Goal: Communication & Community: Share content

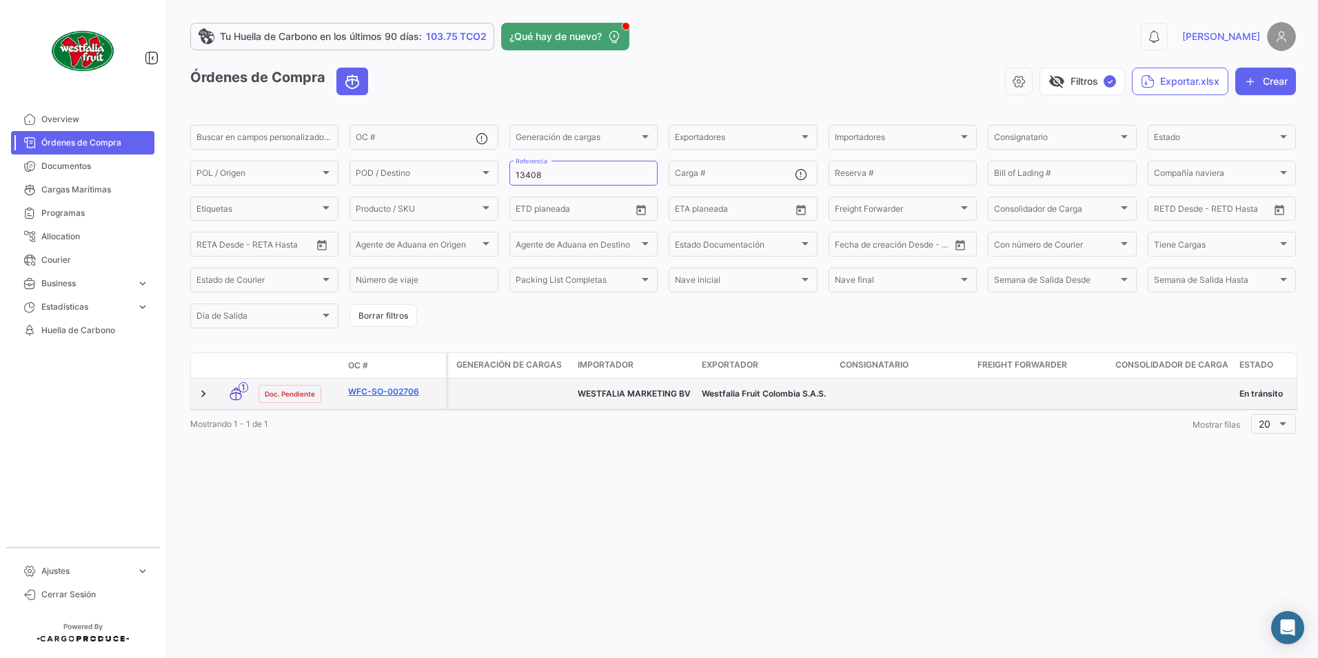
click at [398, 390] on link "WFC-SO-002706" at bounding box center [394, 391] width 92 height 12
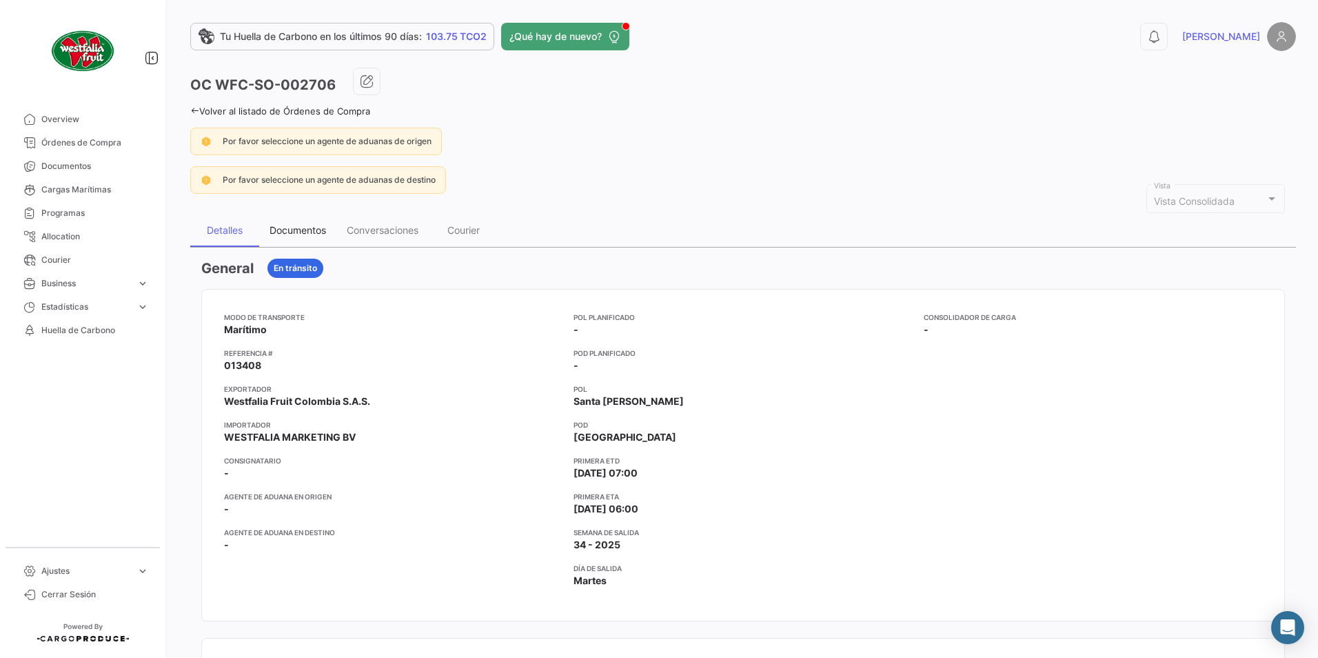
click at [297, 223] on div "Documentos" at bounding box center [297, 230] width 77 height 33
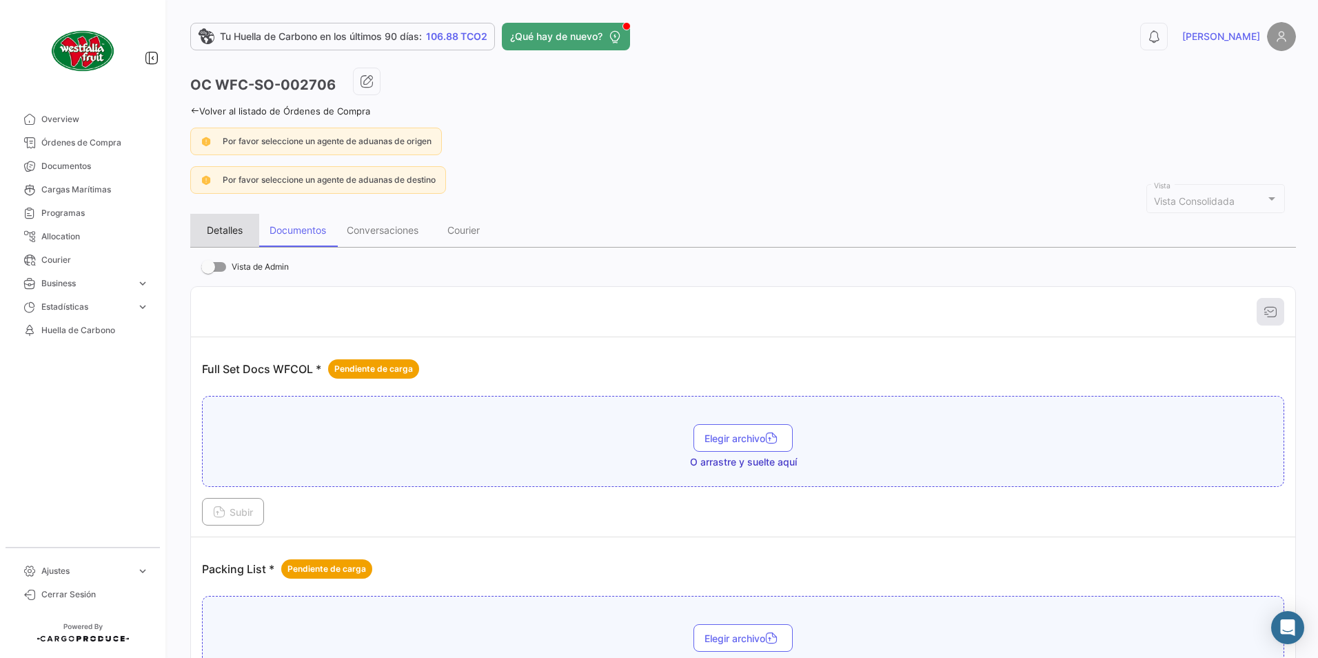
click at [247, 230] on div "Detalles" at bounding box center [224, 230] width 69 height 33
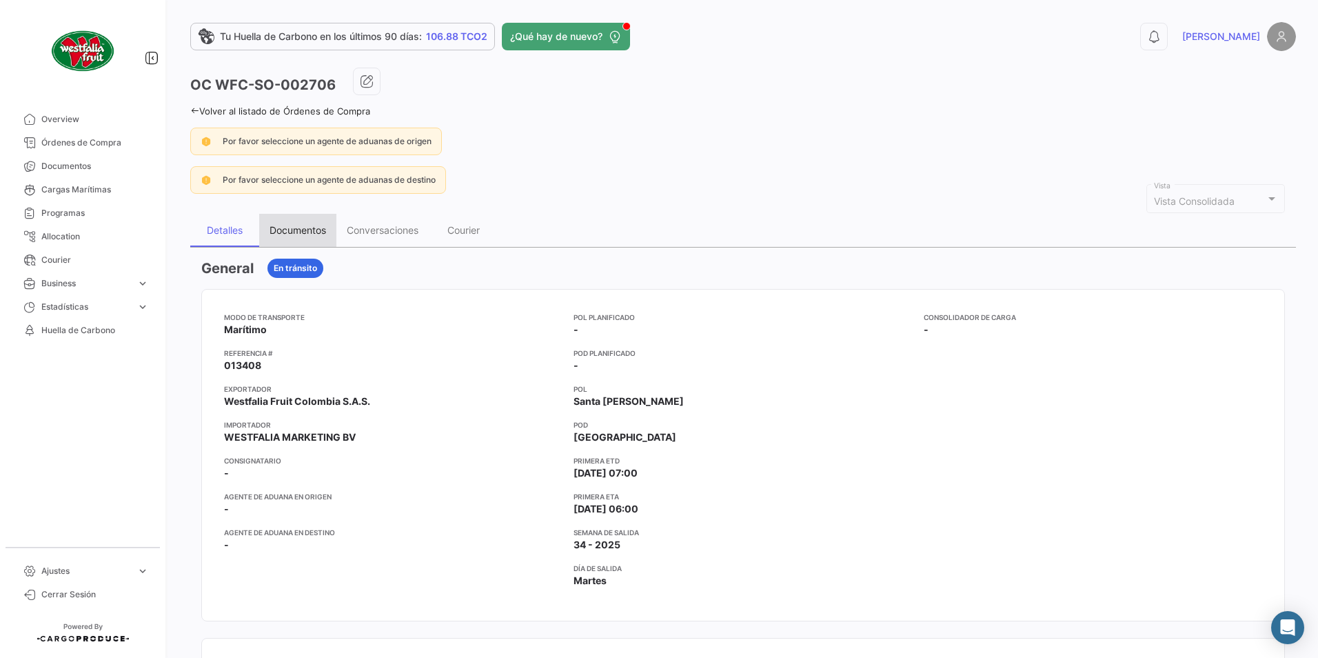
click at [301, 226] on div "Documentos" at bounding box center [298, 230] width 57 height 12
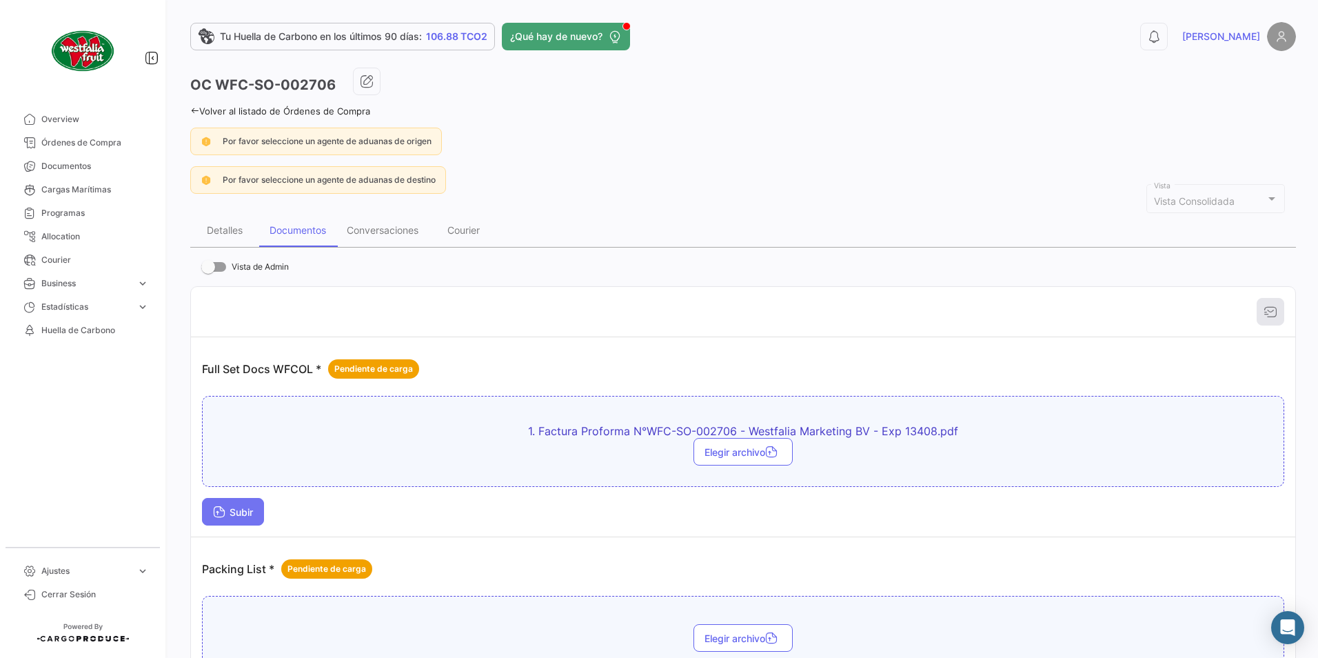
click at [227, 501] on button "Subir" at bounding box center [233, 512] width 62 height 28
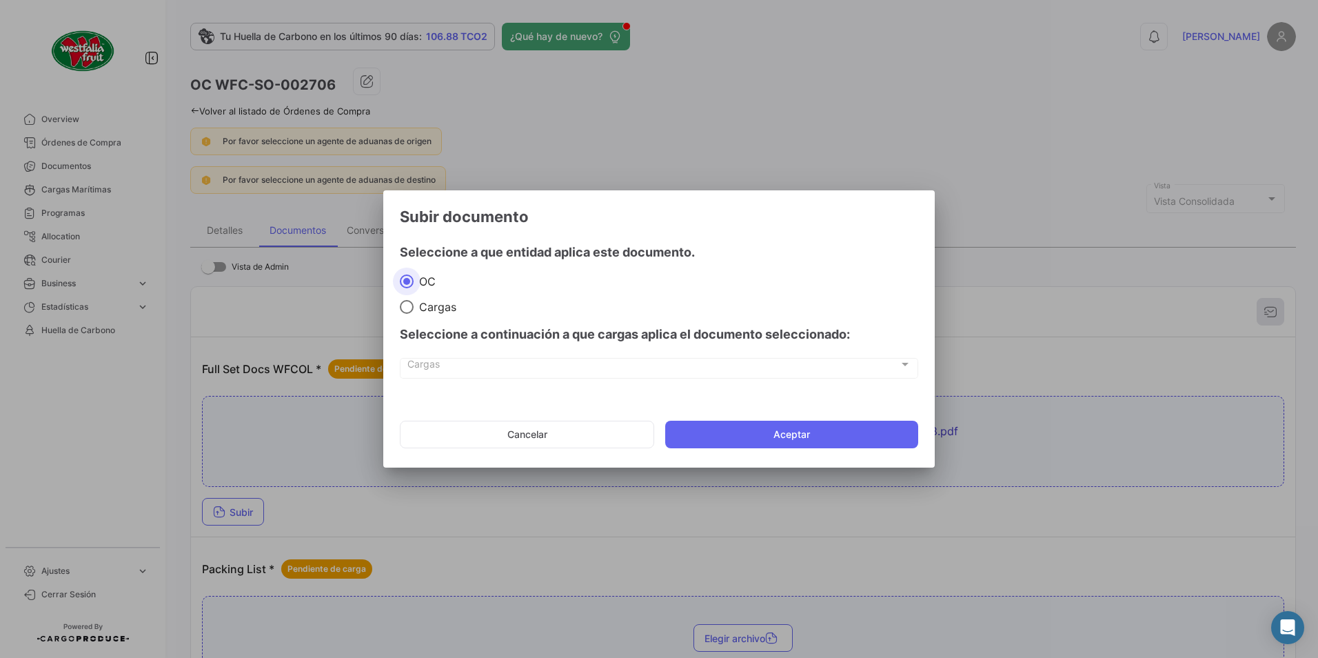
drag, startPoint x: 409, startPoint y: 306, endPoint x: 413, endPoint y: 327, distance: 21.0
click at [409, 305] on span at bounding box center [407, 307] width 14 height 14
click at [409, 305] on input "Cargas" at bounding box center [407, 307] width 14 height 14
radio input "true"
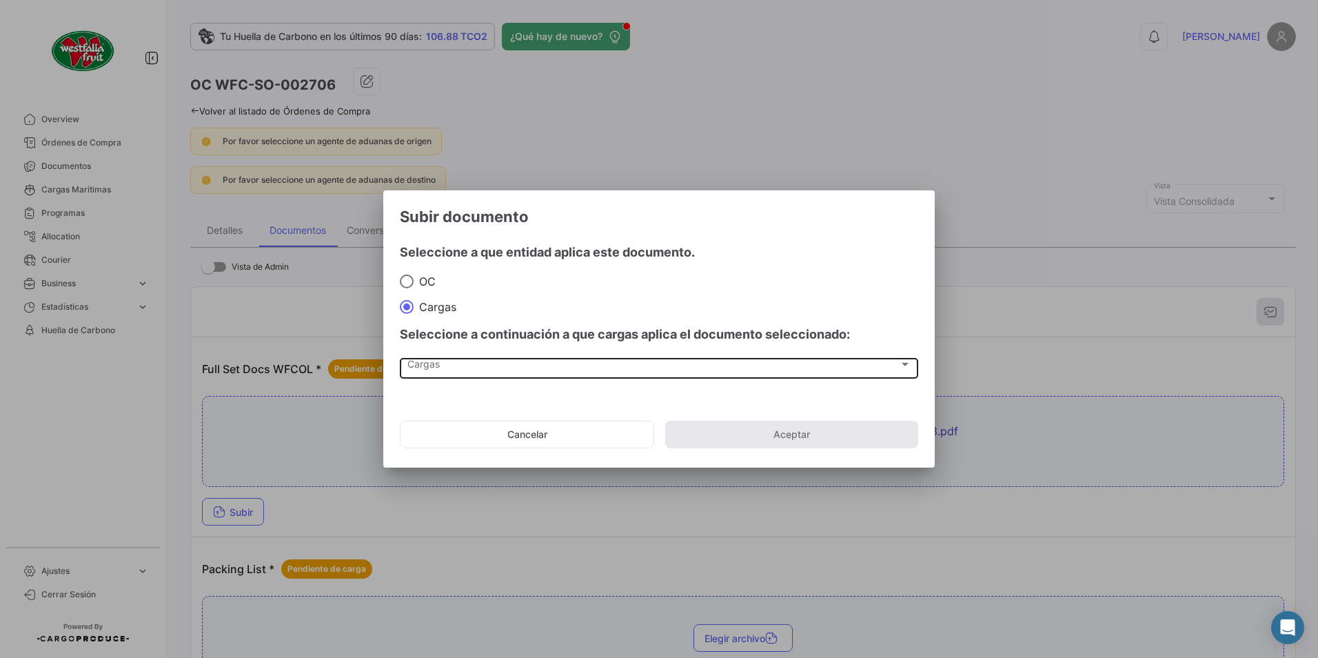
click at [417, 374] on div "Cargas Cargas" at bounding box center [659, 366] width 504 height 23
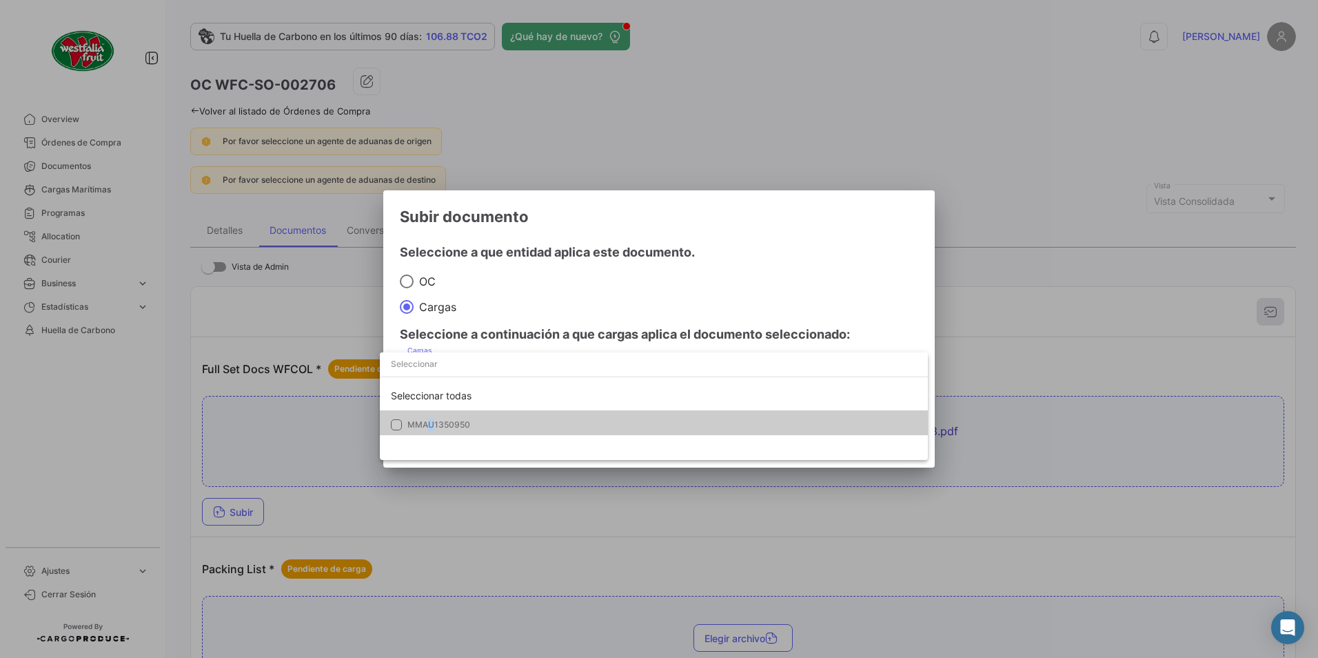
click at [432, 426] on span "MMAU1350950" at bounding box center [503, 424] width 193 height 12
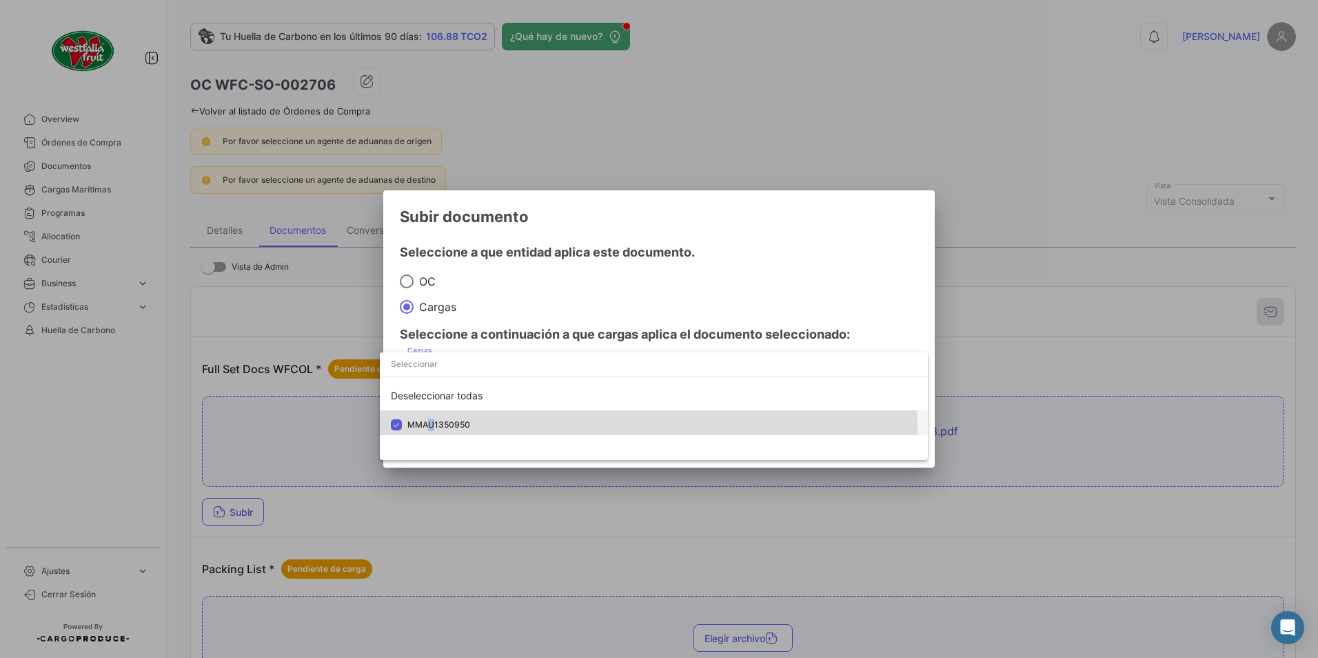
scroll to position [4, 0]
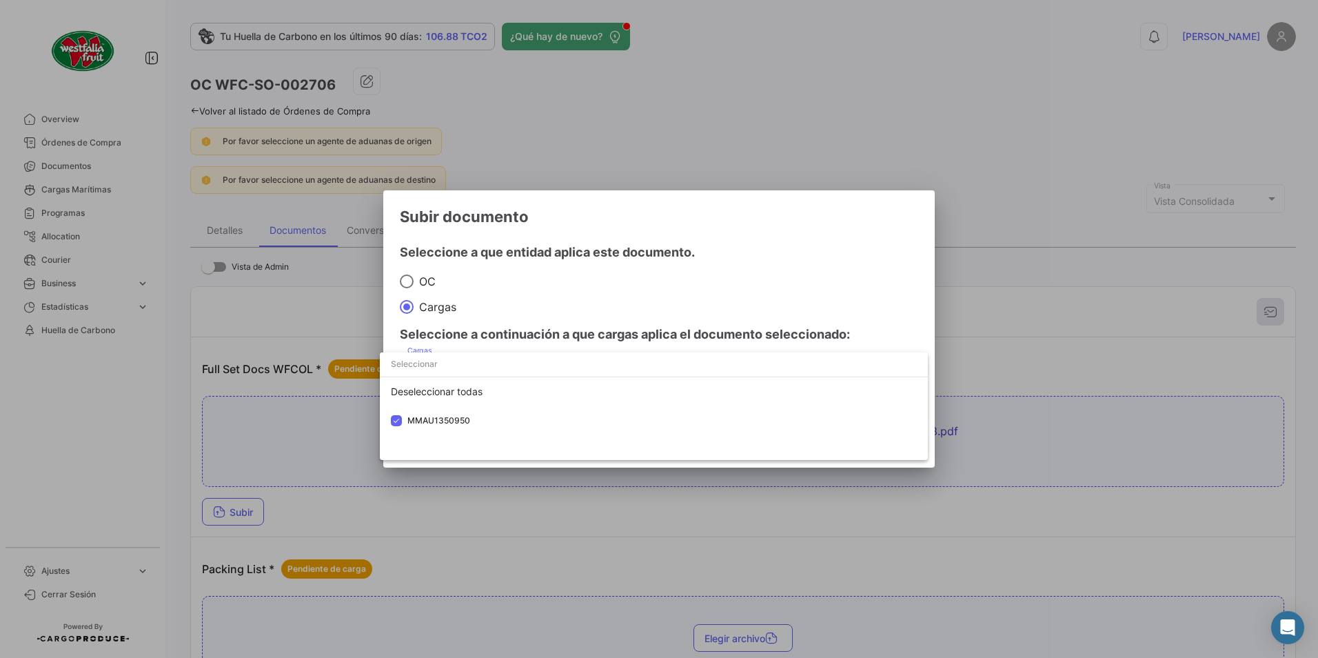
drag, startPoint x: 432, startPoint y: 426, endPoint x: 629, endPoint y: 331, distance: 218.3
click at [628, 328] on div at bounding box center [659, 329] width 1318 height 658
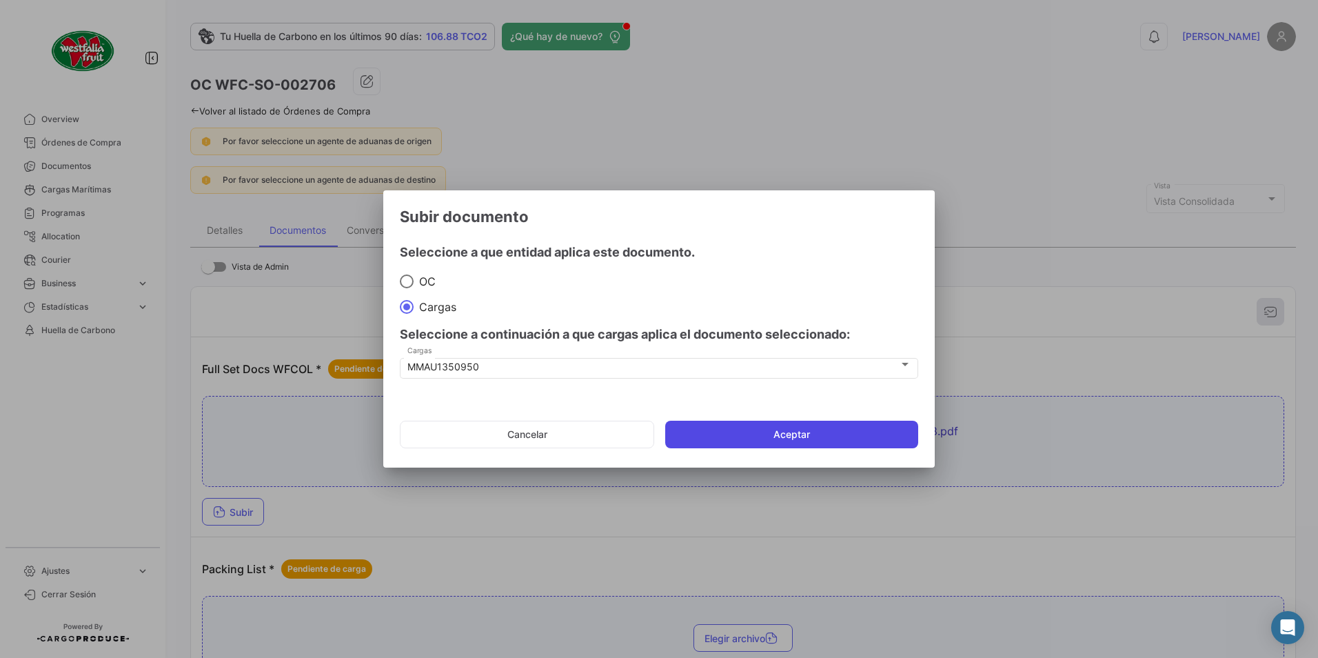
click at [715, 425] on button "Aceptar" at bounding box center [791, 434] width 253 height 28
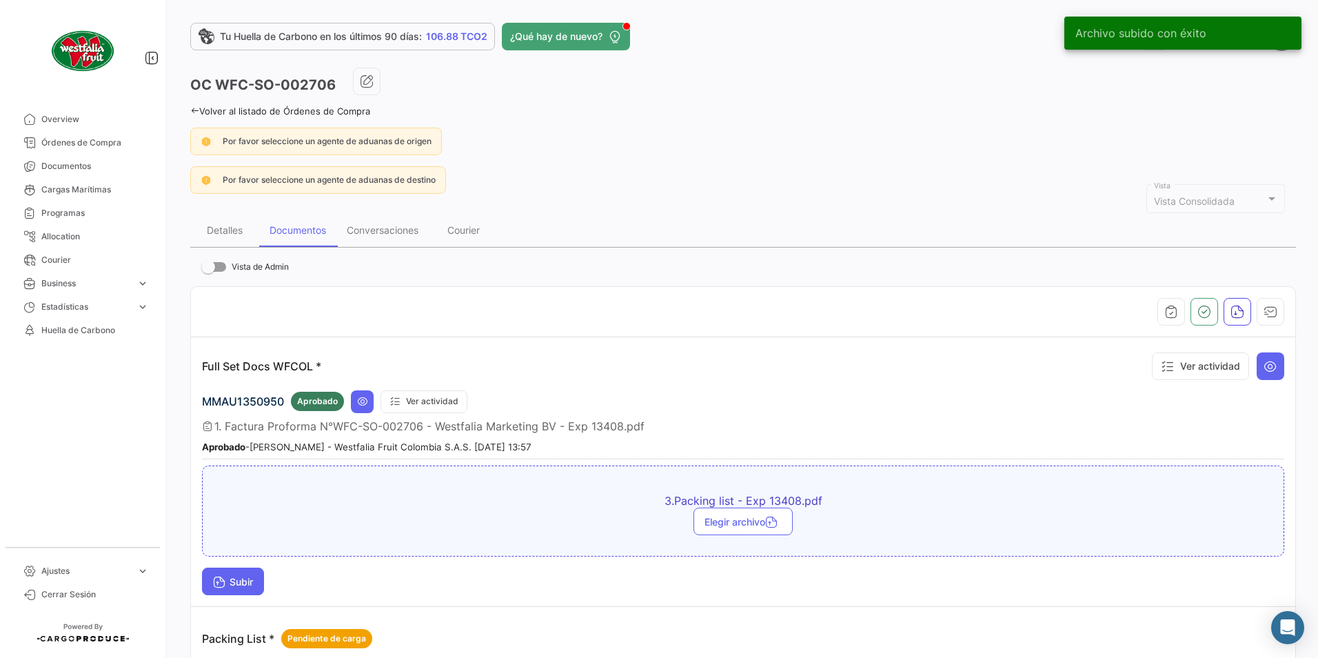
click at [208, 582] on button "Subir" at bounding box center [233, 581] width 62 height 28
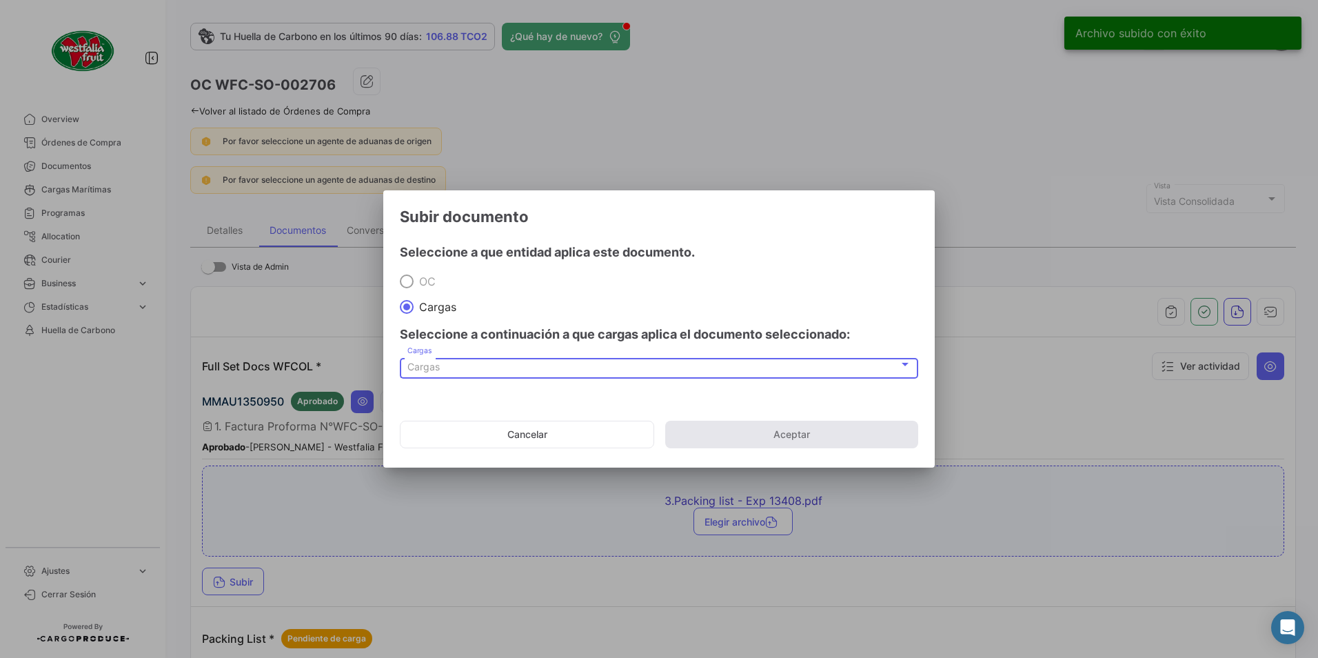
click at [435, 369] on span "Cargas" at bounding box center [423, 366] width 32 height 12
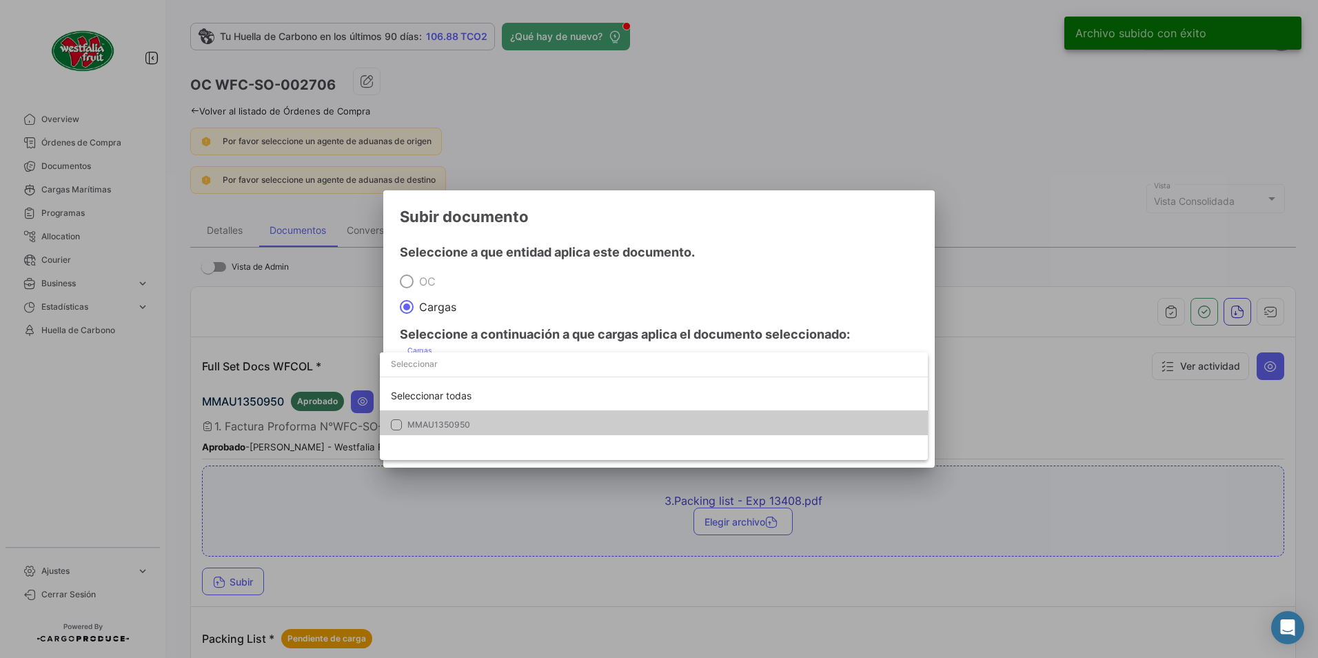
click at [426, 418] on mat-option "MMAU1350950" at bounding box center [654, 424] width 548 height 29
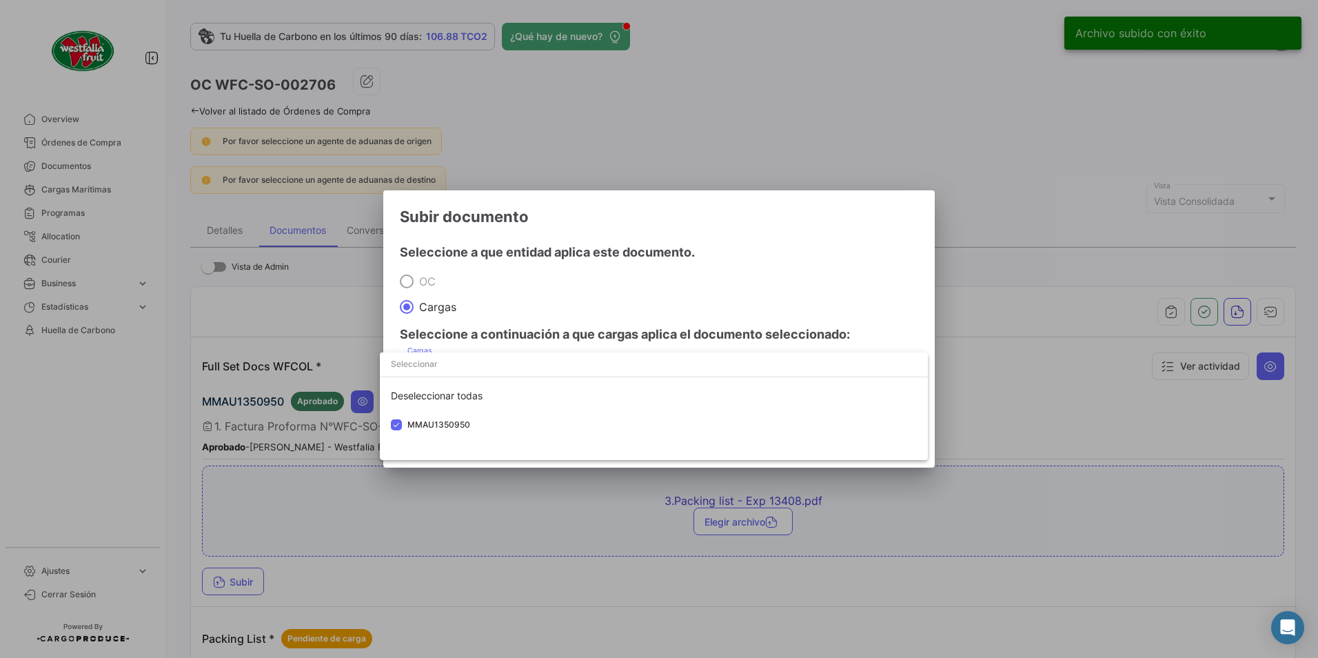
click at [639, 290] on div at bounding box center [659, 329] width 1318 height 658
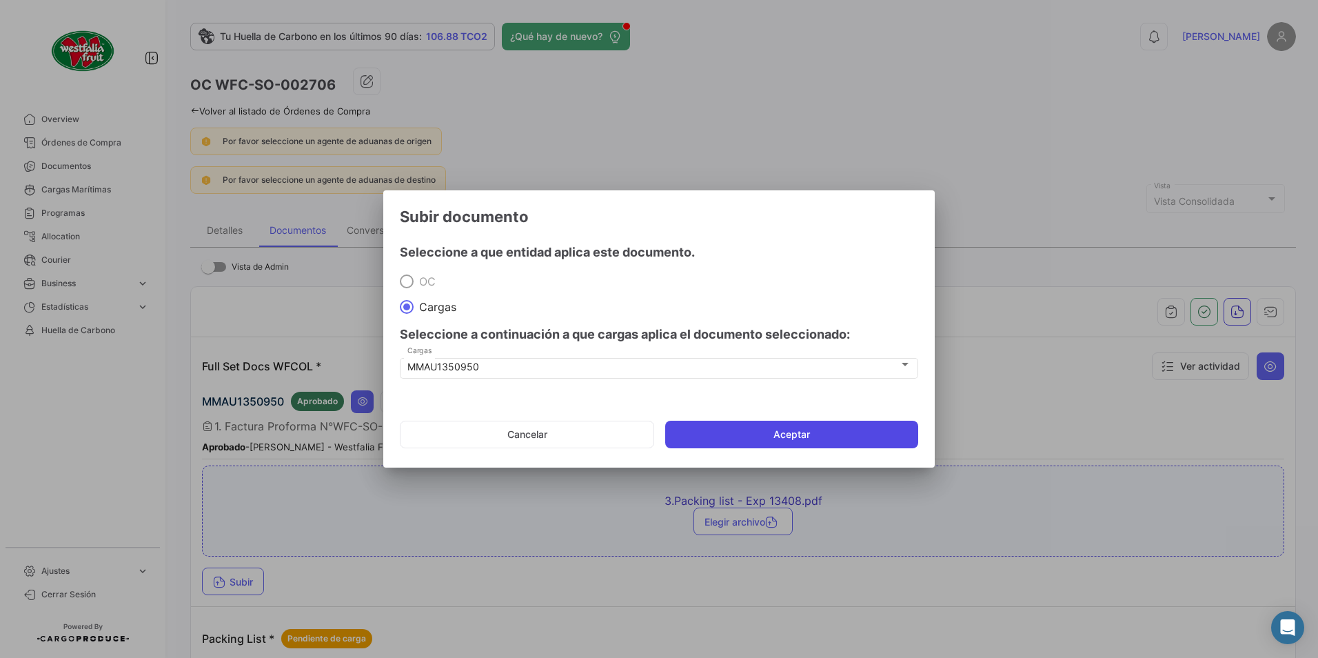
click at [793, 427] on button "Aceptar" at bounding box center [791, 434] width 253 height 28
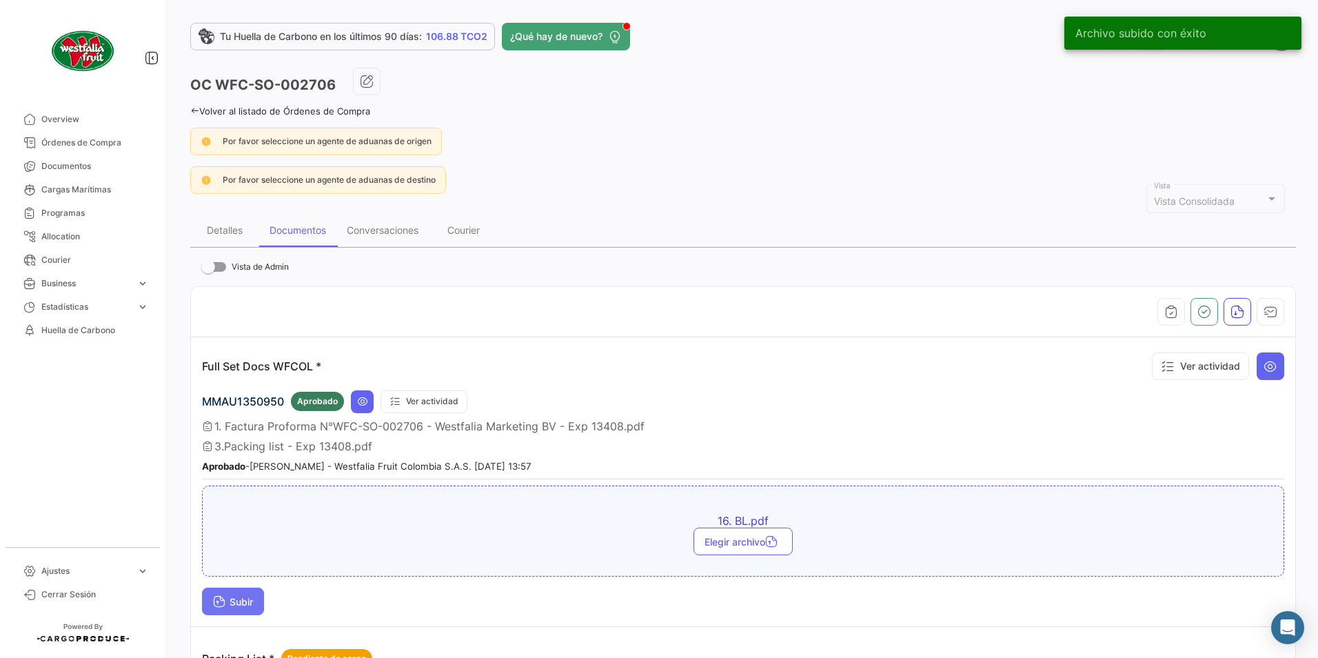
click at [236, 598] on span "Subir" at bounding box center [233, 602] width 40 height 12
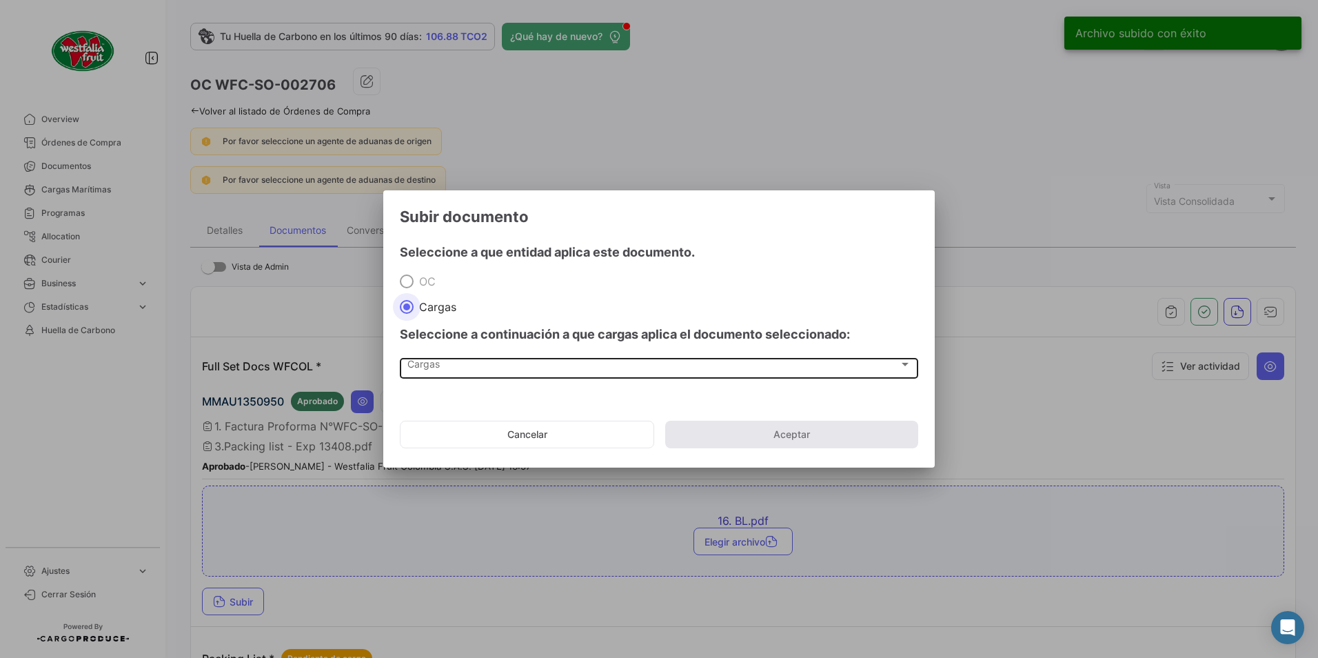
click at [425, 354] on div "Seleccione a continuación a que cargas aplica el documento seleccionado:" at bounding box center [659, 334] width 518 height 41
click at [427, 372] on span "Cargas" at bounding box center [652, 367] width 491 height 12
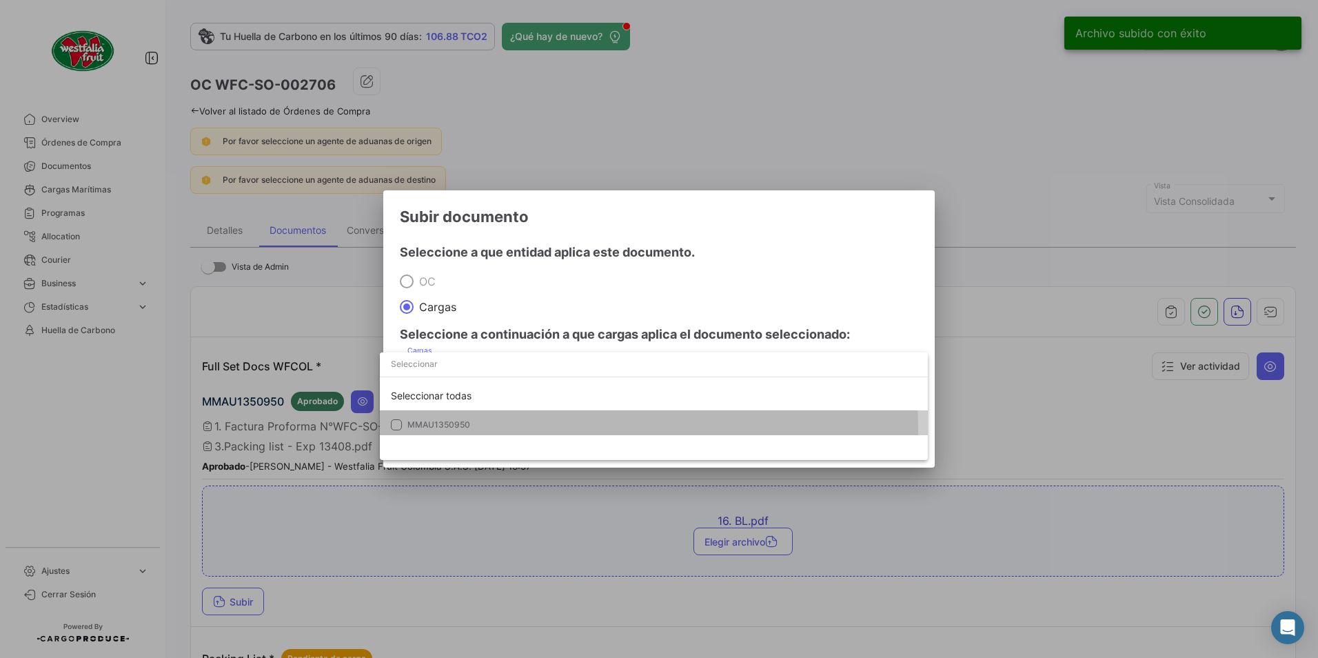
click at [411, 429] on span "MMAU1350950" at bounding box center [438, 424] width 63 height 10
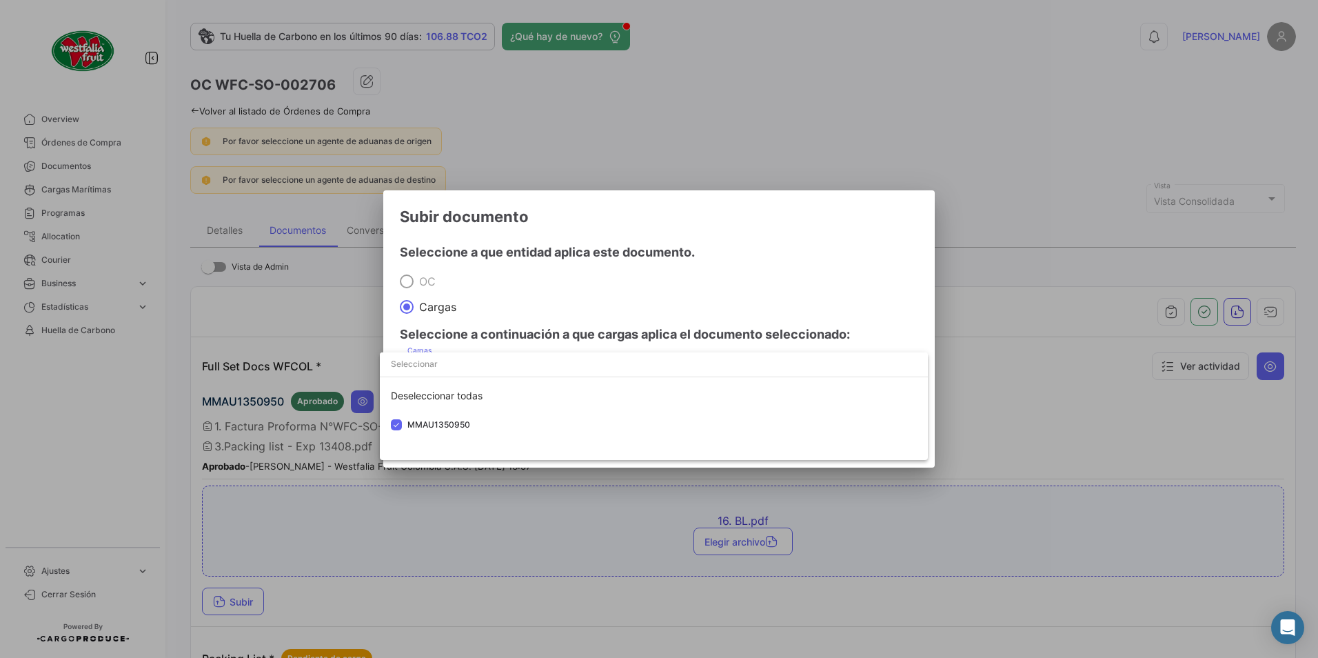
click at [717, 285] on div at bounding box center [659, 329] width 1318 height 658
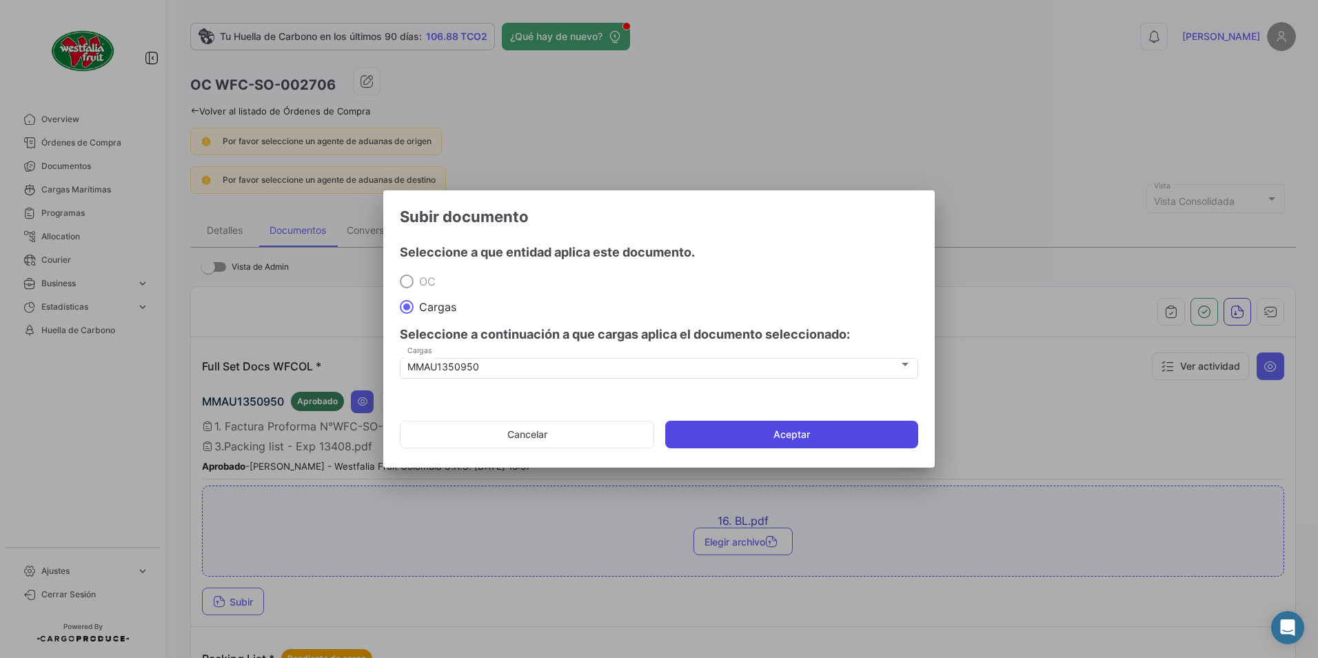
click at [811, 434] on button "Aceptar" at bounding box center [791, 434] width 253 height 28
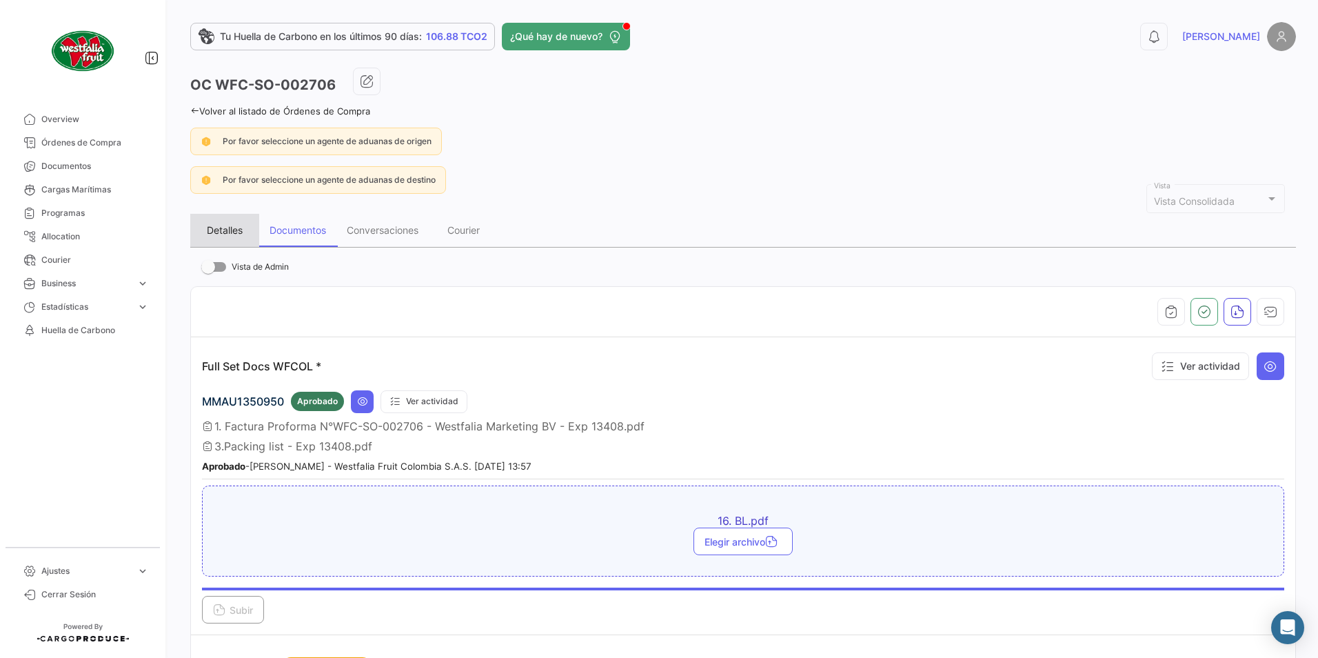
click at [219, 241] on div "Detalles" at bounding box center [224, 230] width 69 height 33
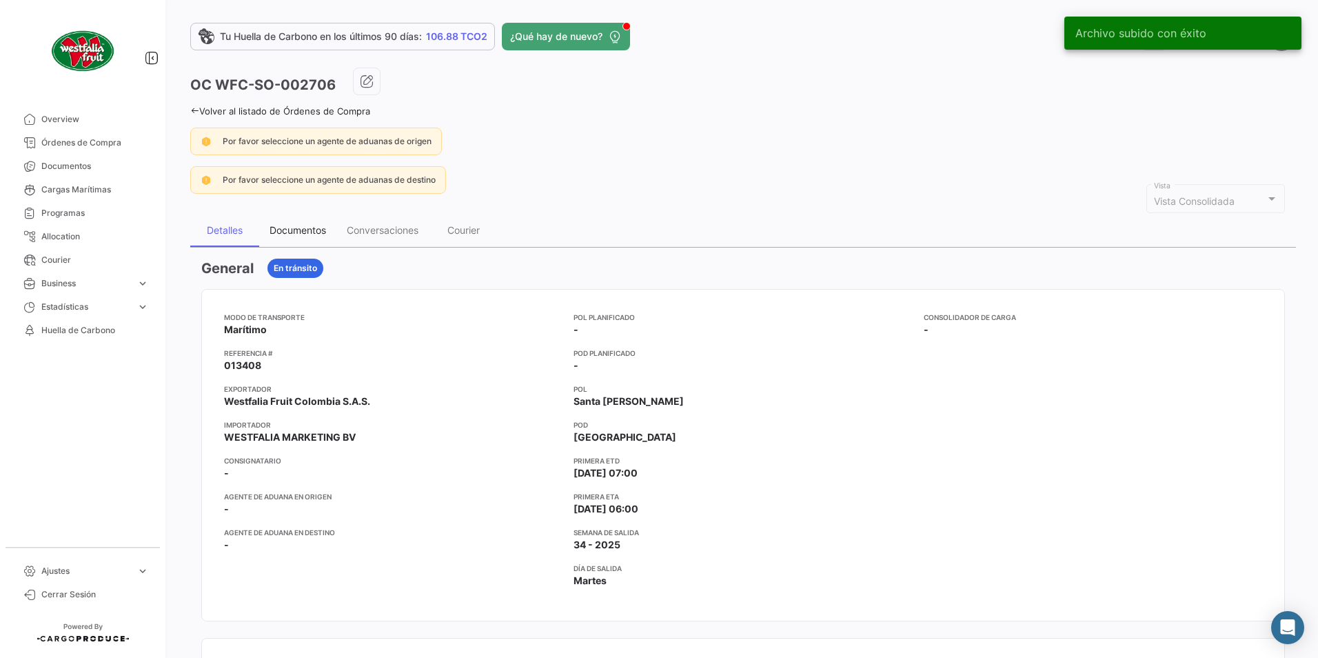
click at [292, 233] on div "Documentos" at bounding box center [298, 230] width 57 height 12
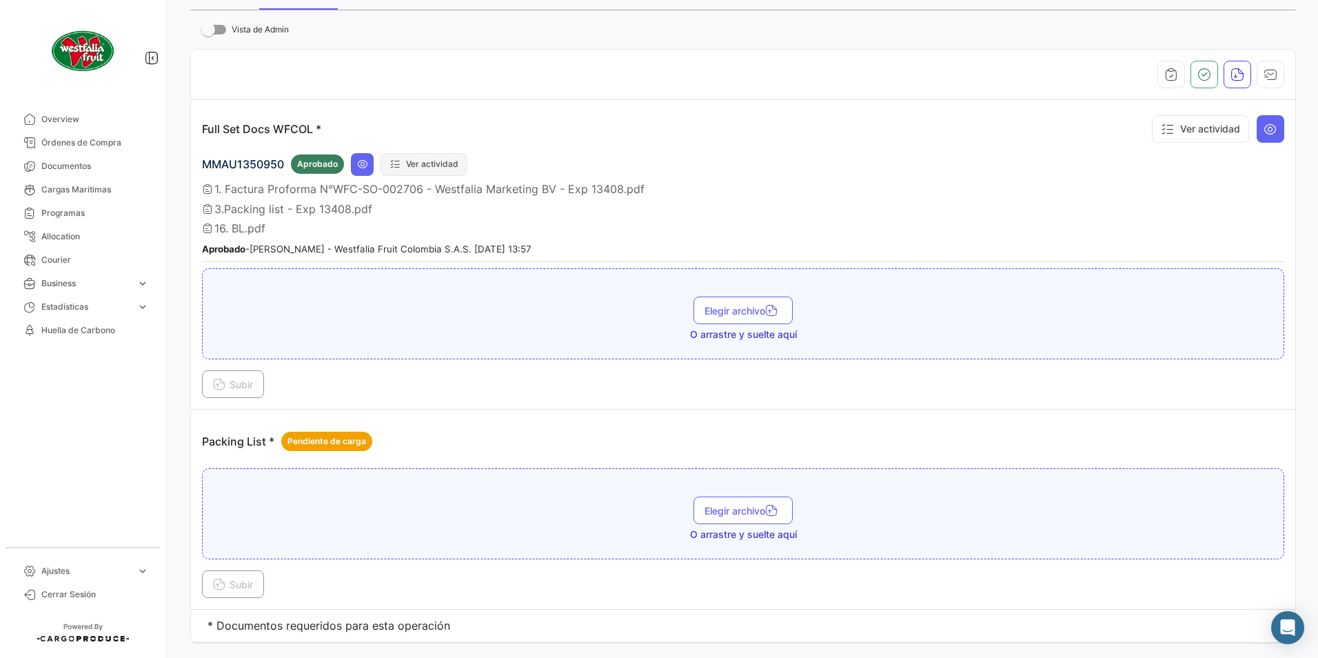
scroll to position [267, 0]
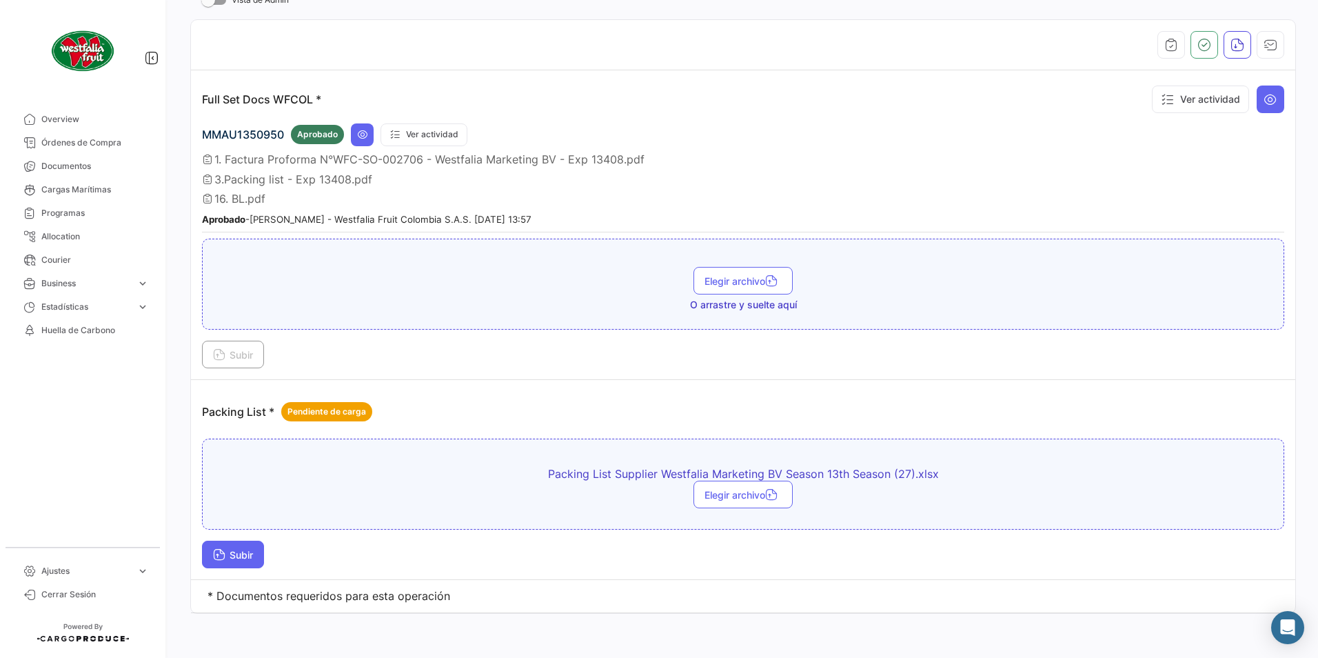
click at [245, 553] on span "Subir" at bounding box center [233, 555] width 40 height 12
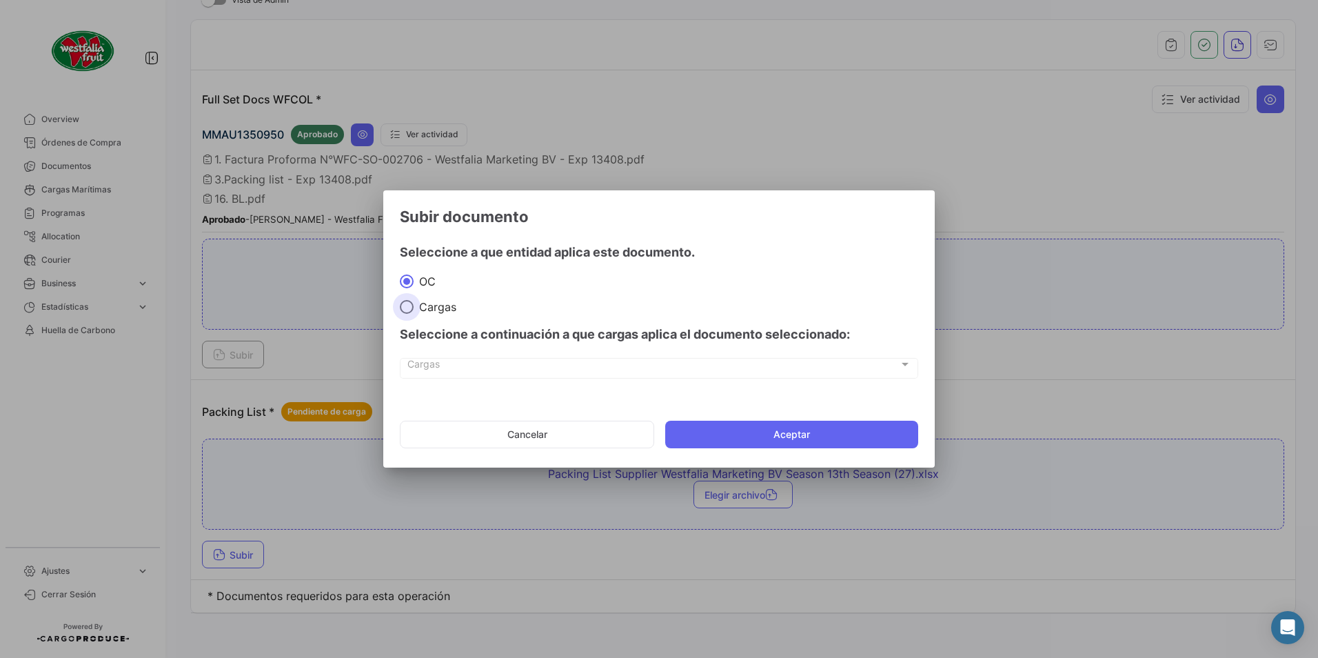
drag, startPoint x: 440, startPoint y: 300, endPoint x: 446, endPoint y: 337, distance: 37.7
click at [440, 300] on span "Cargas" at bounding box center [435, 307] width 43 height 14
click at [414, 300] on input "Cargas" at bounding box center [407, 307] width 14 height 14
radio input "true"
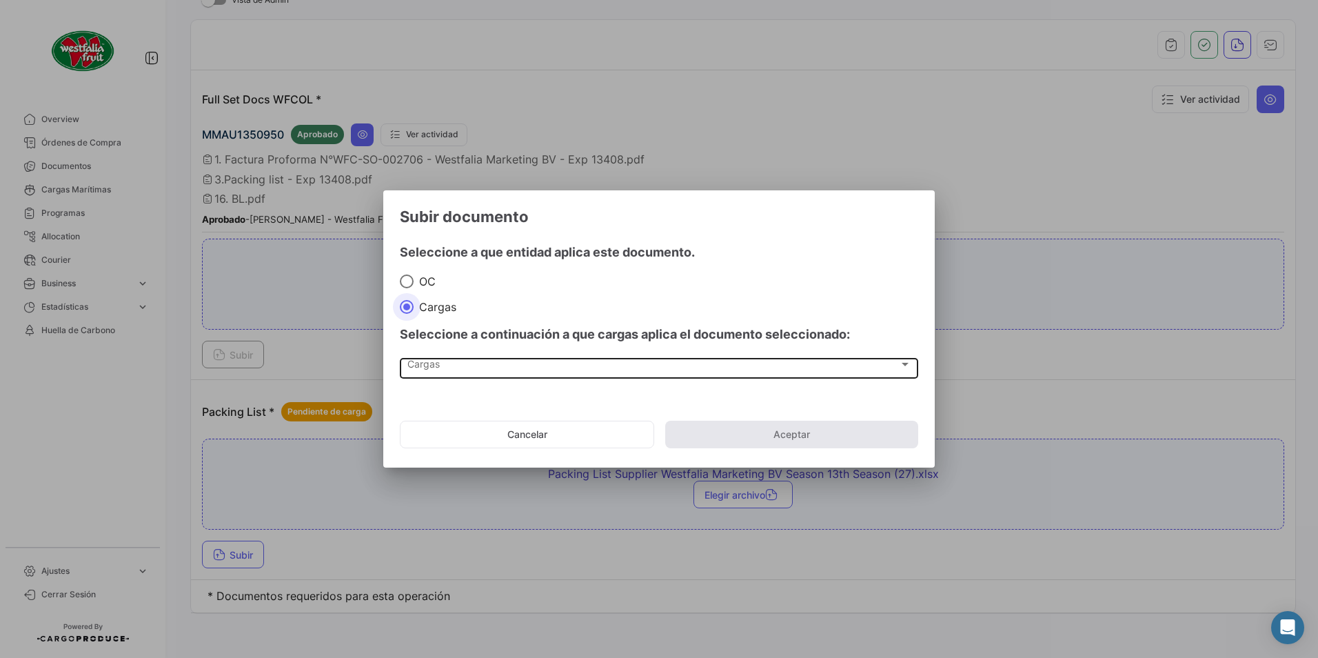
click at [428, 376] on div "Cargas Cargas" at bounding box center [659, 366] width 504 height 23
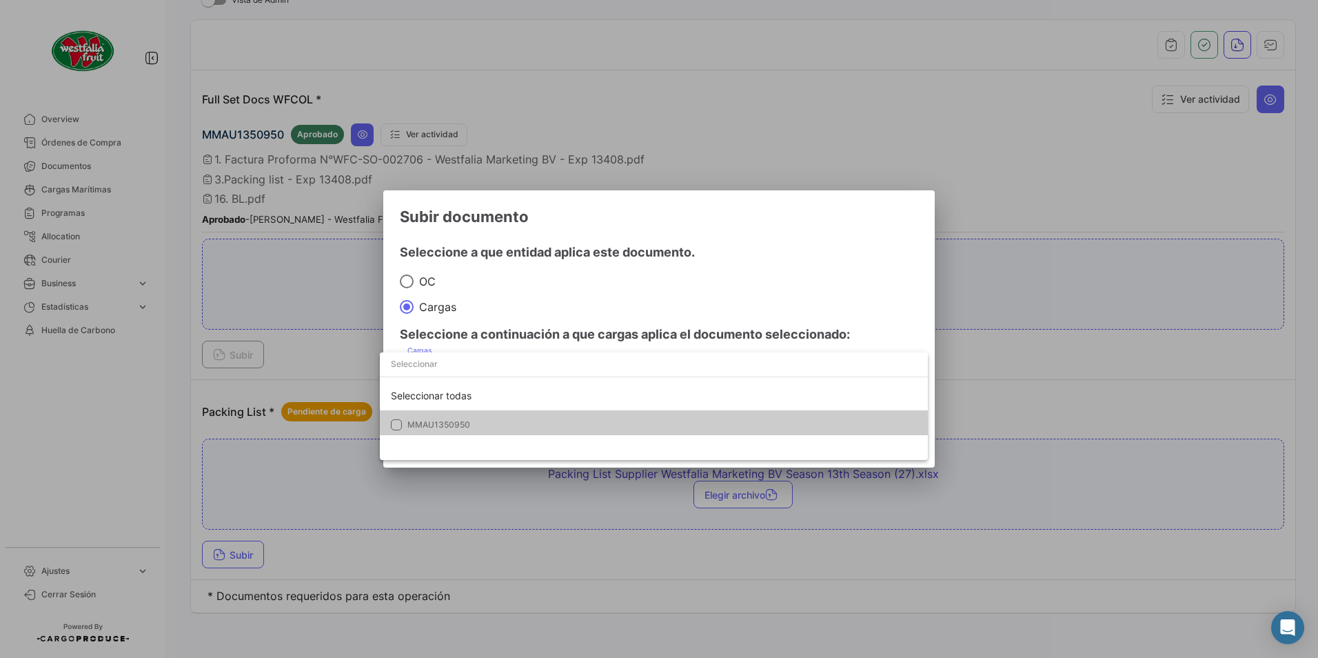
click at [437, 412] on mat-option "MMAU1350950" at bounding box center [654, 424] width 548 height 29
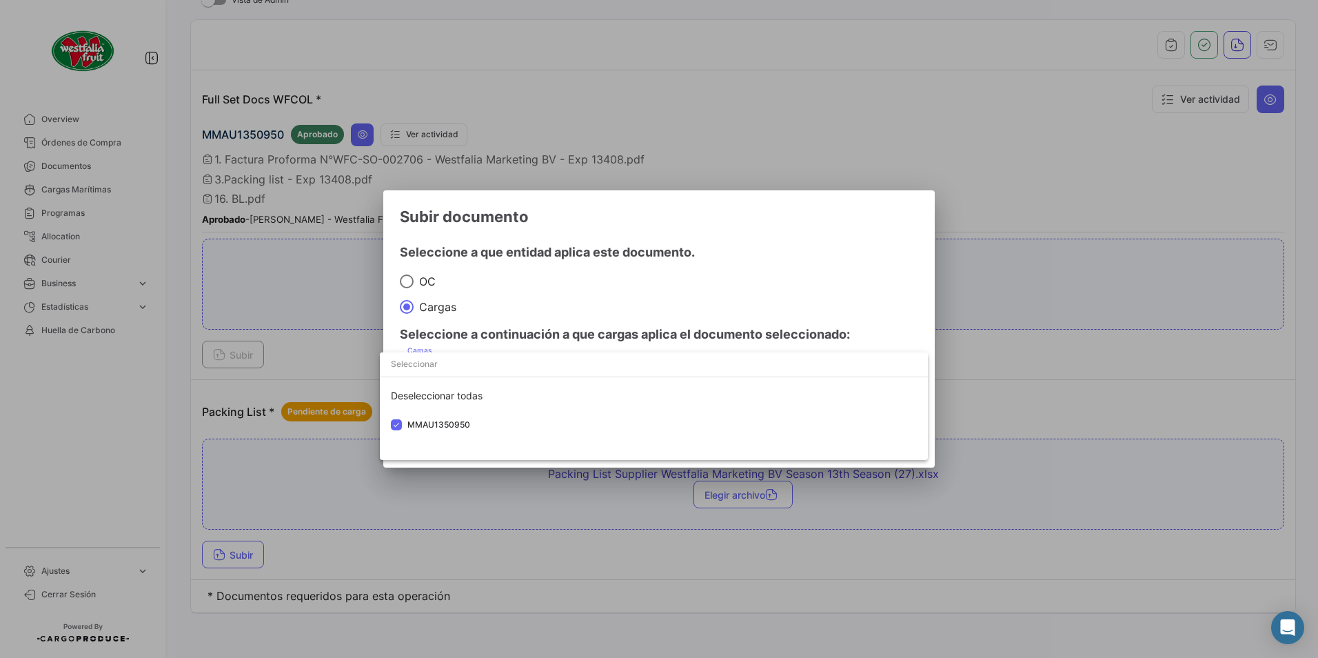
click at [731, 274] on div at bounding box center [659, 329] width 1318 height 658
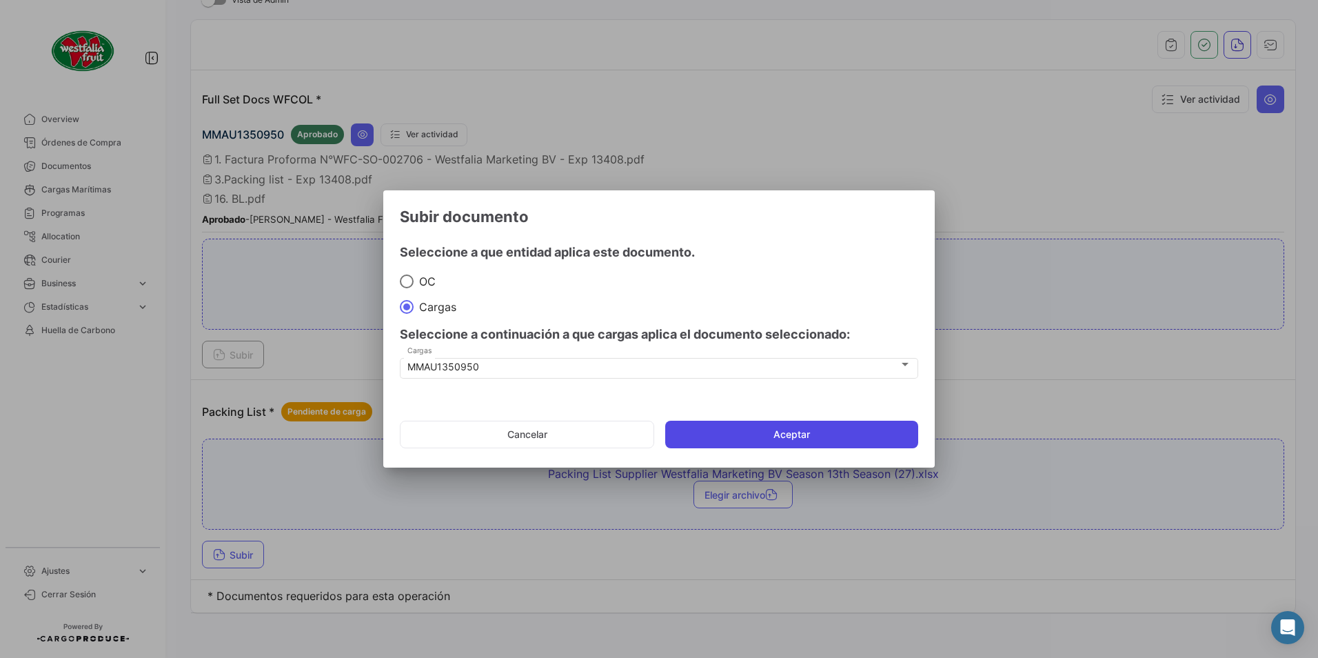
click at [762, 434] on button "Aceptar" at bounding box center [791, 434] width 253 height 28
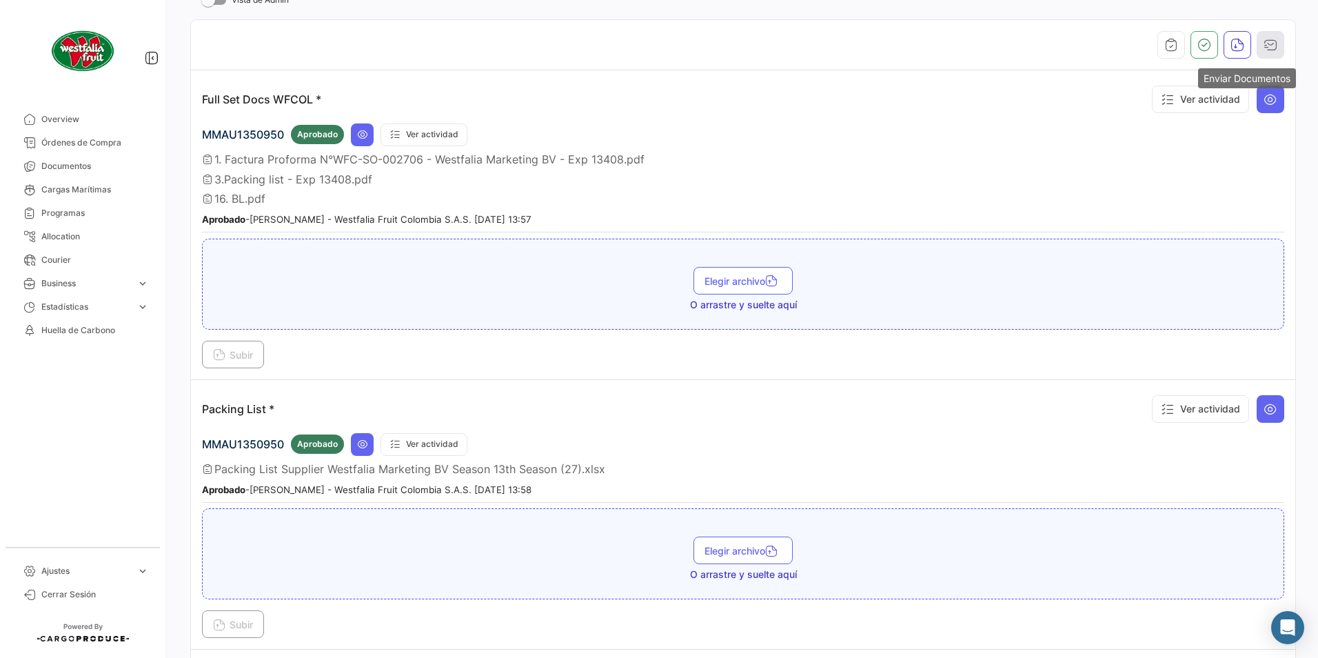
click at [1263, 43] on icon "button" at bounding box center [1270, 45] width 14 height 14
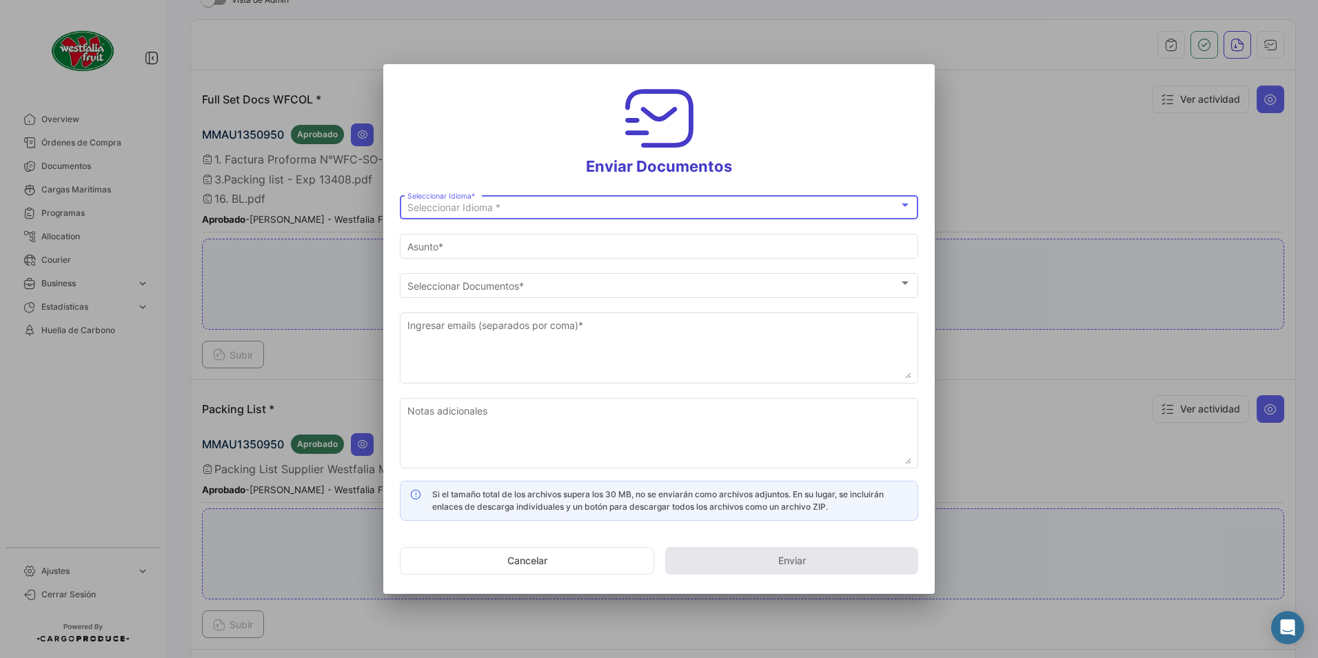
click at [508, 207] on div "Seleccionar Idioma *" at bounding box center [652, 208] width 491 height 12
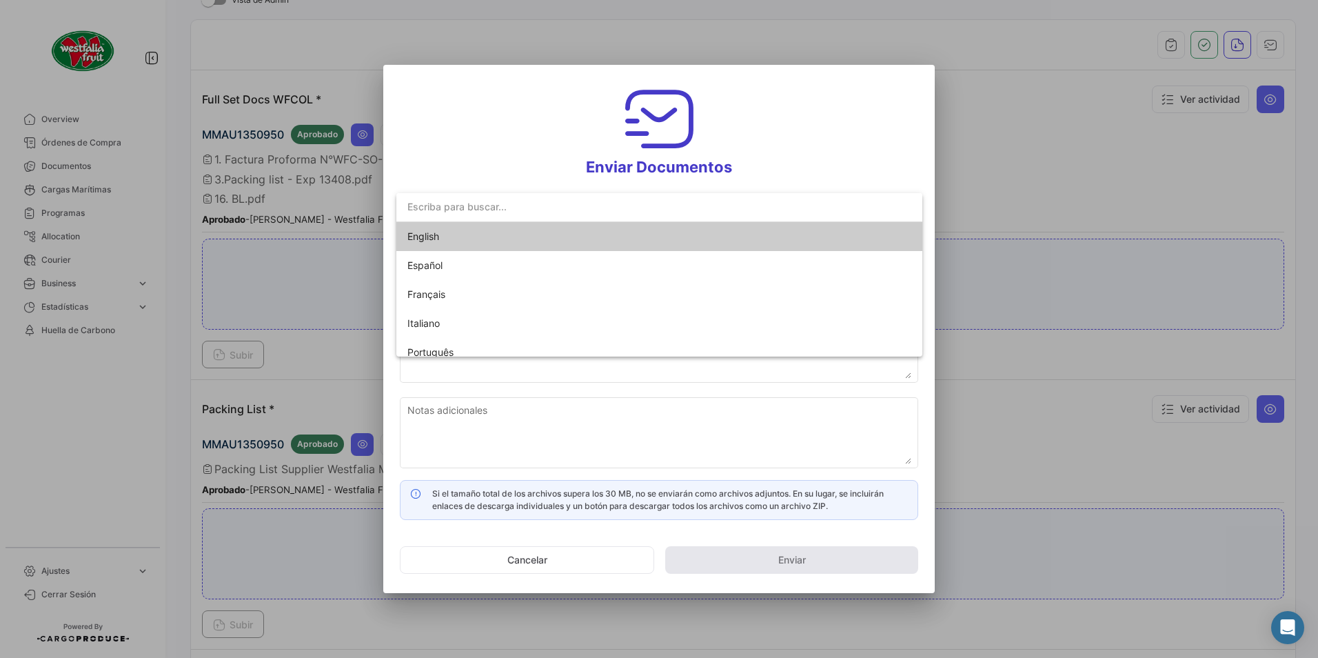
click at [407, 238] on span "English" at bounding box center [423, 236] width 32 height 12
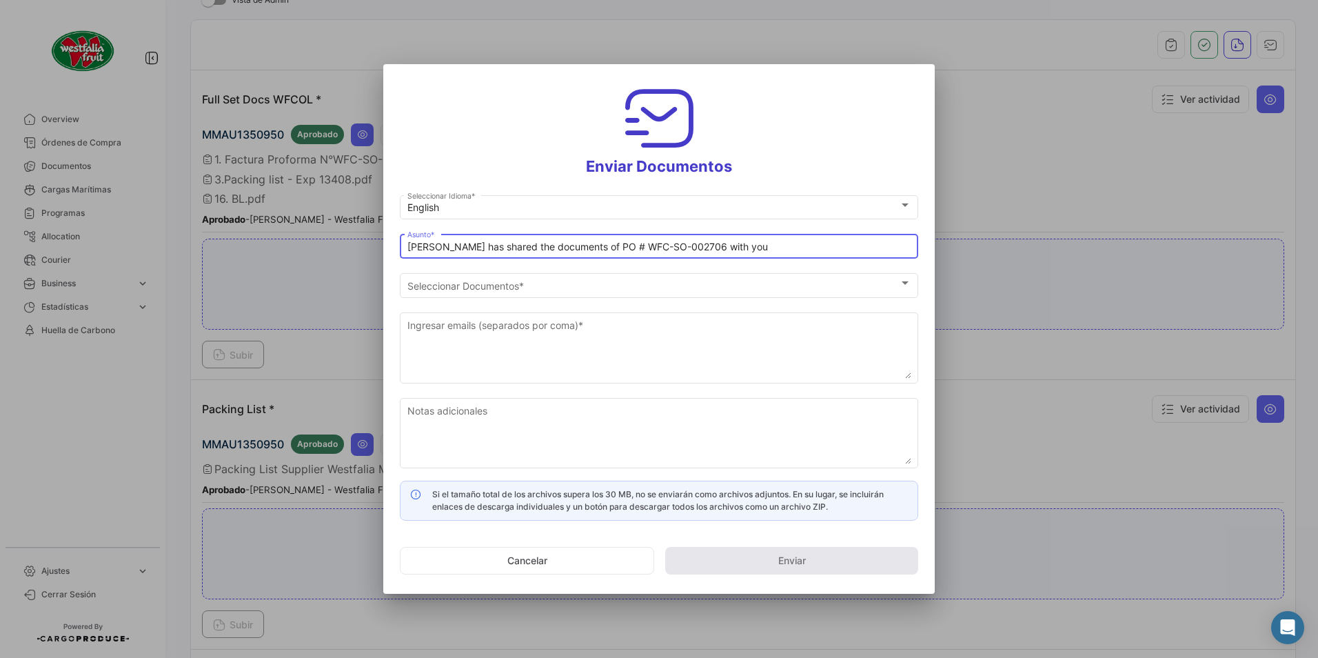
click at [470, 246] on input "[PERSON_NAME] has shared the documents of PO # WFC-SO-002706 with you" at bounding box center [659, 247] width 504 height 12
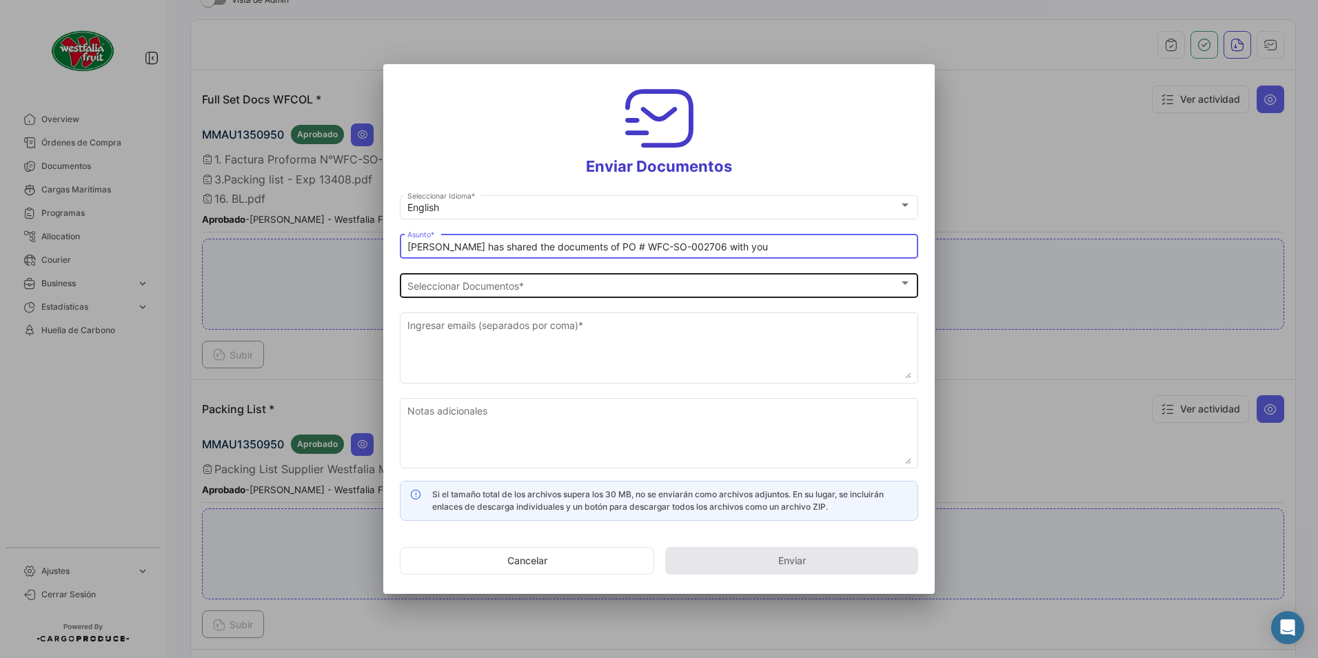
type input "[PERSON_NAME] has shared the documents of PO # WFC-SO-002706 with you"
click at [482, 278] on div "Seleccionar Documentos Seleccionar Documentos *" at bounding box center [659, 283] width 504 height 27
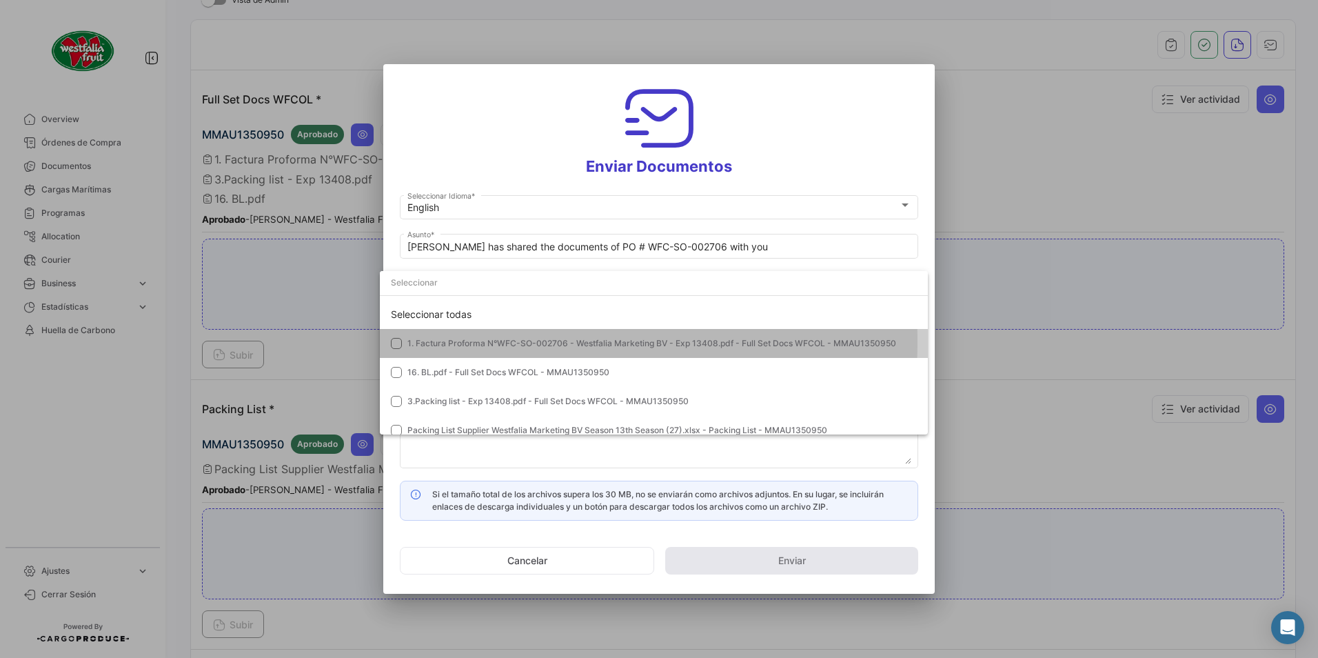
click at [403, 341] on mat-option "1. Factura Proforma N°WFC-SO-002706 - Westfalia Marketing BV - Exp 13408.pdf - …" at bounding box center [654, 343] width 548 height 29
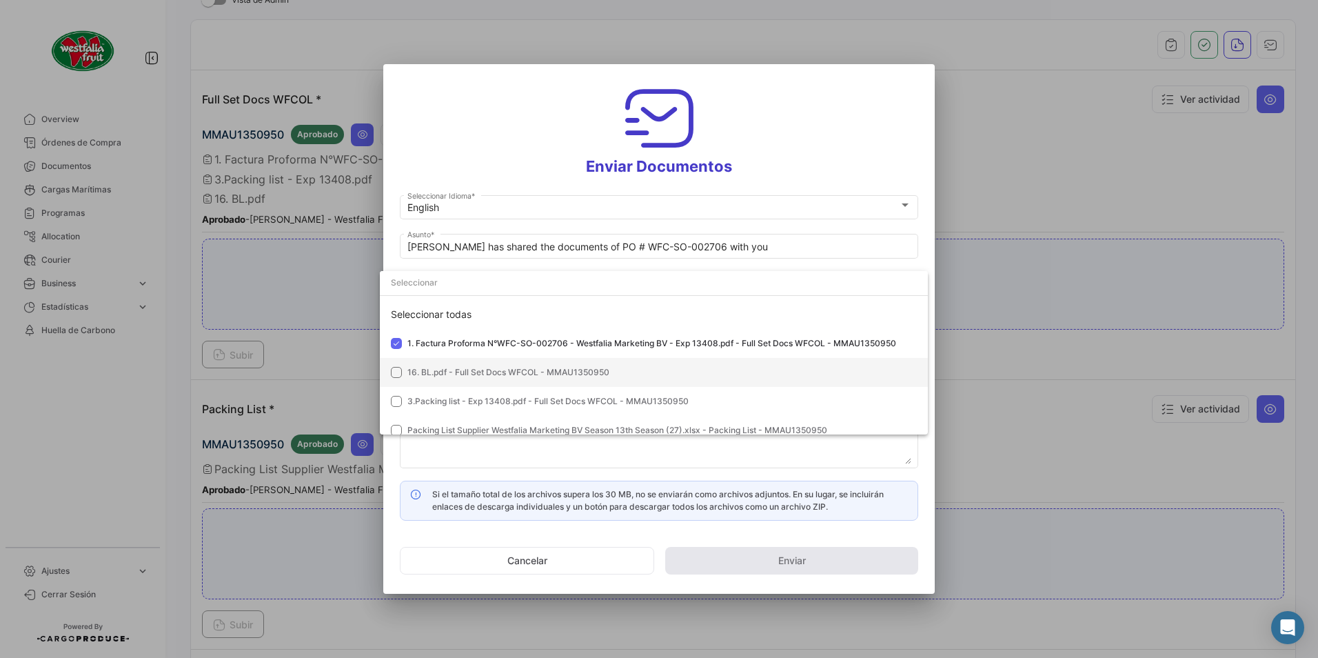
drag, startPoint x: 409, startPoint y: 370, endPoint x: 414, endPoint y: 394, distance: 24.5
click at [409, 371] on span "16. BL.pdf - Full Set Docs WFCOL - MMAU1350950" at bounding box center [508, 372] width 202 height 10
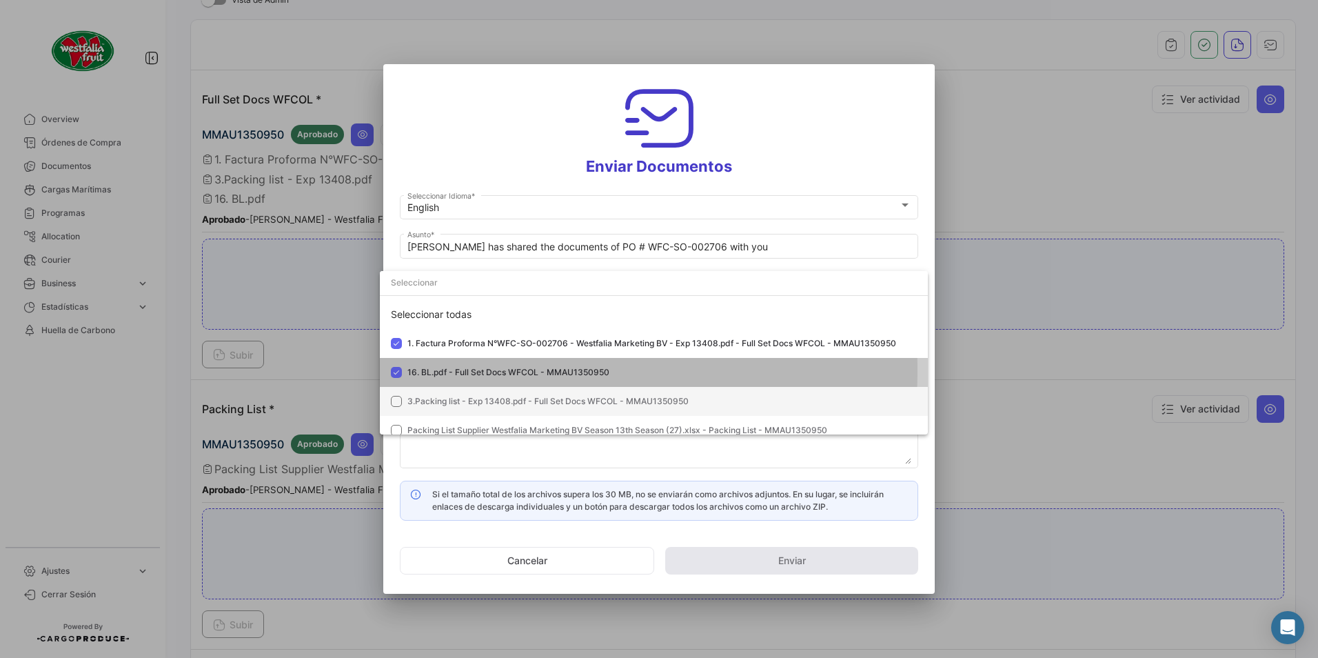
click at [416, 395] on mat-option "3.Packing list - Exp 13408.pdf - Full Set Docs WFCOL - MMAU1350950" at bounding box center [654, 401] width 548 height 29
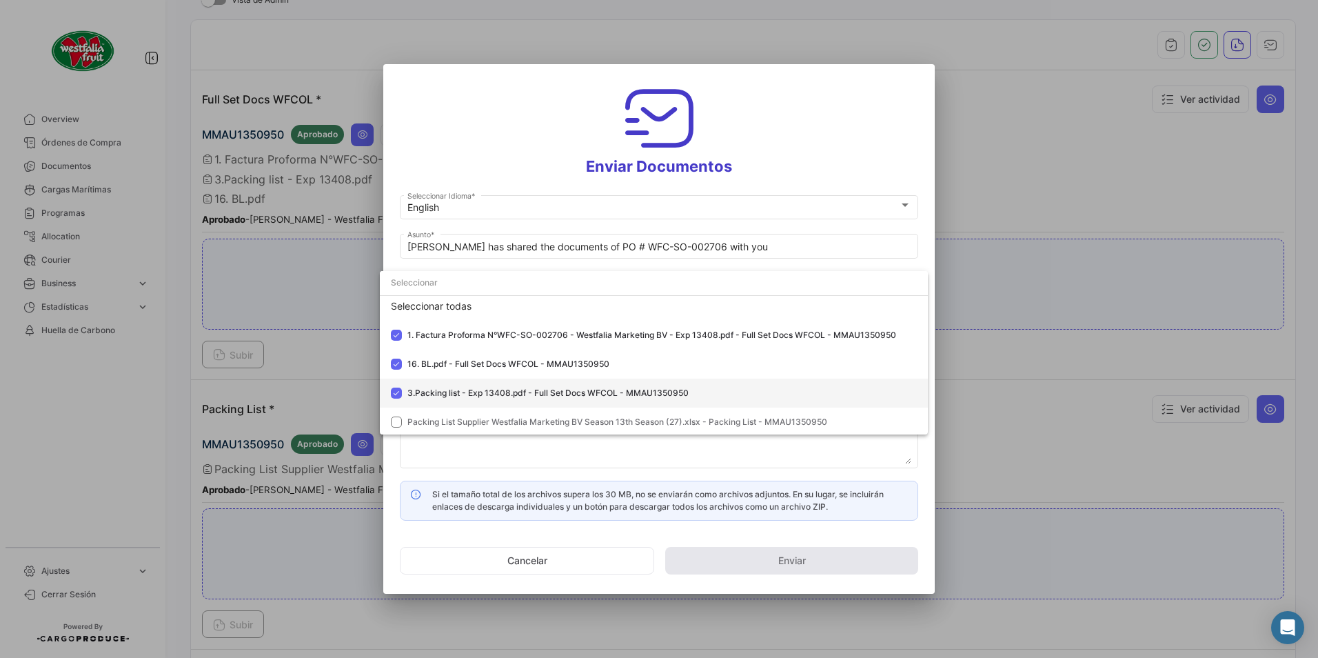
scroll to position [10, 0]
click at [416, 419] on span "Packing List Supplier Westfalia Marketing BV Season 13th Season (27).xlsx - Pac…" at bounding box center [617, 419] width 420 height 10
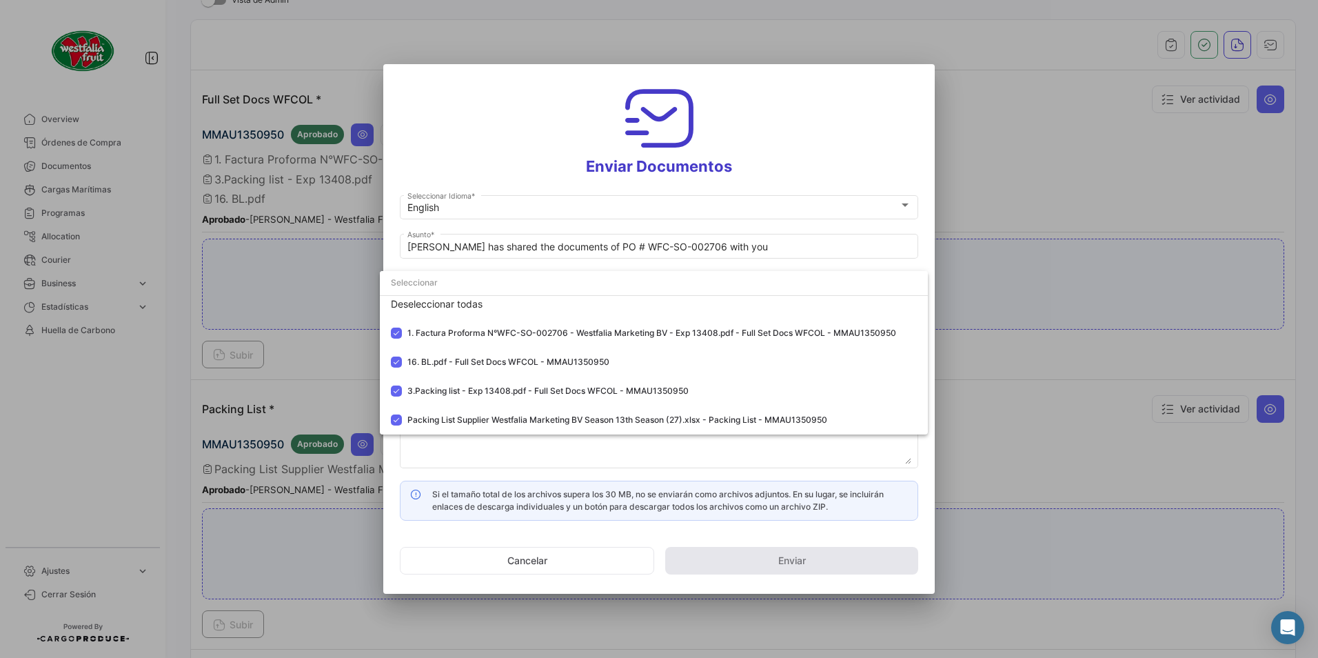
drag, startPoint x: 833, startPoint y: 124, endPoint x: 785, endPoint y: 165, distance: 63.5
click at [831, 124] on div at bounding box center [659, 329] width 1318 height 658
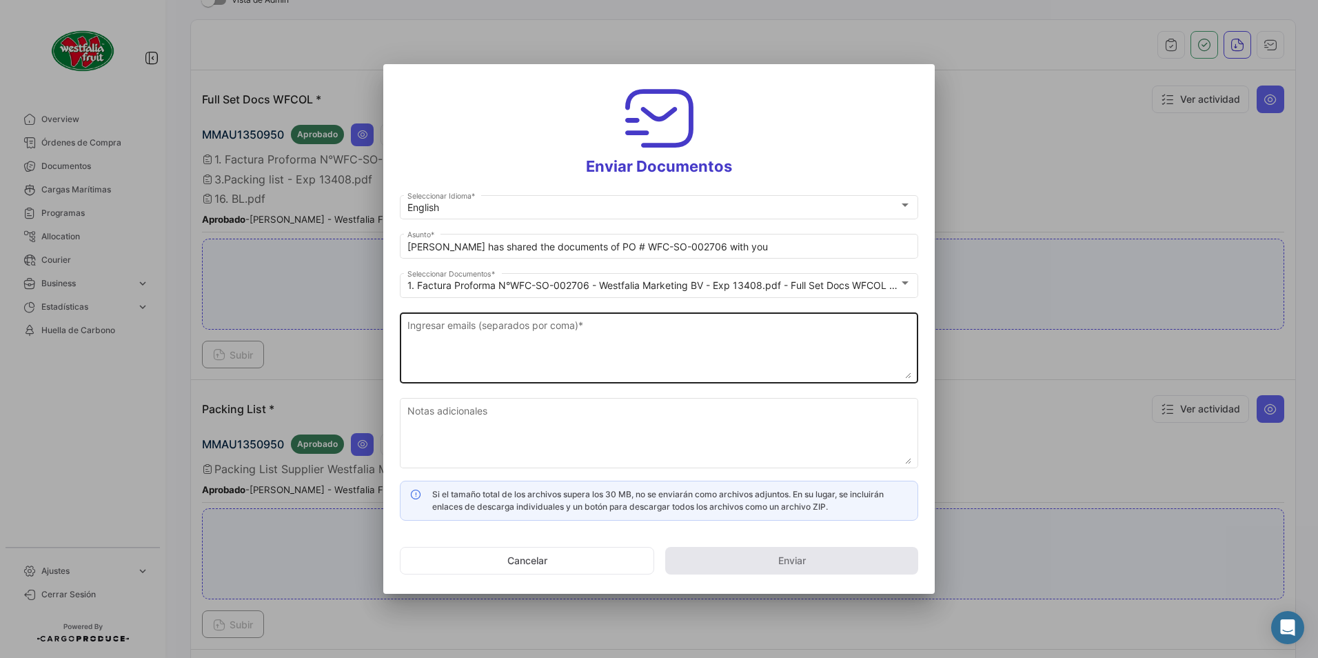
click at [526, 338] on textarea "Ingresar emails (separados por coma) *" at bounding box center [659, 348] width 504 height 61
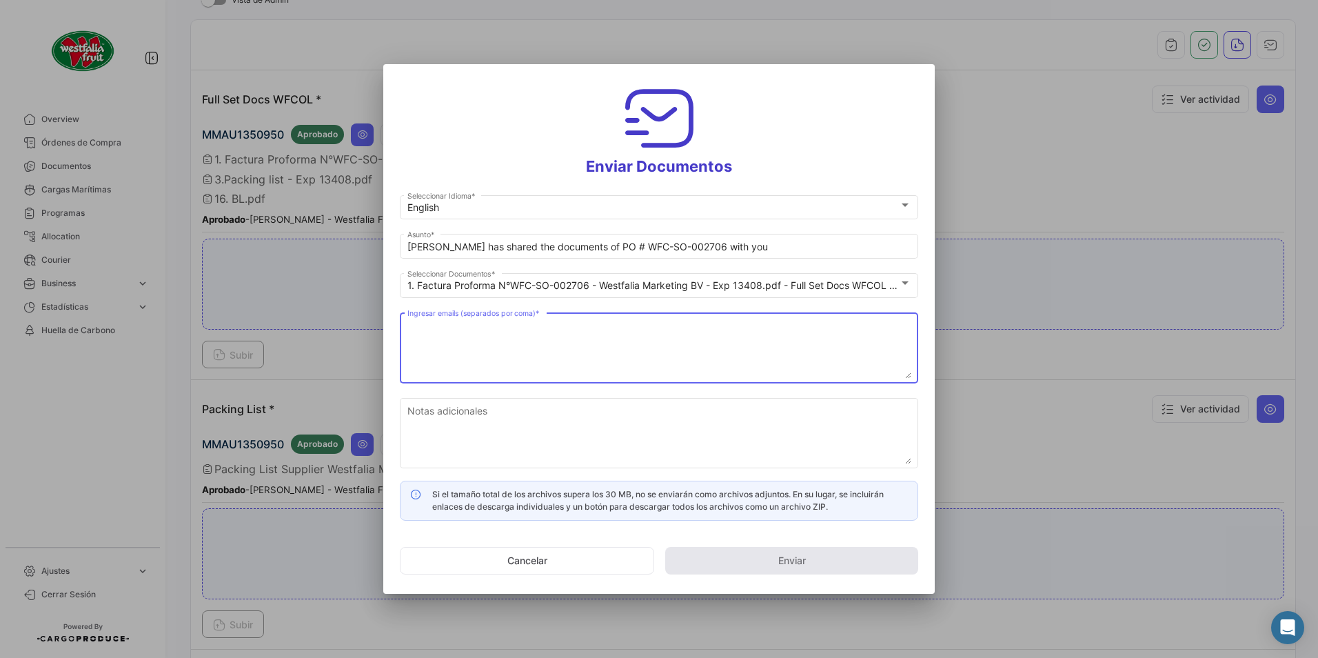
type textarea "v"
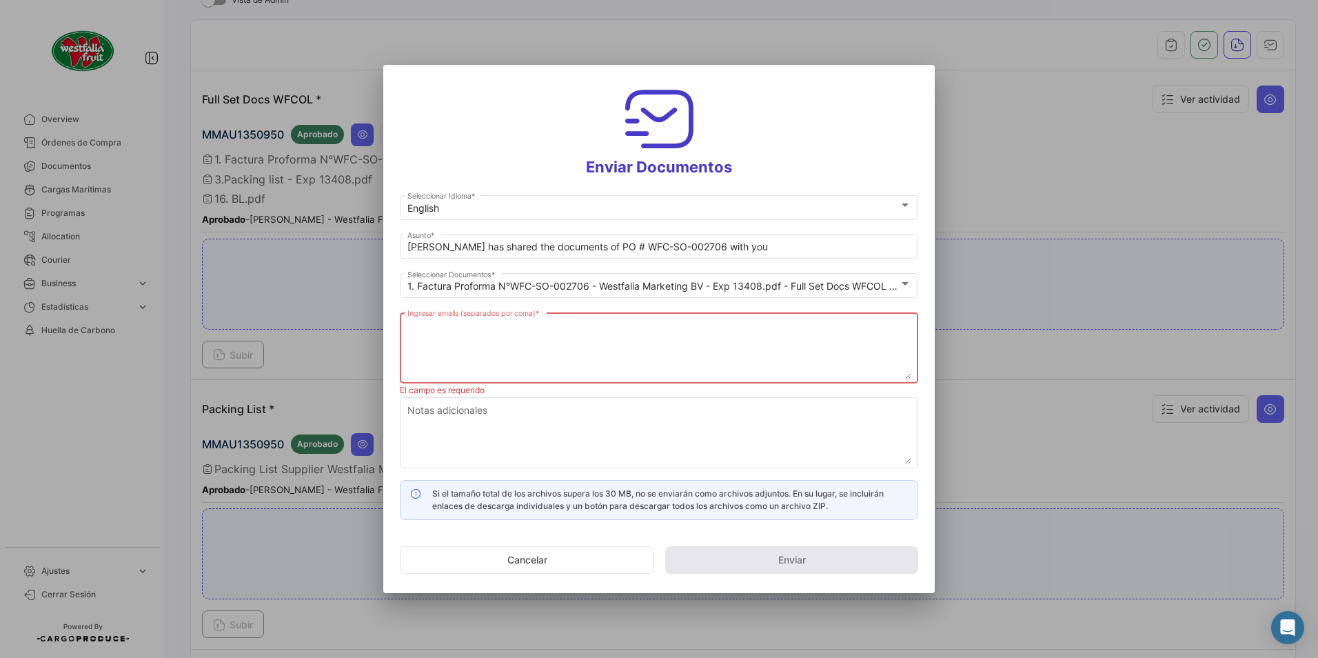
paste textarea "[DOMAIN_NAME][EMAIL_ADDRESS][DOMAIN_NAME]"
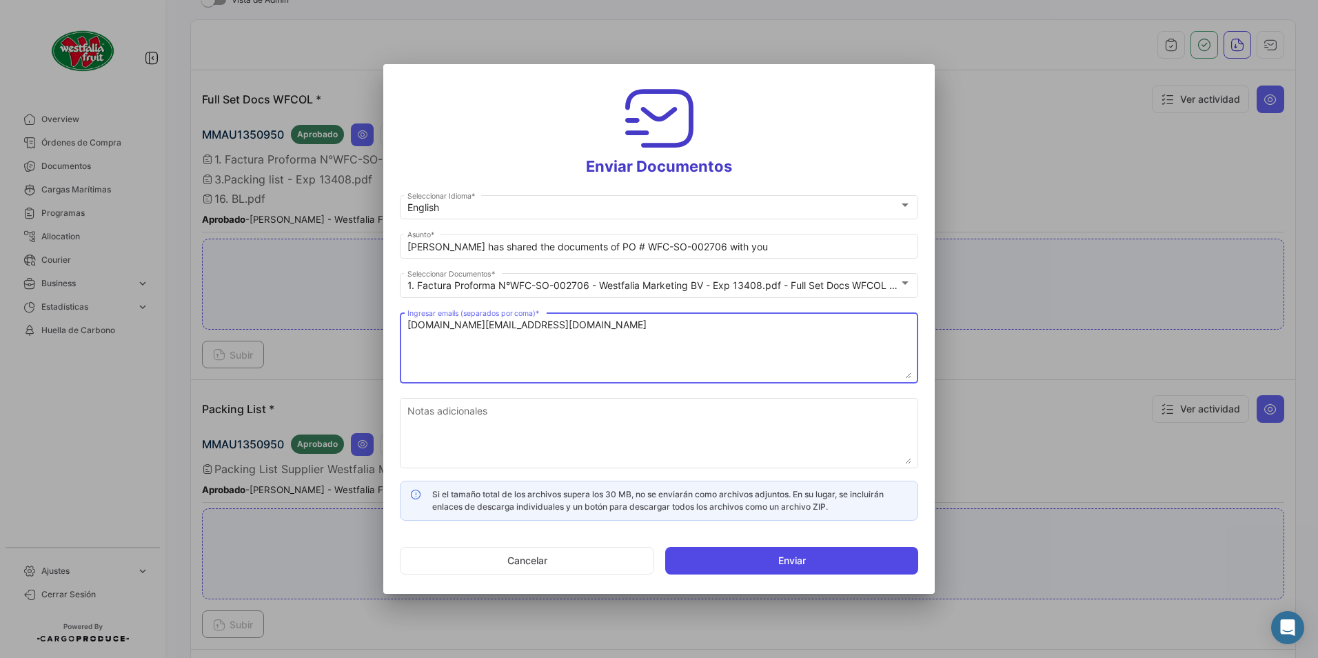
type textarea "[DOMAIN_NAME][EMAIL_ADDRESS][DOMAIN_NAME]"
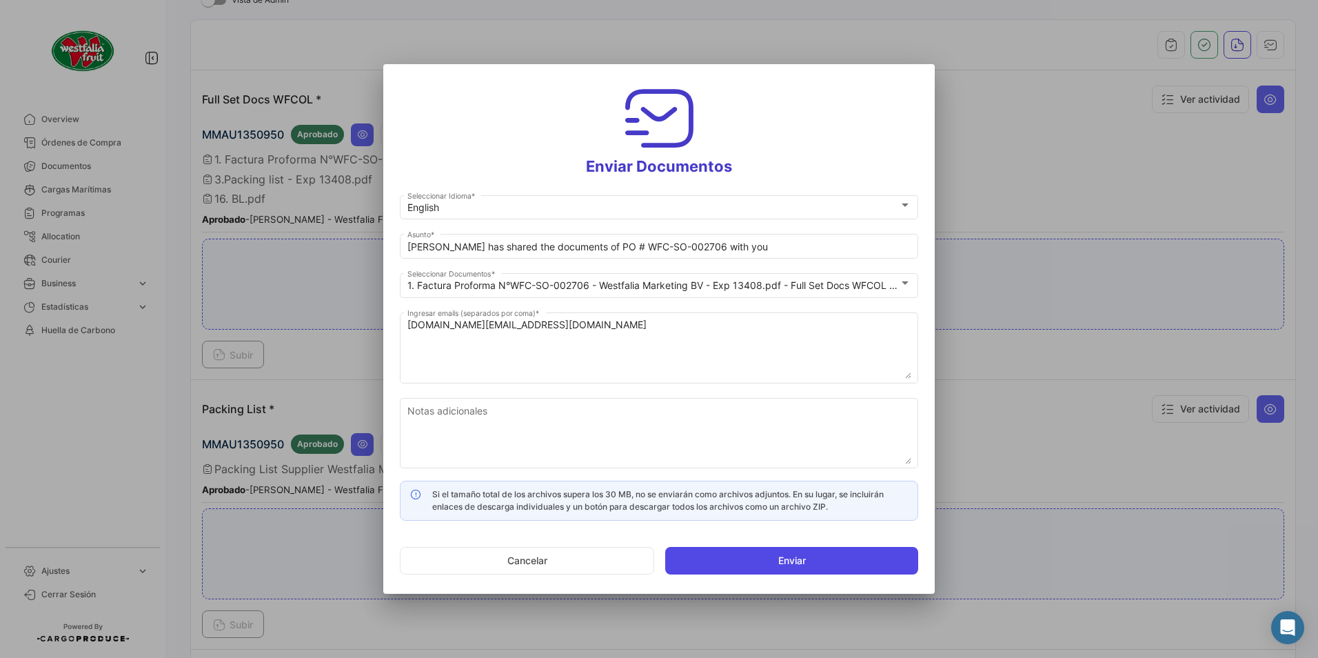
click at [733, 554] on button "Enviar" at bounding box center [791, 561] width 253 height 28
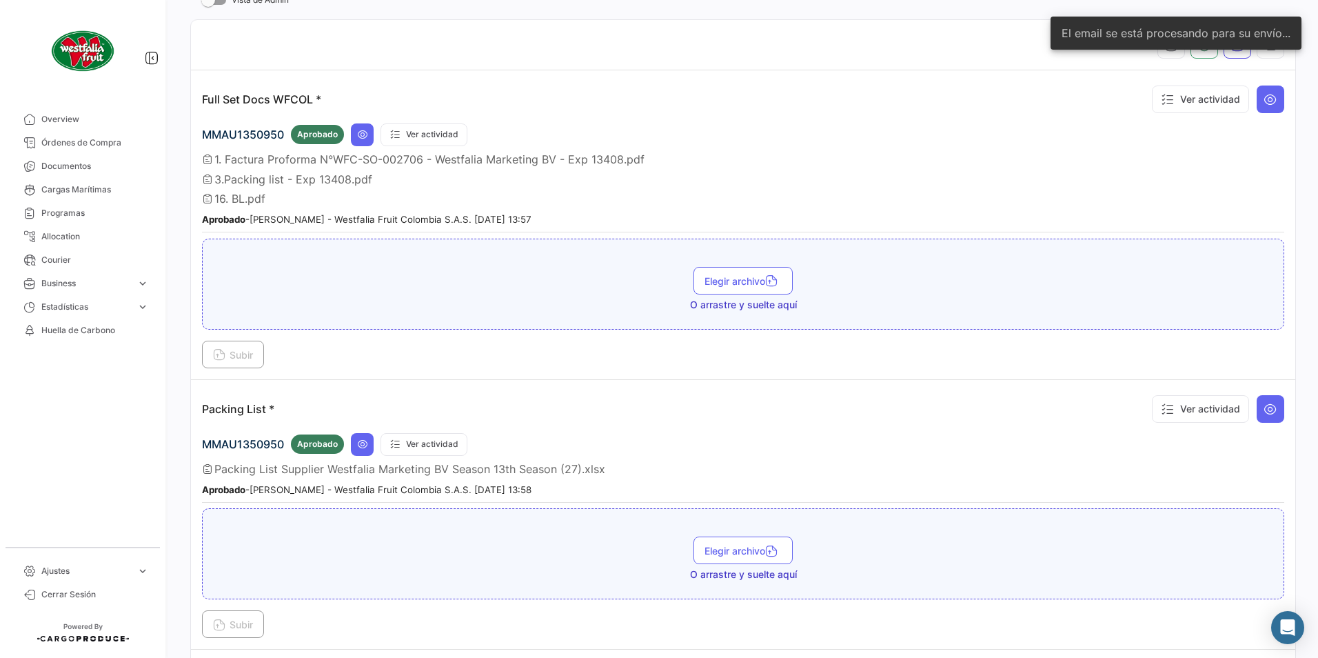
scroll to position [267, 0]
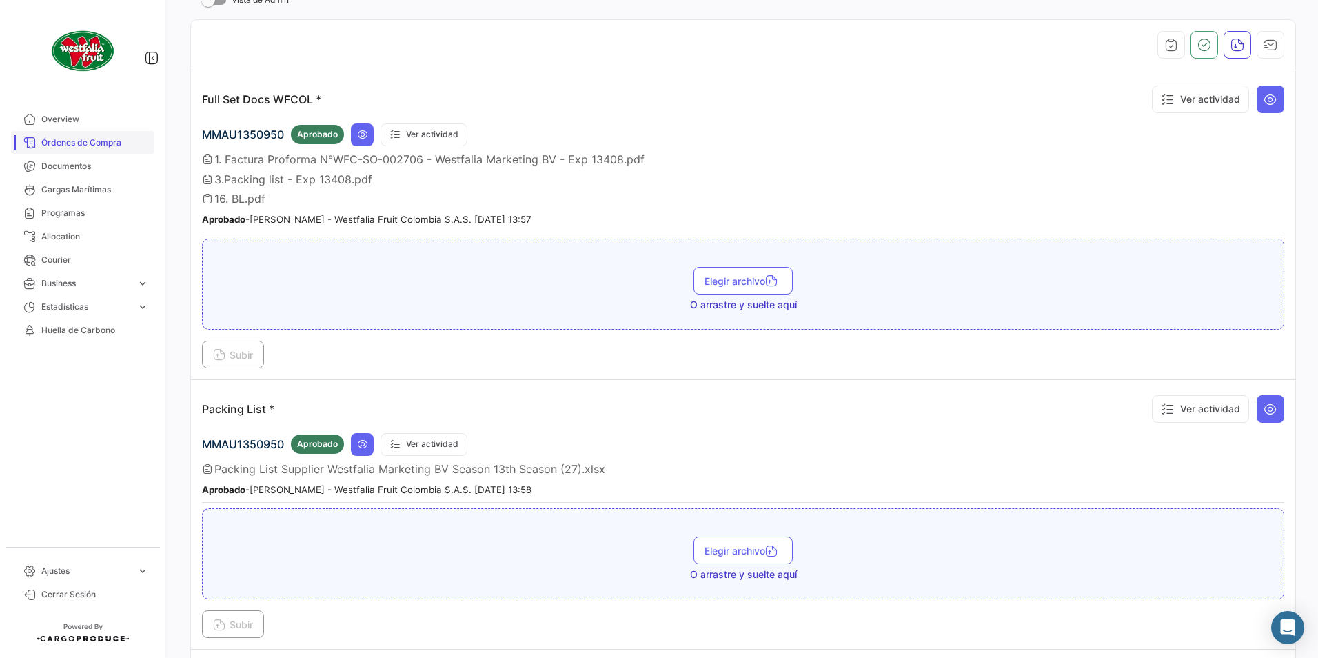
click at [86, 135] on link "Órdenes de Compra" at bounding box center [82, 142] width 143 height 23
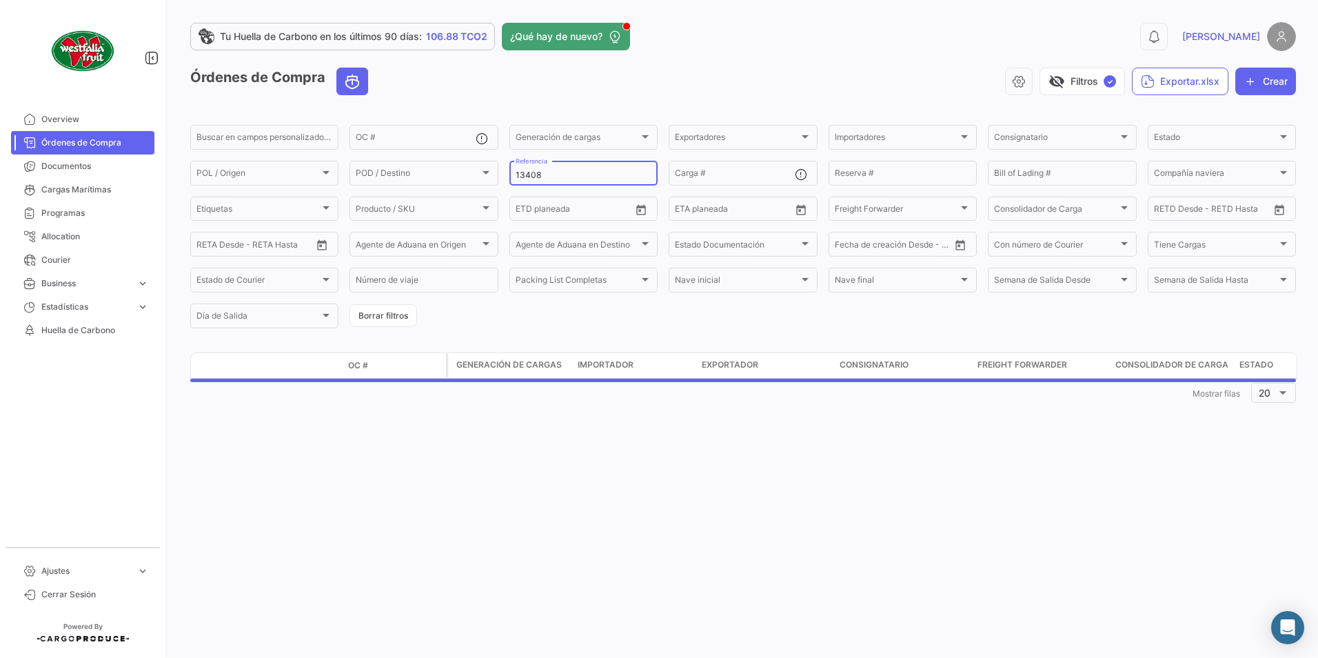
click at [573, 167] on div "13408 Referencia" at bounding box center [584, 172] width 136 height 27
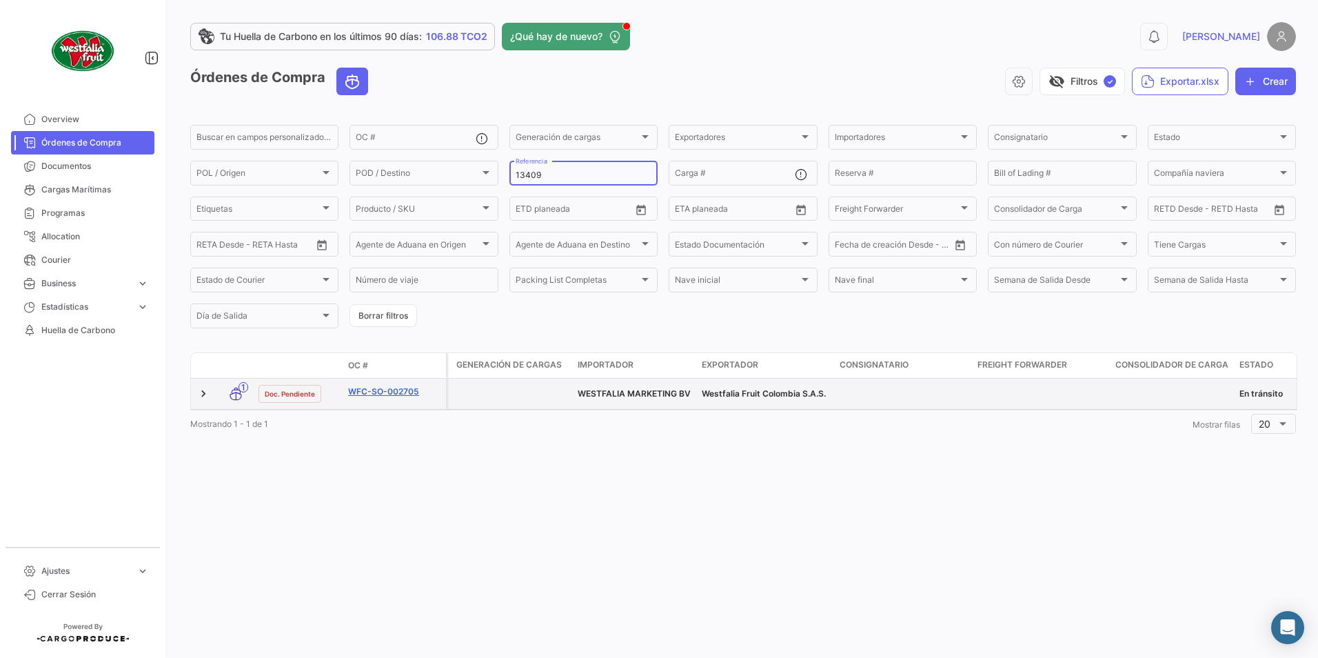
type input "13409"
click at [381, 396] on link "WFC-SO-002705" at bounding box center [394, 391] width 92 height 12
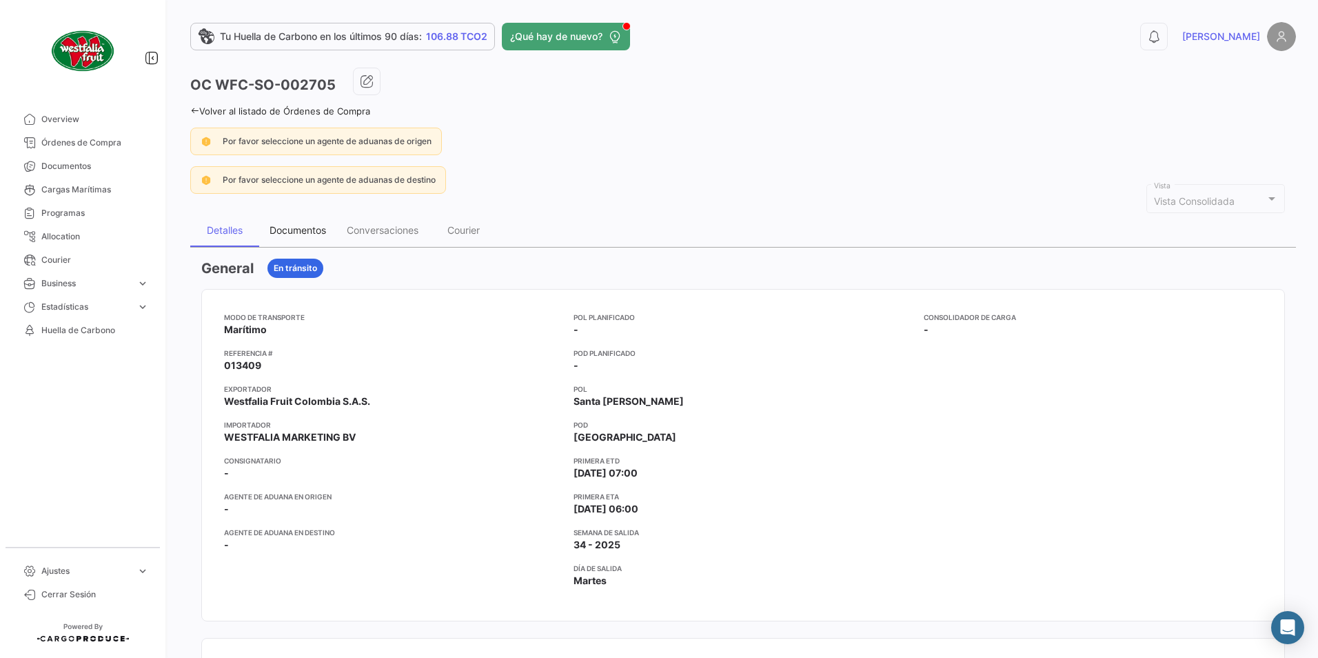
click at [293, 230] on div "Documentos" at bounding box center [298, 230] width 57 height 12
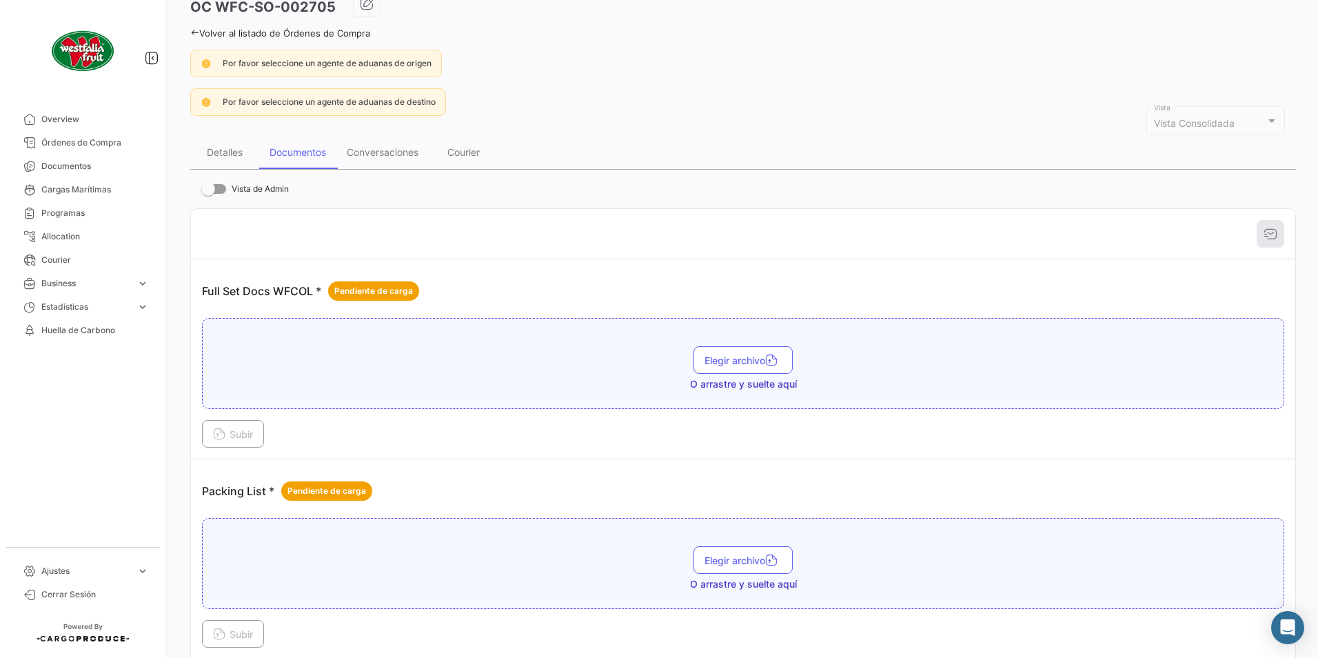
scroll to position [138, 0]
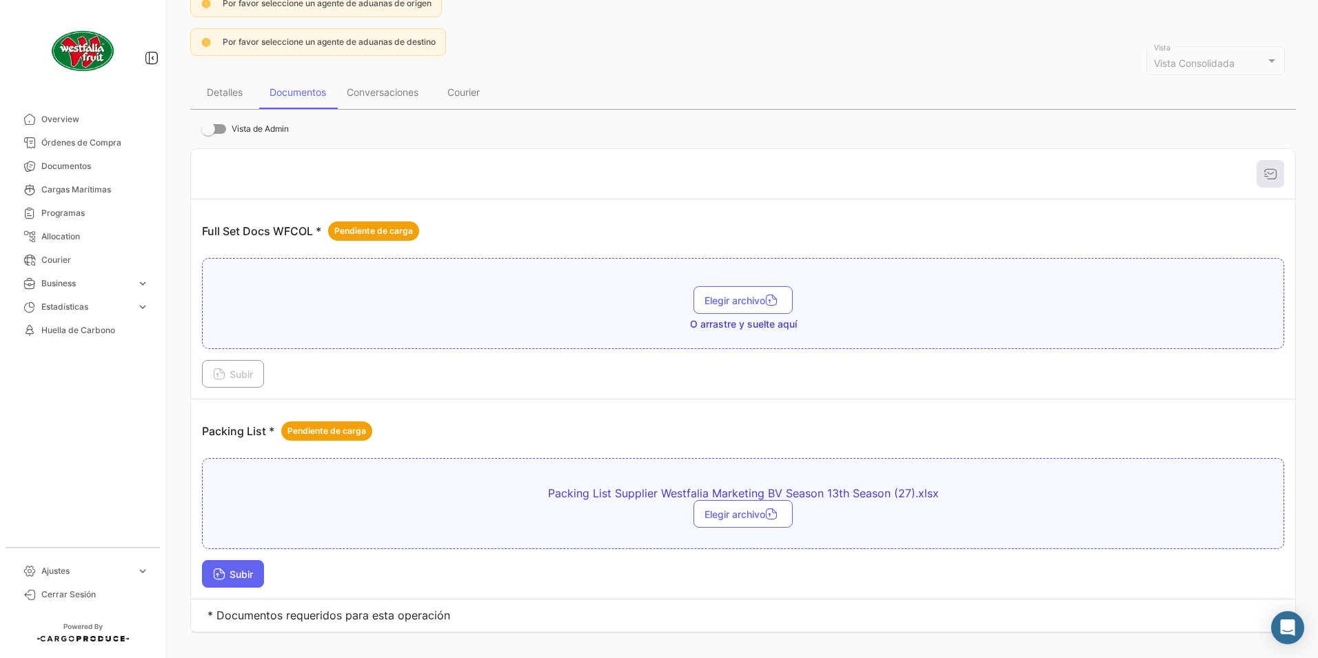
click at [243, 578] on span "Subir" at bounding box center [233, 574] width 40 height 12
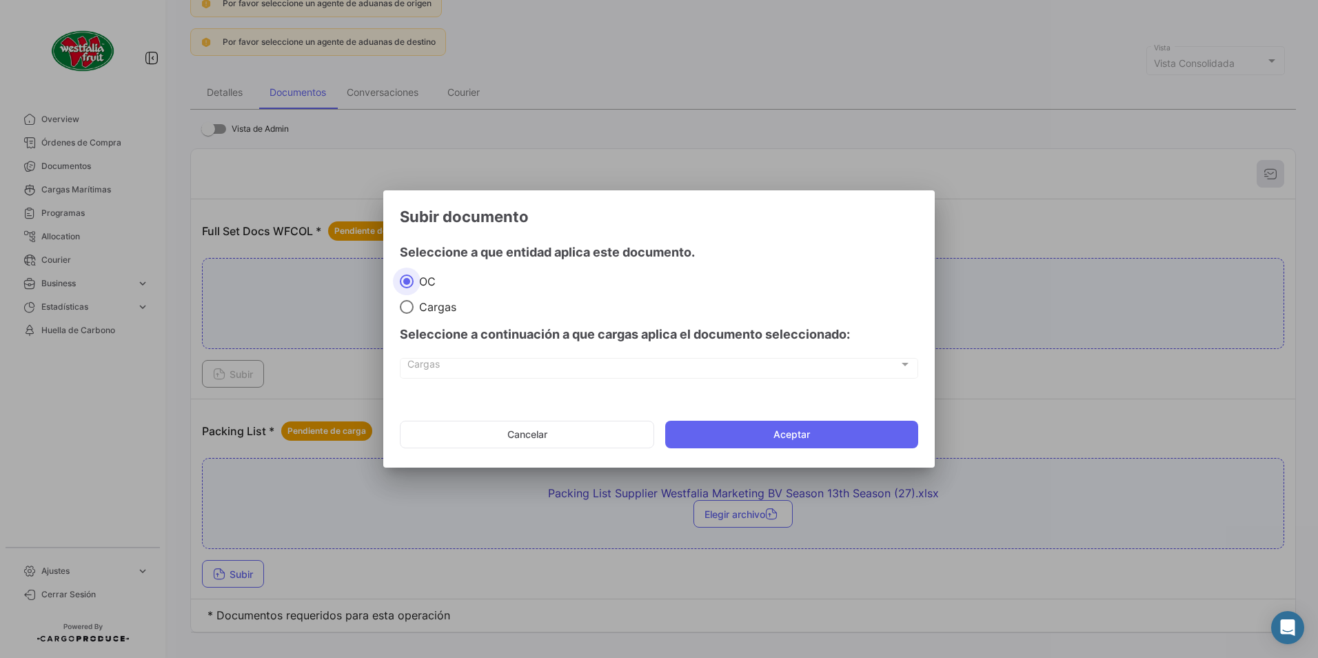
click at [412, 312] on span at bounding box center [407, 307] width 14 height 14
click at [412, 312] on input "Cargas" at bounding box center [407, 307] width 14 height 14
radio input "true"
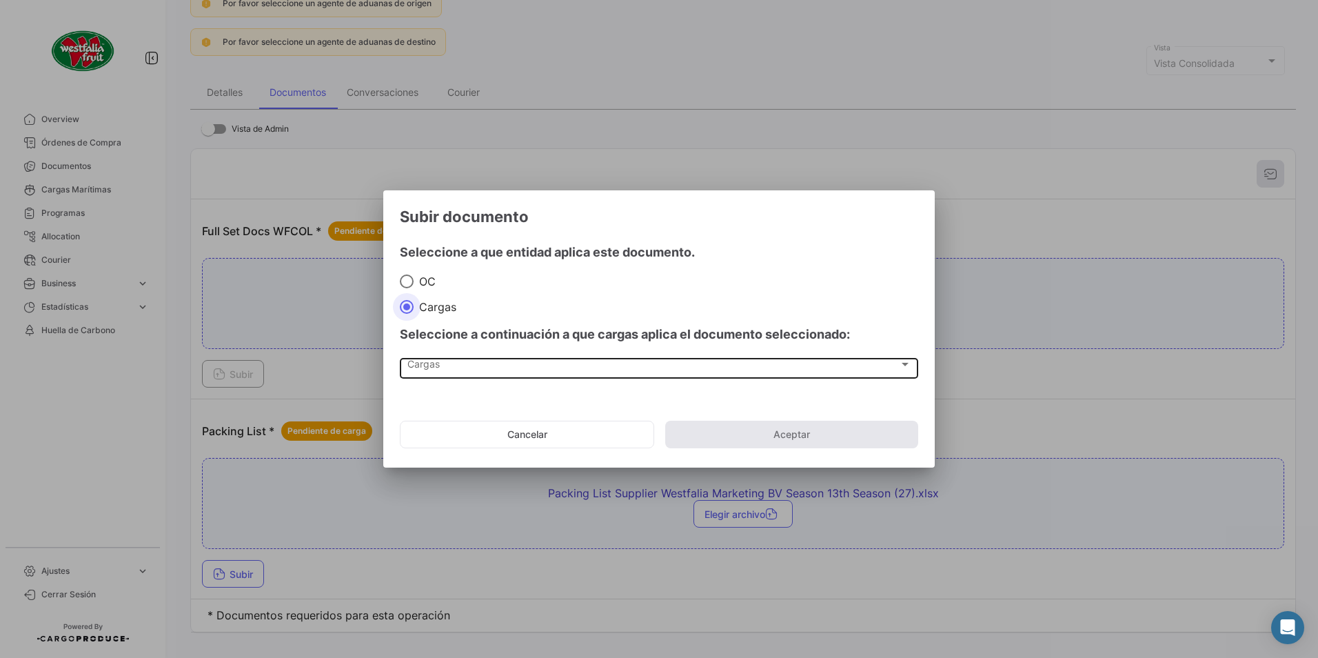
click at [427, 363] on span "Cargas" at bounding box center [652, 367] width 491 height 12
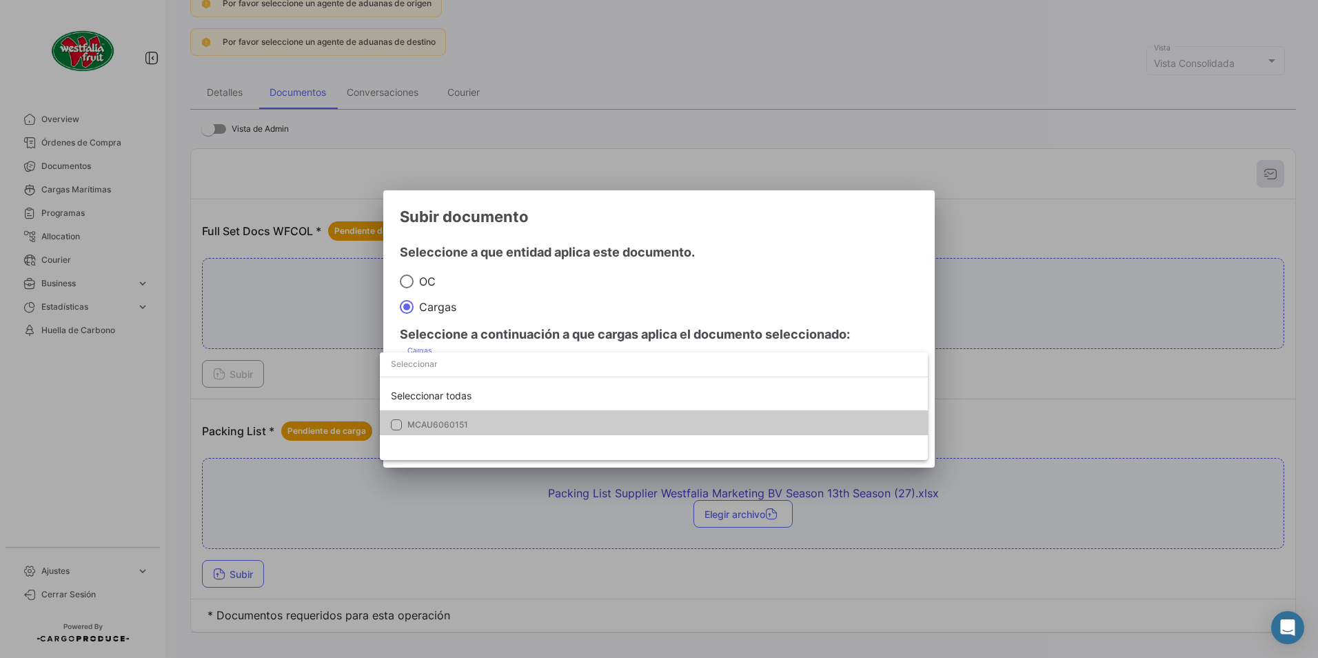
click at [443, 423] on span "MCAU6060151" at bounding box center [437, 424] width 61 height 10
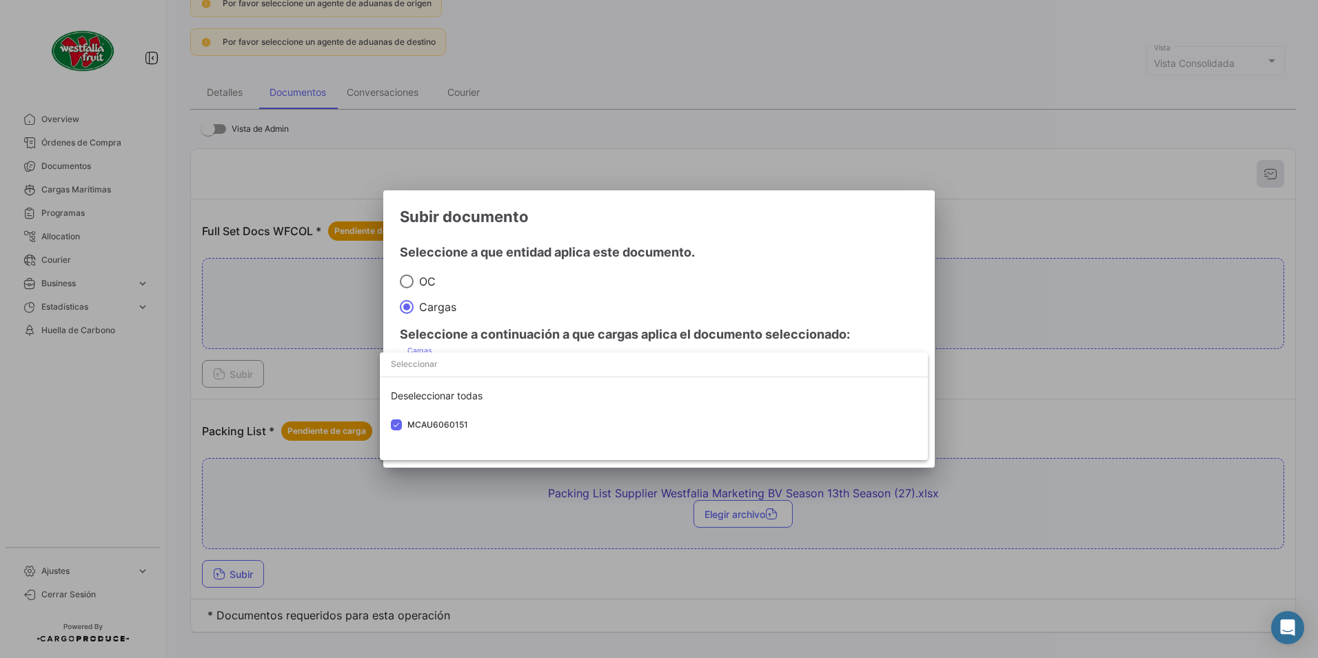
click at [737, 263] on div at bounding box center [659, 329] width 1318 height 658
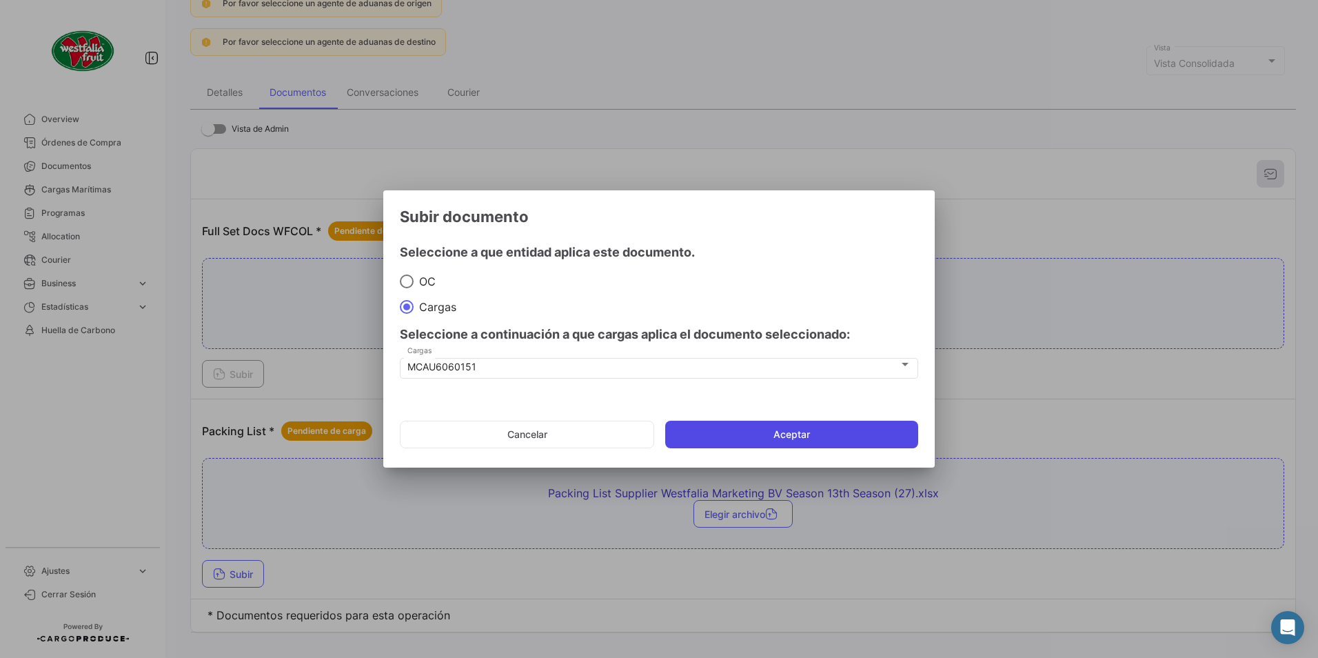
click at [762, 427] on button "Aceptar" at bounding box center [791, 434] width 253 height 28
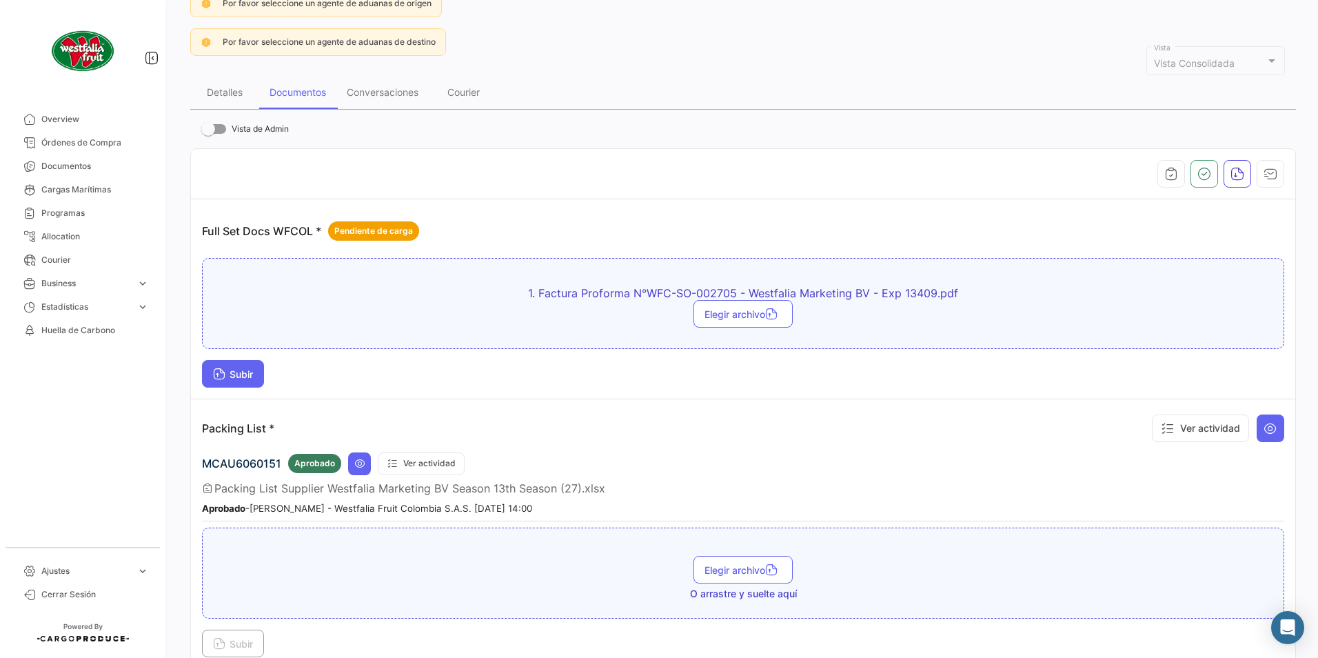
click at [241, 370] on span "Subir" at bounding box center [233, 374] width 40 height 12
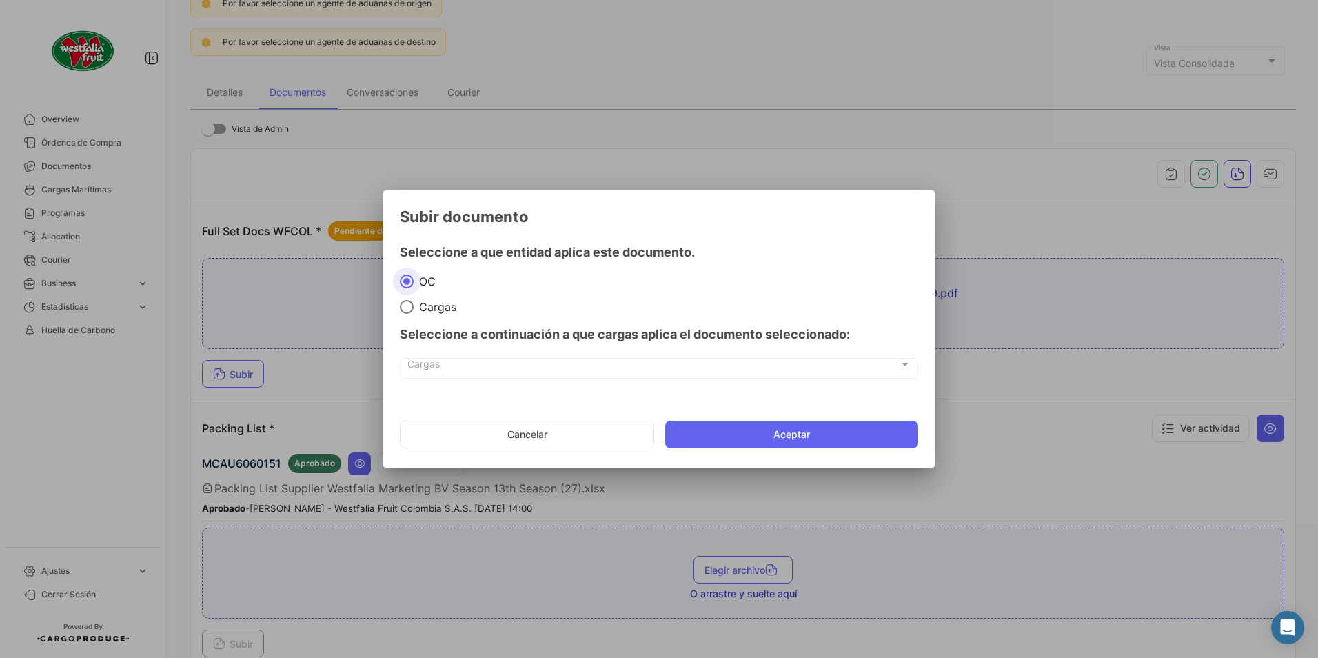
click at [426, 301] on span "Cargas" at bounding box center [435, 307] width 43 height 14
click at [414, 301] on input "Cargas" at bounding box center [407, 307] width 14 height 14
radio input "true"
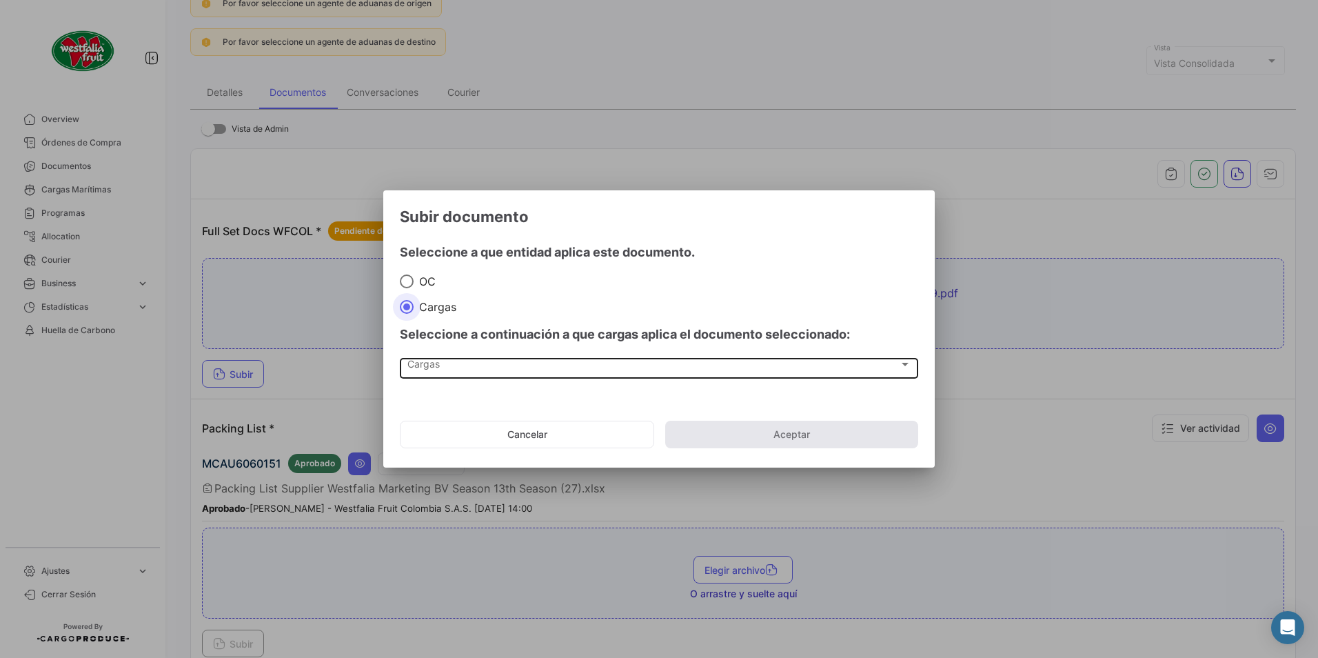
click at [421, 357] on div "Cargas Cargas" at bounding box center [659, 366] width 504 height 23
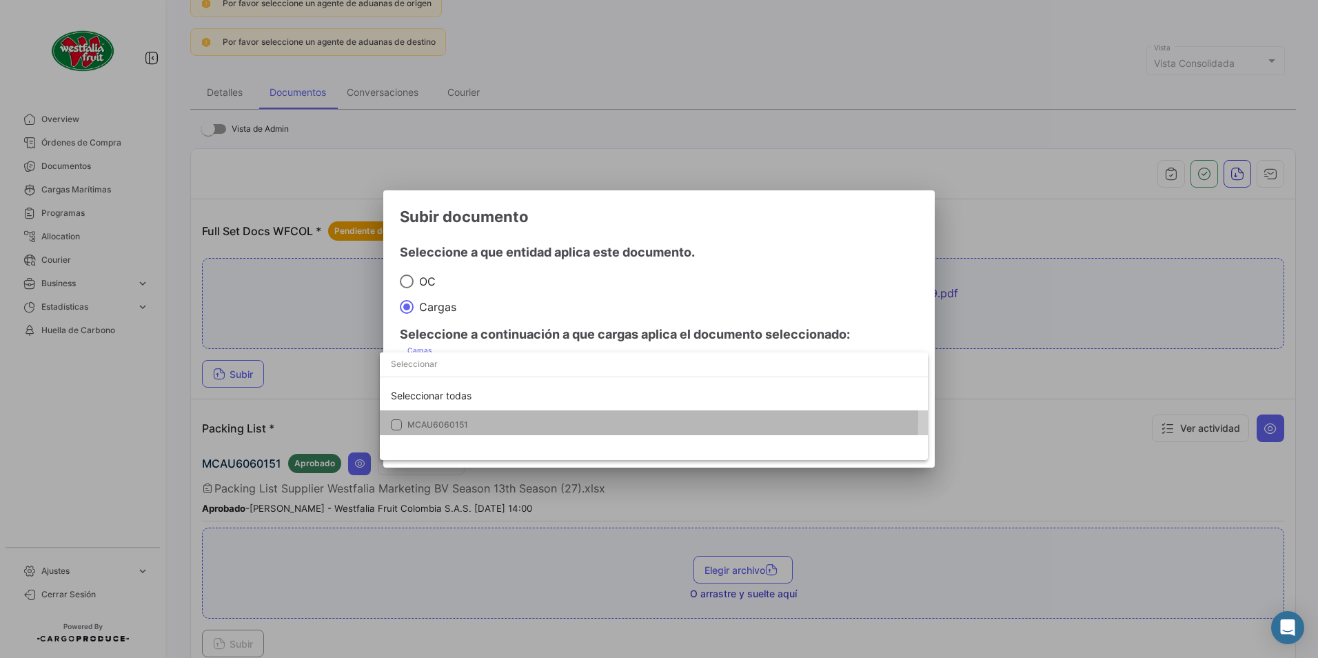
click at [423, 418] on mat-option "MCAU6060151" at bounding box center [654, 424] width 548 height 29
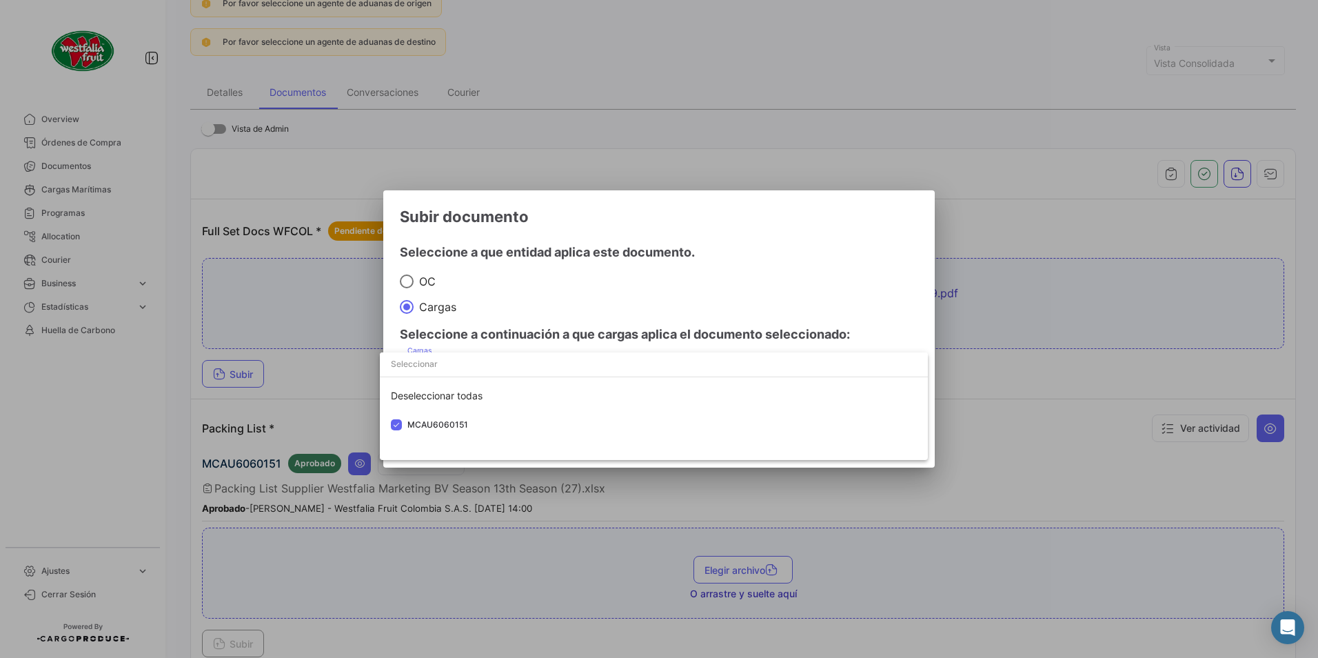
click at [837, 274] on div at bounding box center [659, 329] width 1318 height 658
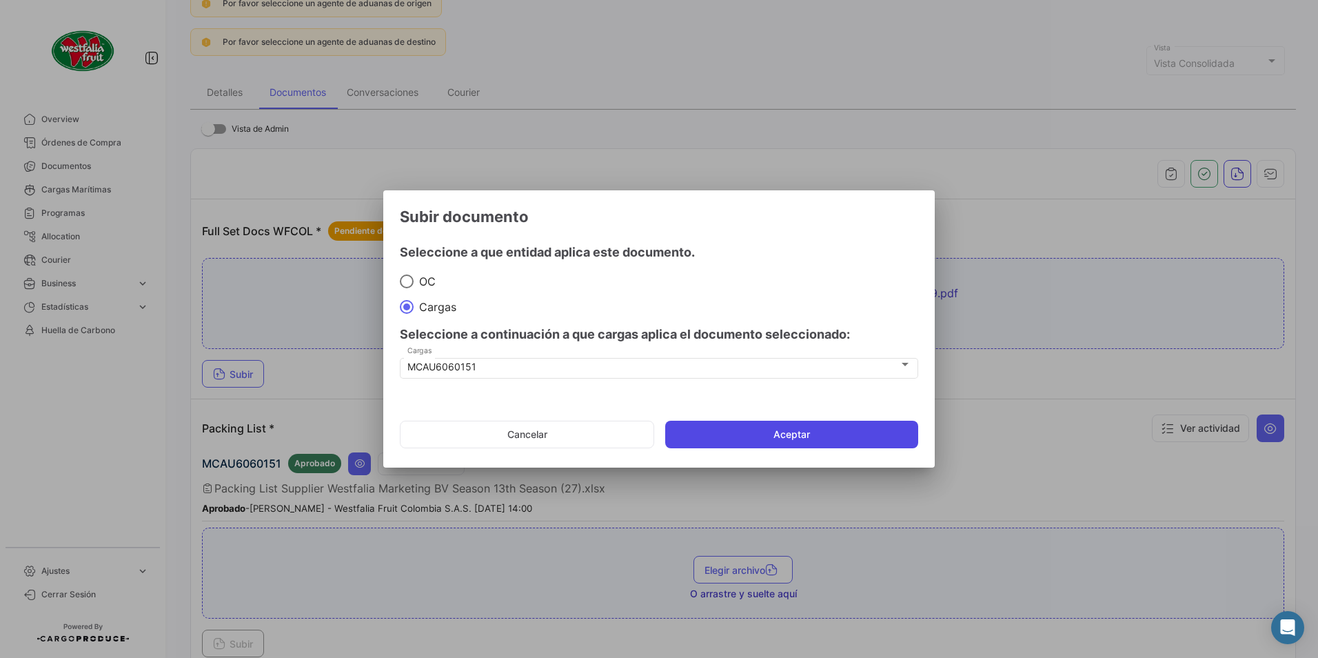
click at [691, 445] on button "Aceptar" at bounding box center [791, 434] width 253 height 28
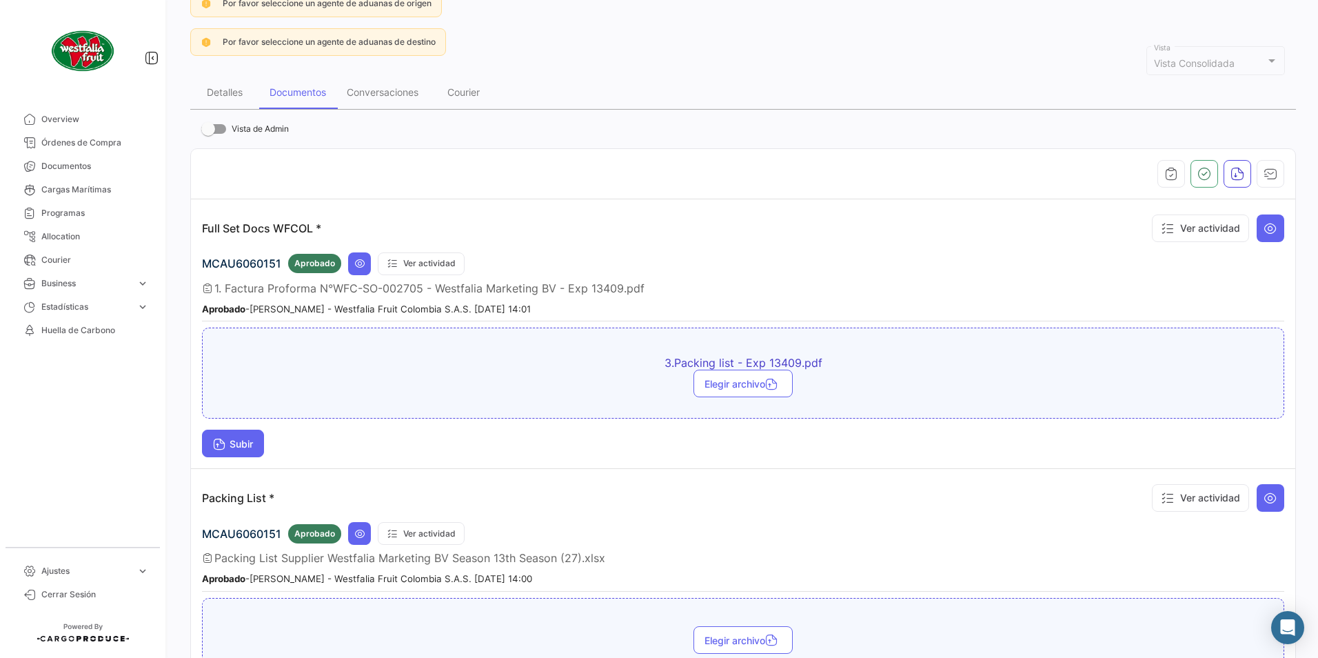
click at [253, 446] on span "Subir" at bounding box center [233, 444] width 40 height 12
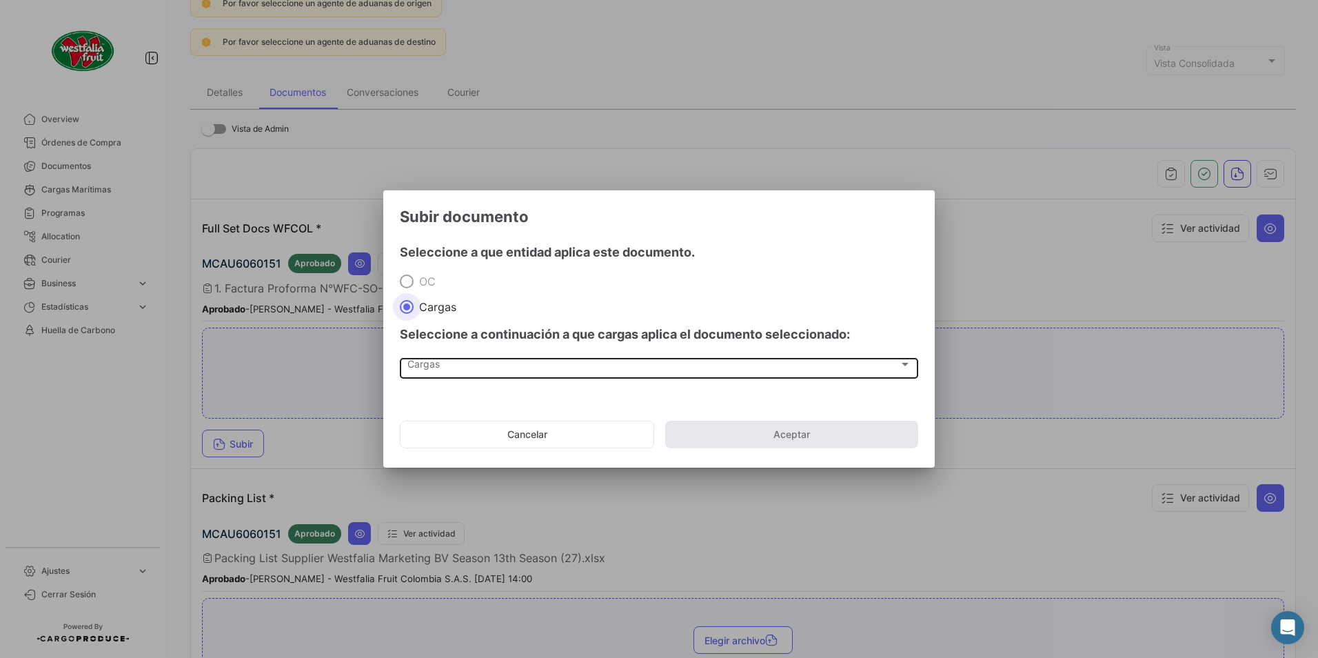
click at [441, 362] on div "Cargas" at bounding box center [652, 367] width 491 height 12
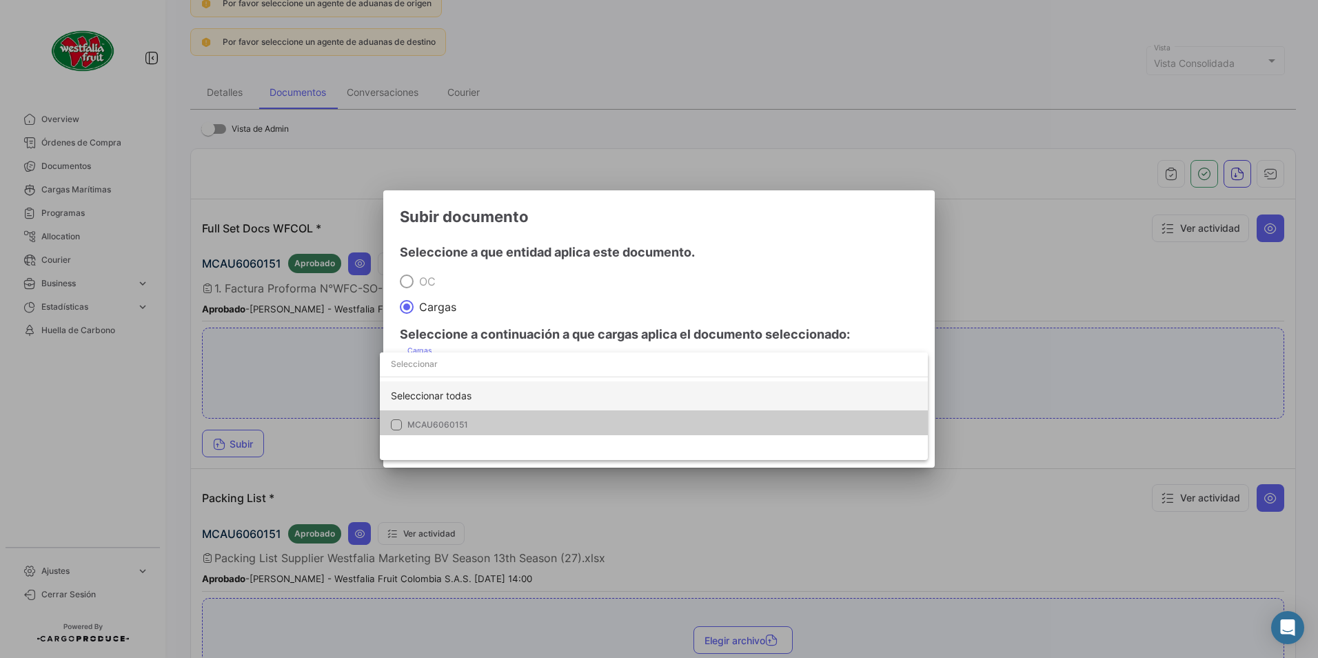
click at [429, 408] on div "Seleccionar todas" at bounding box center [654, 395] width 548 height 29
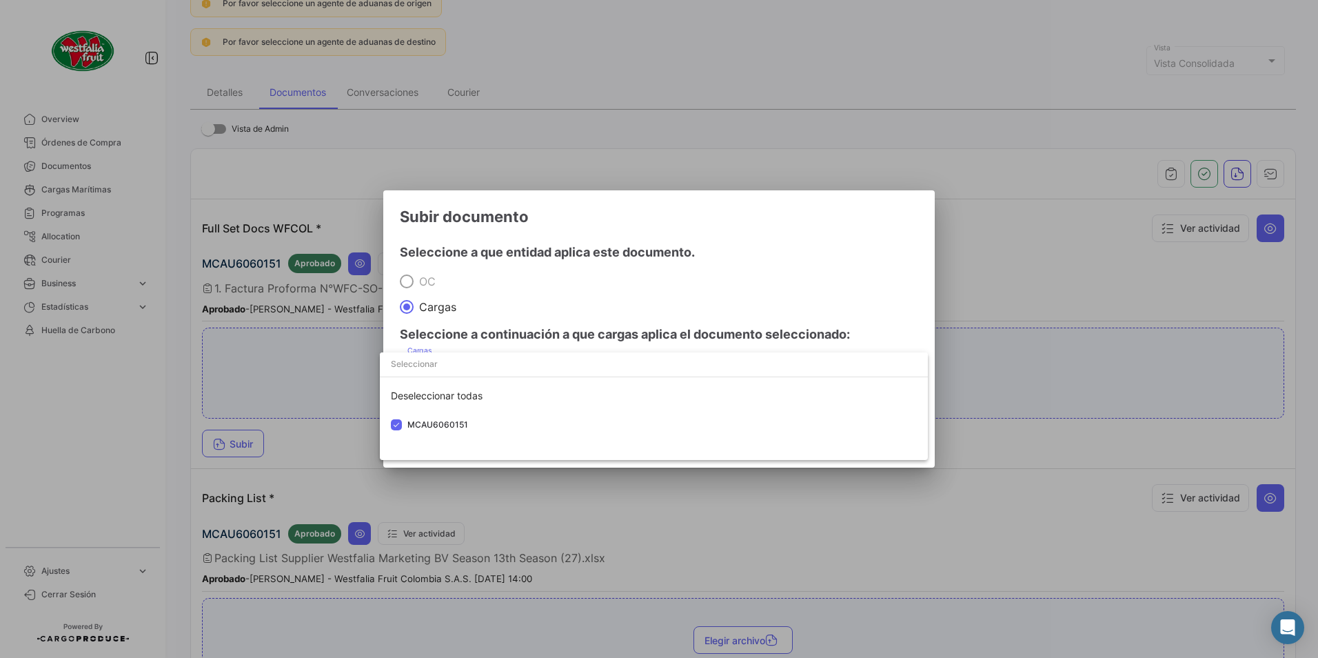
click at [795, 272] on div at bounding box center [659, 329] width 1318 height 658
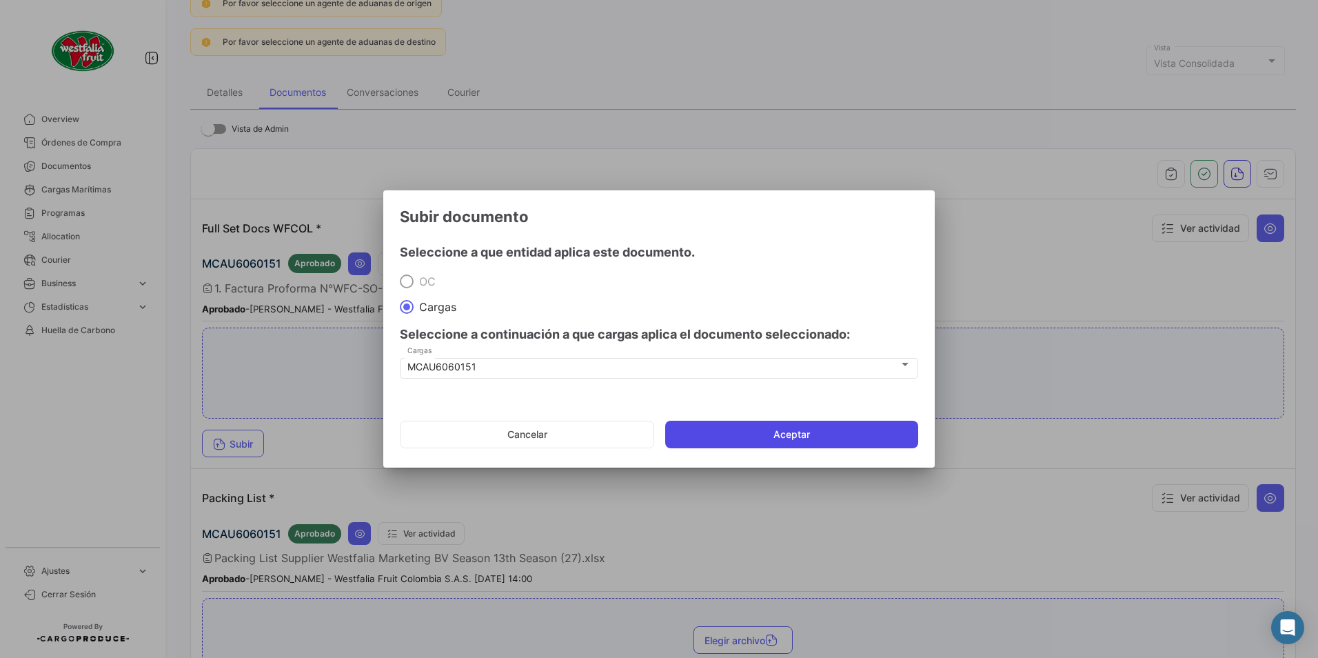
click at [776, 433] on button "Aceptar" at bounding box center [791, 434] width 253 height 28
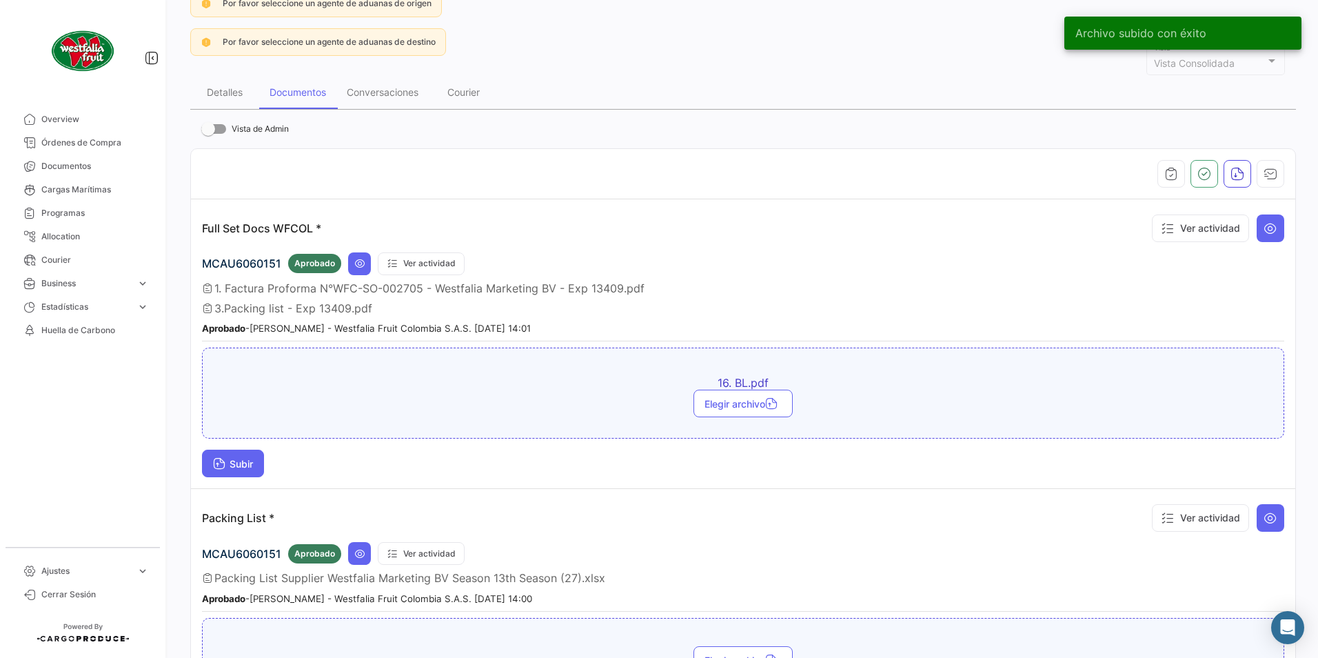
click at [258, 477] on td "Full Set Docs WFCOL * Ver actividad MCAU6060151 Aprobado Ver actividad 1. Factu…" at bounding box center [743, 343] width 1104 height 289
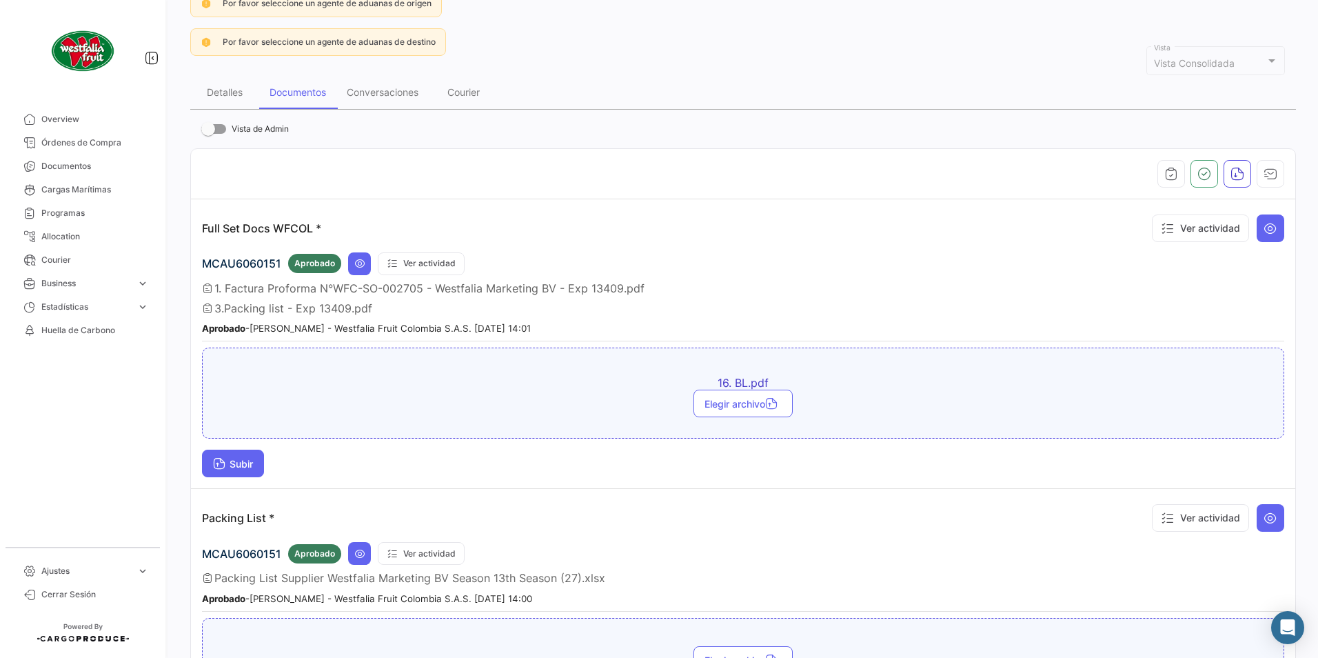
click at [245, 465] on span "Subir" at bounding box center [233, 464] width 40 height 12
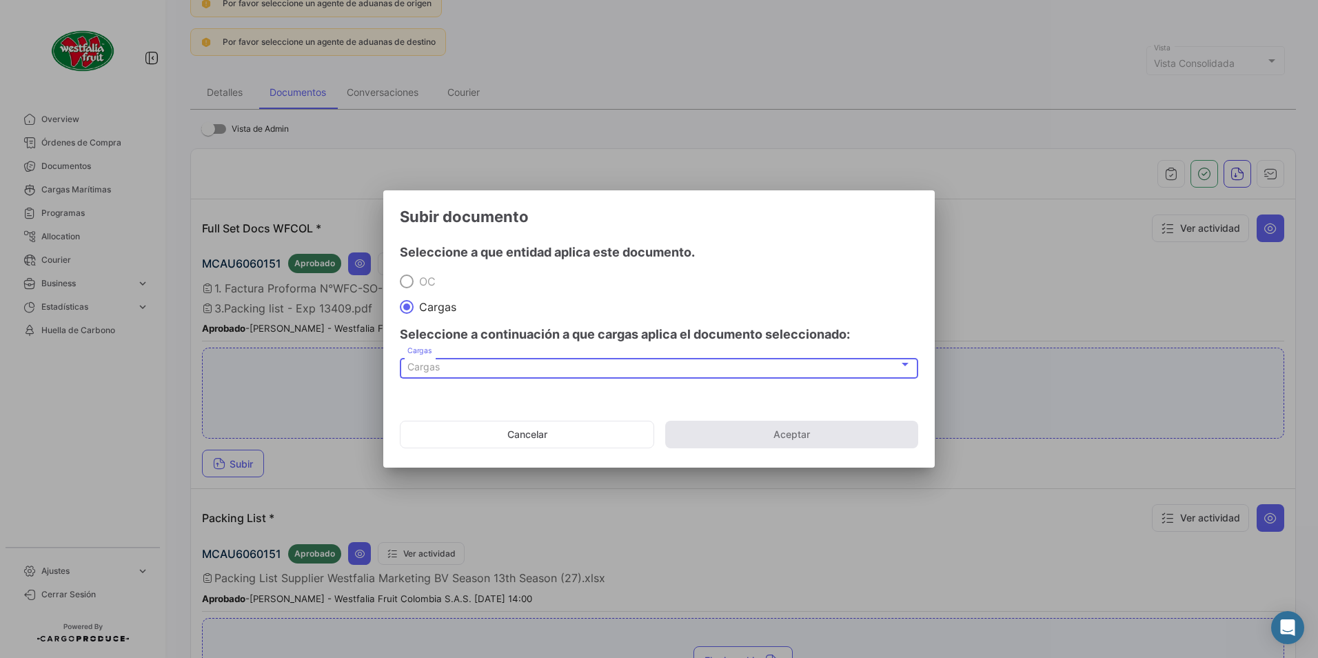
click at [426, 365] on span "Cargas" at bounding box center [423, 366] width 32 height 12
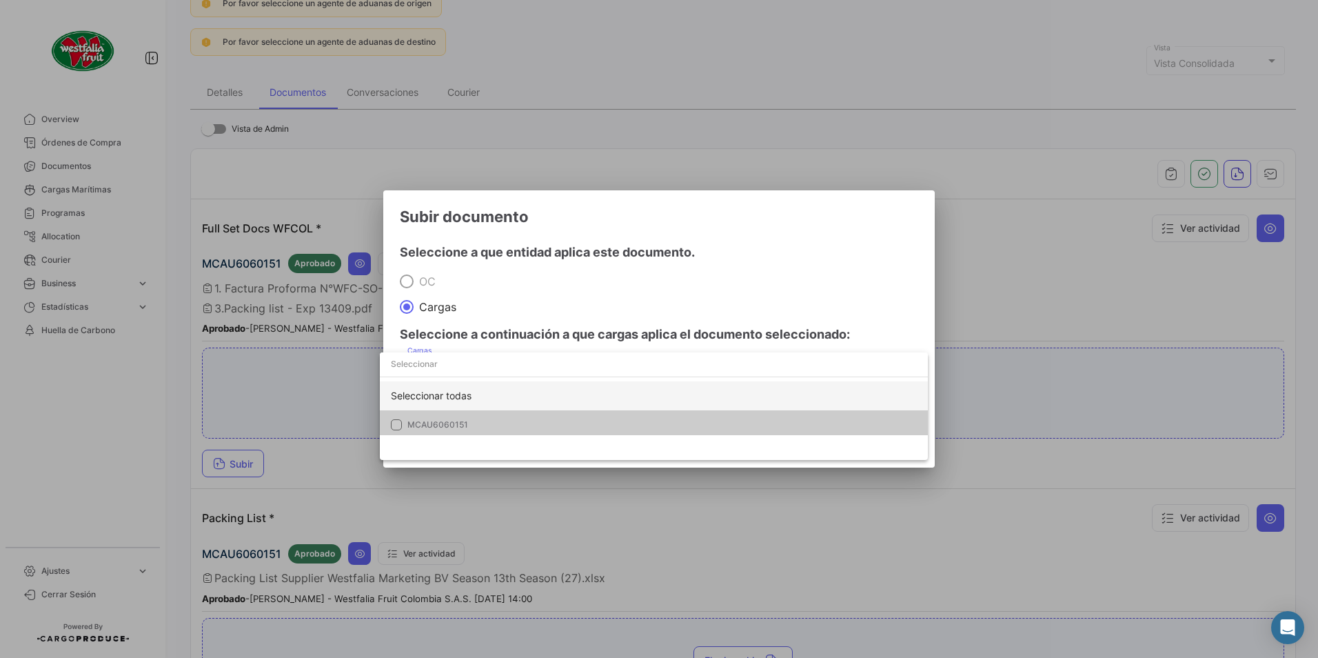
click at [409, 405] on div "Seleccionar todas" at bounding box center [654, 395] width 548 height 29
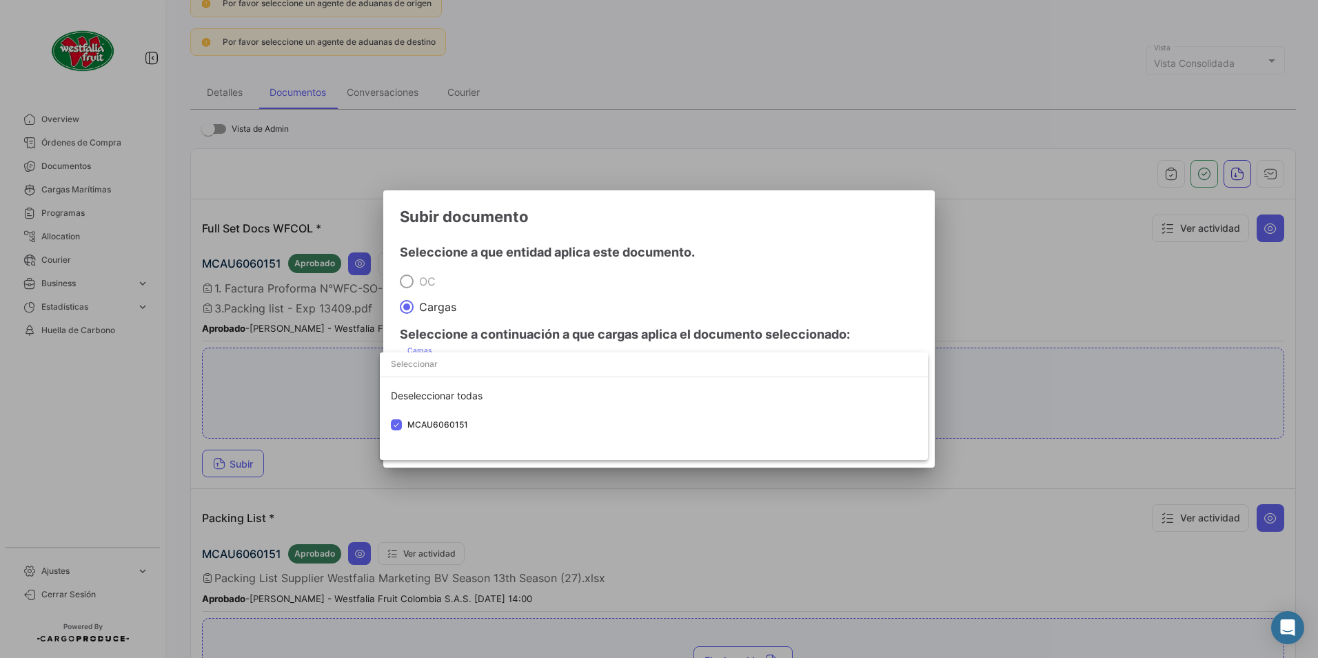
click at [769, 287] on div at bounding box center [659, 329] width 1318 height 658
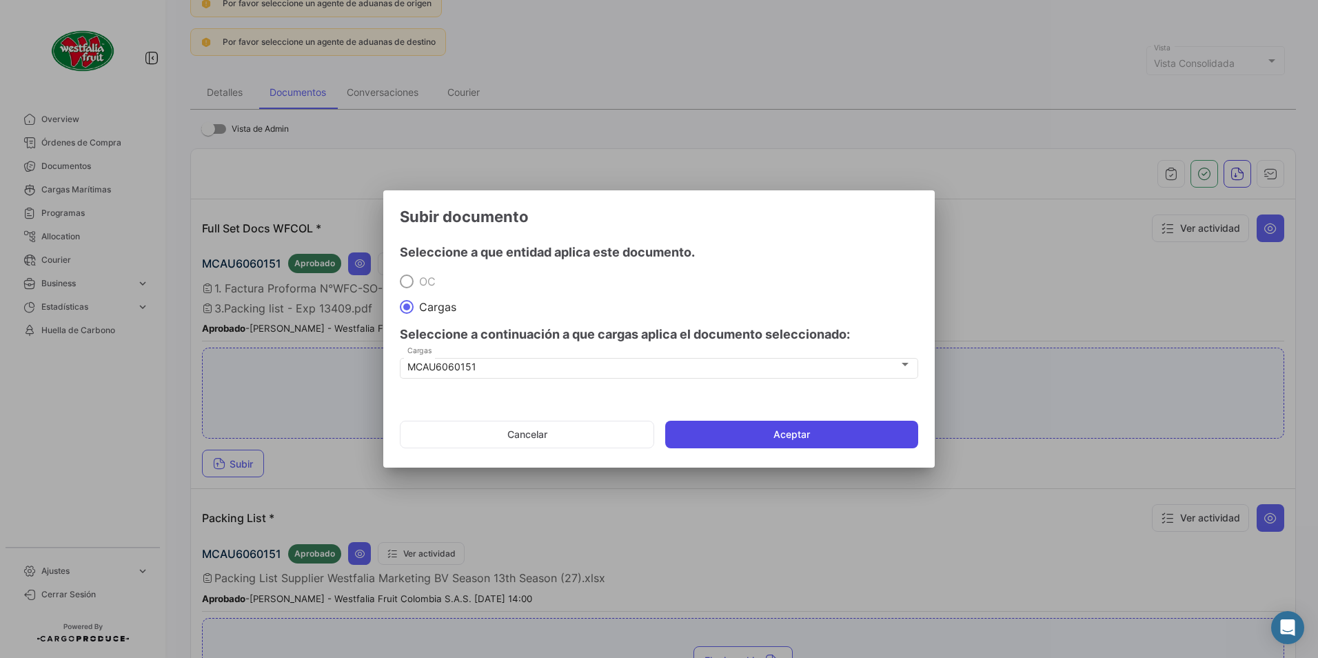
click at [806, 427] on button "Aceptar" at bounding box center [791, 434] width 253 height 28
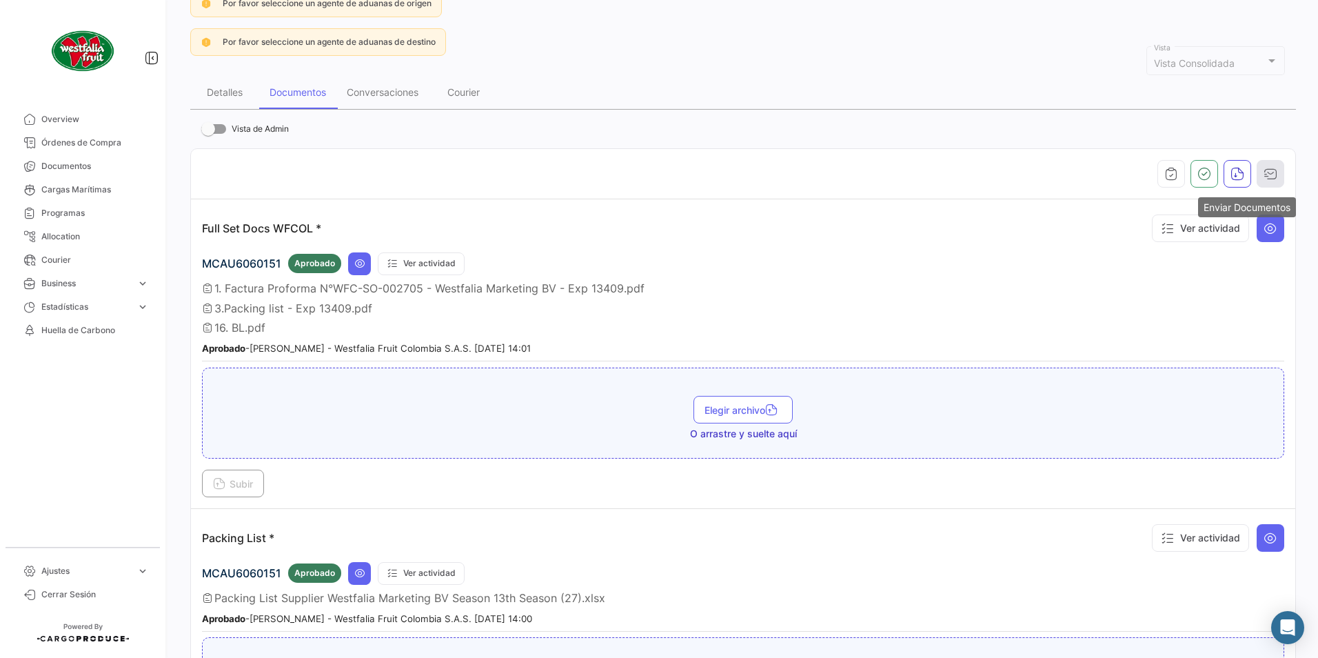
click at [1265, 170] on icon "button" at bounding box center [1270, 174] width 14 height 14
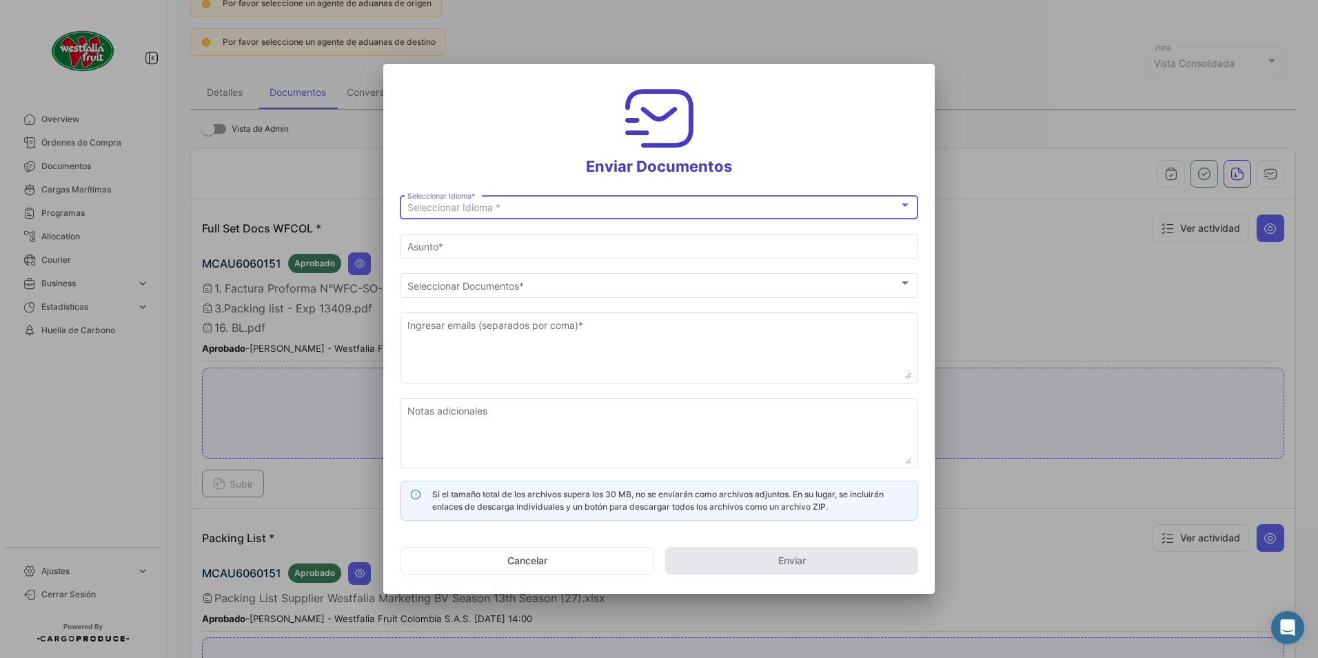
click at [438, 205] on span "Seleccionar Idioma *" at bounding box center [453, 207] width 93 height 12
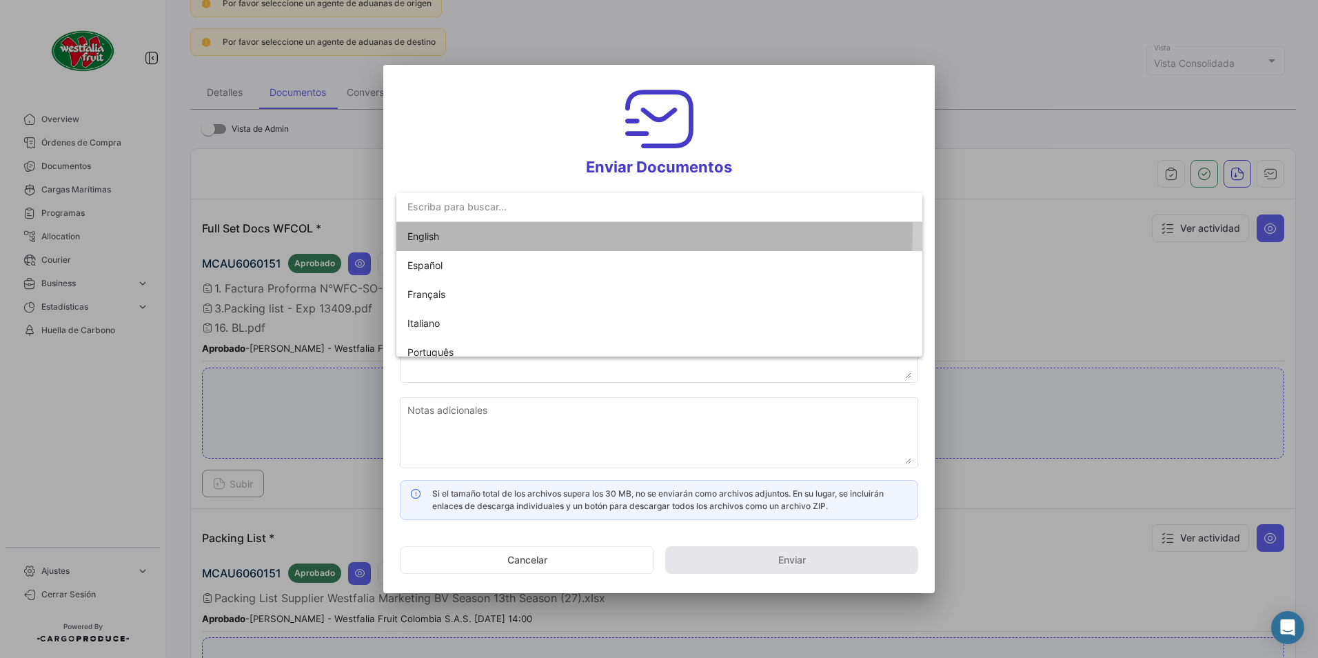
click at [440, 230] on span "English" at bounding box center [503, 236] width 193 height 29
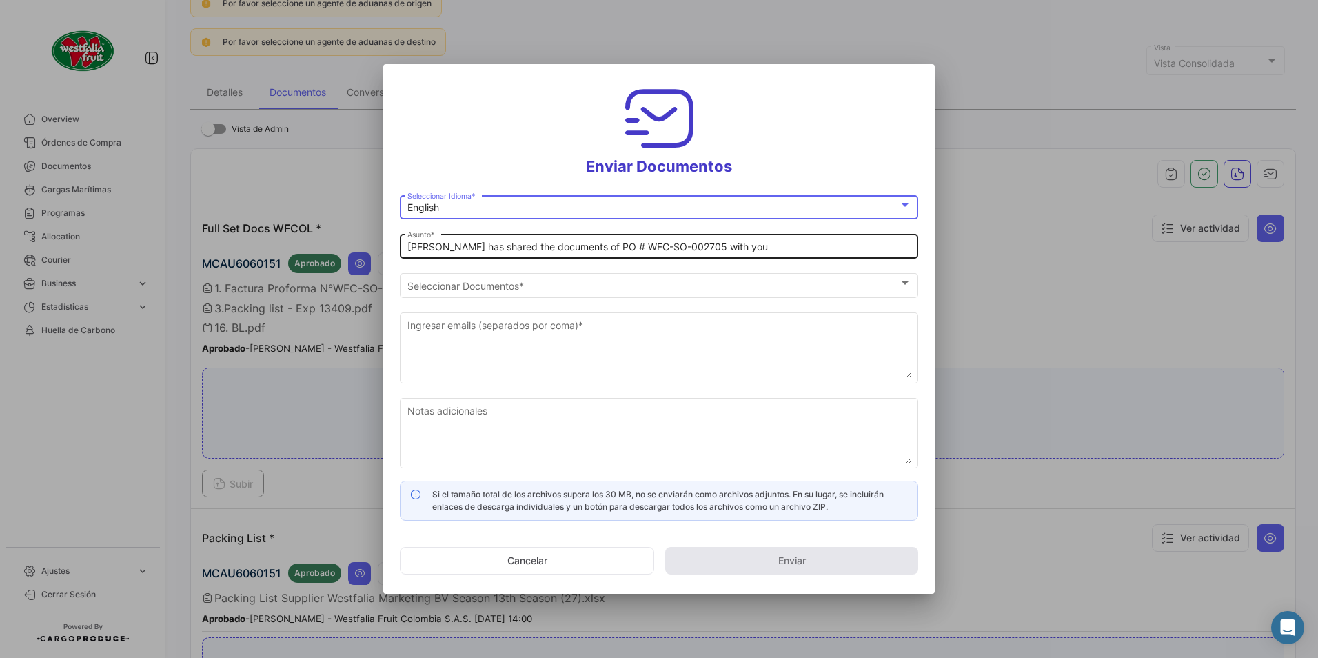
click at [445, 252] on input "[PERSON_NAME] has shared the documents of PO # WFC-SO-002705 with you" at bounding box center [659, 247] width 504 height 12
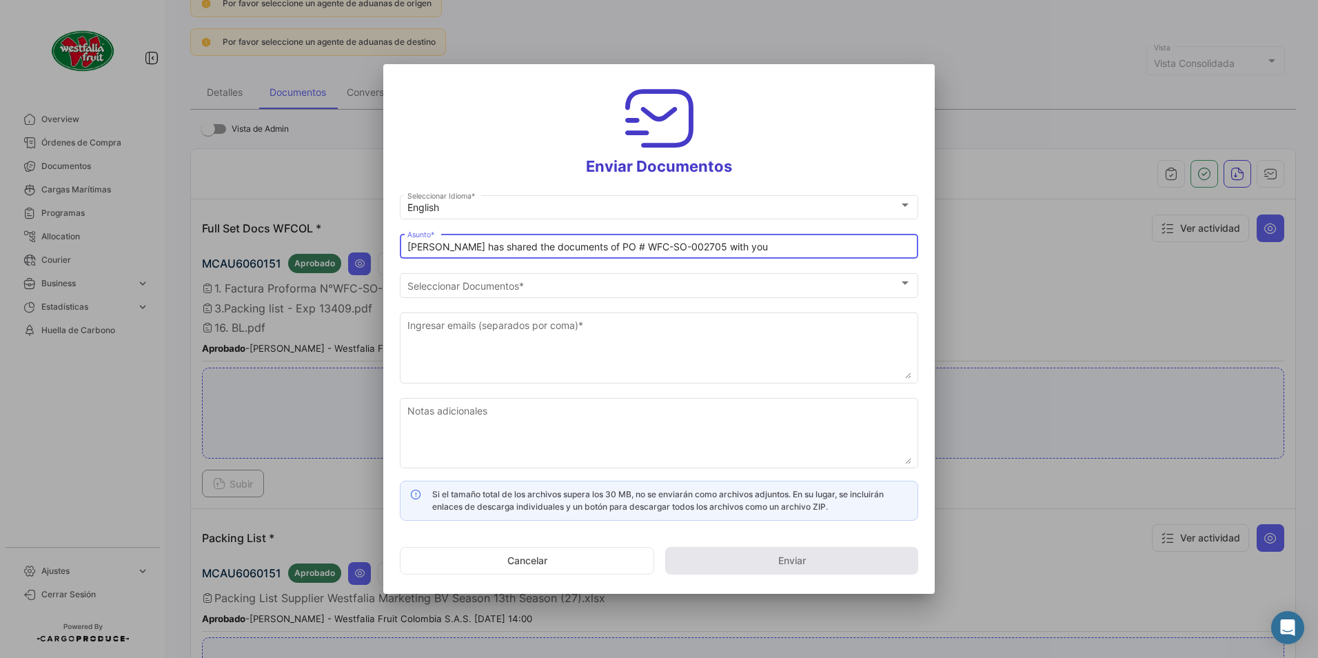
click at [467, 248] on input "[PERSON_NAME] has shared the documents of PO # WFC-SO-002705 with you" at bounding box center [659, 247] width 504 height 12
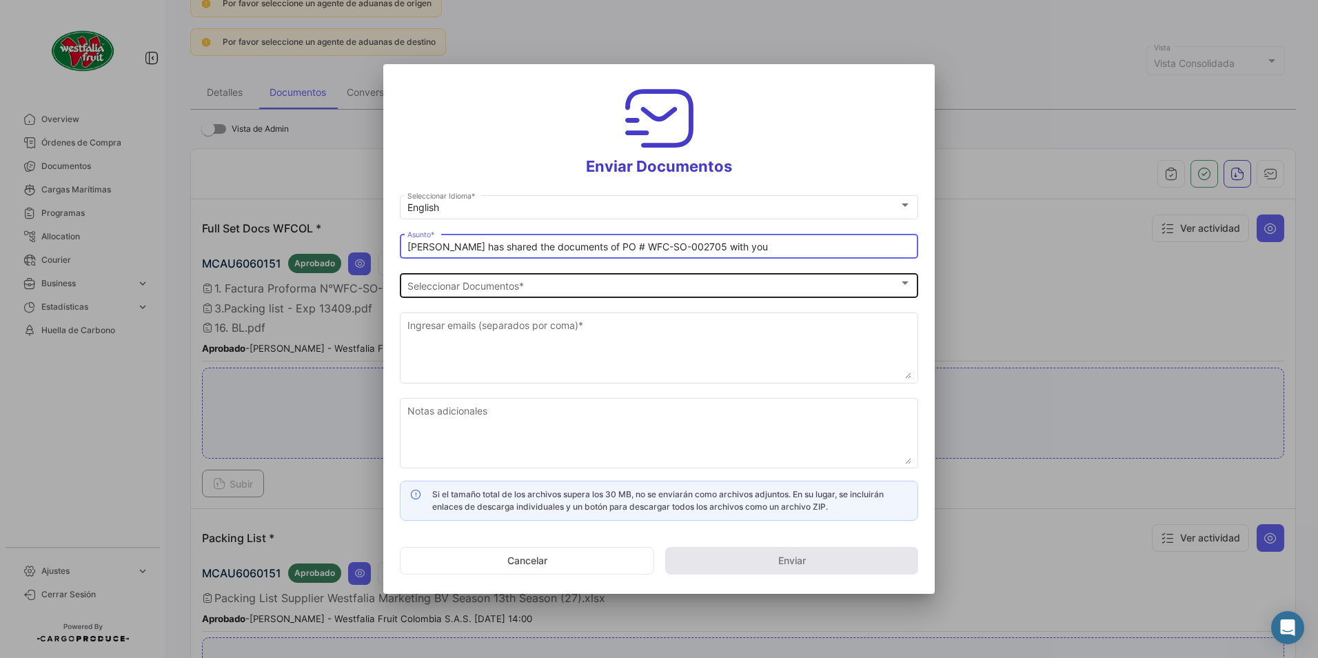
type input "[PERSON_NAME] has shared the documents of PO # WFC-SO-002705 with you"
click at [460, 294] on div "Seleccionar Documentos Seleccionar Documentos *" at bounding box center [659, 283] width 504 height 27
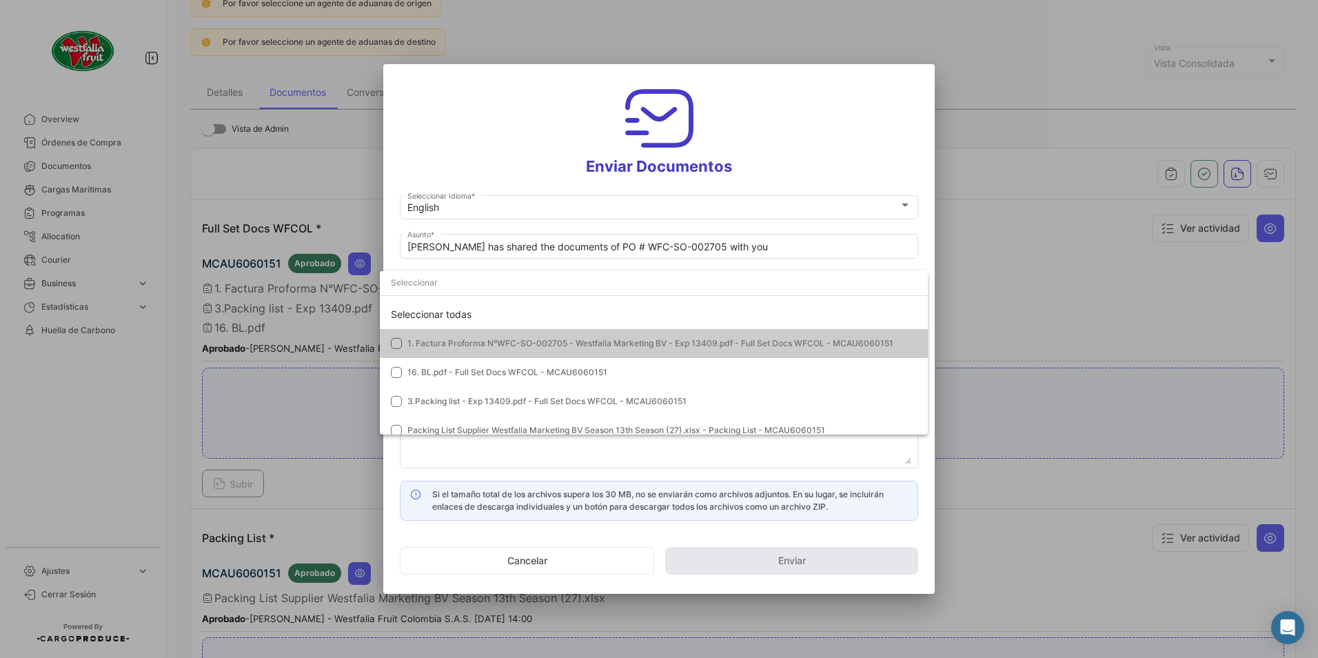
click at [450, 337] on span "1. Factura Proforma N°WFC-SO-002705 - Westfalia Marketing BV - Exp 13409.pdf - …" at bounding box center [661, 343] width 509 height 12
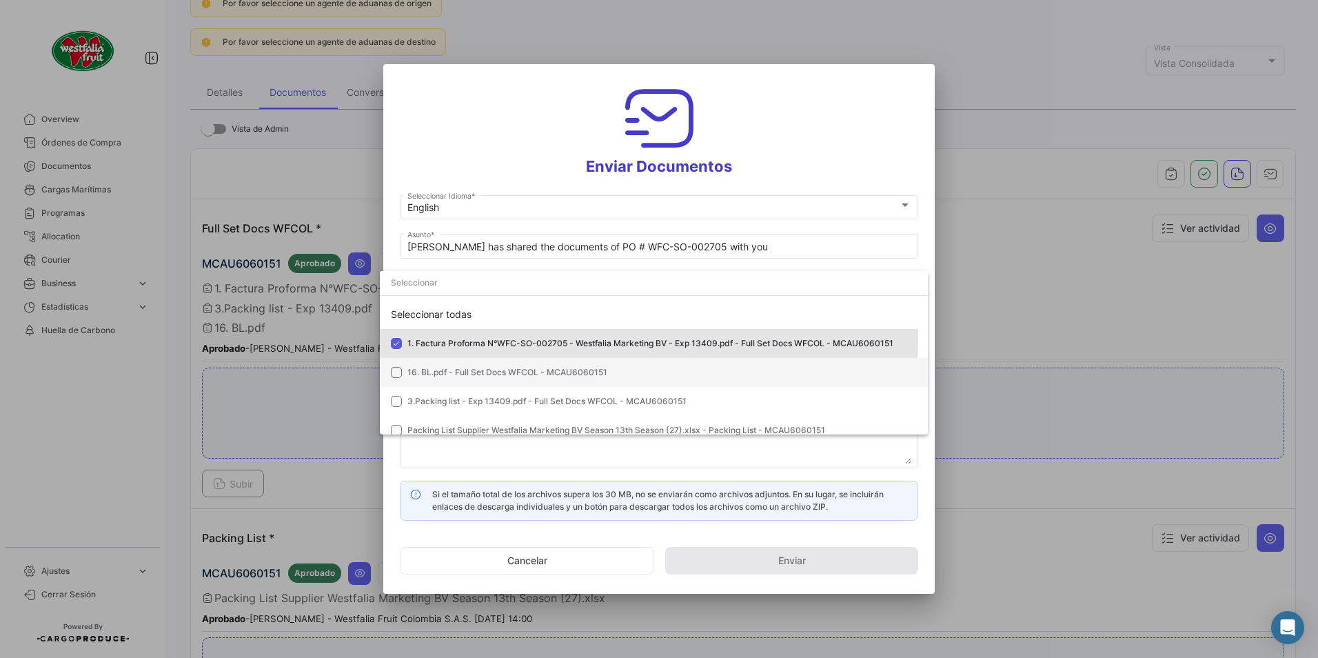
click at [438, 373] on span "16. BL.pdf - Full Set Docs WFCOL - MCAU6060151" at bounding box center [507, 372] width 200 height 10
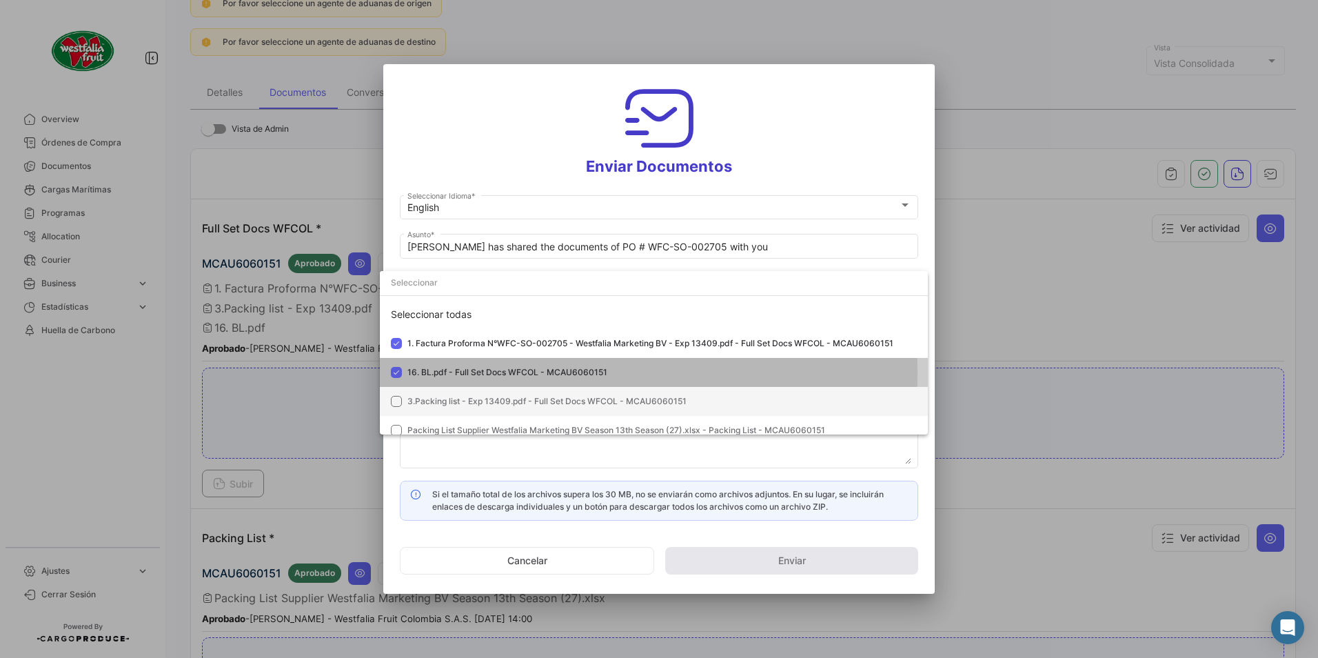
click at [438, 388] on mat-option "3.Packing list - Exp 13409.pdf - Full Set Docs WFCOL - MCAU6060151" at bounding box center [654, 401] width 548 height 29
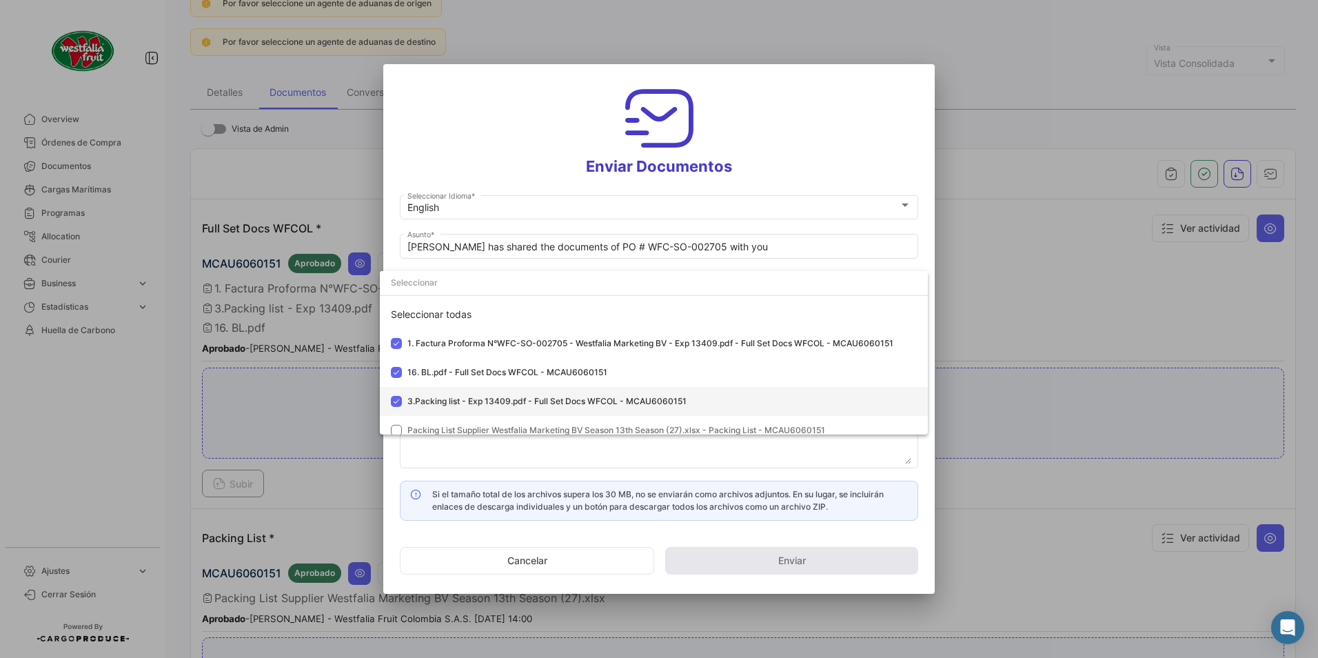
scroll to position [10, 0]
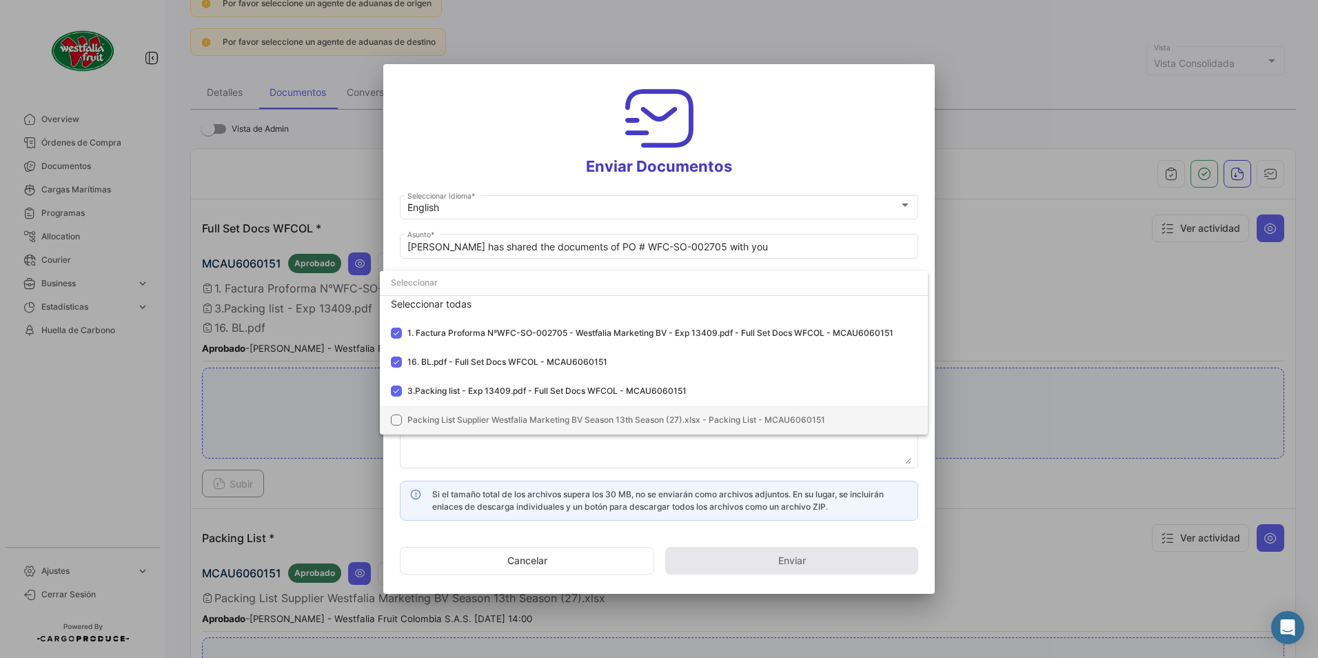
click at [443, 415] on span "Packing List Supplier Westfalia Marketing BV Season 13th Season (27).xlsx - Pac…" at bounding box center [616, 419] width 418 height 10
drag, startPoint x: 846, startPoint y: 129, endPoint x: 837, endPoint y: 142, distance: 15.5
click at [843, 131] on div at bounding box center [659, 329] width 1318 height 658
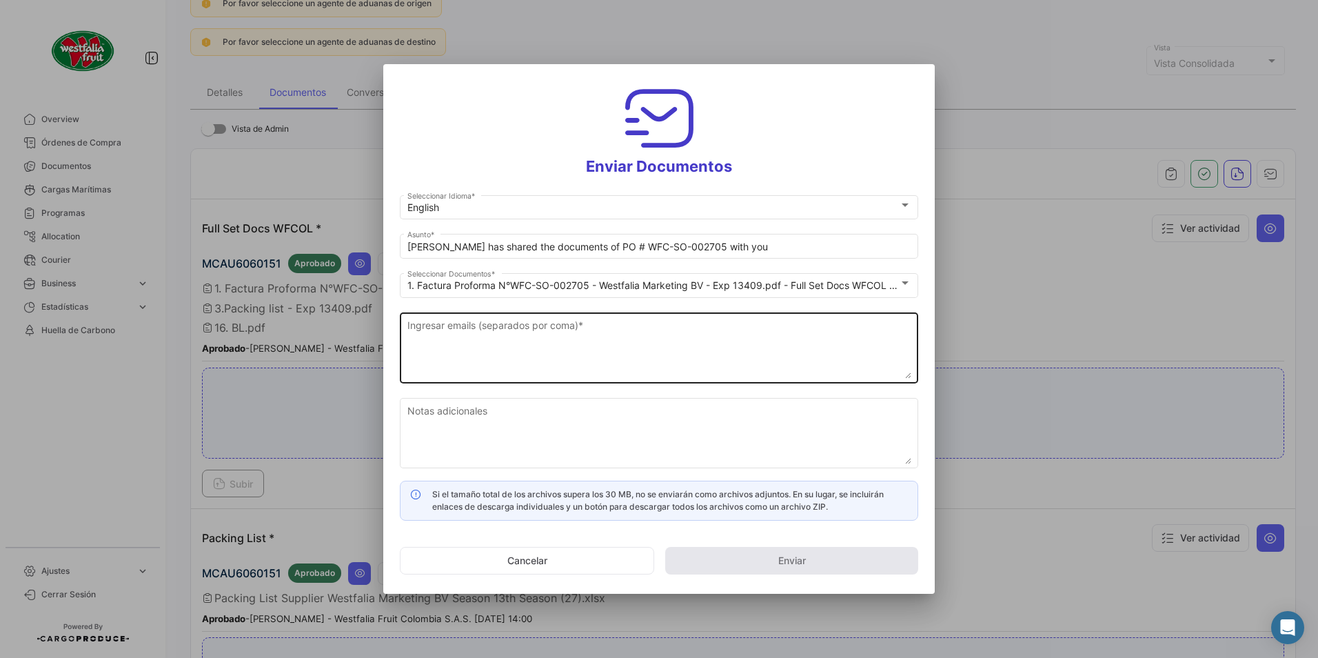
click at [547, 334] on textarea "Ingresar emails (separados por coma) *" at bounding box center [659, 348] width 504 height 61
paste textarea "[DOMAIN_NAME][EMAIL_ADDRESS][DOMAIN_NAME]"
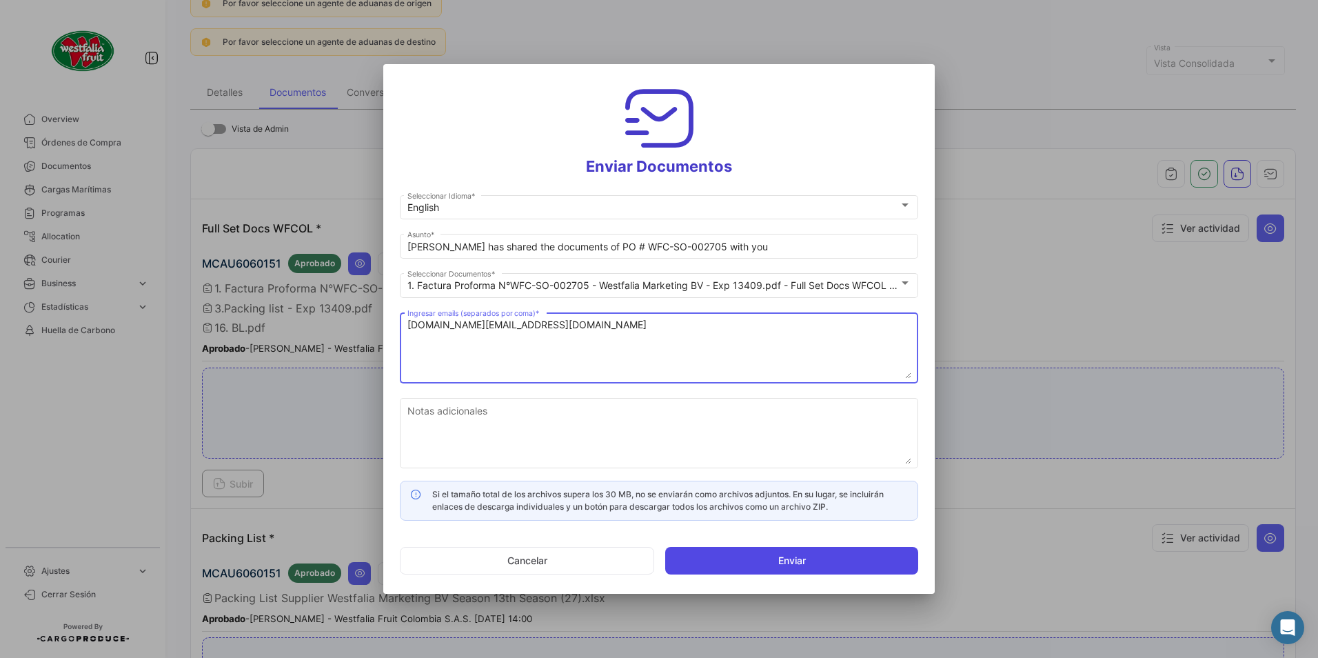
type textarea "[DOMAIN_NAME][EMAIL_ADDRESS][DOMAIN_NAME]"
click at [734, 567] on button "Enviar" at bounding box center [791, 561] width 253 height 28
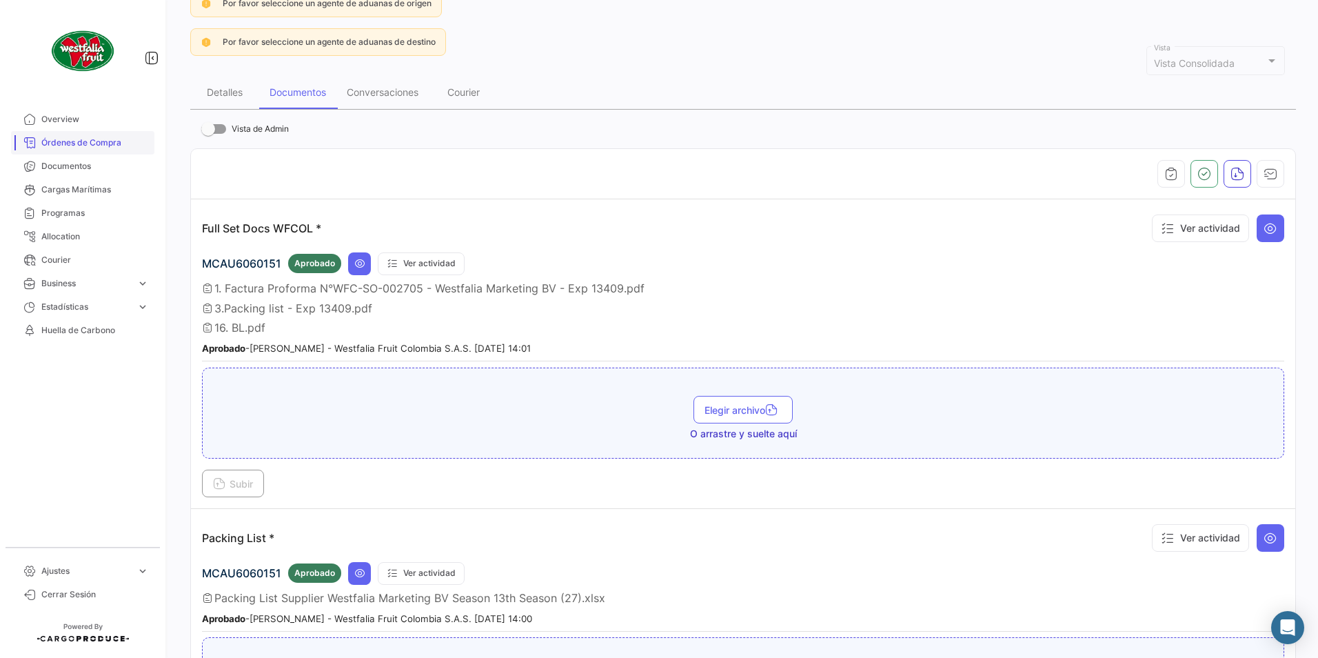
click at [104, 139] on span "Órdenes de Compra" at bounding box center [95, 142] width 108 height 12
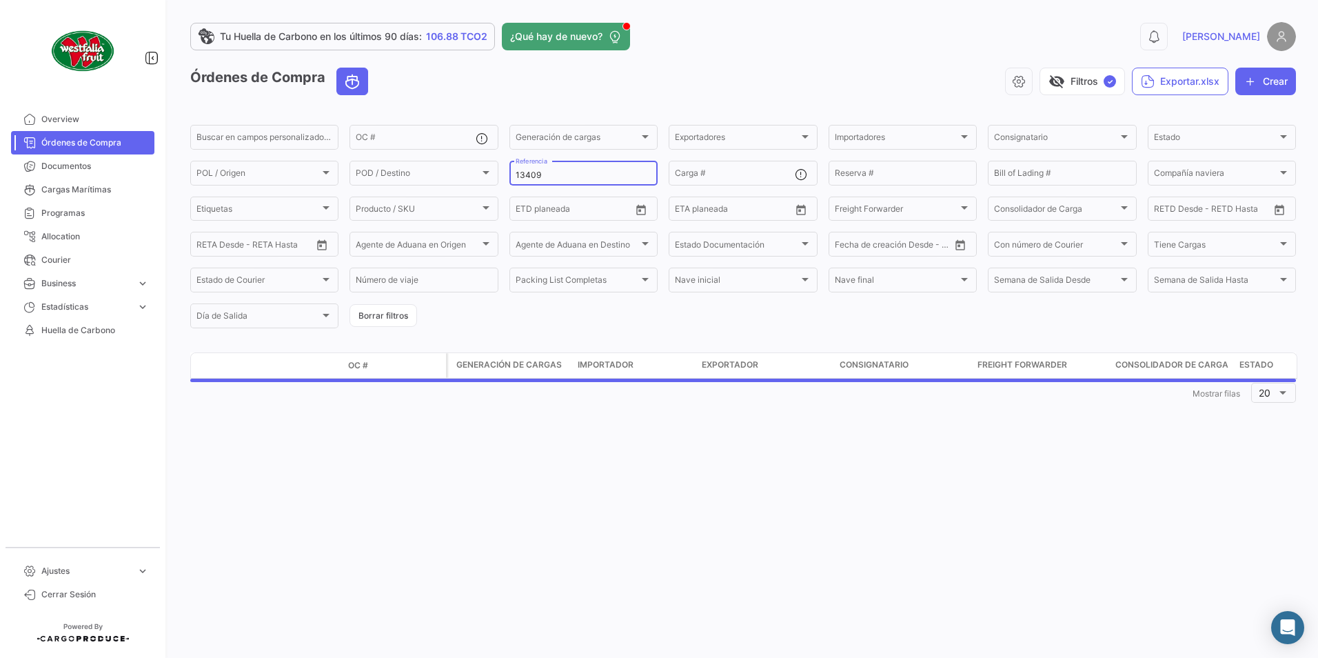
click at [556, 176] on input "13409" at bounding box center [584, 175] width 136 height 10
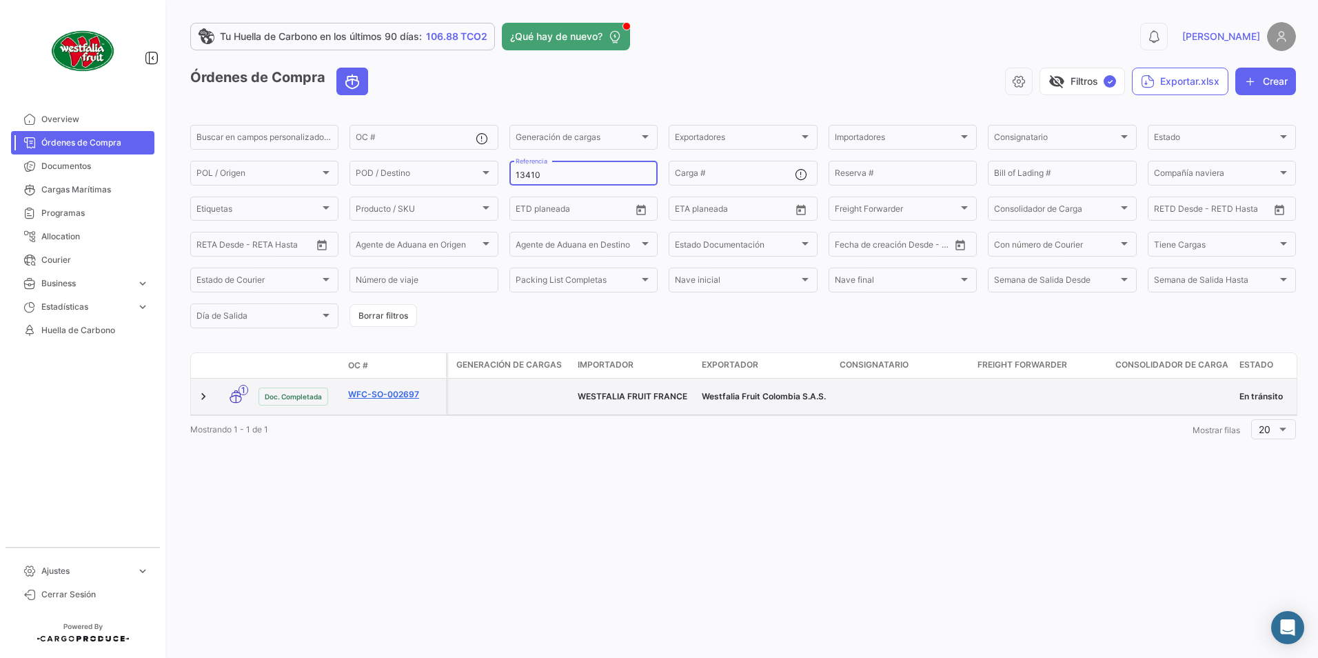
type input "13410"
click at [389, 394] on link "WFC-SO-002697" at bounding box center [394, 394] width 92 height 12
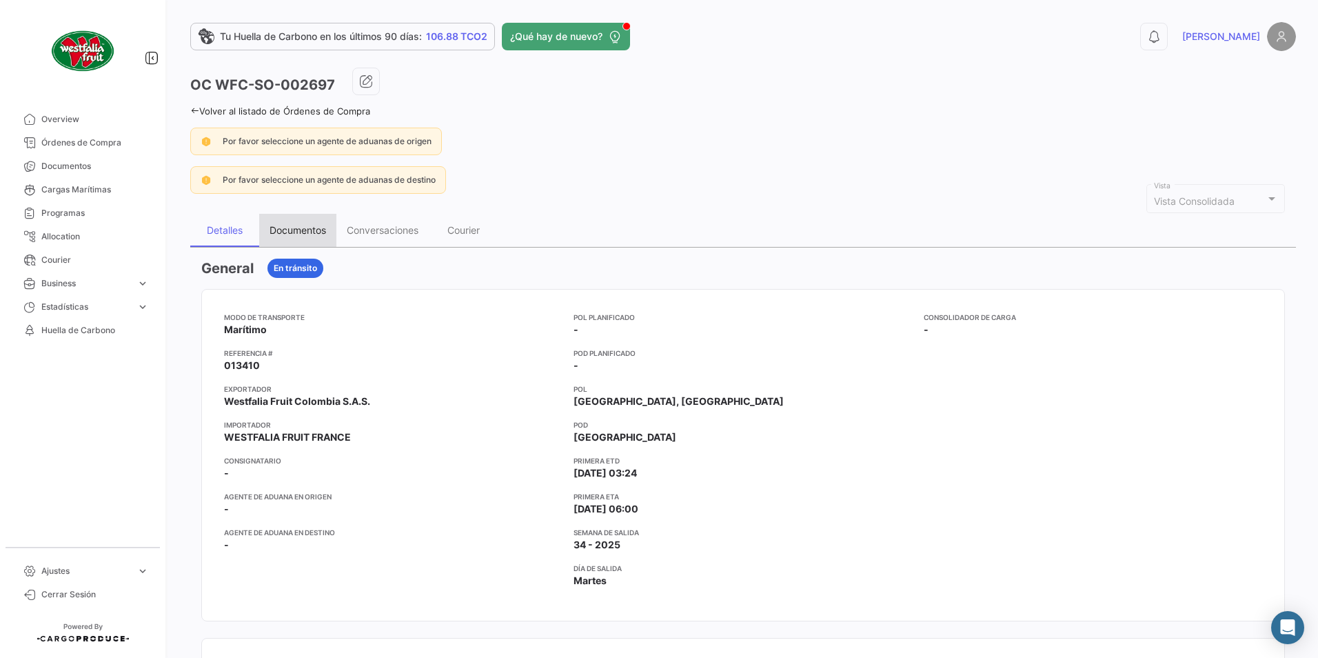
click at [284, 235] on div "Documentos" at bounding box center [298, 230] width 57 height 12
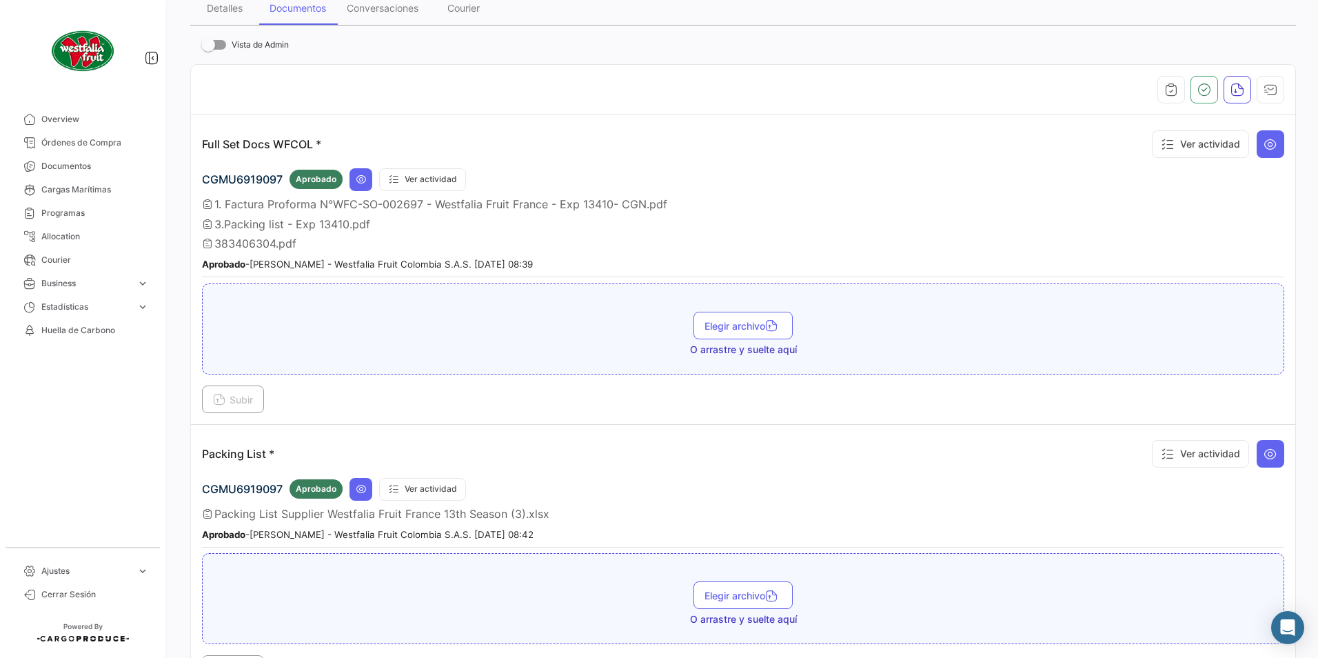
scroll to position [130, 0]
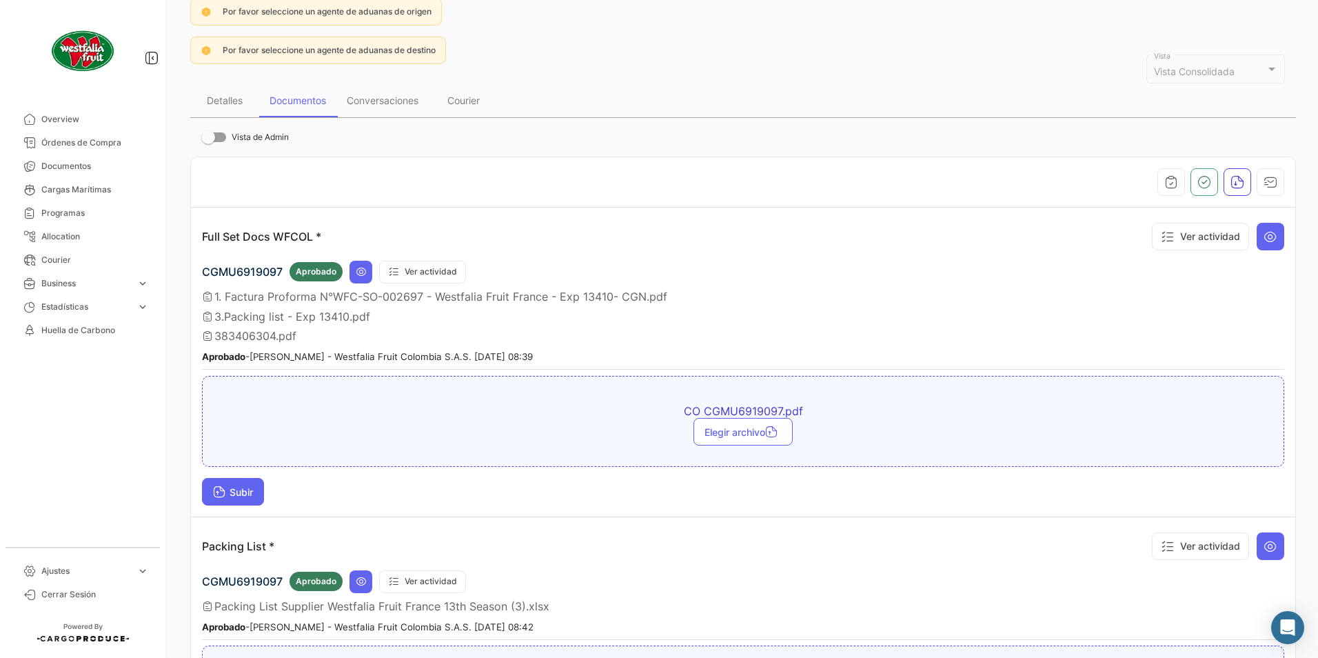
click at [241, 499] on button "Subir" at bounding box center [233, 492] width 62 height 28
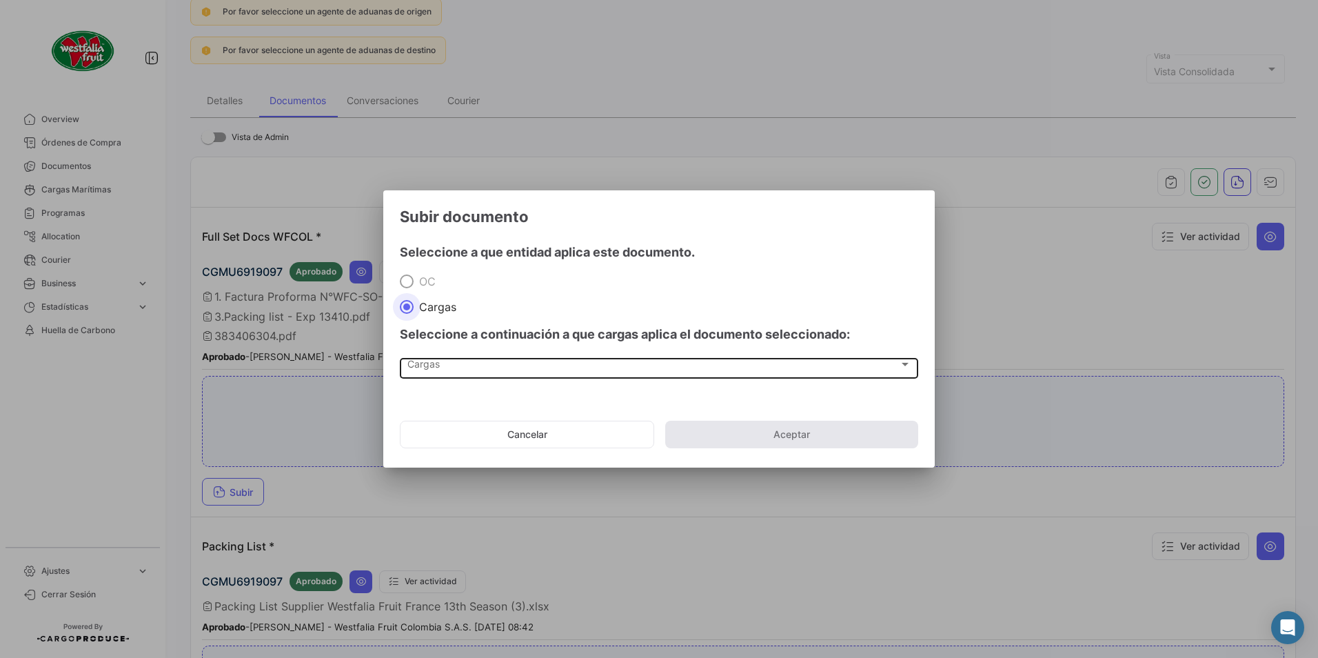
click at [435, 365] on span "Cargas" at bounding box center [652, 367] width 491 height 12
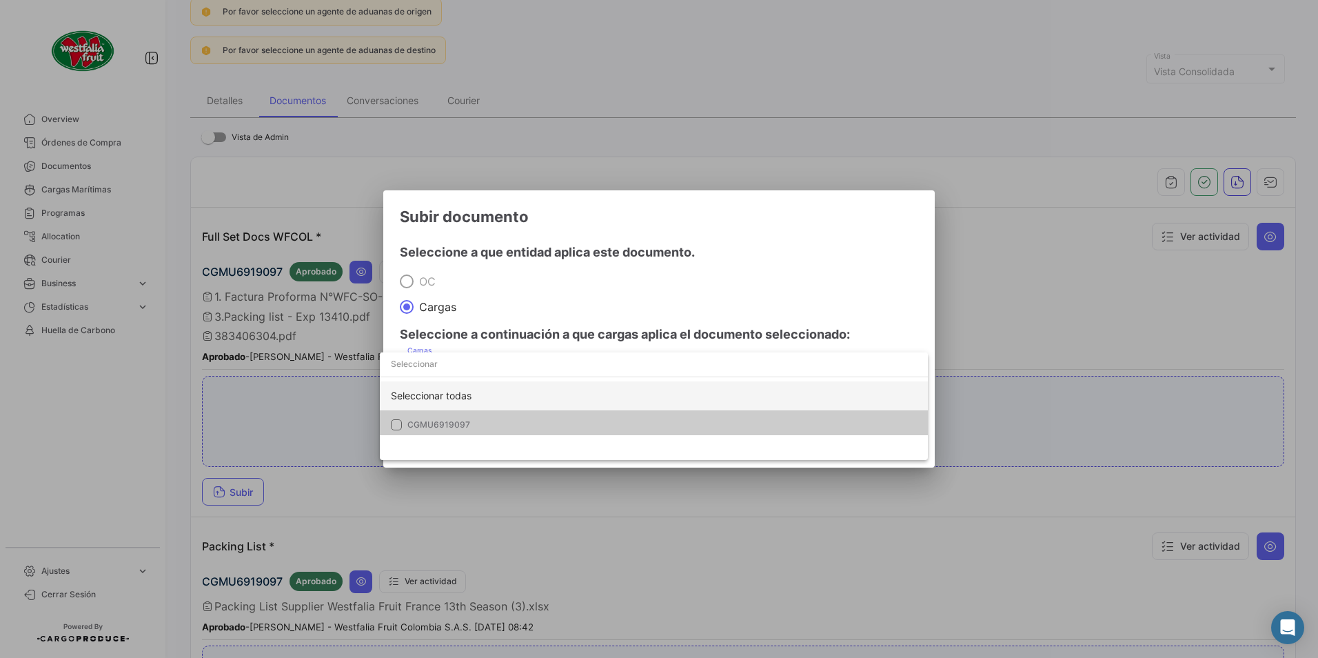
drag, startPoint x: 418, startPoint y: 412, endPoint x: 428, endPoint y: 408, distance: 10.5
click at [418, 411] on mat-option "CGMU6919097" at bounding box center [654, 424] width 548 height 29
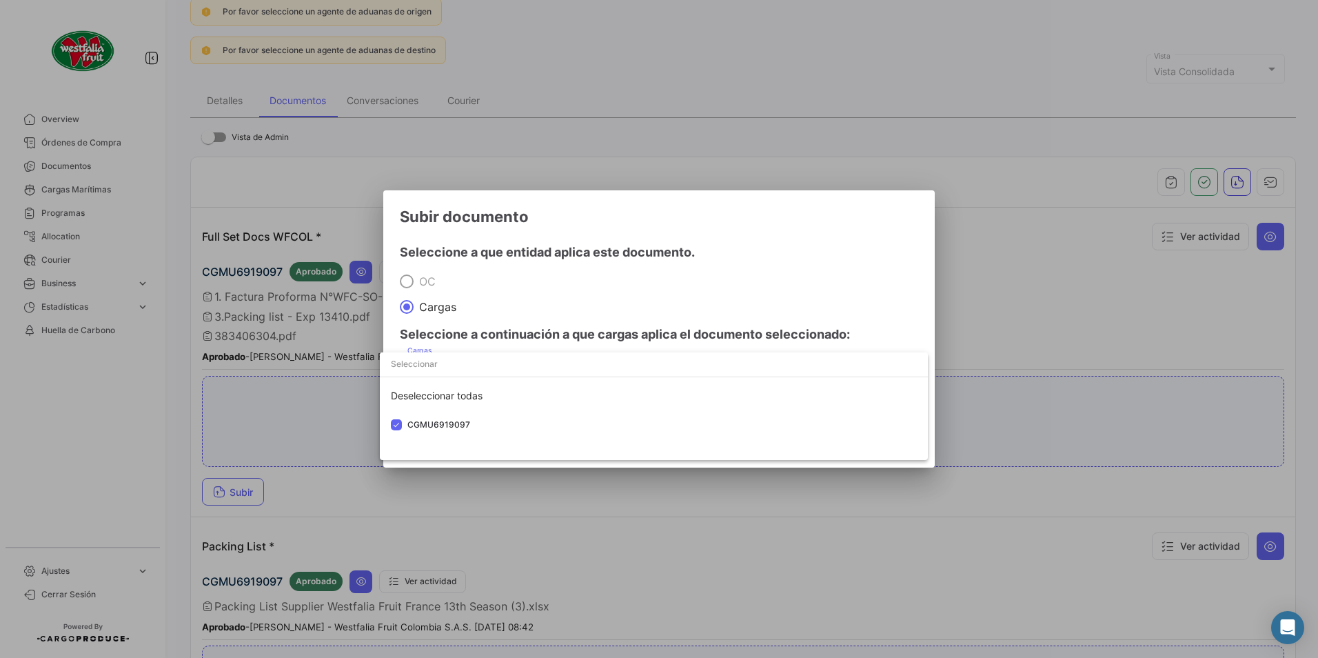
click at [647, 302] on div at bounding box center [659, 329] width 1318 height 658
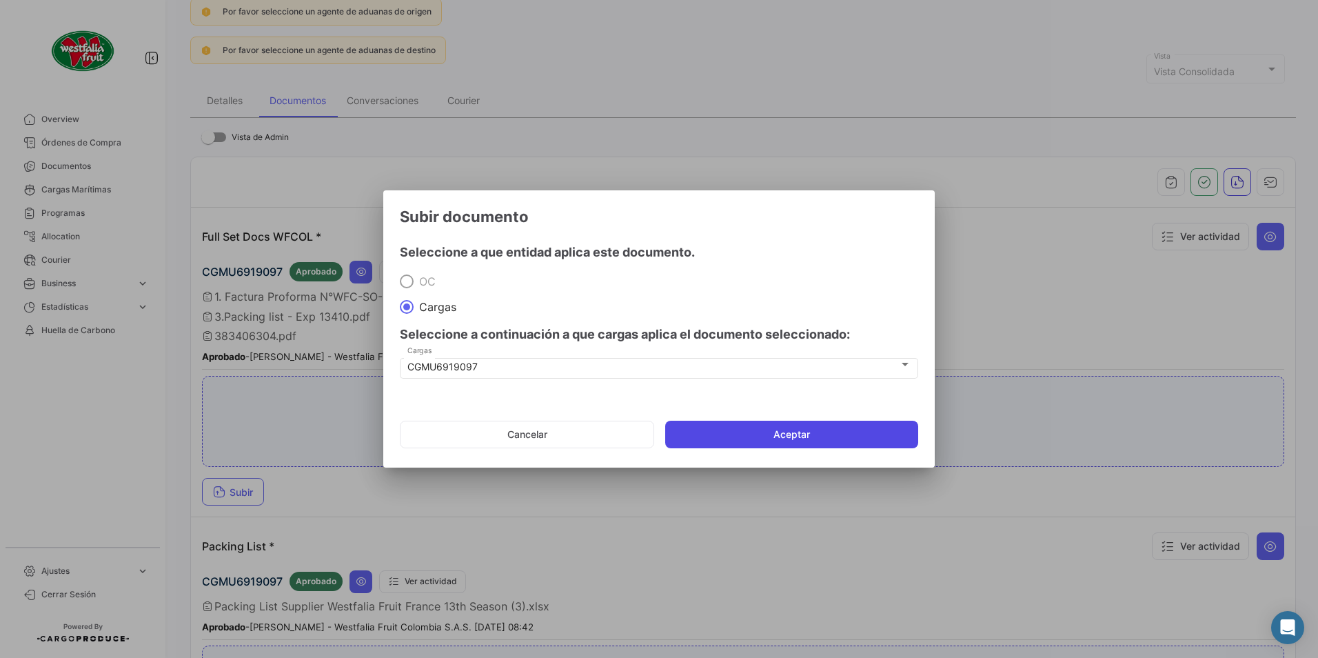
click at [741, 440] on button "Aceptar" at bounding box center [791, 434] width 253 height 28
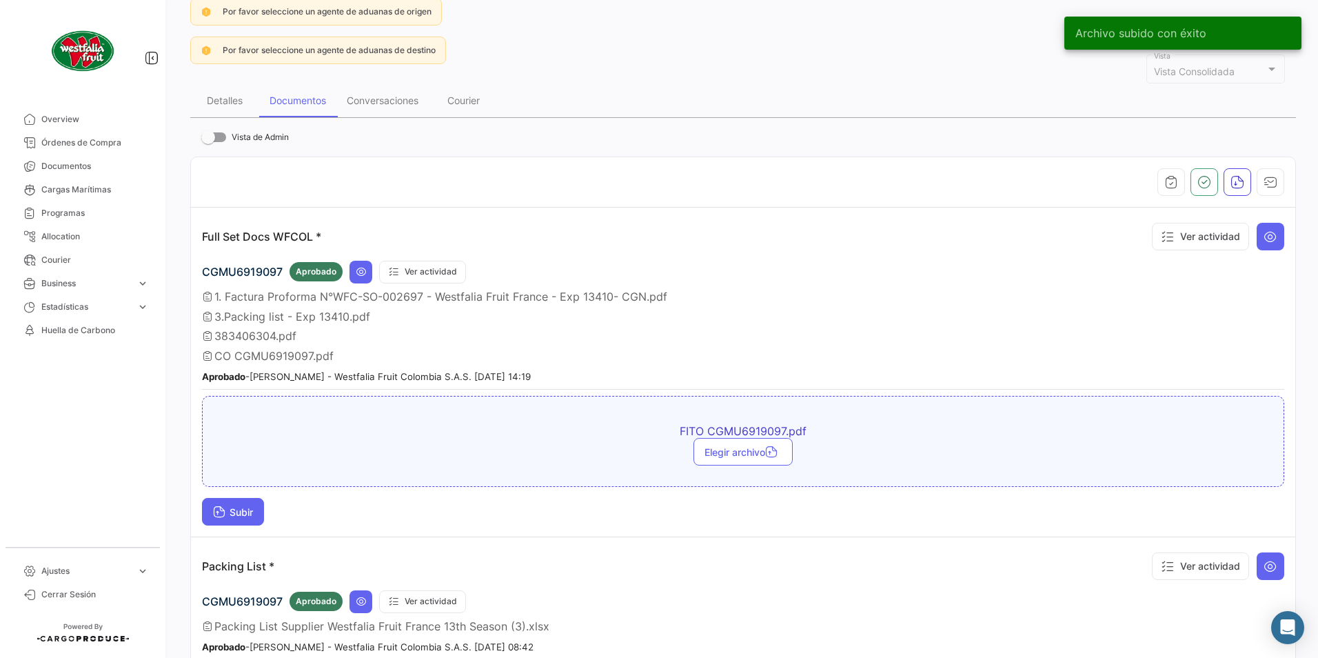
click at [253, 519] on button "Subir" at bounding box center [233, 512] width 62 height 28
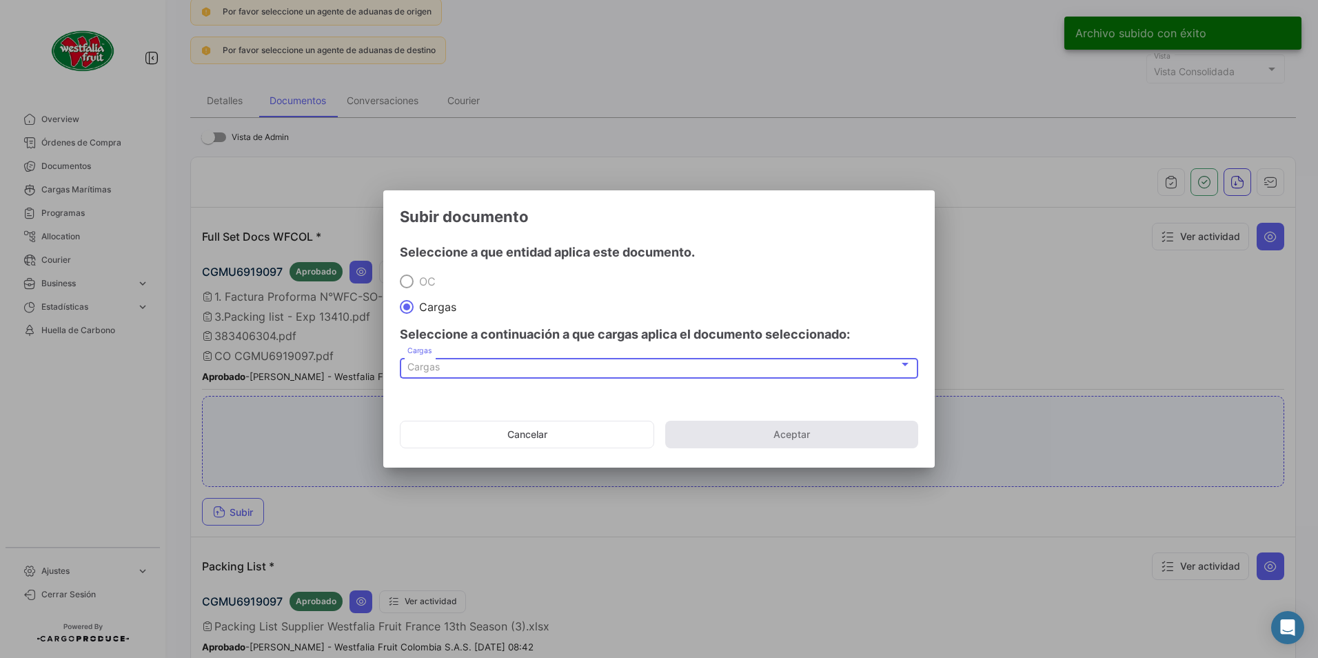
click at [440, 370] on div "Cargas" at bounding box center [652, 367] width 491 height 12
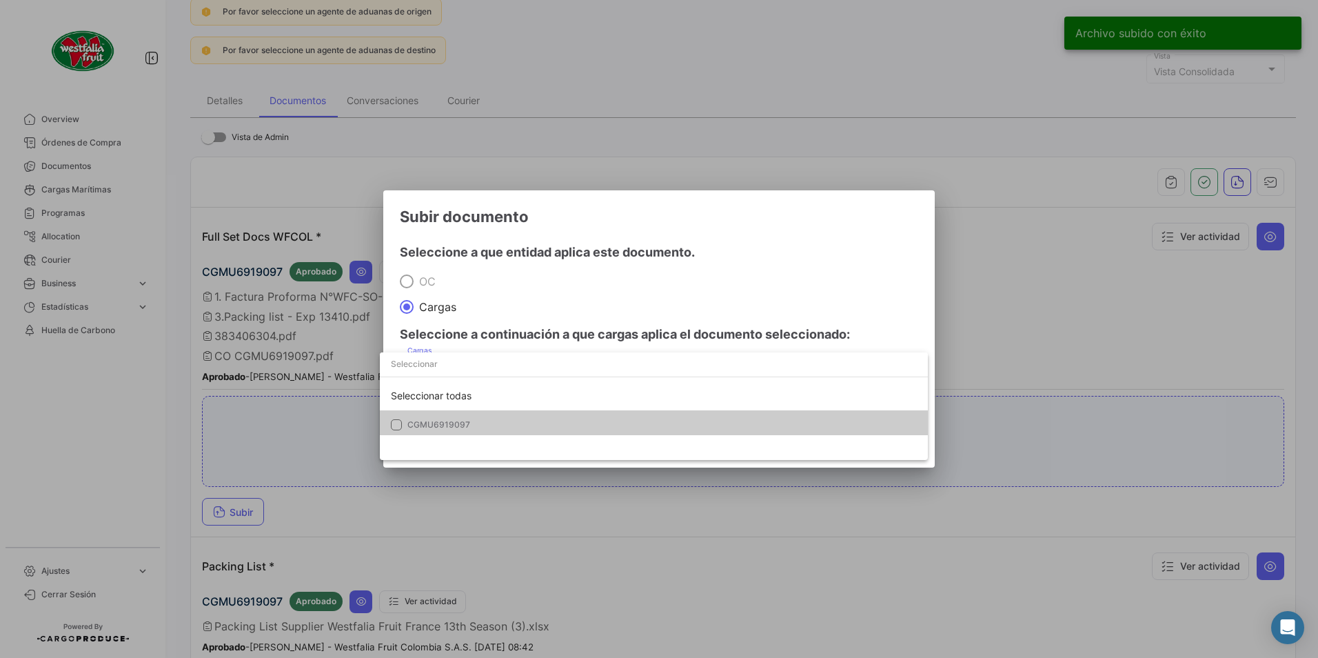
drag, startPoint x: 389, startPoint y: 417, endPoint x: 413, endPoint y: 419, distance: 23.5
click at [391, 417] on mat-option "CGMU6919097" at bounding box center [654, 424] width 548 height 29
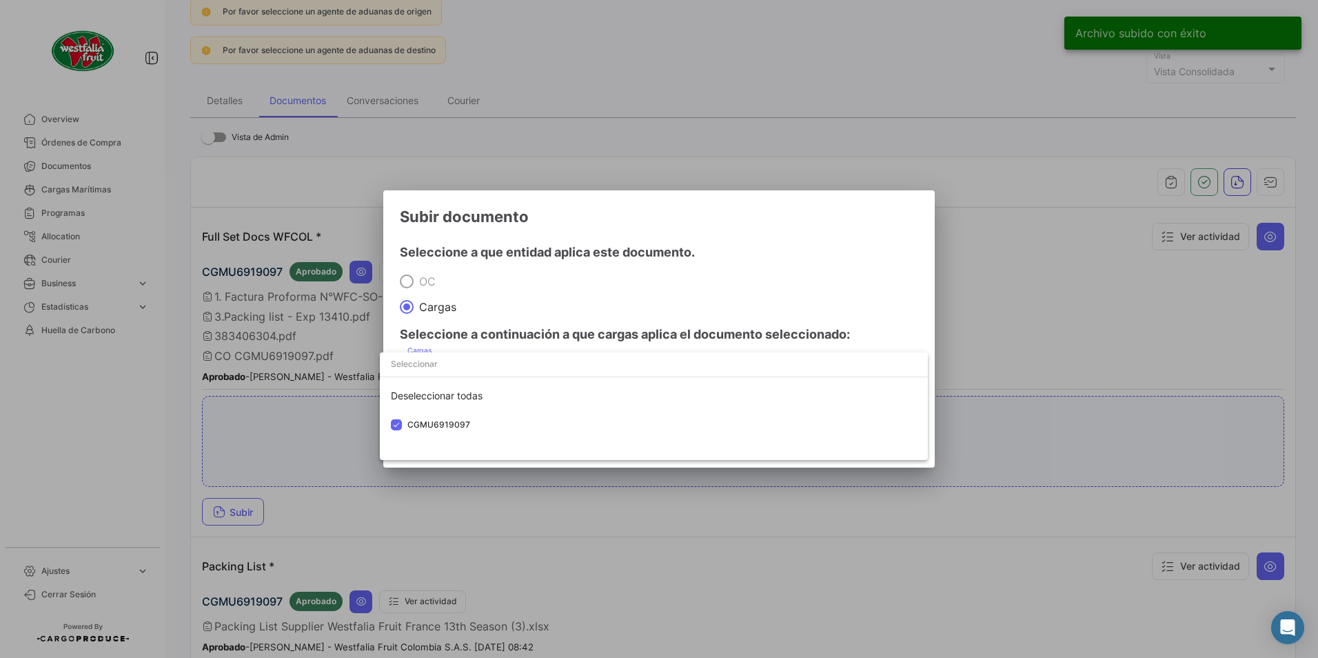
click at [619, 309] on div at bounding box center [659, 329] width 1318 height 658
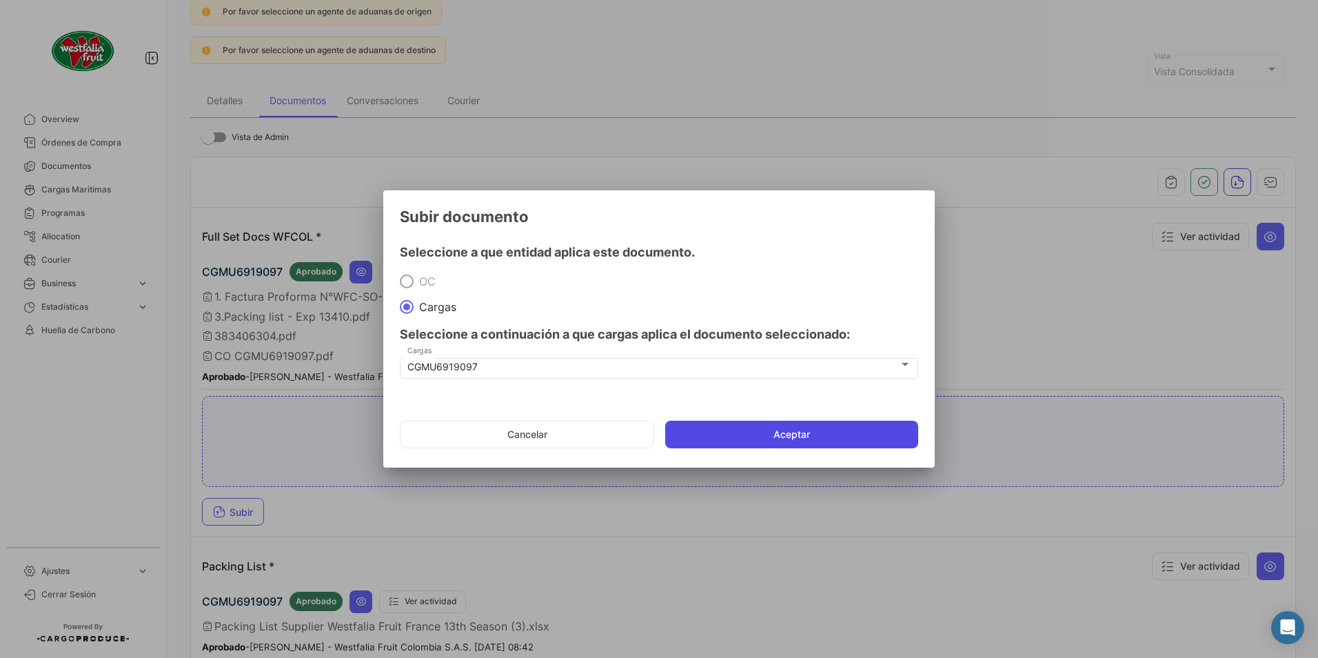
click at [697, 430] on button "Aceptar" at bounding box center [791, 434] width 253 height 28
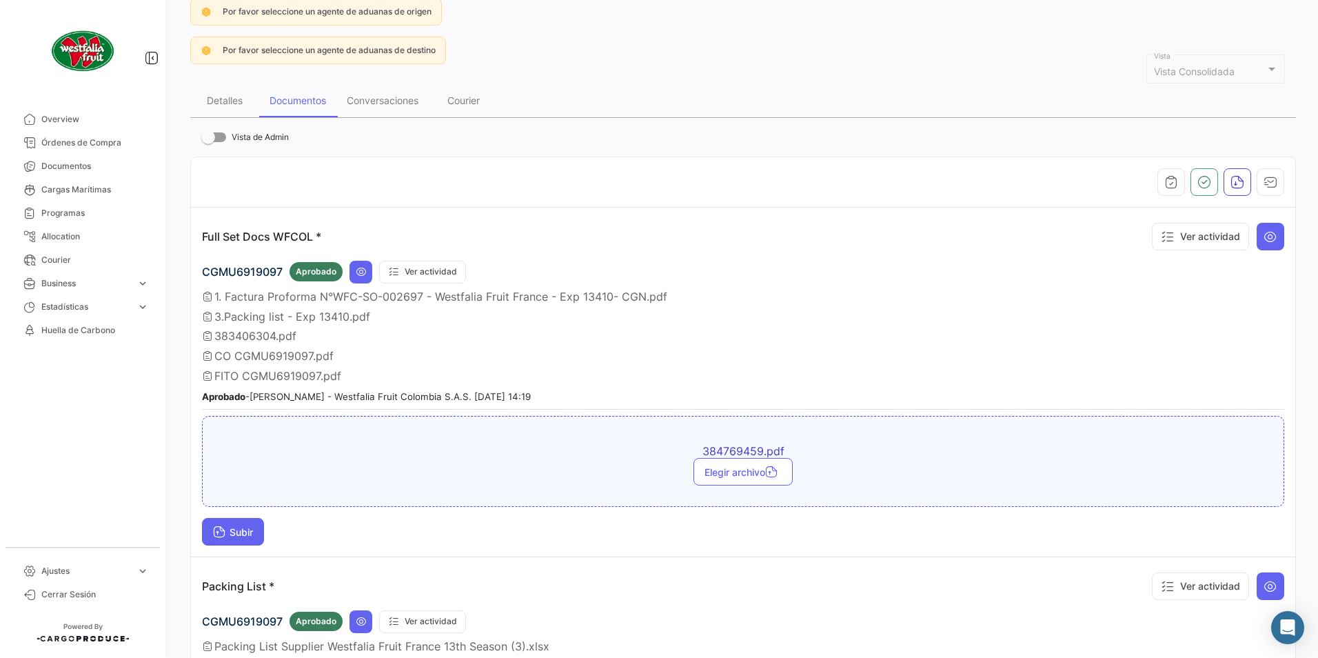
click at [256, 536] on button "Subir" at bounding box center [233, 532] width 62 height 28
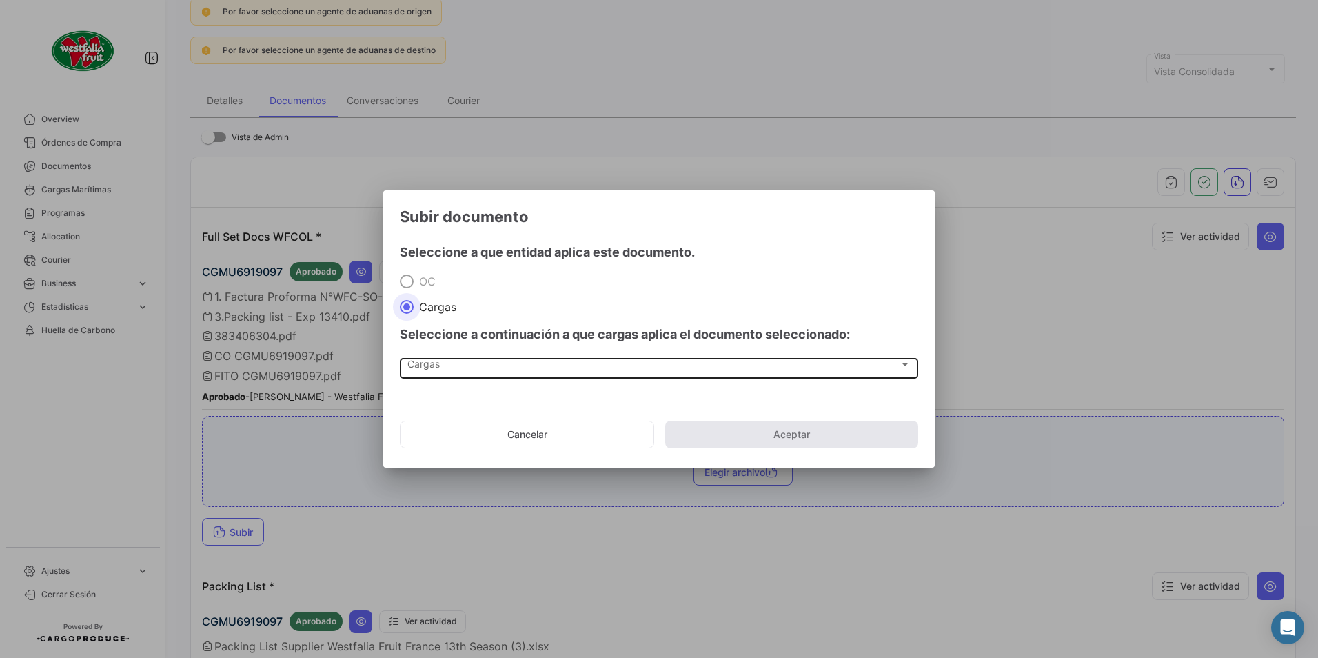
click at [458, 374] on div "Cargas Cargas" at bounding box center [659, 366] width 504 height 23
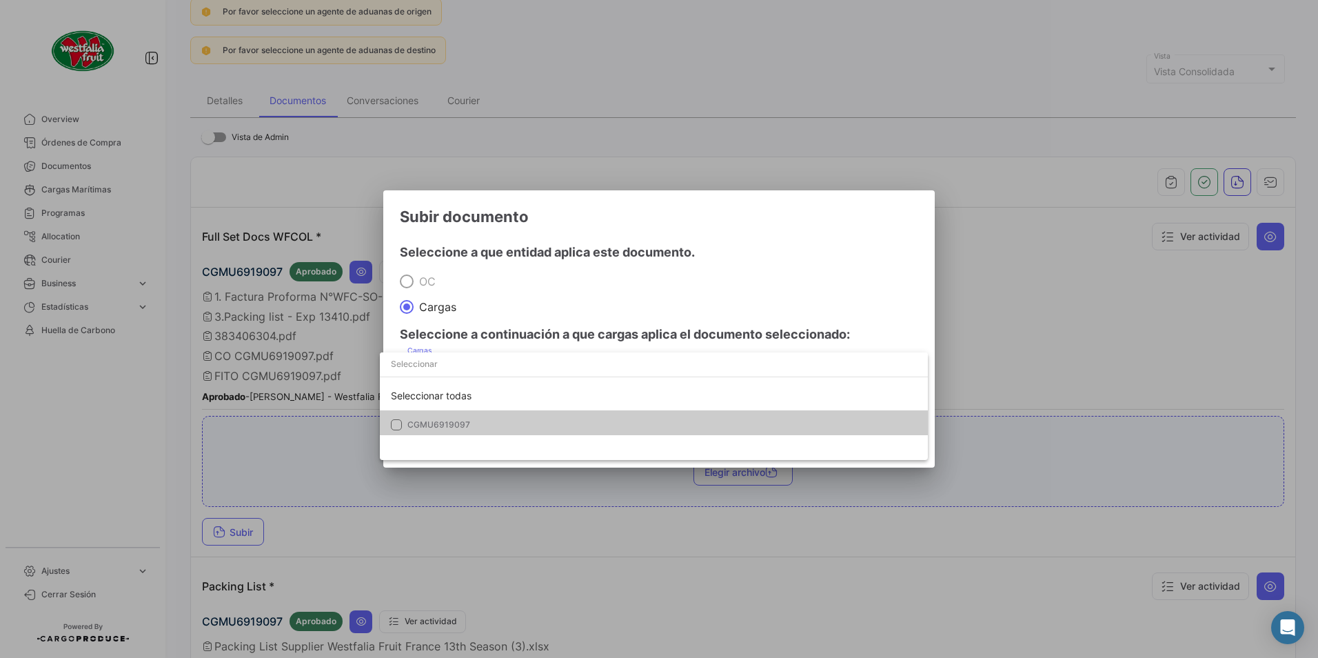
drag, startPoint x: 425, startPoint y: 431, endPoint x: 520, endPoint y: 400, distance: 99.4
click at [427, 434] on mat-option "CGMU6919097" at bounding box center [654, 424] width 548 height 29
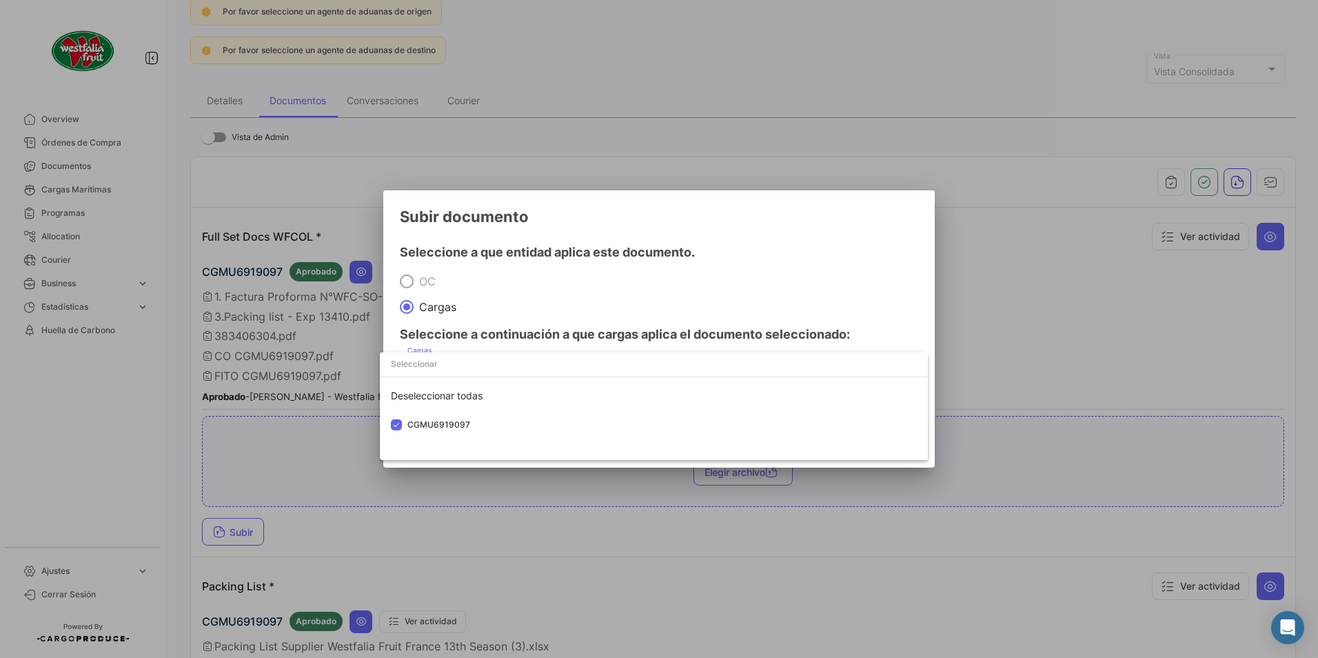
click at [595, 305] on div at bounding box center [659, 329] width 1318 height 658
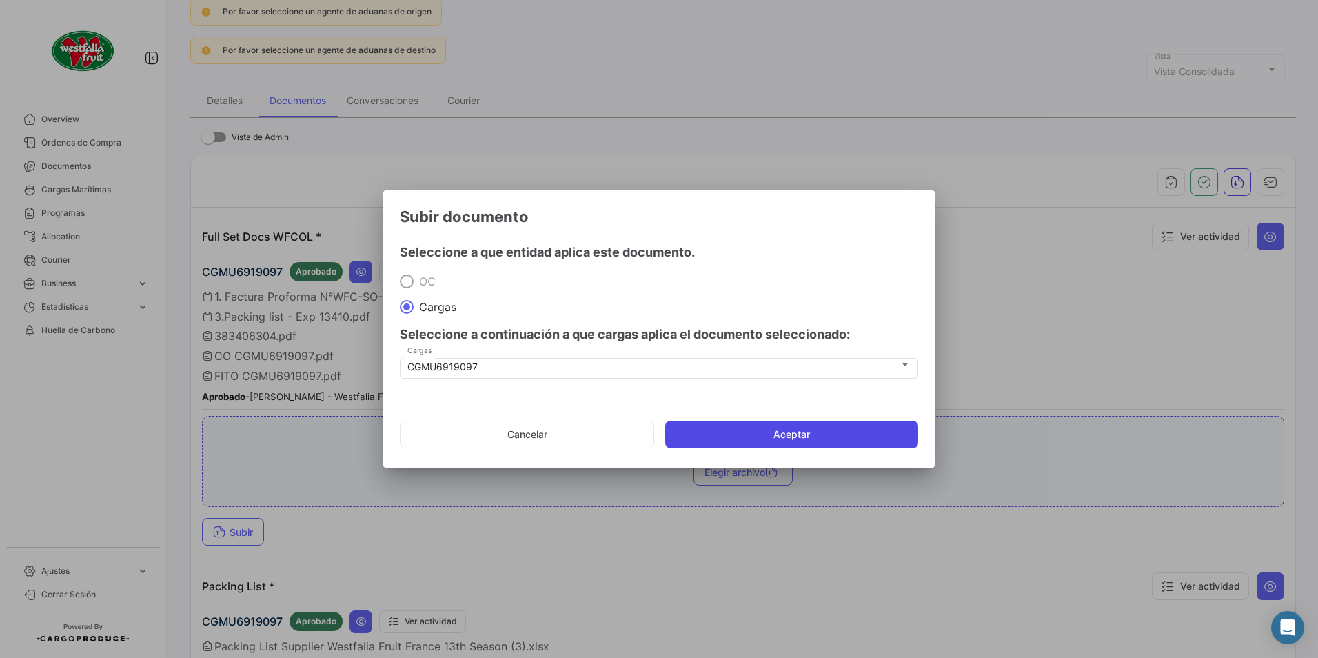
click at [702, 435] on button "Aceptar" at bounding box center [791, 434] width 253 height 28
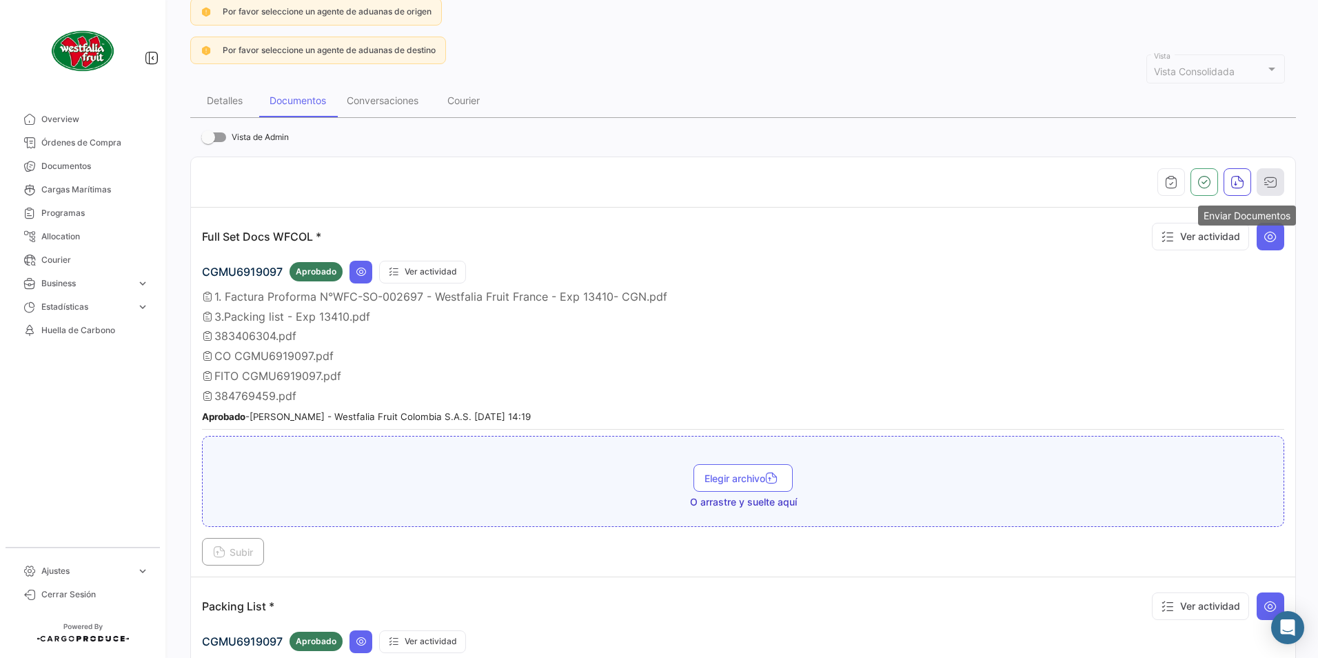
click at [1263, 181] on icon "button" at bounding box center [1270, 182] width 14 height 14
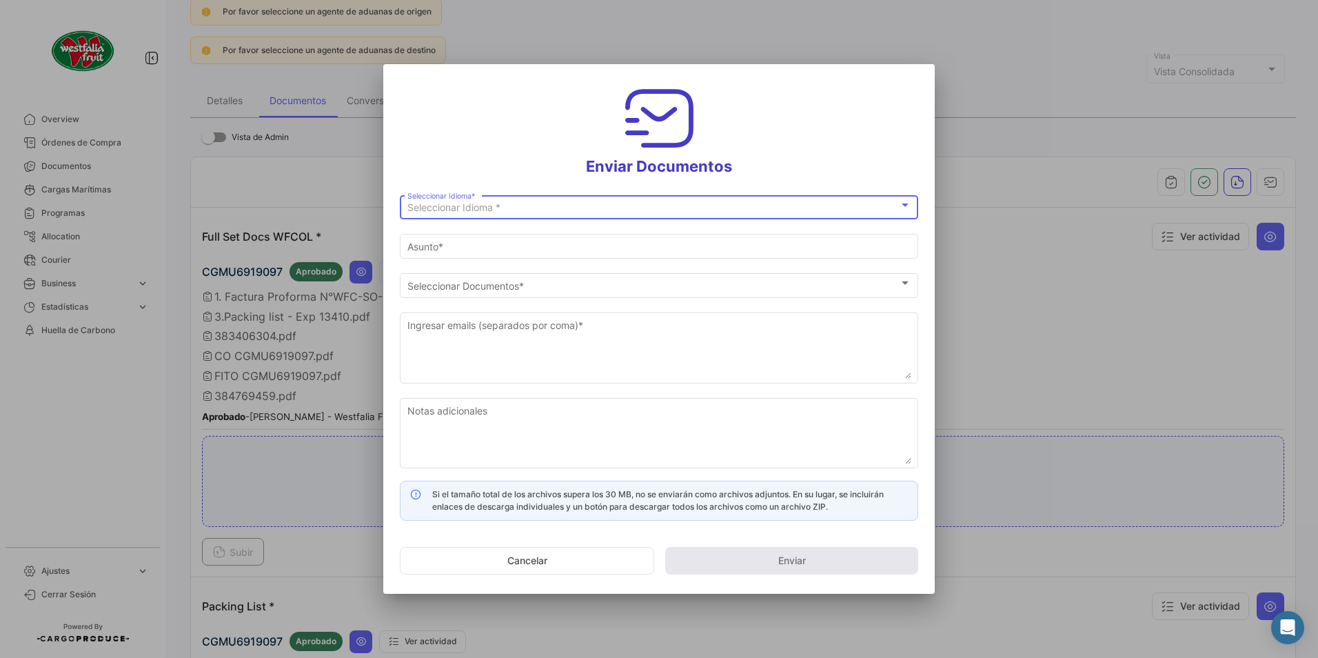
click at [414, 204] on span "Seleccionar Idioma *" at bounding box center [453, 207] width 93 height 12
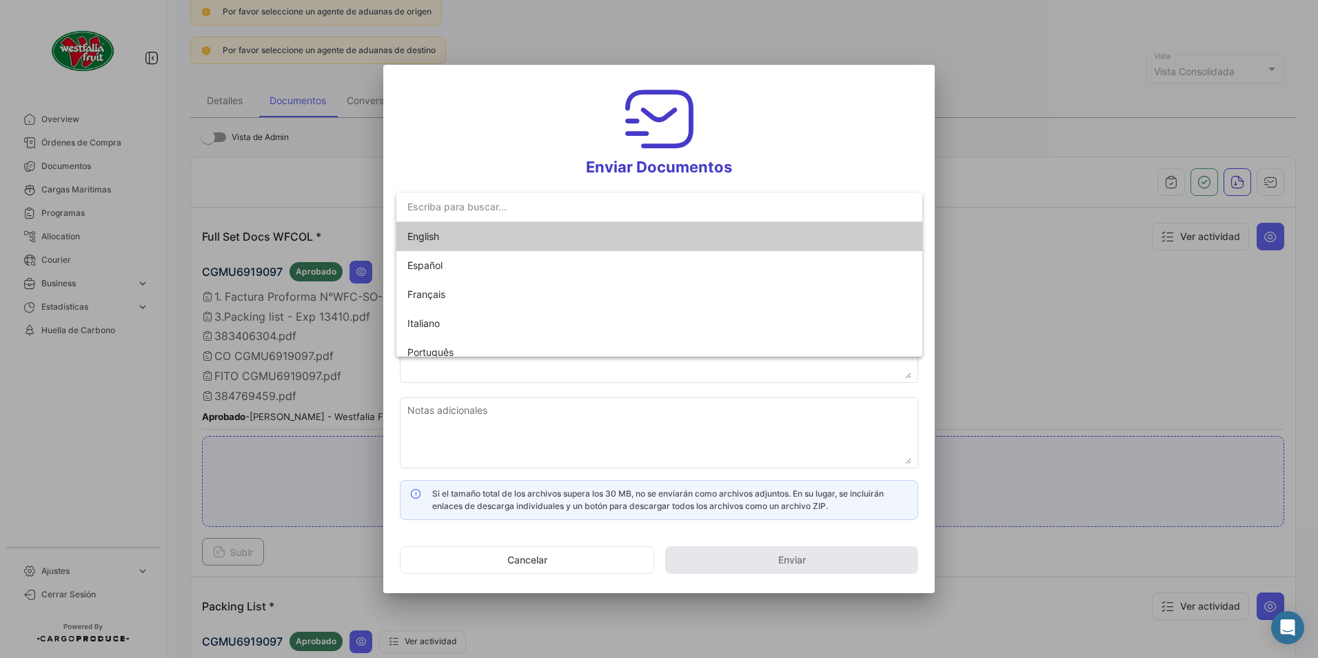
drag, startPoint x: 414, startPoint y: 204, endPoint x: 438, endPoint y: 231, distance: 36.1
click at [438, 230] on span "English" at bounding box center [423, 236] width 32 height 12
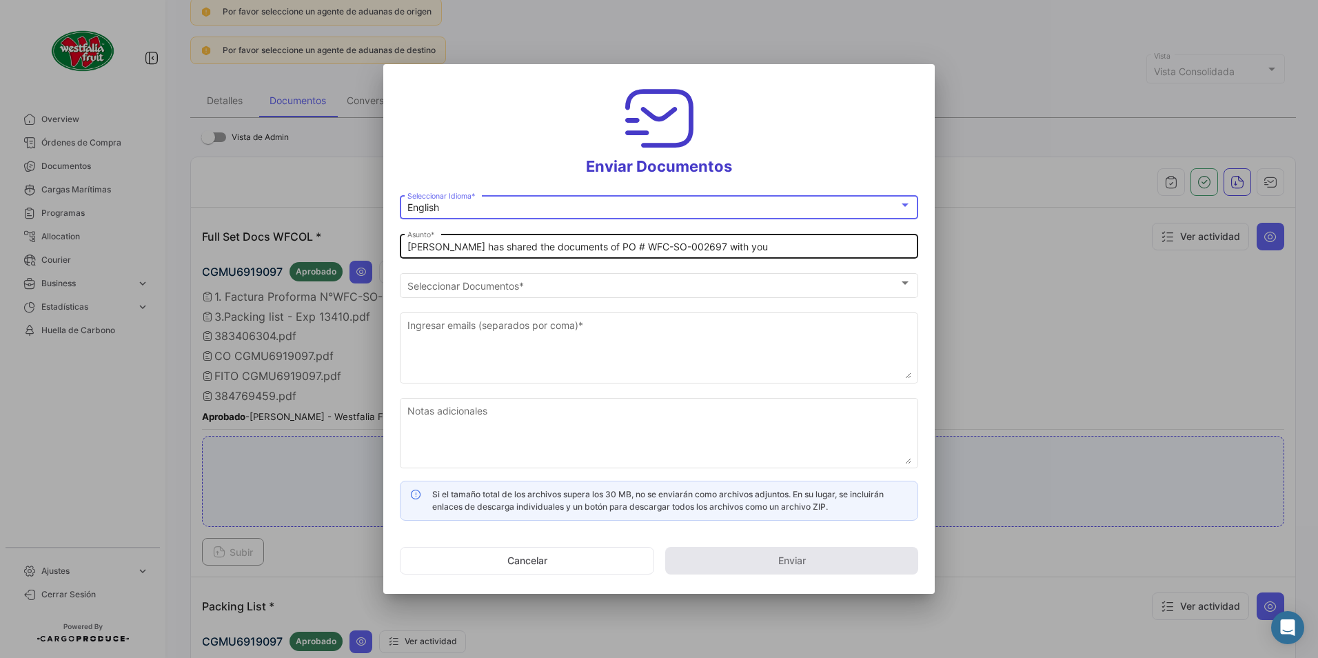
click at [431, 250] on input "[PERSON_NAME] has shared the documents of PO # WFC-SO-002697 with you" at bounding box center [659, 247] width 504 height 12
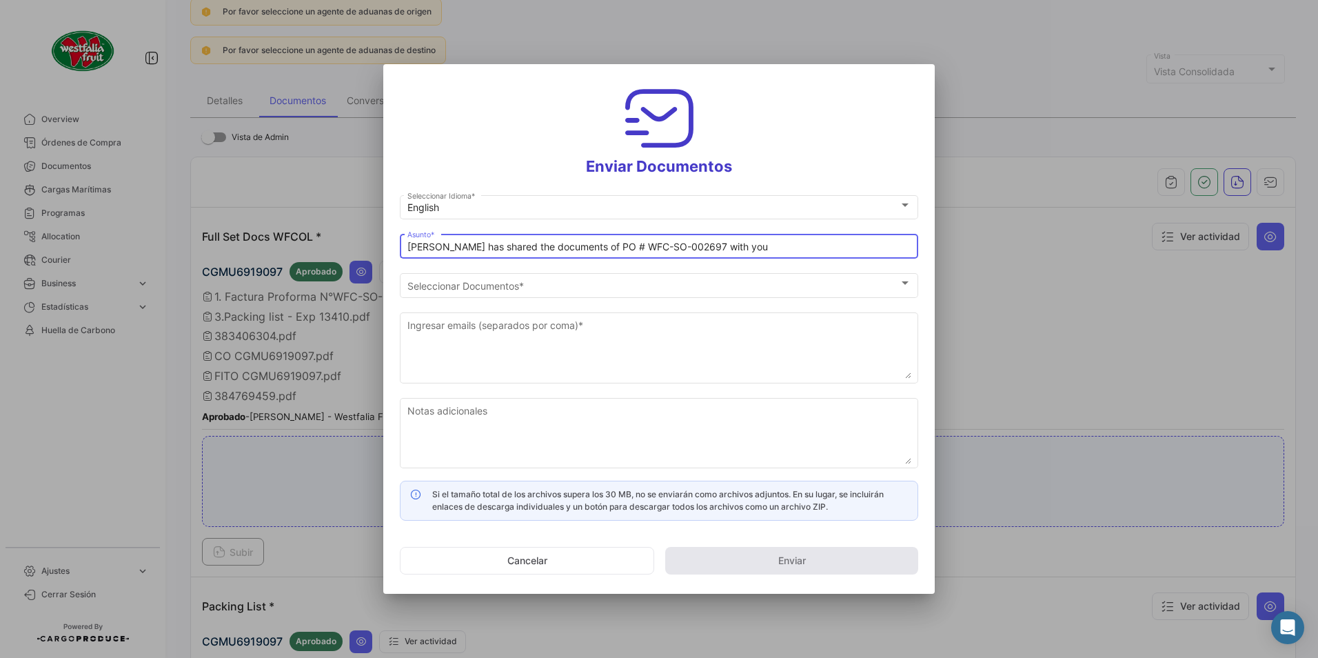
drag, startPoint x: 467, startPoint y: 247, endPoint x: 475, endPoint y: 261, distance: 15.7
click at [468, 247] on input "[PERSON_NAME] has shared the documents of PO # WFC-SO-002697 with you" at bounding box center [659, 247] width 504 height 12
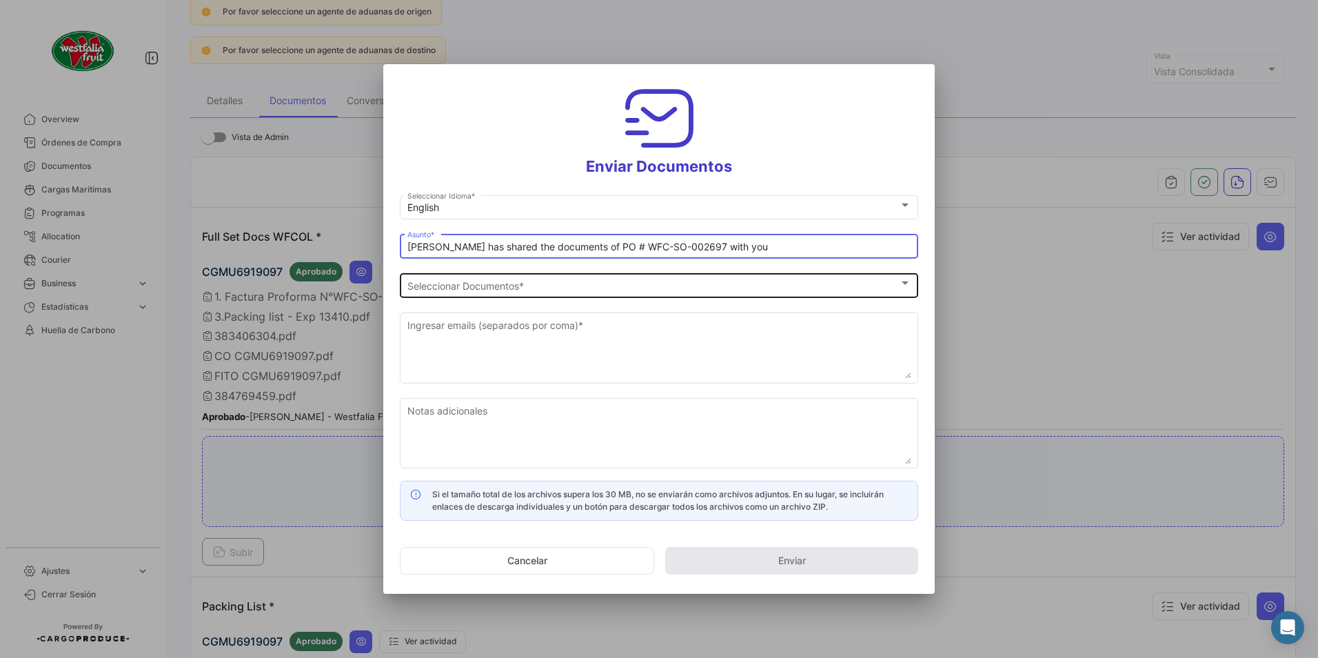
type input "[PERSON_NAME] has shared the documents of PO # WFC-SO-002697 with you"
click at [483, 284] on span "Seleccionar Documentos" at bounding box center [652, 286] width 491 height 12
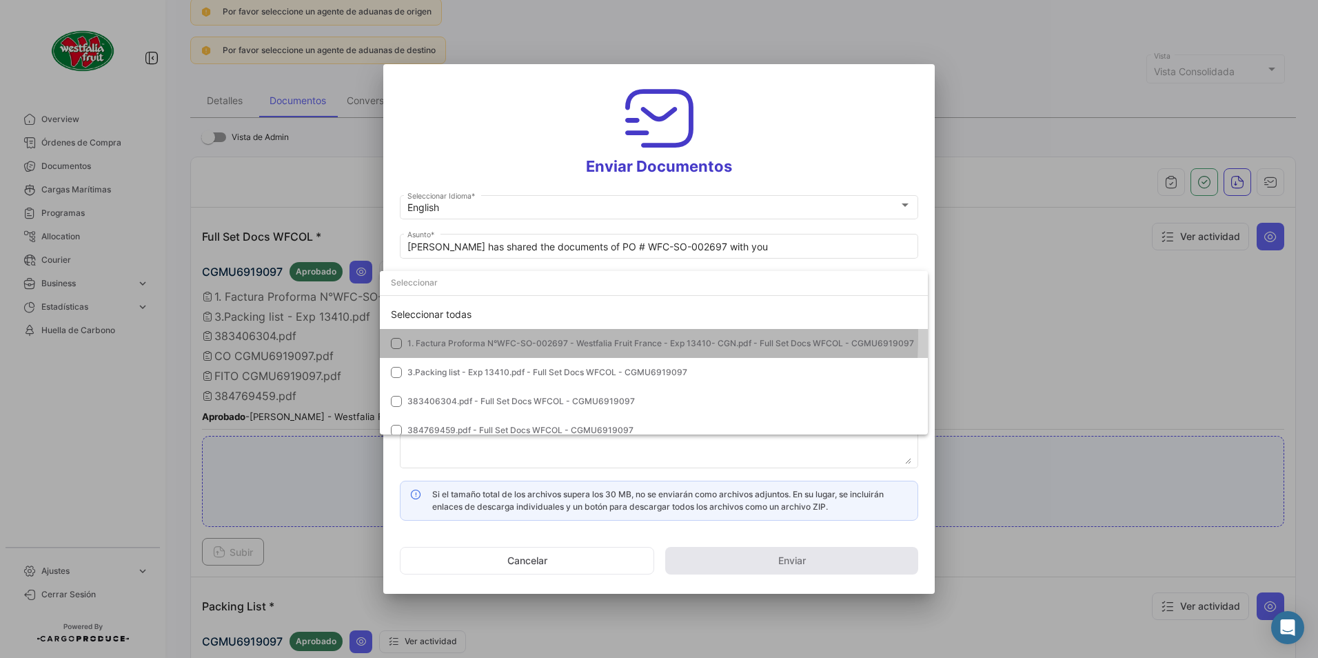
click at [432, 335] on mat-option "1. Factura Proforma N°WFC-SO-002697 - Westfalia Fruit France - Exp 13410- CGN.p…" at bounding box center [654, 343] width 548 height 29
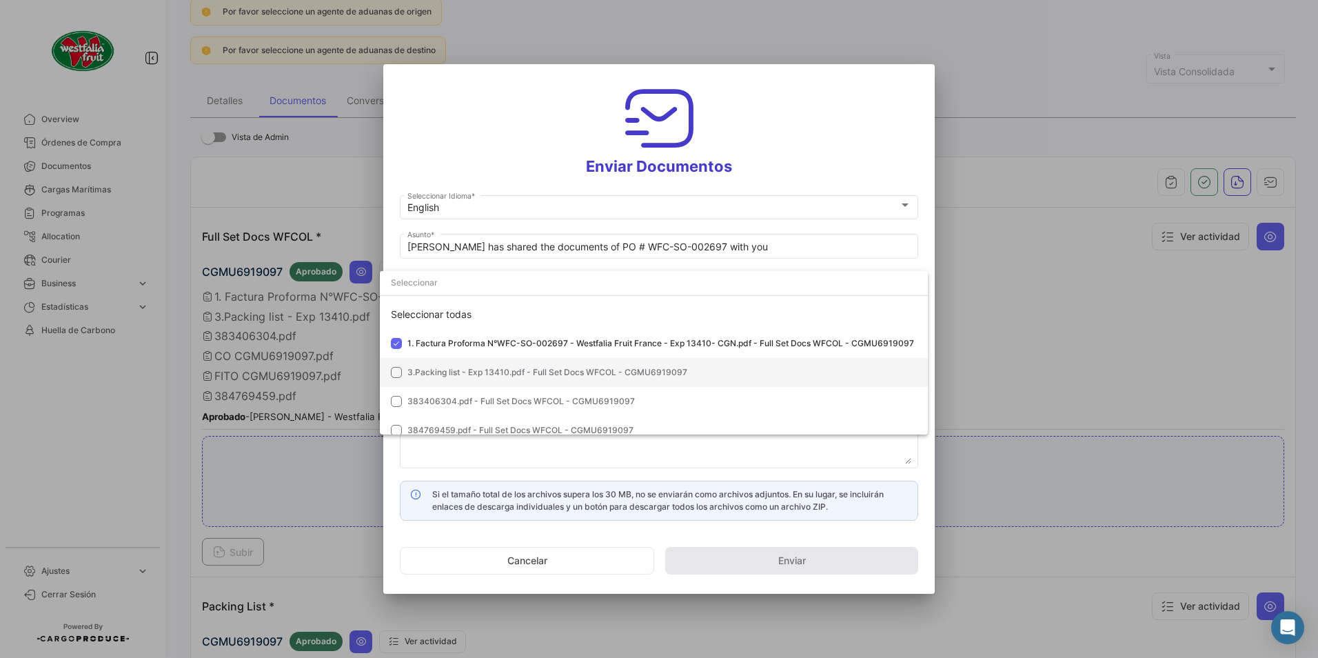
drag, startPoint x: 432, startPoint y: 336, endPoint x: 409, endPoint y: 378, distance: 47.8
click at [409, 377] on span "3.Packing list - Exp 13410.pdf - Full Set Docs WFCOL - CGMU6919097" at bounding box center [661, 372] width 509 height 12
click at [451, 429] on span "384769459.pdf - Full Set Docs WFCOL - CGMU6919097" at bounding box center [520, 430] width 226 height 10
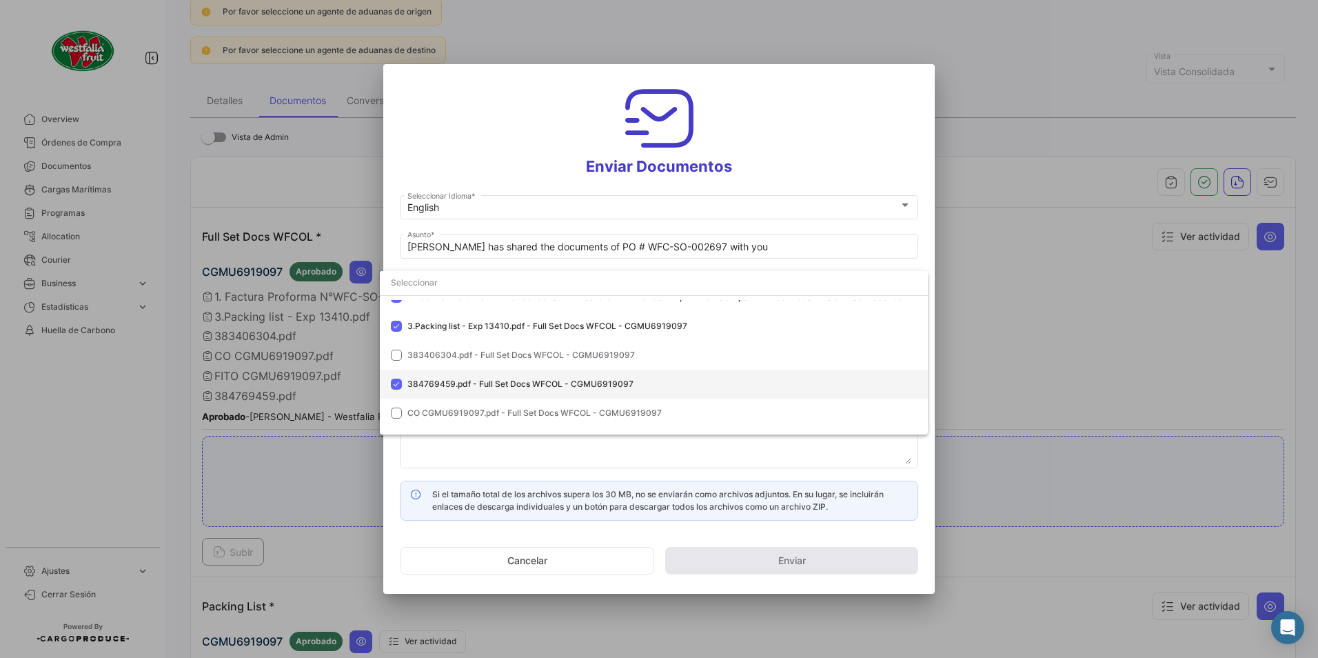
scroll to position [97, 0]
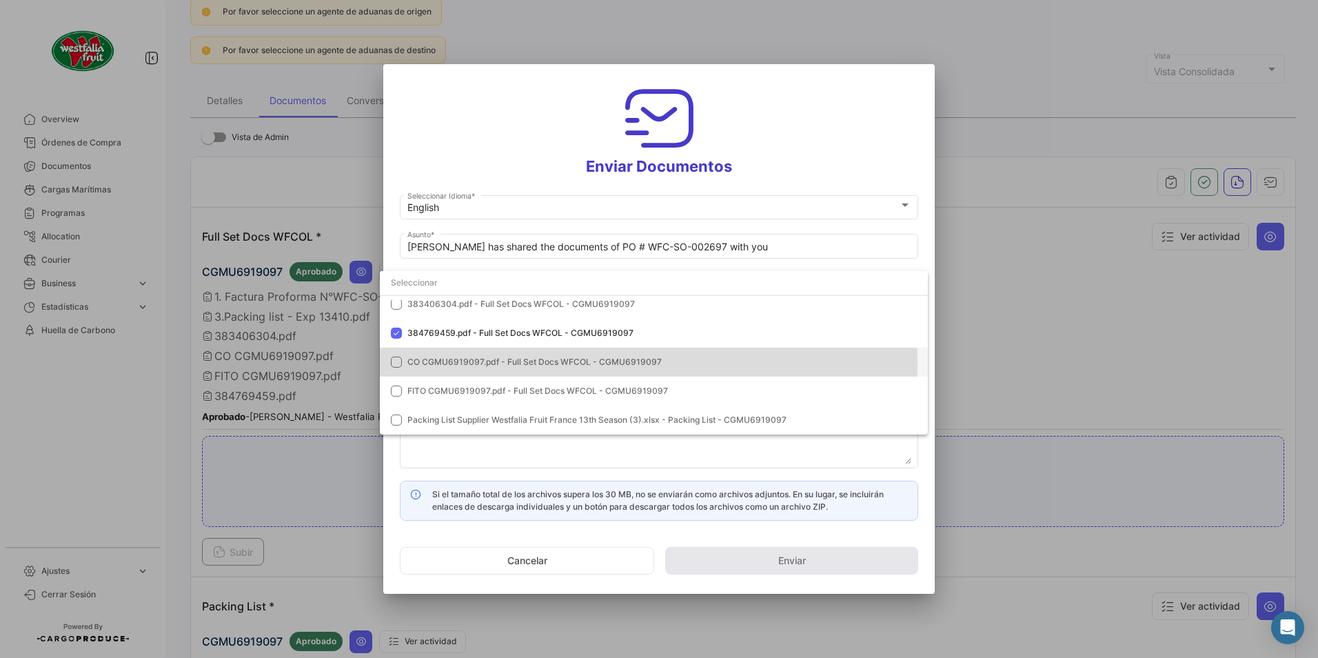
click at [430, 363] on span "CO CGMU6919097.pdf - Full Set Docs WFCOL - CGMU6919097" at bounding box center [534, 361] width 254 height 10
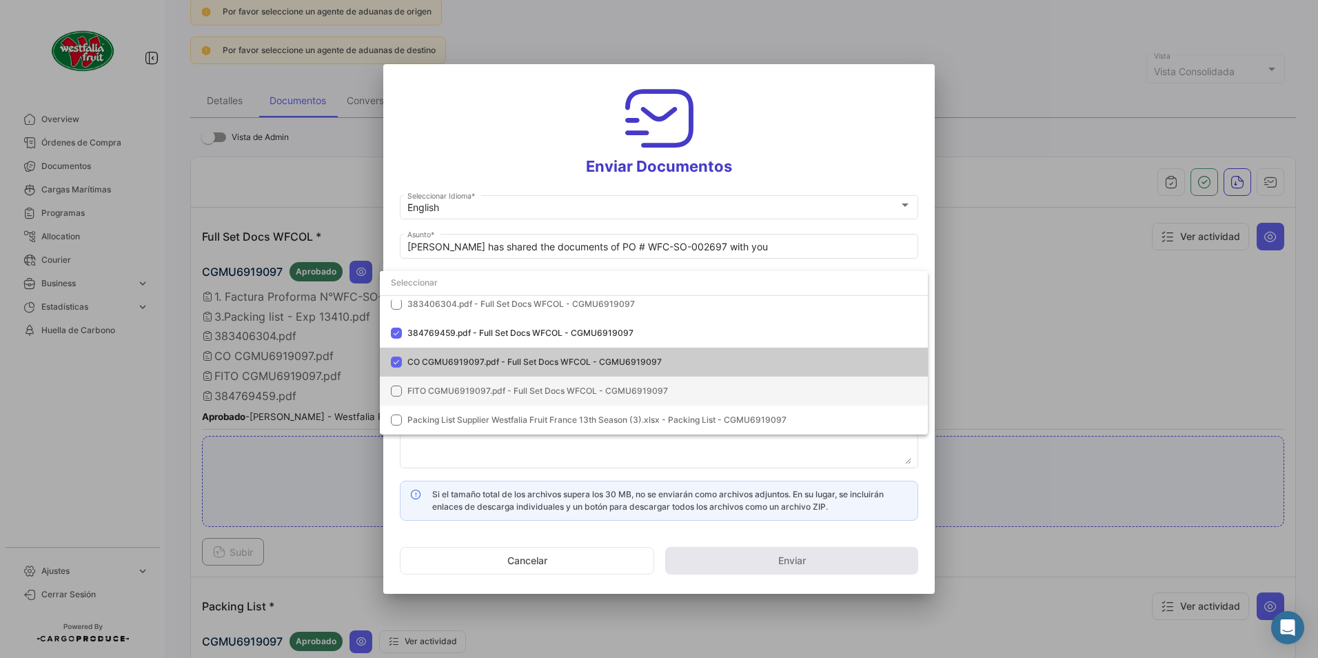
drag, startPoint x: 436, startPoint y: 381, endPoint x: 436, endPoint y: 392, distance: 10.4
click at [437, 383] on mat-option "FITO CGMU6919097.pdf - Full Set Docs WFCOL - CGMU6919097" at bounding box center [654, 390] width 548 height 29
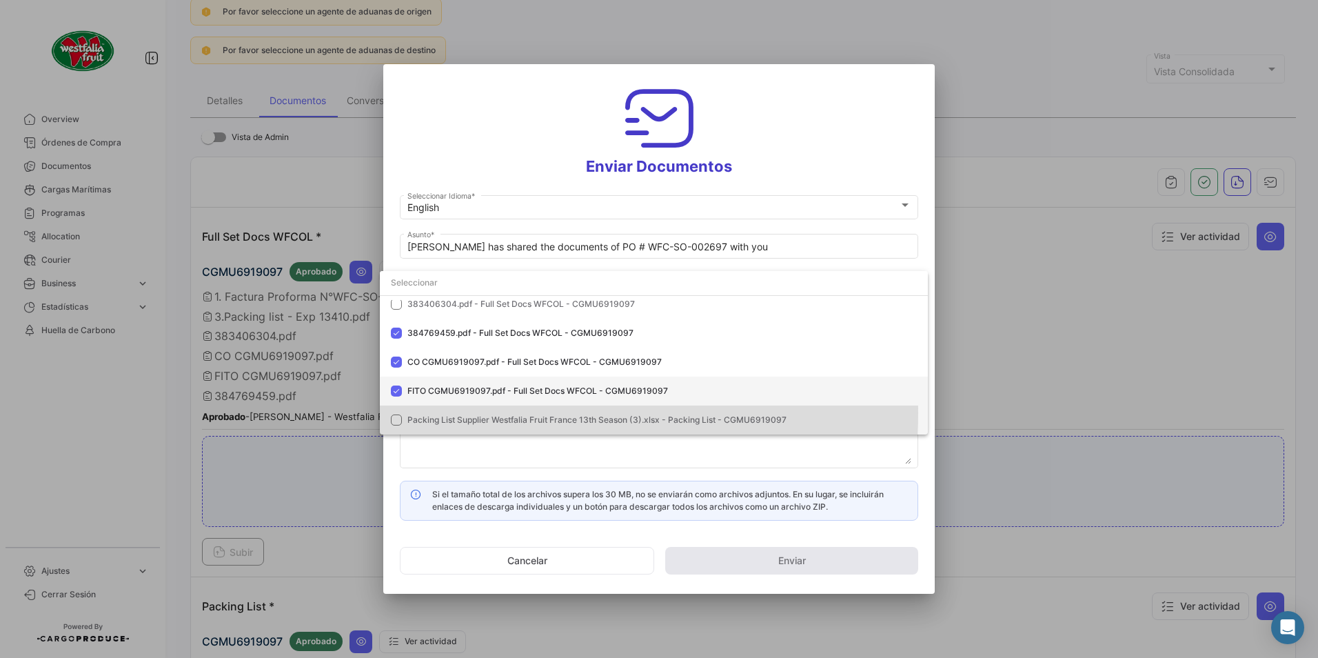
drag, startPoint x: 422, startPoint y: 412, endPoint x: 448, endPoint y: 383, distance: 39.0
click at [423, 412] on mat-option "Packing List Supplier Westfalia Fruit France 13th Season (3).xlsx - Packing Lis…" at bounding box center [654, 419] width 548 height 29
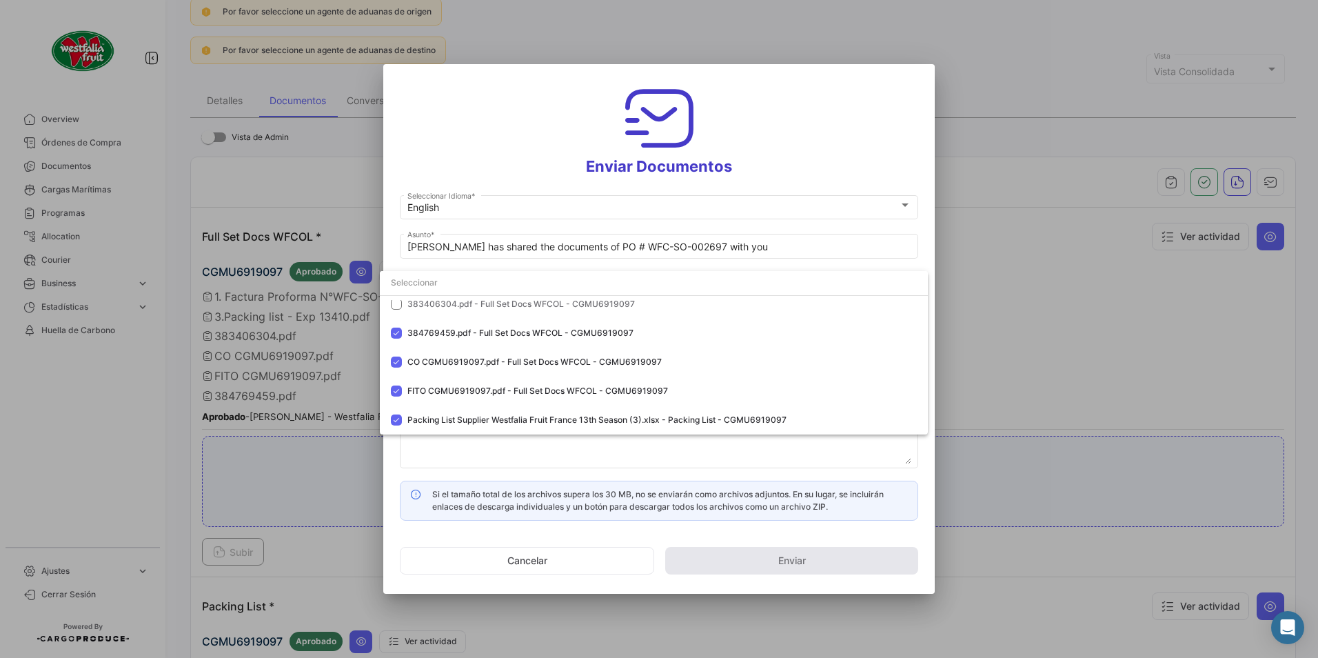
click at [863, 132] on div at bounding box center [659, 329] width 1318 height 658
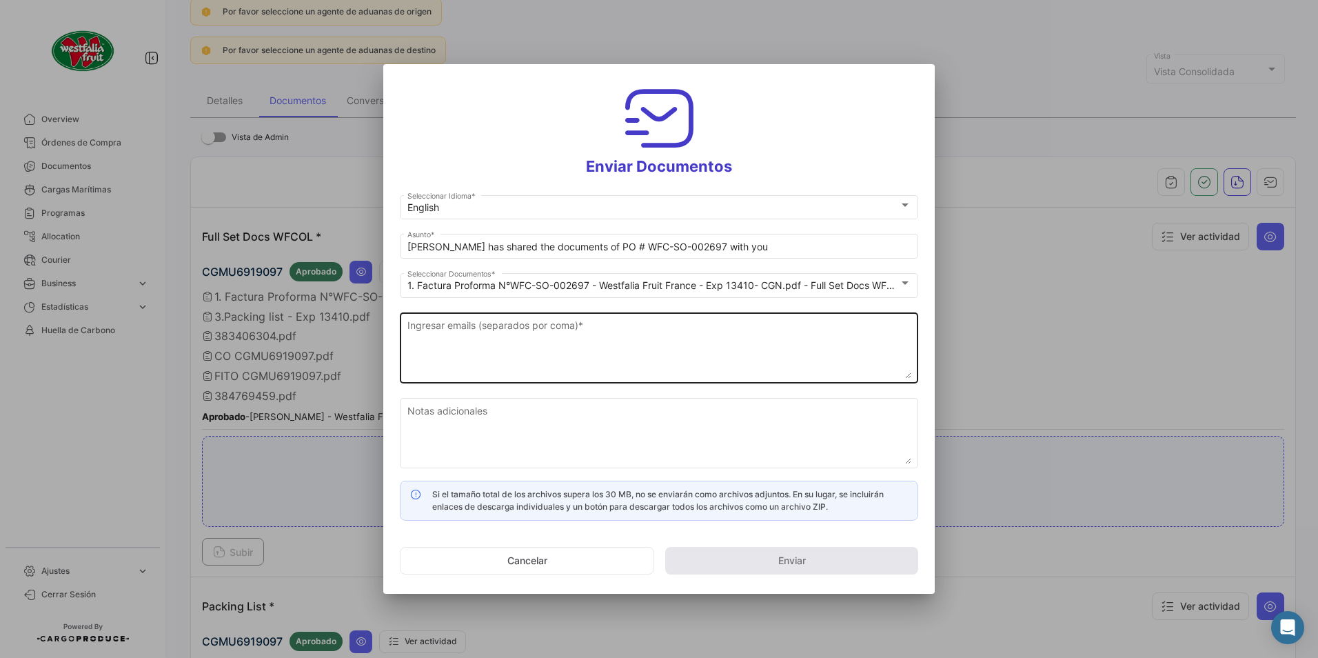
click at [455, 329] on textarea "Ingresar emails (separados por coma) *" at bounding box center [659, 348] width 504 height 61
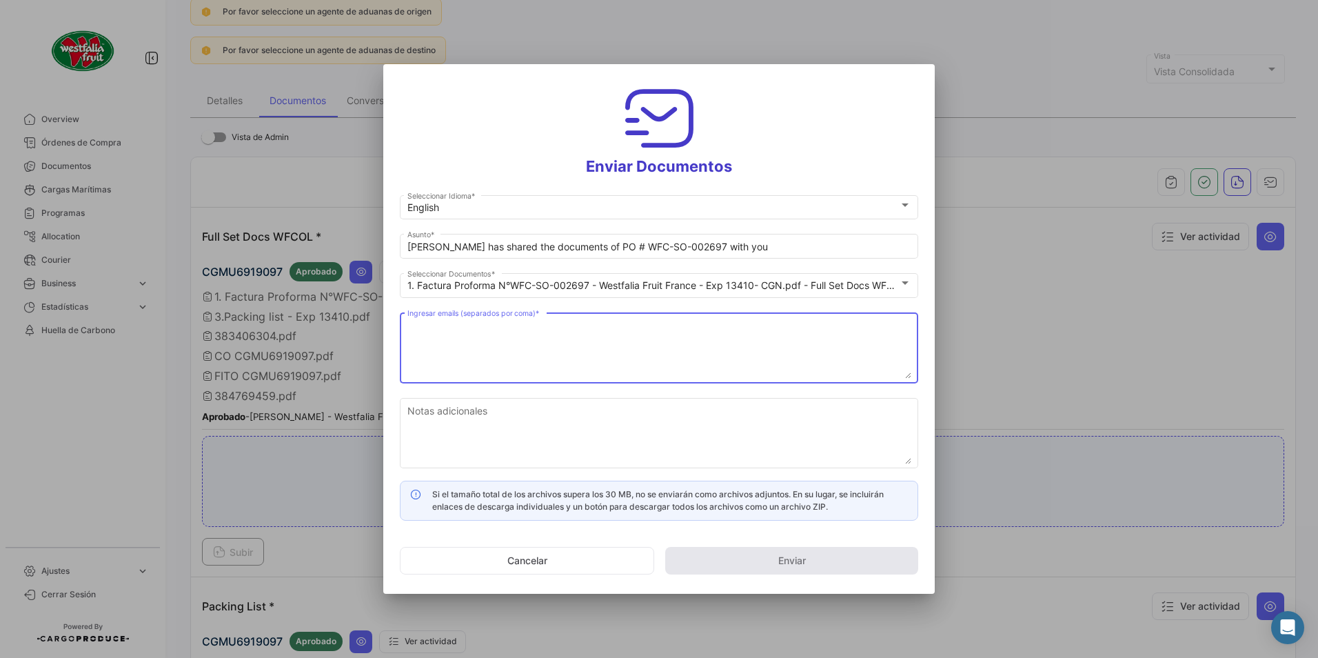
paste textarea "[DOMAIN_NAME][EMAIL_ADDRESS][DOMAIN_NAME], [PERSON_NAME][DOMAIN_NAME][EMAIL_ADD…"
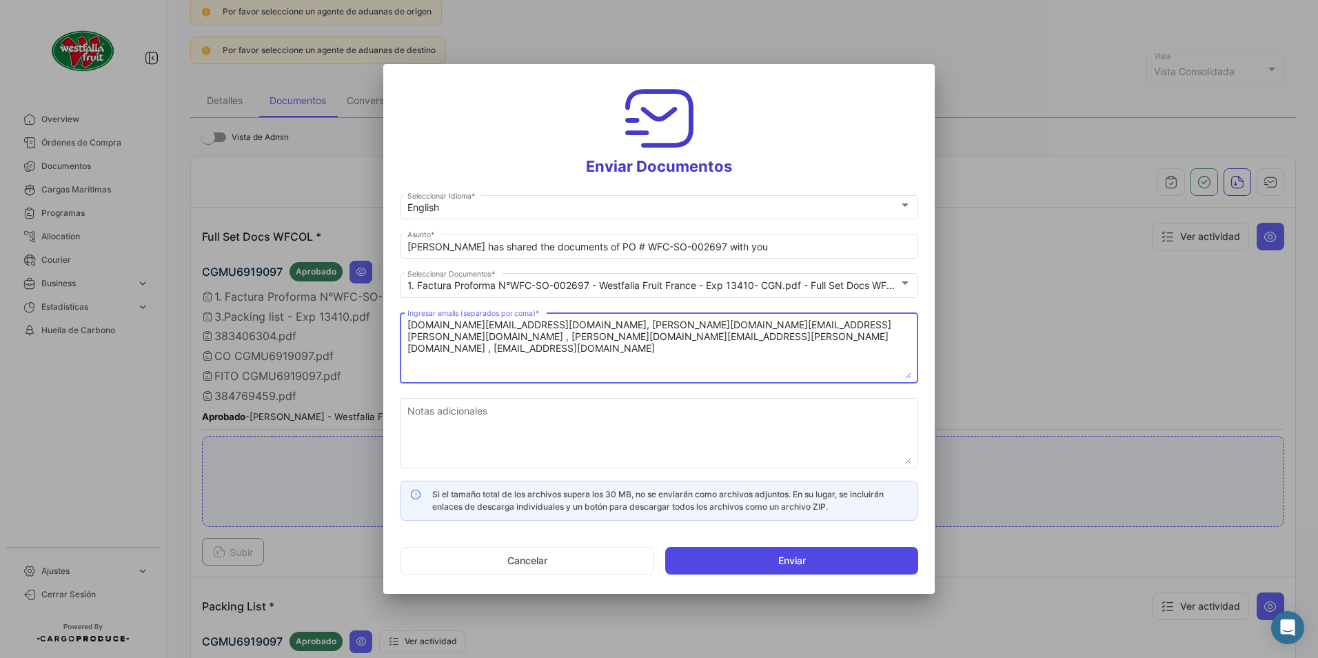
type textarea "[DOMAIN_NAME][EMAIL_ADDRESS][DOMAIN_NAME], [PERSON_NAME][DOMAIN_NAME][EMAIL_ADD…"
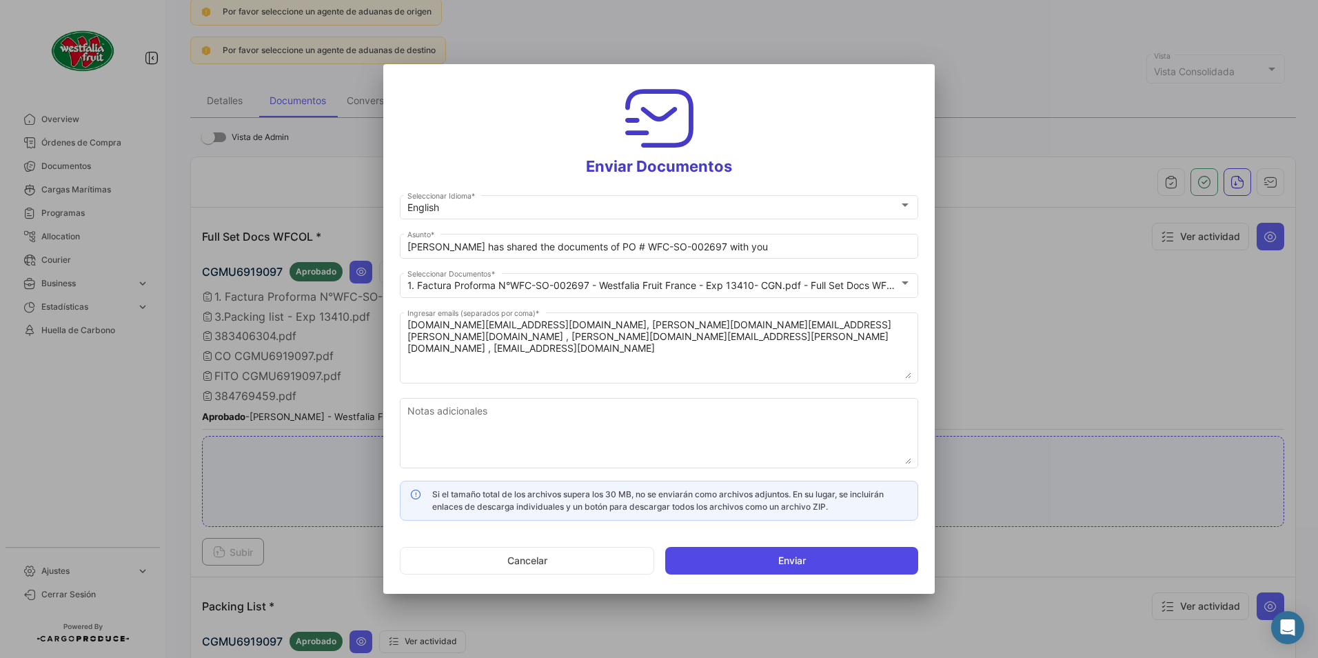
click at [729, 565] on button "Enviar" at bounding box center [791, 561] width 253 height 28
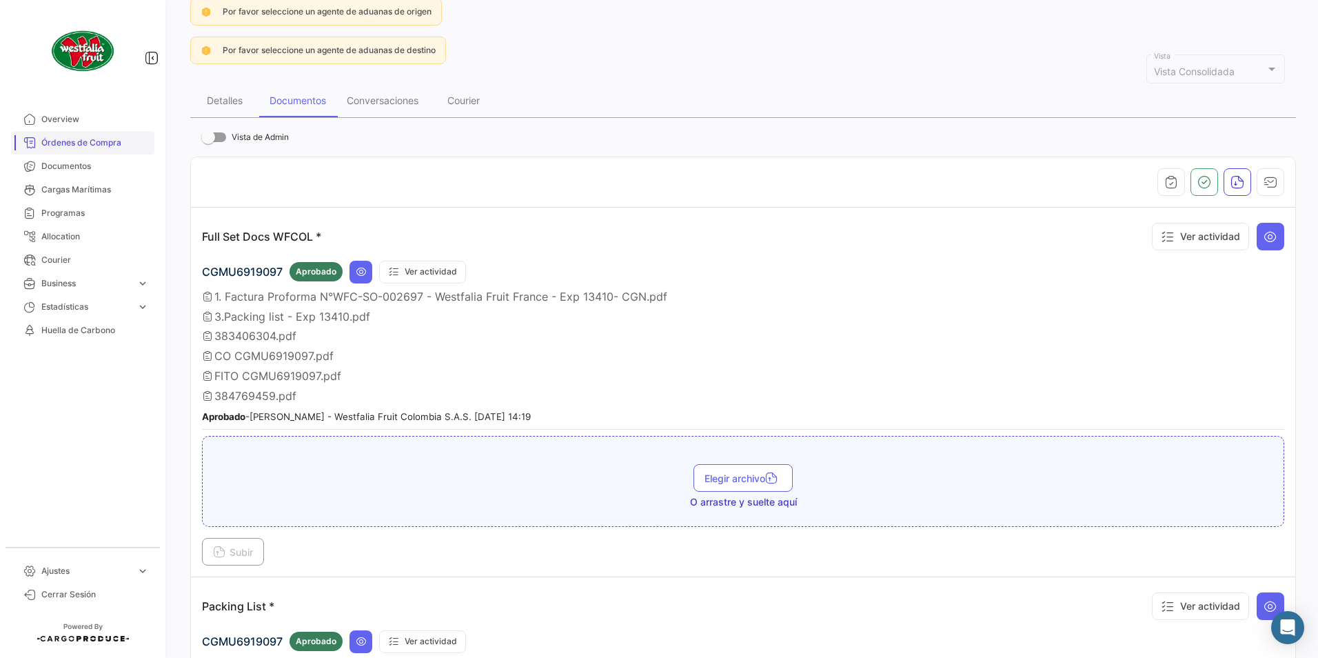
click at [87, 146] on span "Órdenes de Compra" at bounding box center [95, 142] width 108 height 12
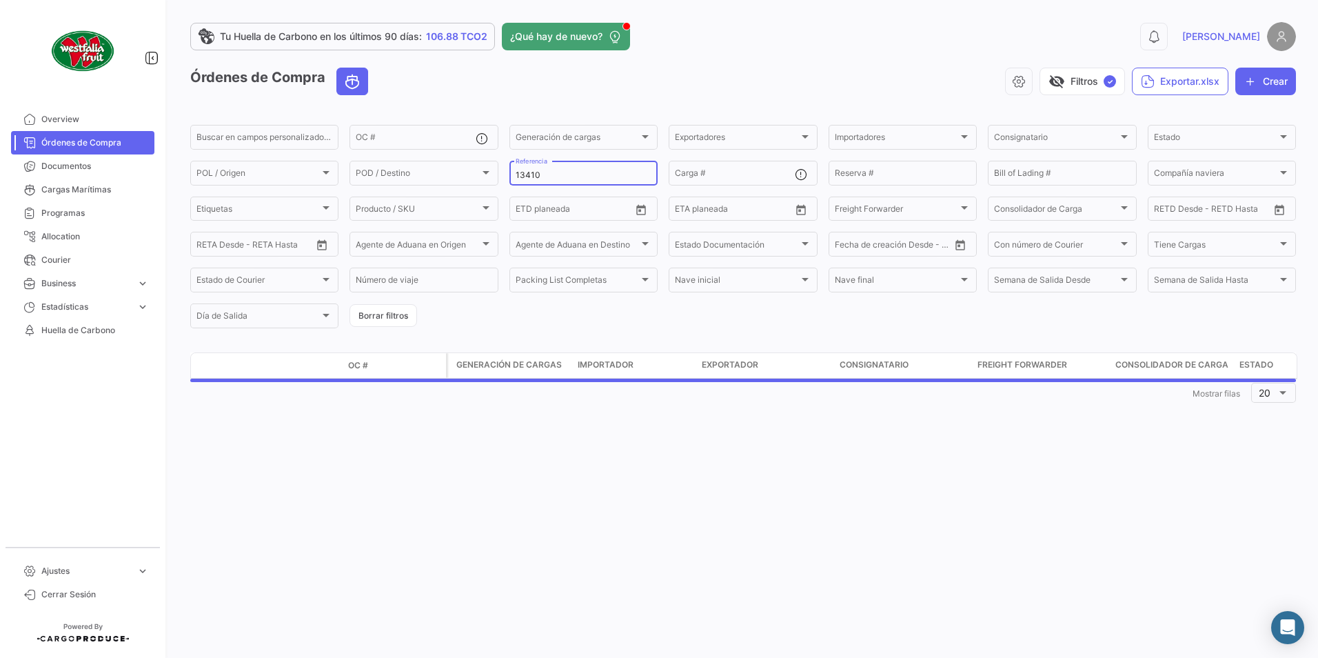
click at [569, 171] on input "13410" at bounding box center [584, 175] width 136 height 10
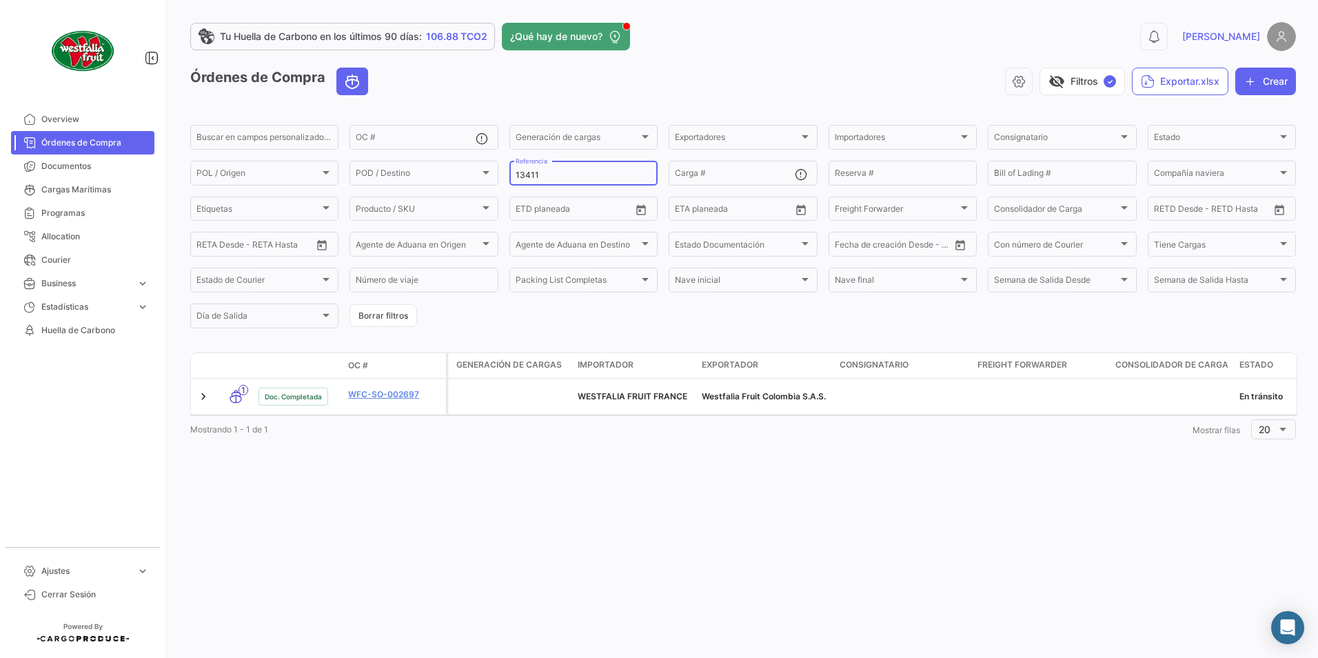
type input "13411"
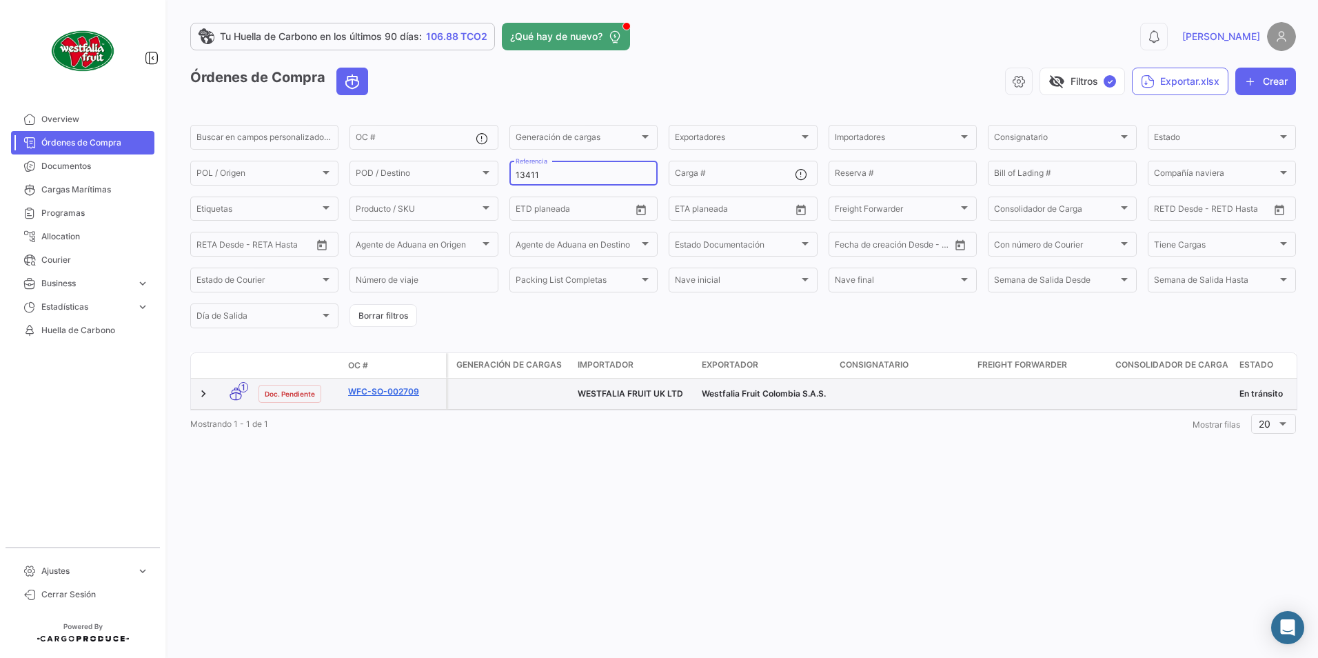
click at [387, 387] on link "WFC-SO-002709" at bounding box center [394, 391] width 92 height 12
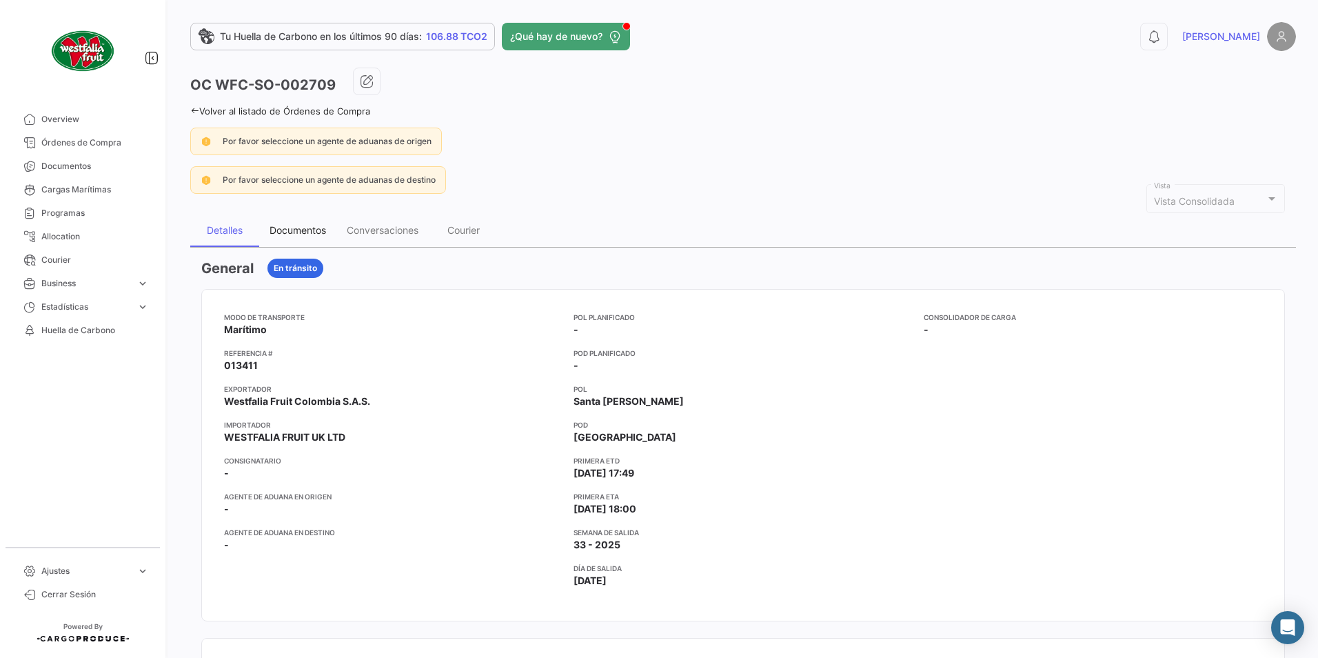
click at [305, 230] on div "Documentos" at bounding box center [298, 230] width 57 height 12
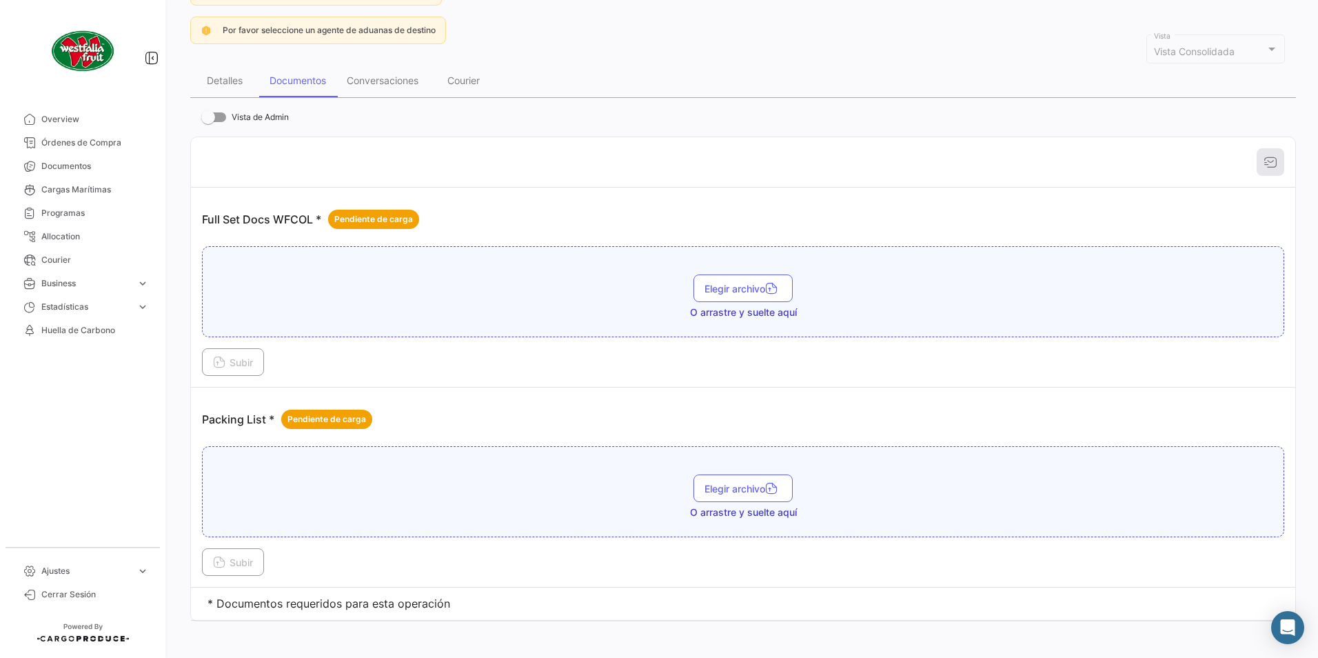
scroll to position [157, 0]
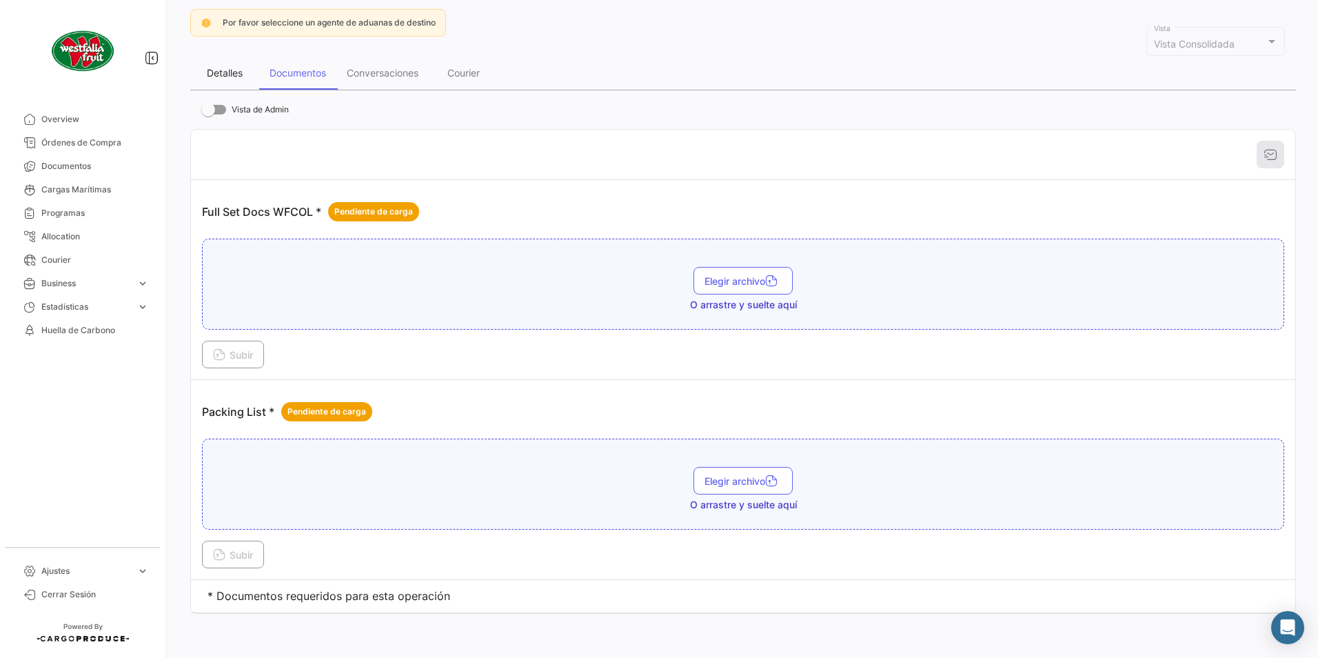
click at [234, 68] on div "Detalles" at bounding box center [225, 73] width 36 height 12
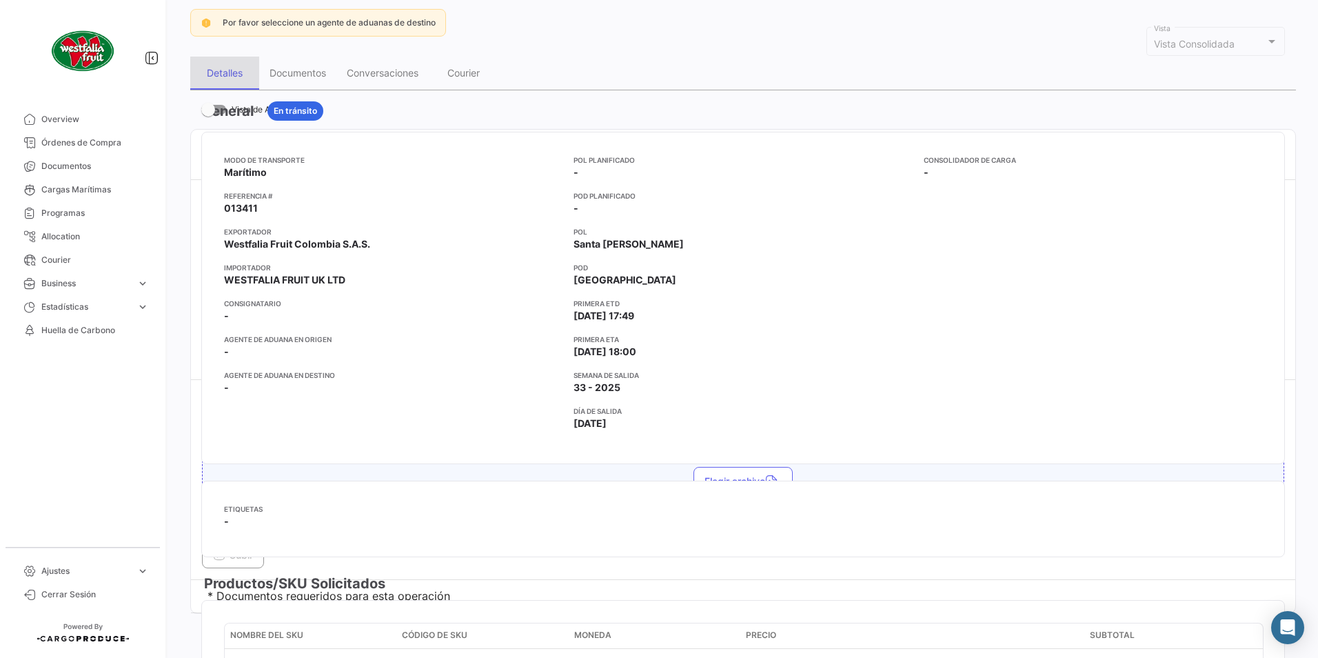
scroll to position [0, 0]
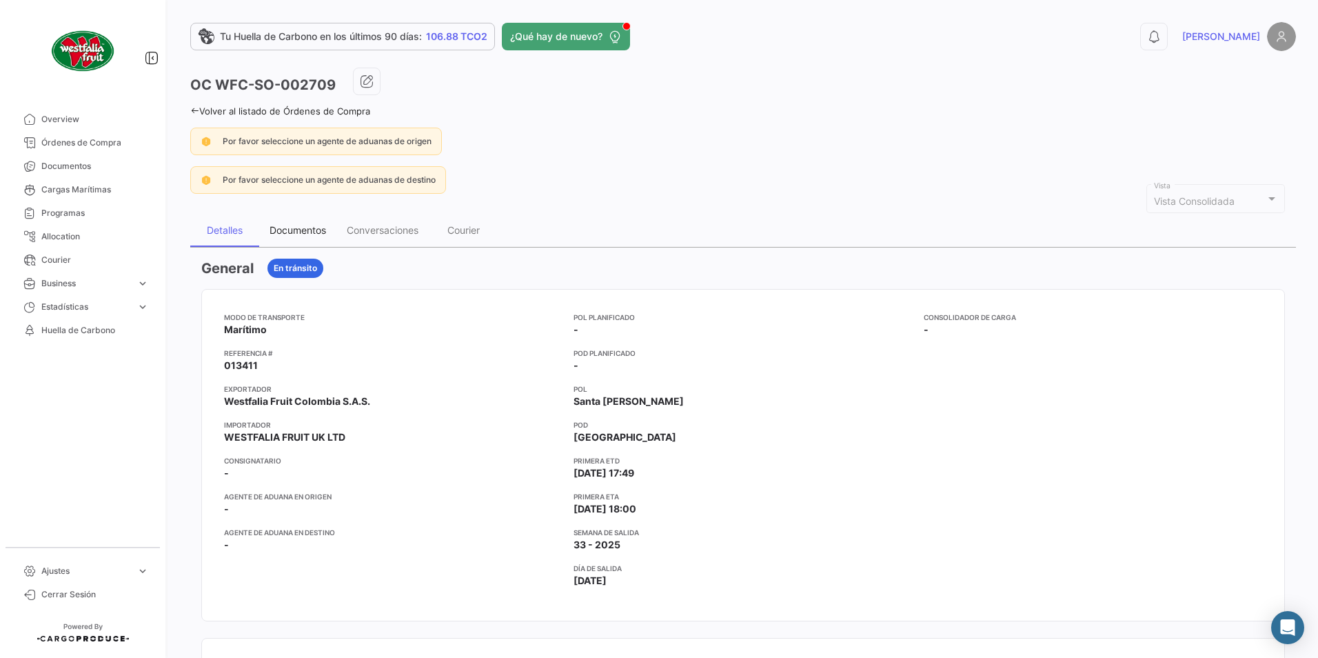
click at [317, 221] on div "Documentos" at bounding box center [297, 230] width 77 height 33
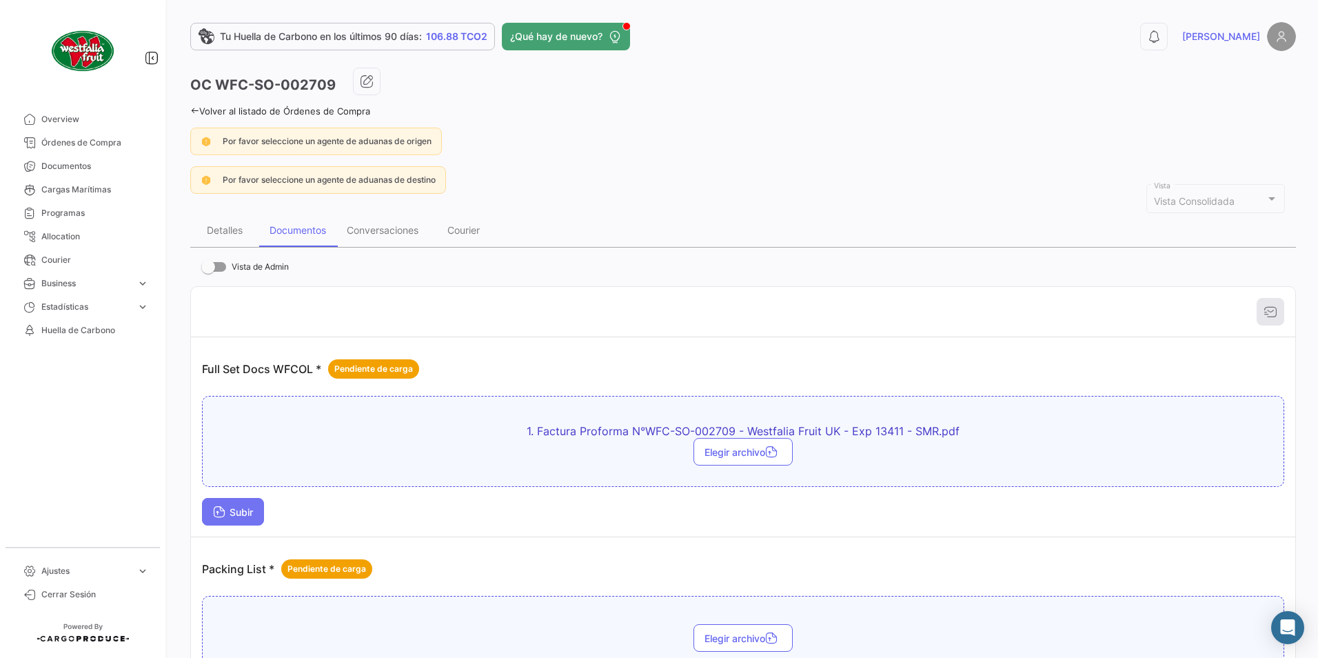
click at [234, 515] on span "Subir" at bounding box center [233, 512] width 40 height 12
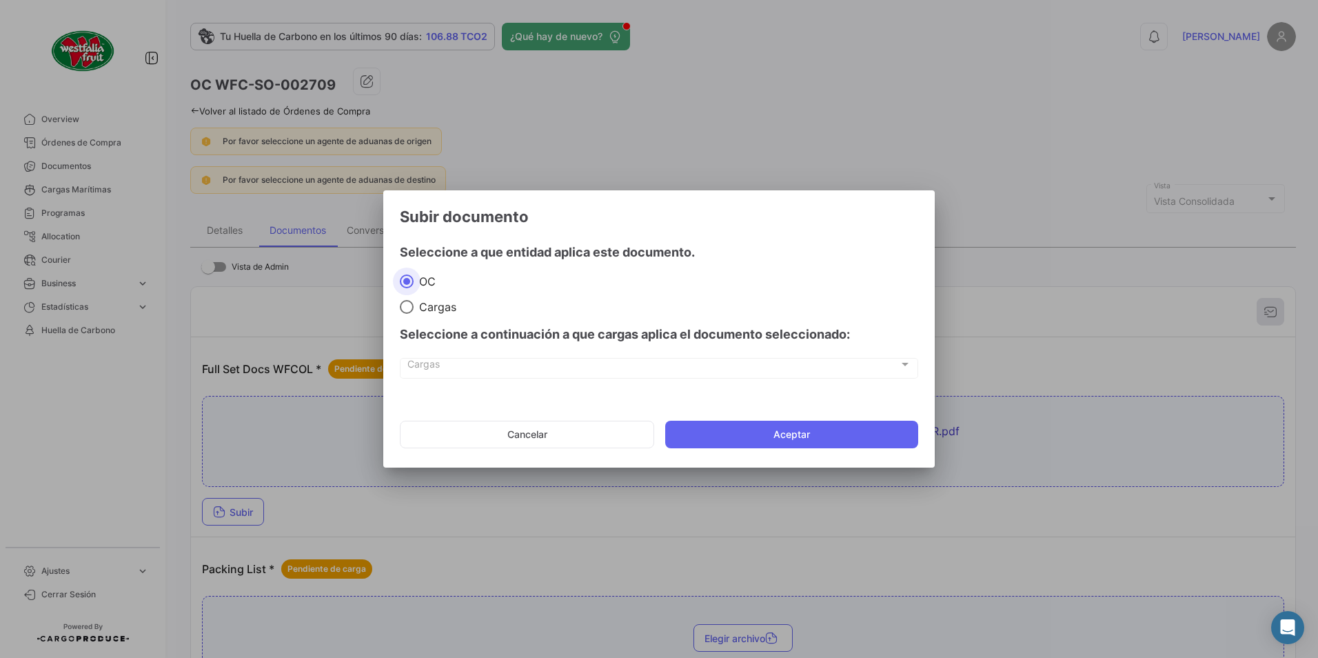
click at [451, 305] on span "Cargas" at bounding box center [435, 307] width 43 height 14
click at [414, 305] on input "Cargas" at bounding box center [407, 307] width 14 height 14
radio input "true"
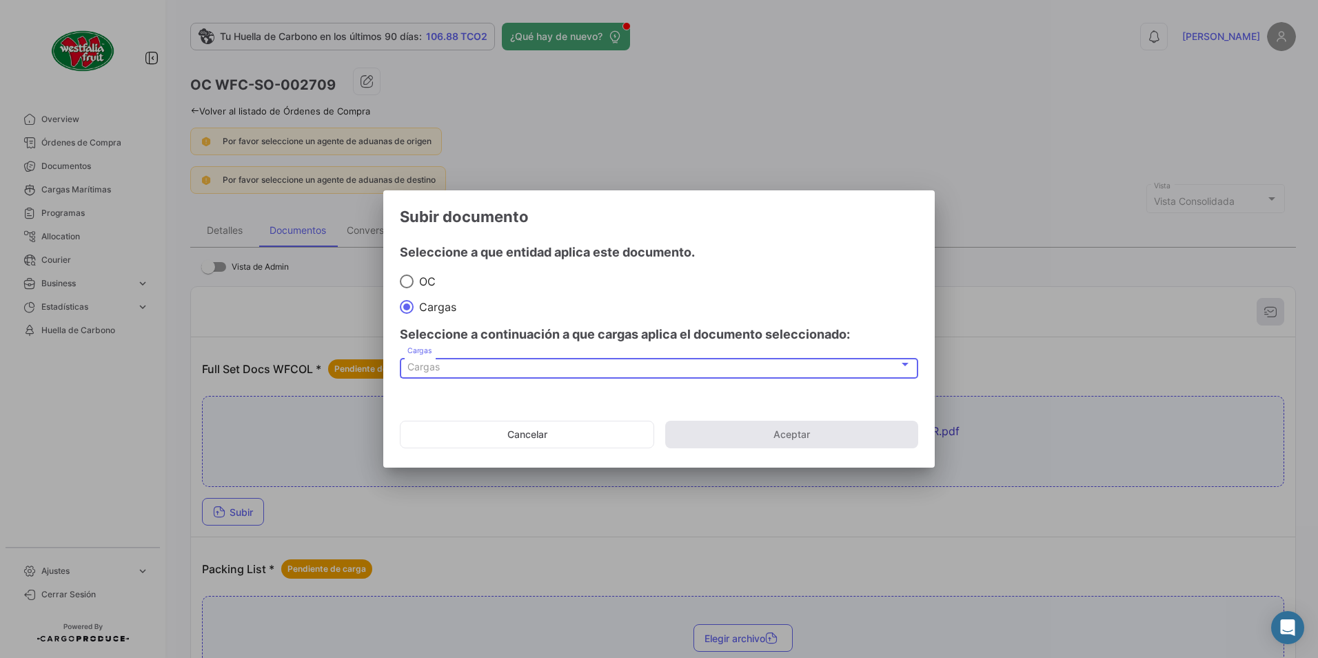
click at [441, 361] on div "Cargas" at bounding box center [652, 367] width 491 height 12
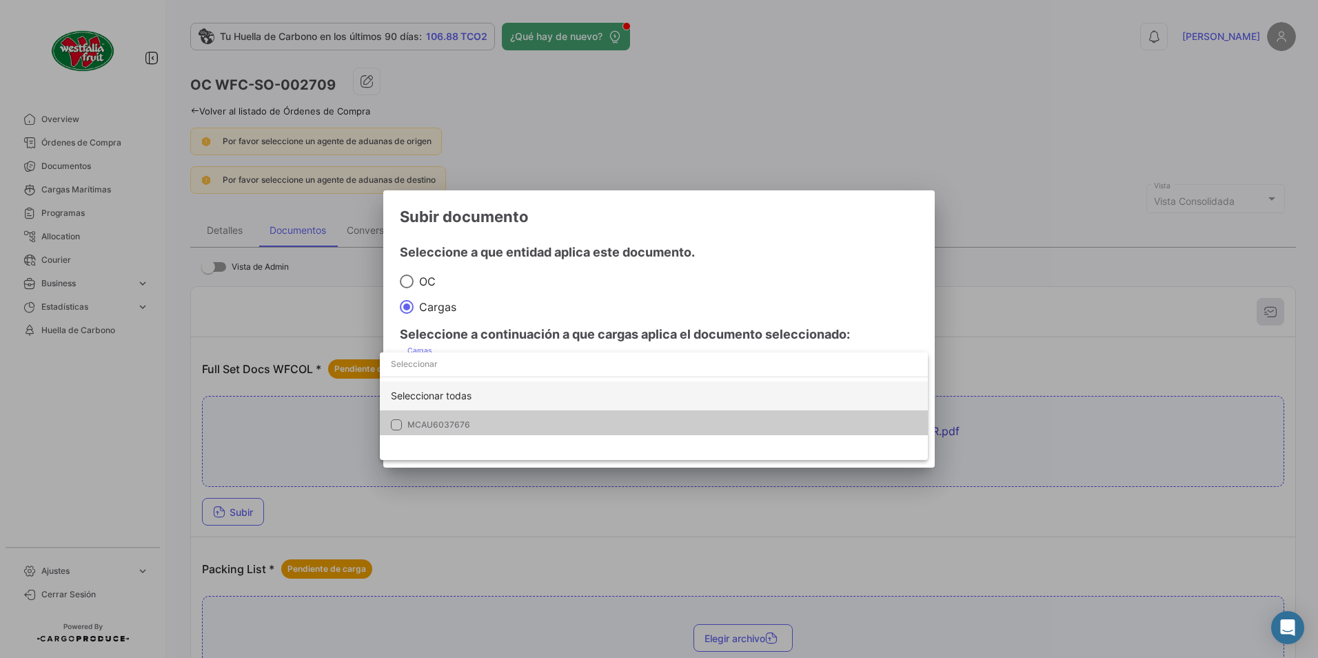
click at [421, 397] on div "Seleccionar todas" at bounding box center [654, 395] width 548 height 29
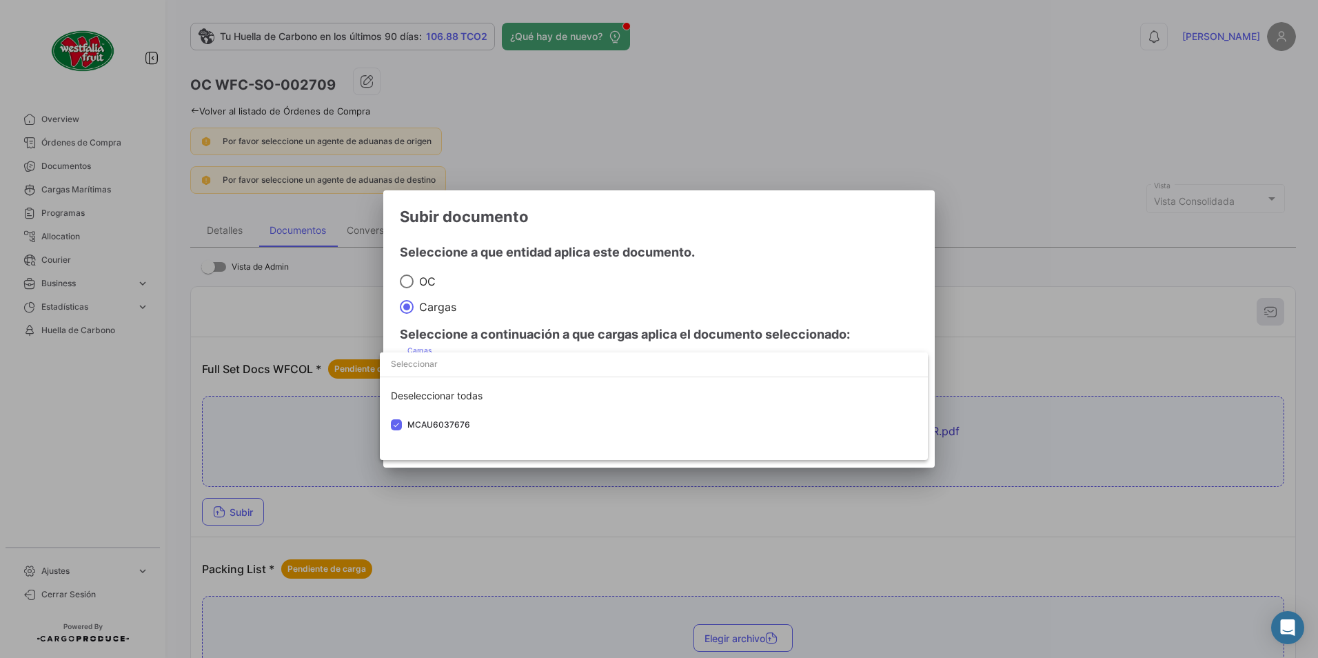
click at [655, 302] on div at bounding box center [659, 329] width 1318 height 658
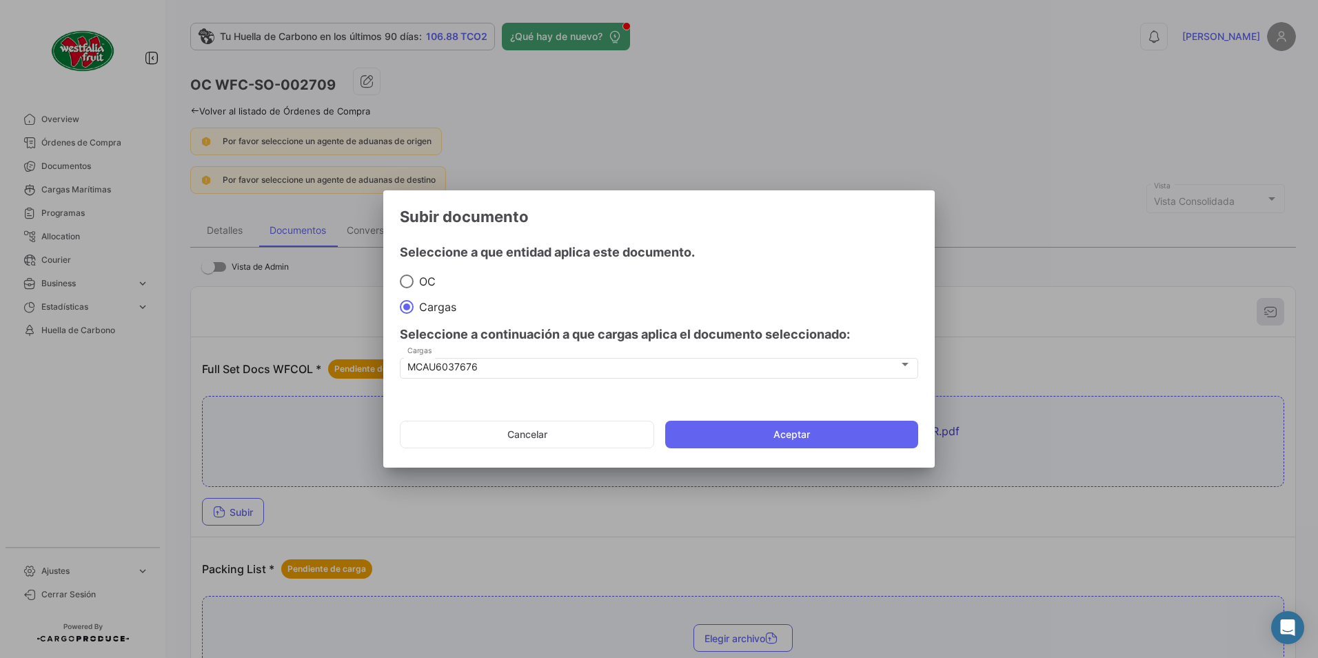
click at [711, 418] on mat-dialog-actions "Cancelar Aceptar" at bounding box center [659, 434] width 518 height 47
click at [714, 429] on button "Aceptar" at bounding box center [791, 434] width 253 height 28
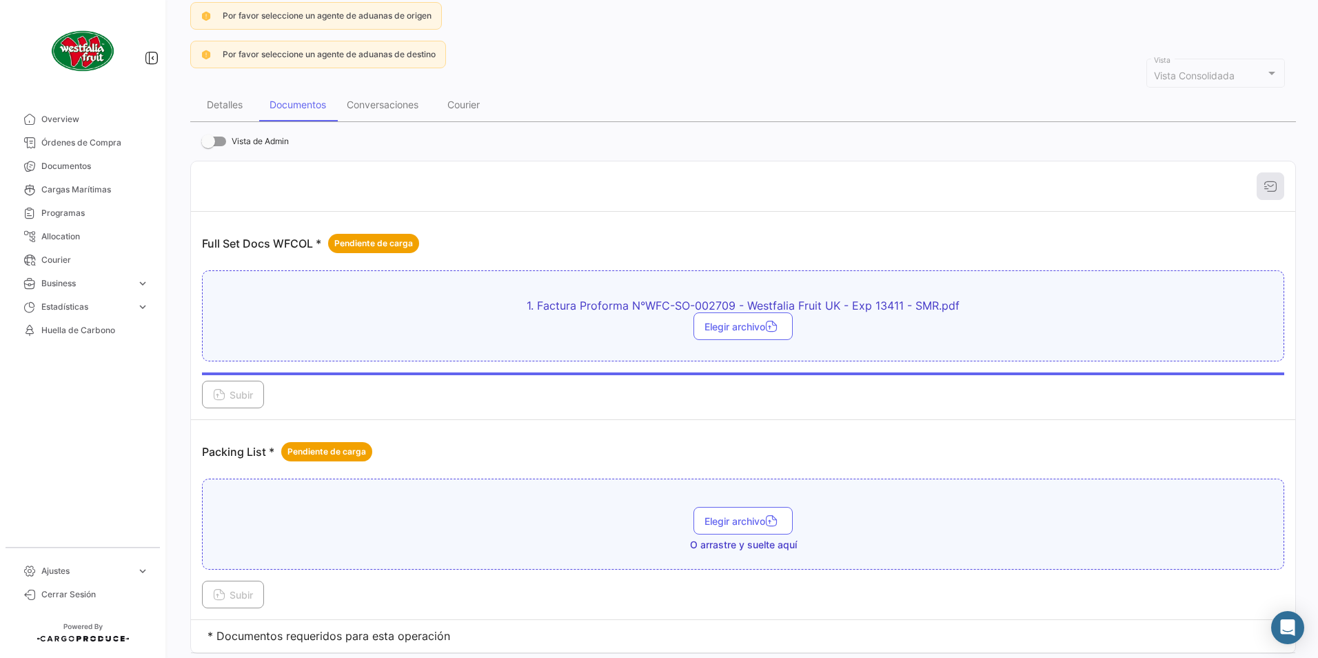
scroll to position [138, 0]
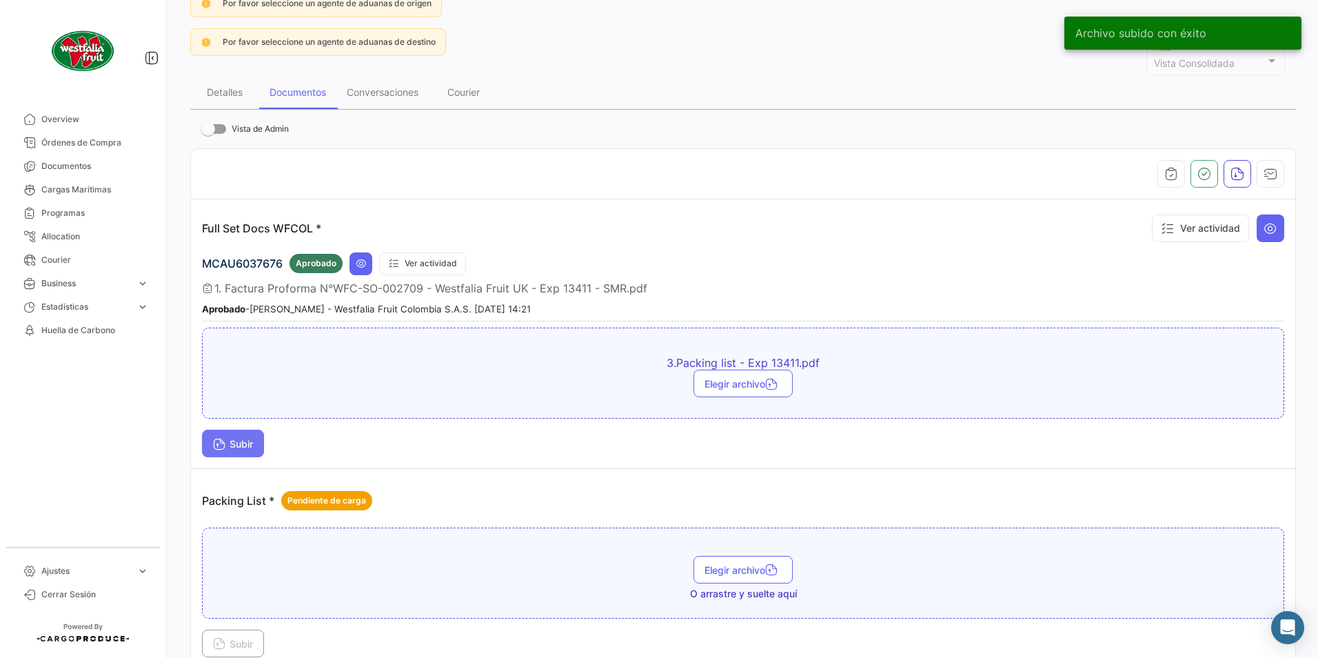
click at [223, 434] on button "Subir" at bounding box center [233, 443] width 62 height 28
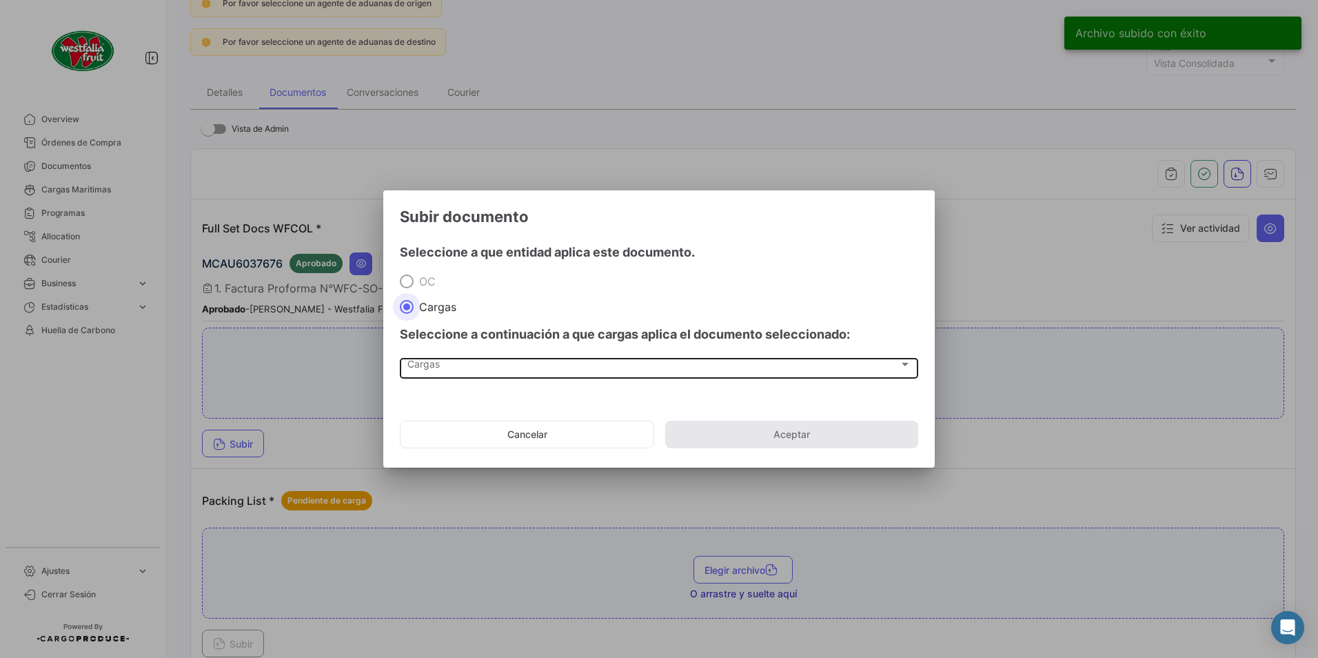
click at [442, 367] on div "Cargas" at bounding box center [652, 367] width 491 height 12
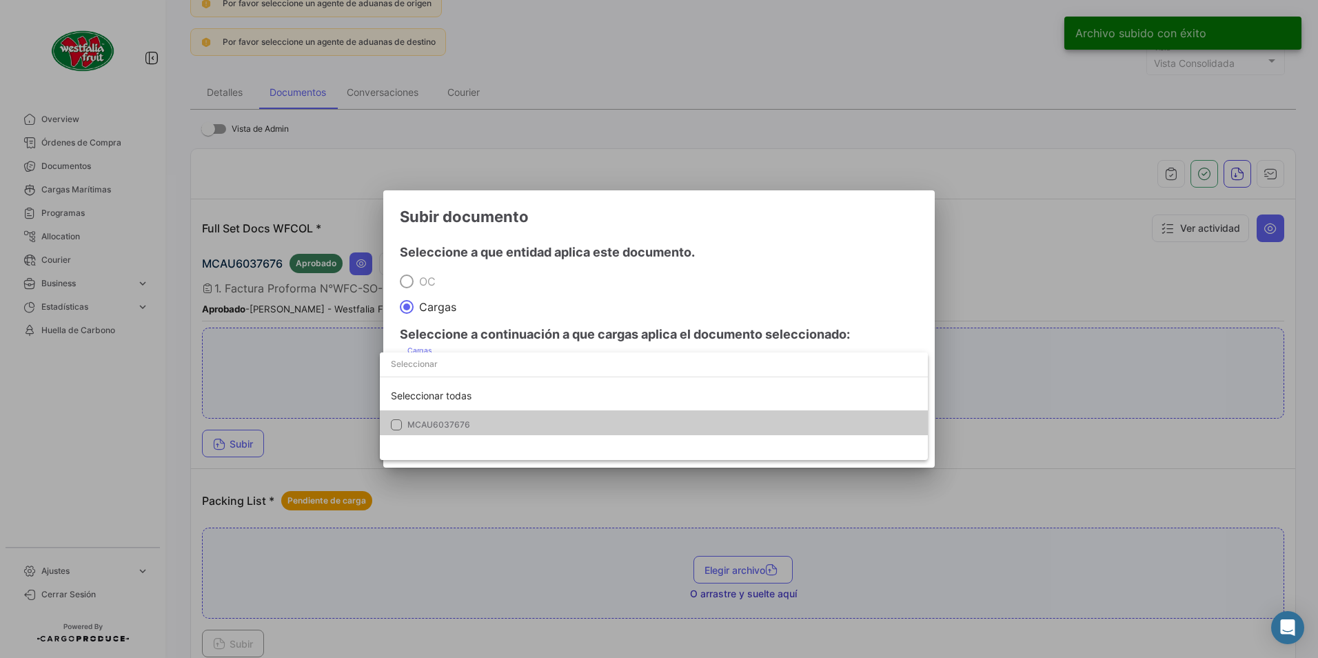
click at [434, 422] on span "MCAU6037676" at bounding box center [438, 424] width 63 height 10
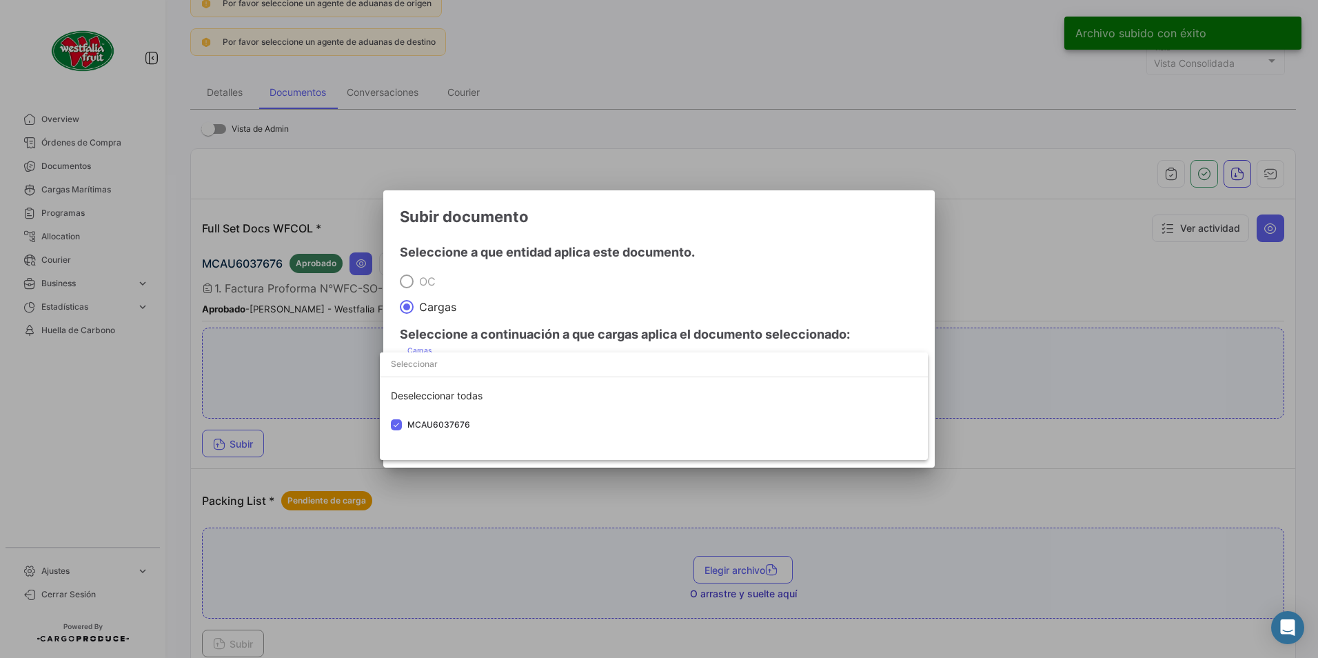
click at [636, 267] on div at bounding box center [659, 329] width 1318 height 658
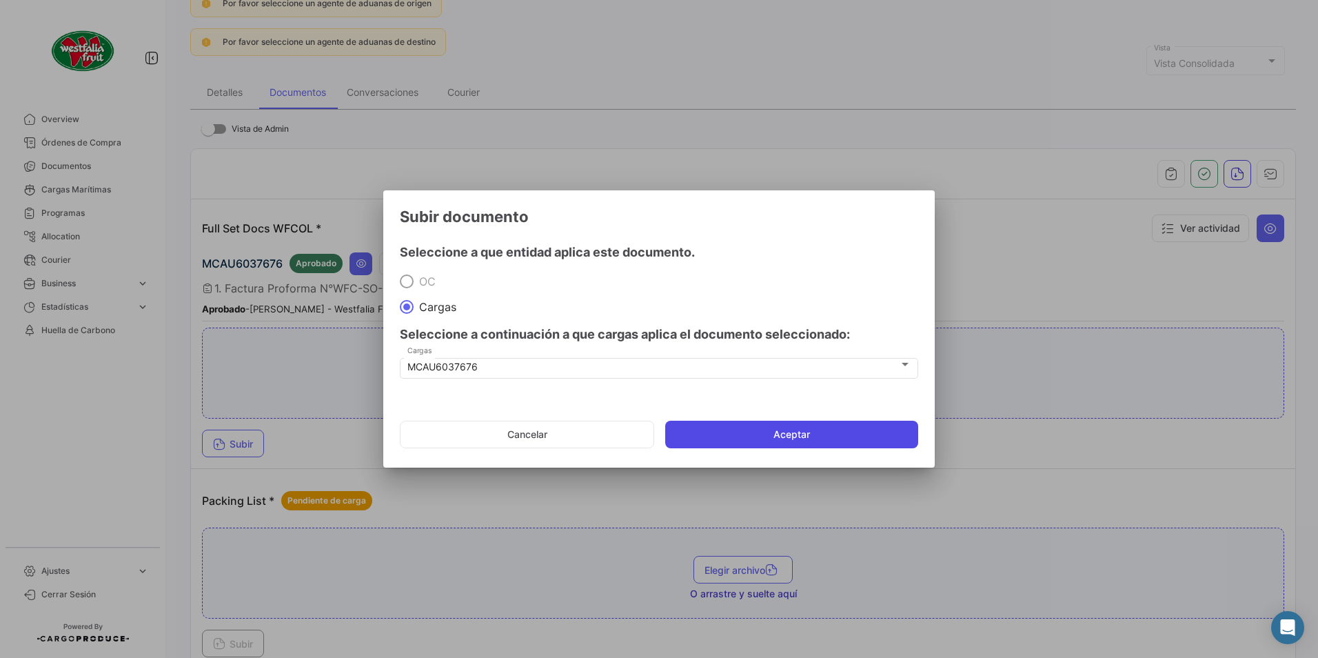
click at [725, 425] on button "Aceptar" at bounding box center [791, 434] width 253 height 28
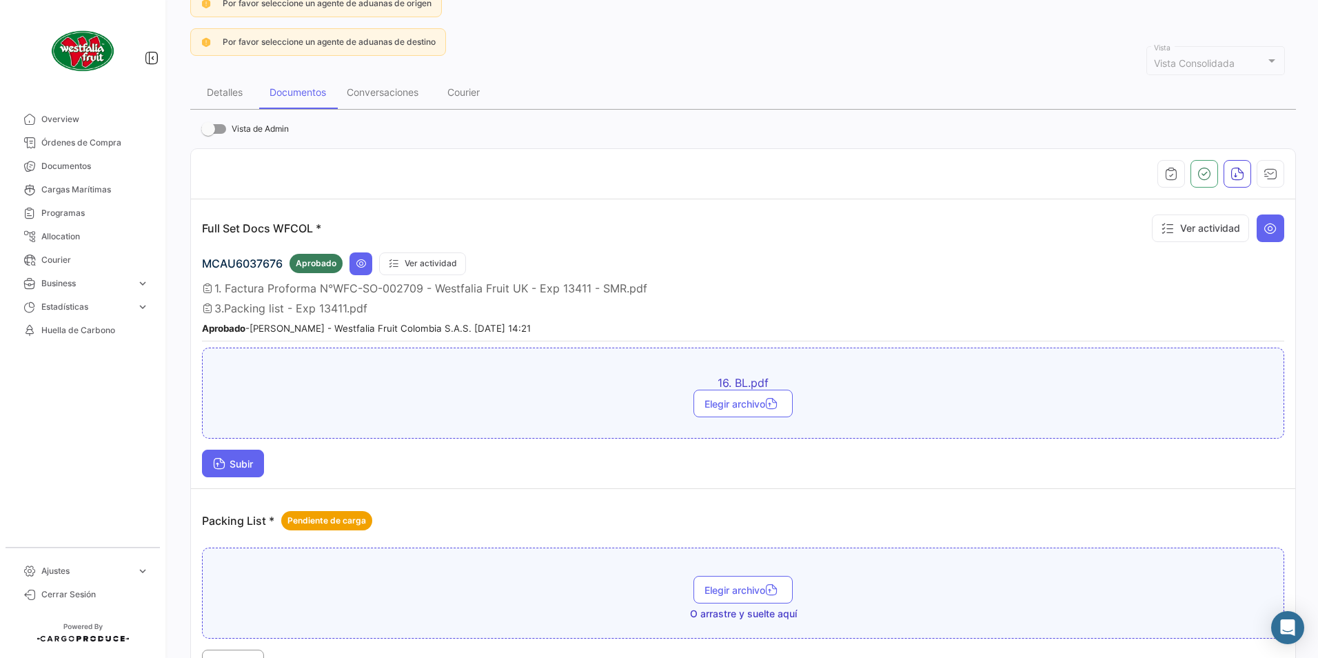
click at [245, 468] on span "Subir" at bounding box center [233, 464] width 40 height 12
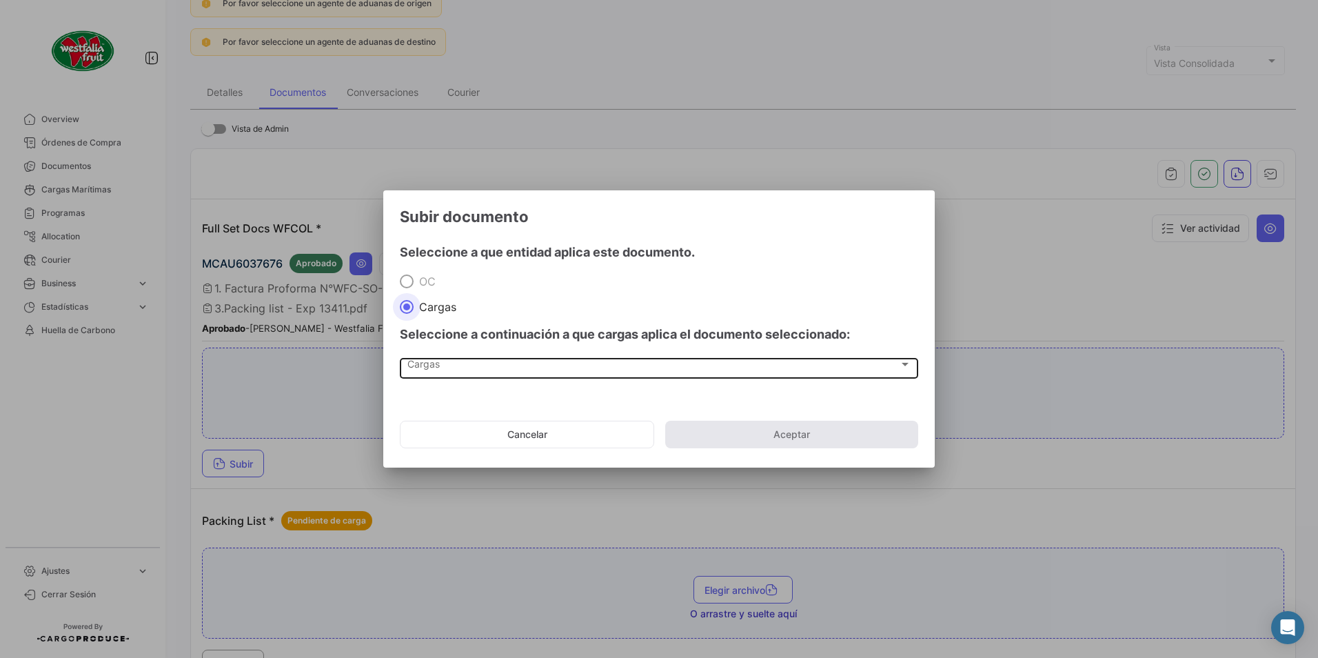
click at [443, 363] on div "Cargas" at bounding box center [652, 367] width 491 height 12
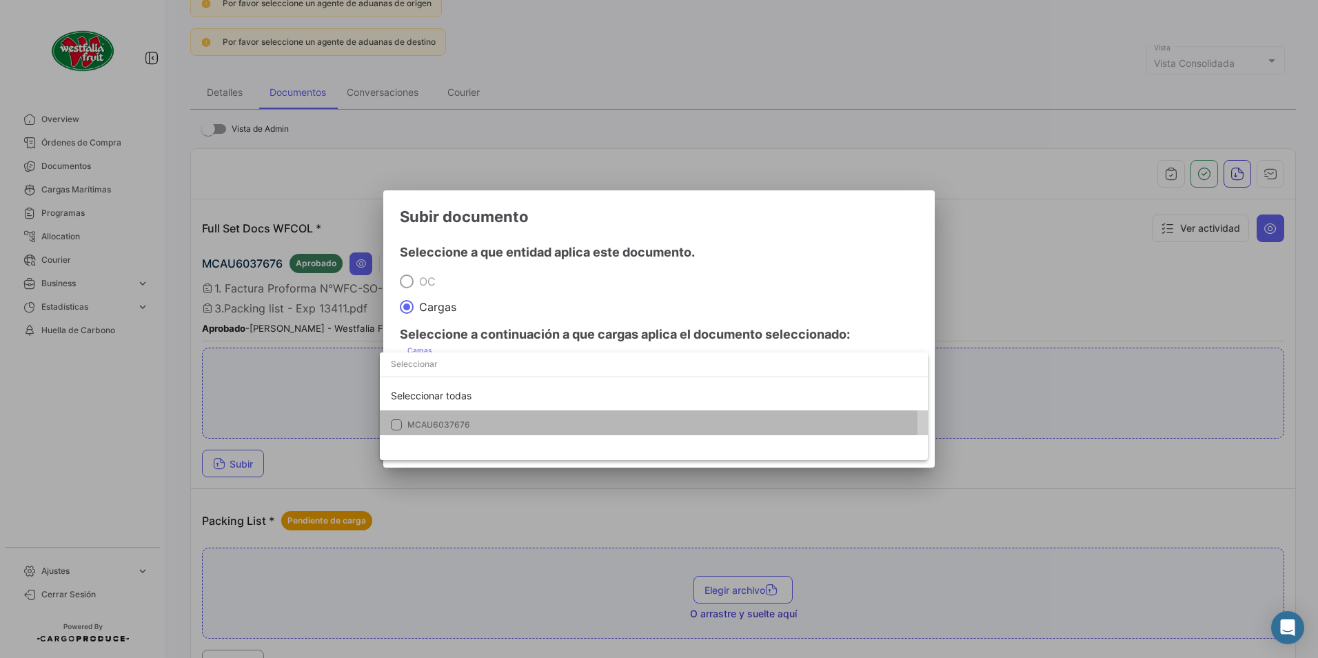
click at [407, 425] on span "MCAU6037676" at bounding box center [438, 424] width 63 height 10
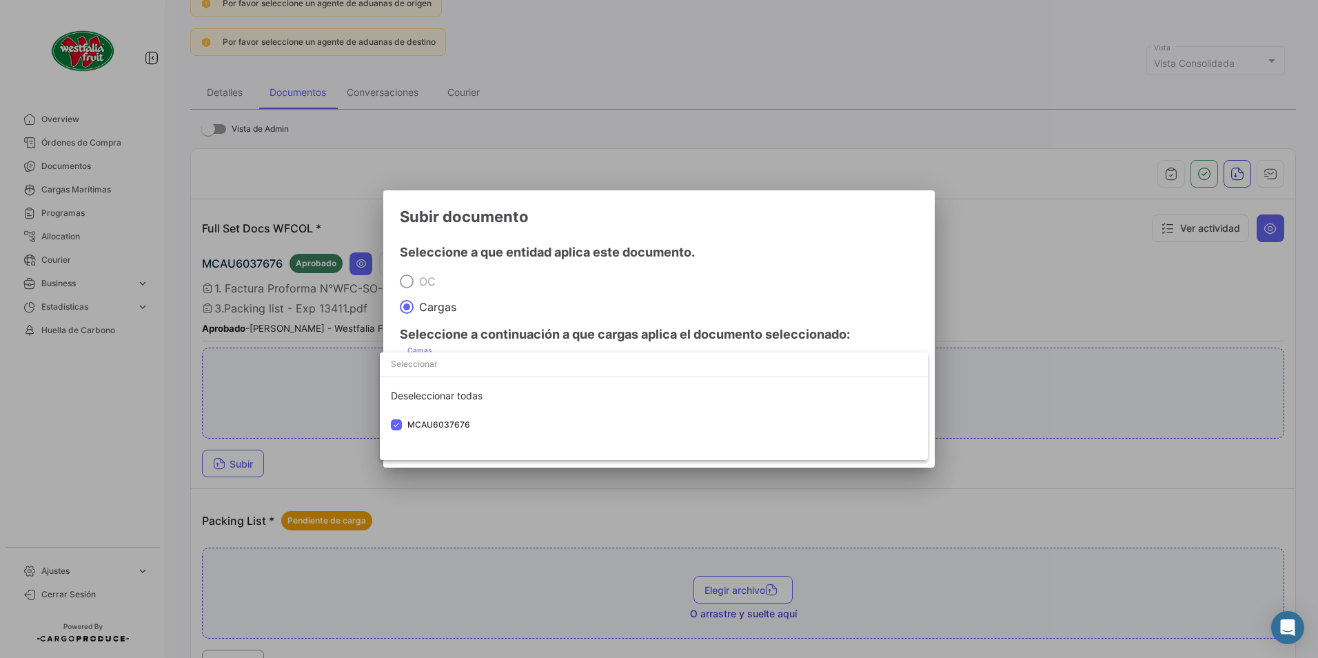
drag, startPoint x: 772, startPoint y: 262, endPoint x: 769, endPoint y: 270, distance: 8.3
click at [771, 263] on div at bounding box center [659, 329] width 1318 height 658
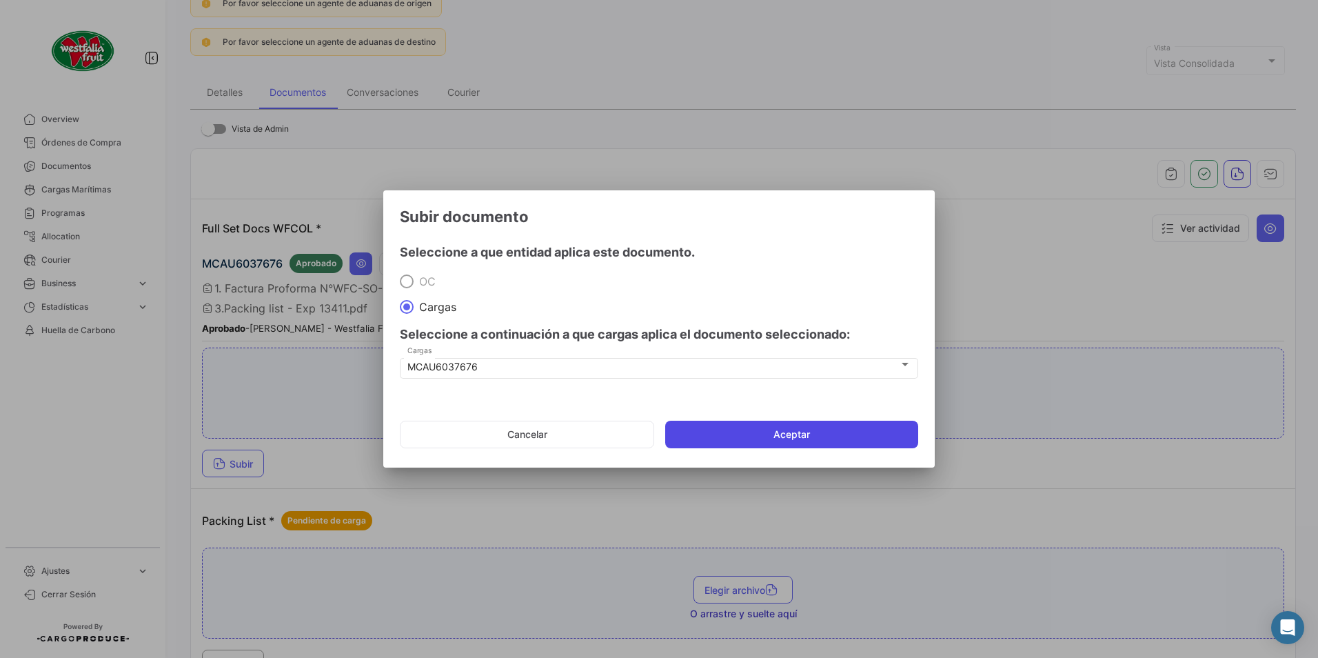
click at [788, 447] on mat-dialog-actions "Cancelar Aceptar" at bounding box center [659, 434] width 518 height 47
click at [777, 429] on button "Aceptar" at bounding box center [791, 434] width 253 height 28
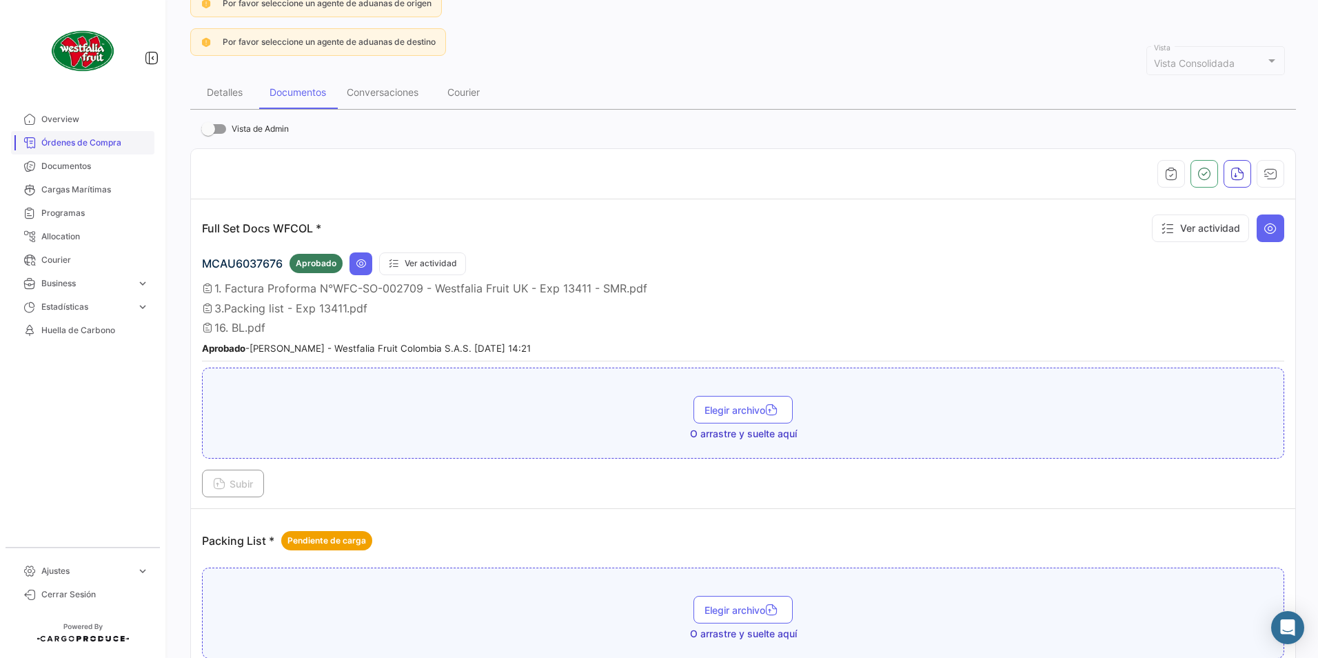
click at [54, 146] on span "Órdenes de Compra" at bounding box center [95, 142] width 108 height 12
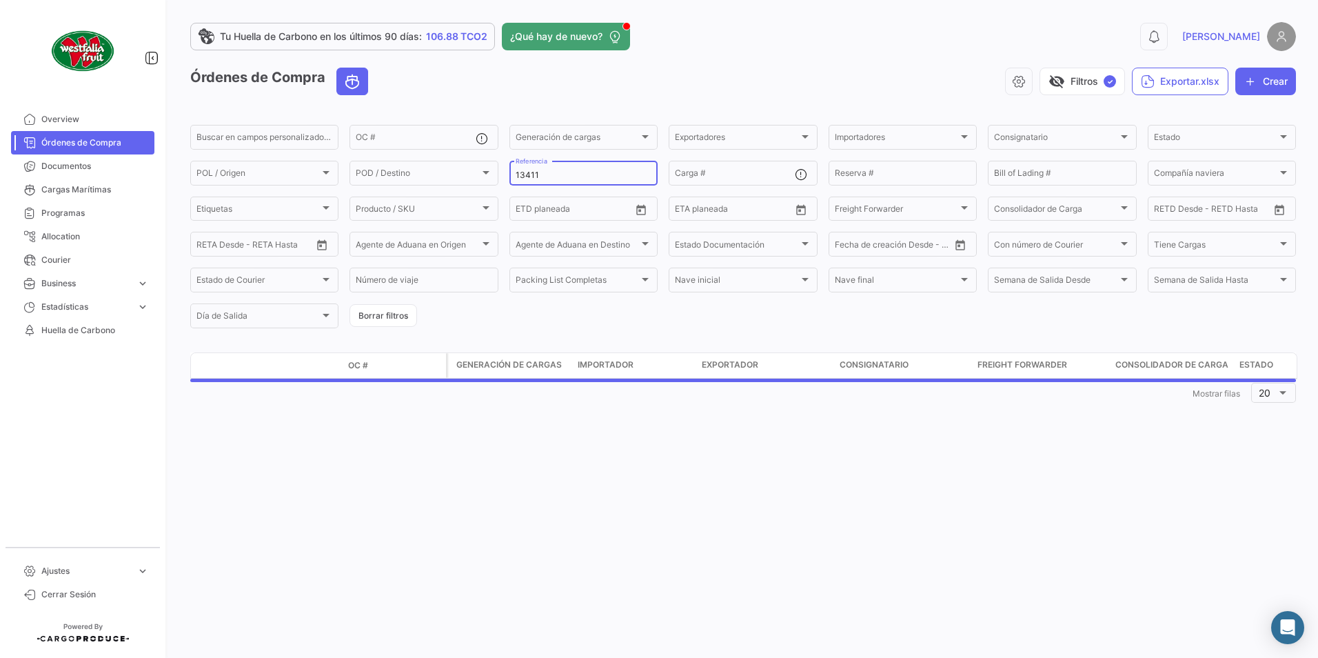
click at [562, 167] on div "13411 Referencia" at bounding box center [584, 172] width 136 height 27
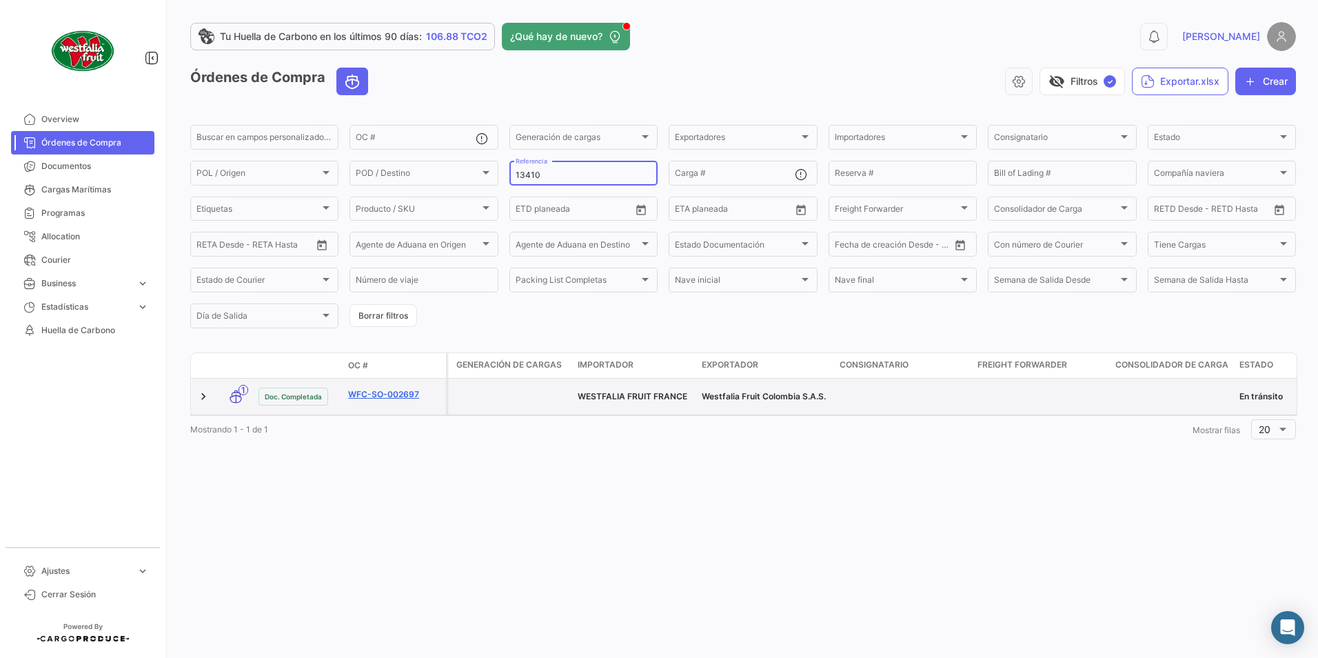
type input "13410"
click at [406, 388] on link "WFC-SO-002697" at bounding box center [394, 394] width 92 height 12
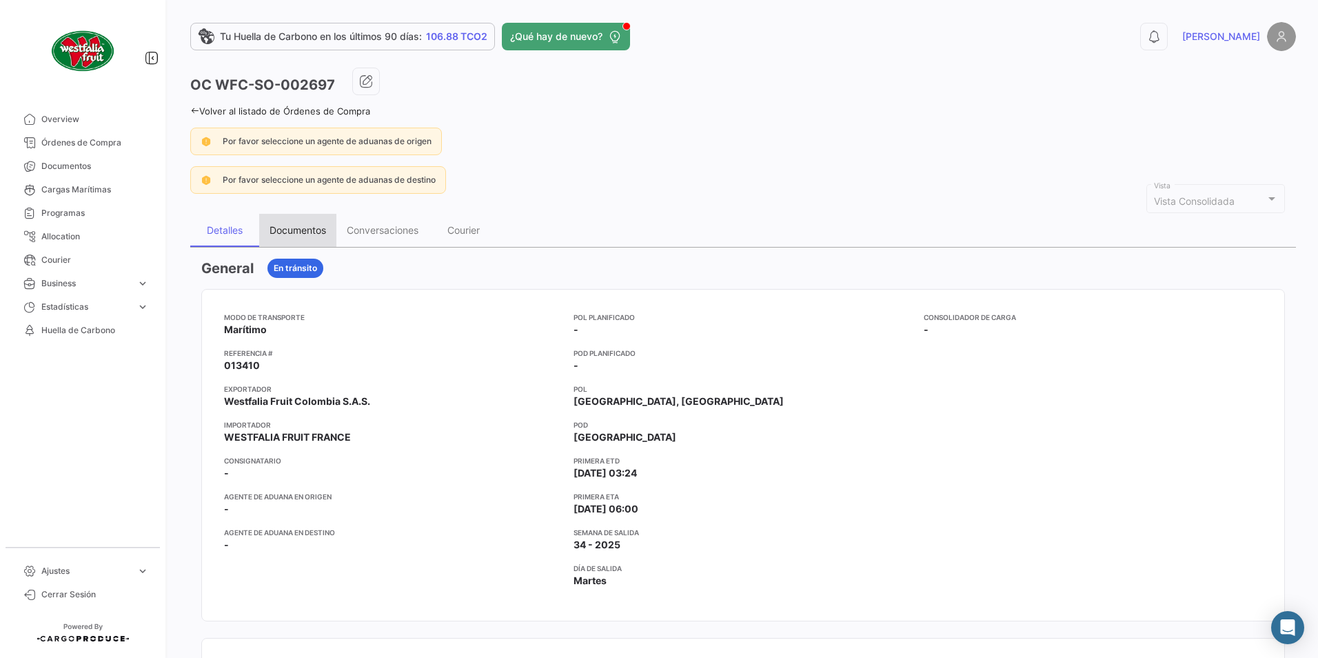
click at [289, 229] on div "Documentos" at bounding box center [298, 230] width 57 height 12
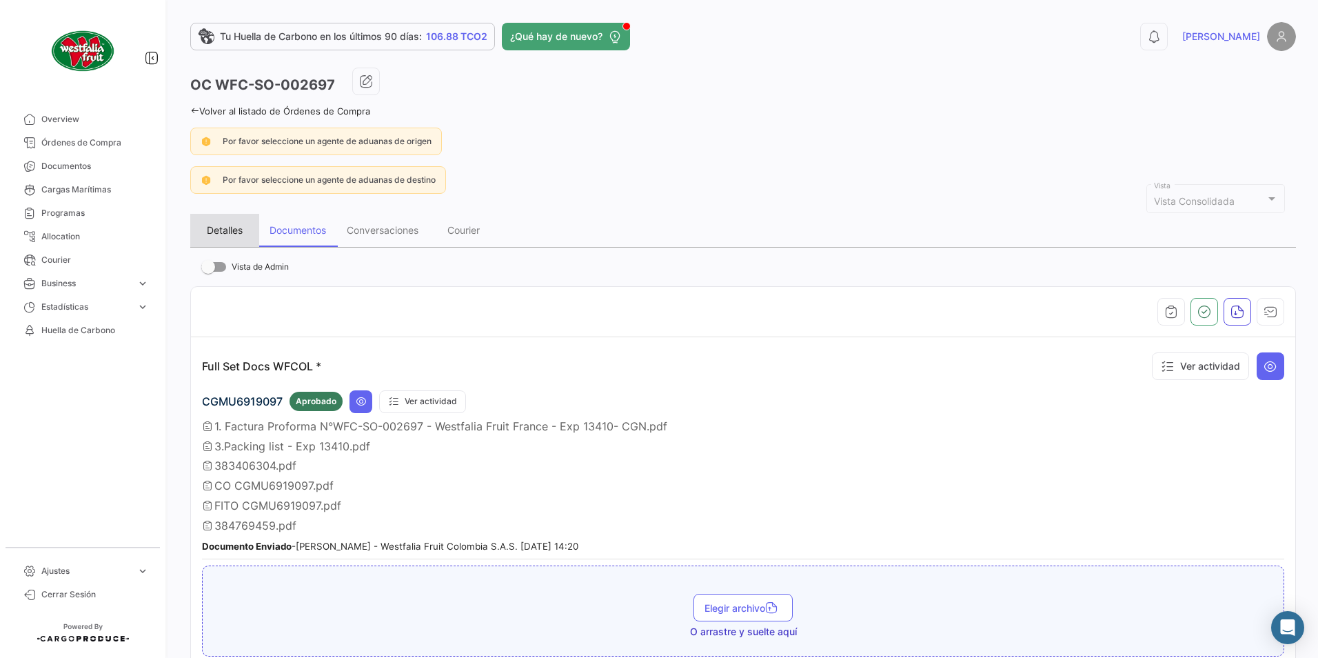
click at [228, 233] on div "Detalles" at bounding box center [225, 230] width 36 height 12
